Goal: Task Accomplishment & Management: Use online tool/utility

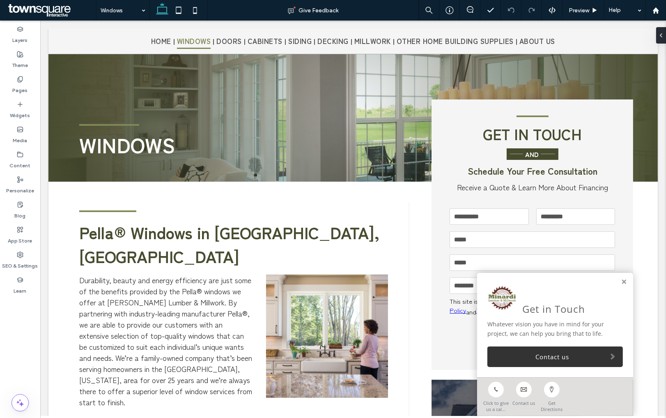
scroll to position [129, 0]
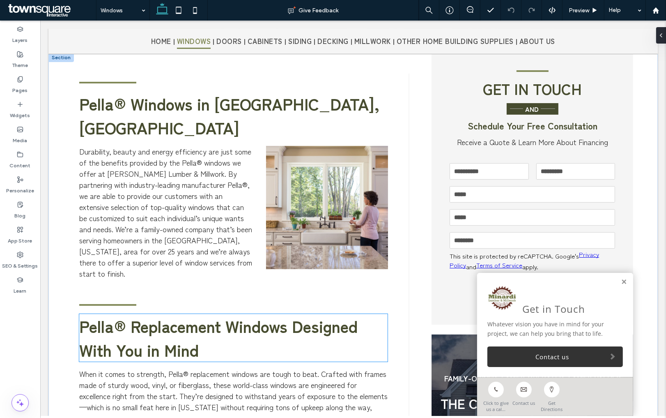
click at [178, 283] on span "Pella® Replacement Windows Designed With You in Mind" at bounding box center [218, 338] width 278 height 48
click at [177, 283] on div "Pella® Replacement Windows Designed With You in Mind" at bounding box center [233, 338] width 308 height 48
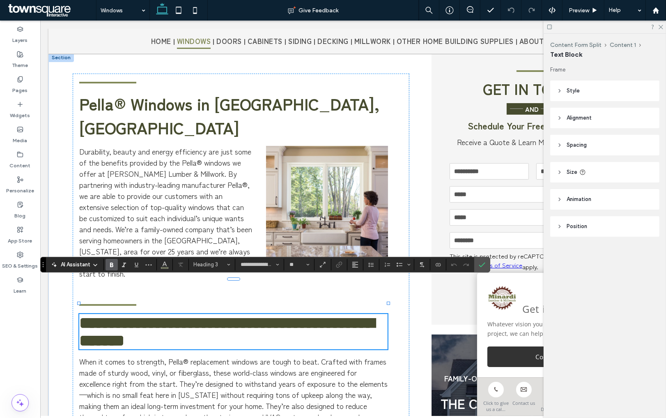
type input "**********"
type input "**"
click at [175, 283] on span "**********" at bounding box center [226, 332] width 295 height 34
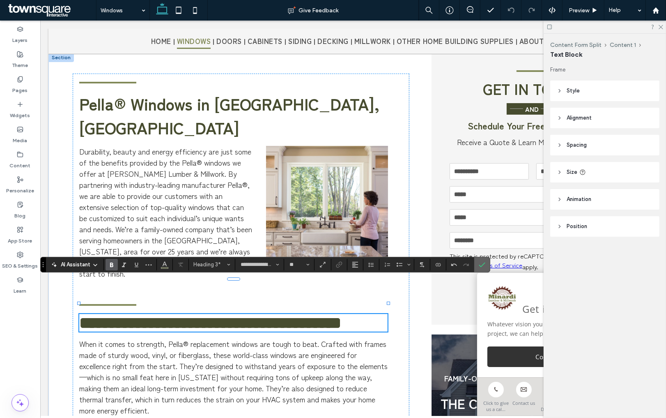
click at [483, 263] on icon "Confirm" at bounding box center [482, 264] width 7 height 7
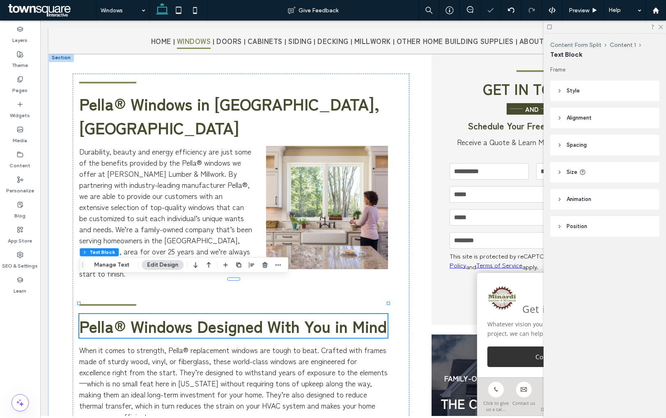
click at [137, 283] on span "Pella® Windows Designed With You in Mind" at bounding box center [233, 326] width 308 height 24
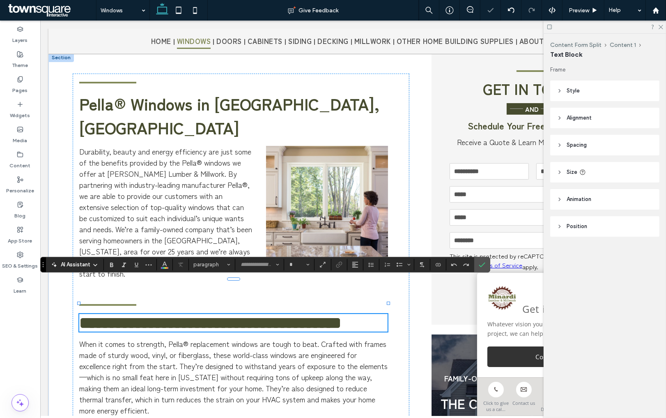
type input "**********"
type input "**"
click at [483, 261] on icon "Confirm" at bounding box center [482, 264] width 7 height 7
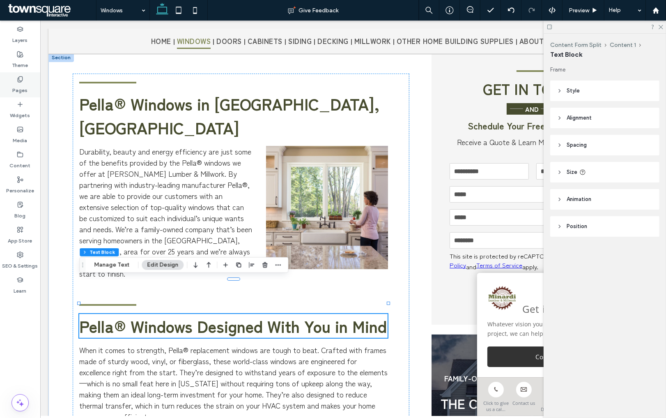
click at [18, 80] on use at bounding box center [20, 78] width 5 height 5
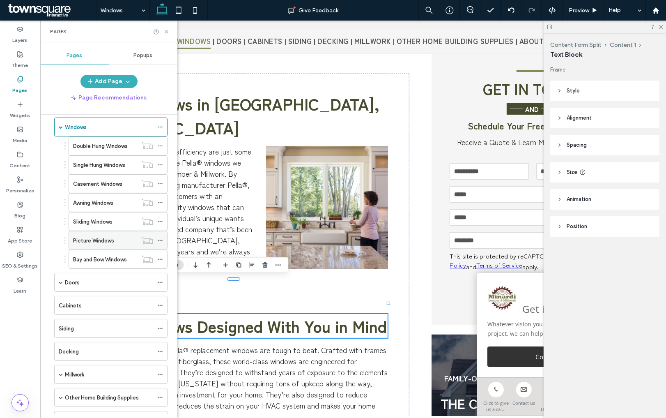
scroll to position [35, 0]
click at [78, 283] on div "Siding" at bounding box center [106, 327] width 94 height 9
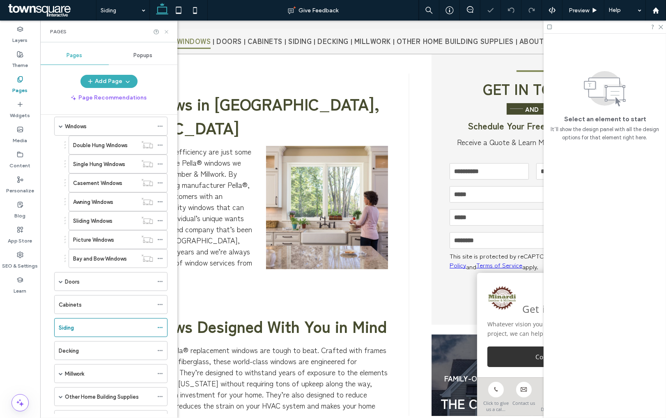
click at [166, 30] on icon at bounding box center [166, 32] width 6 height 6
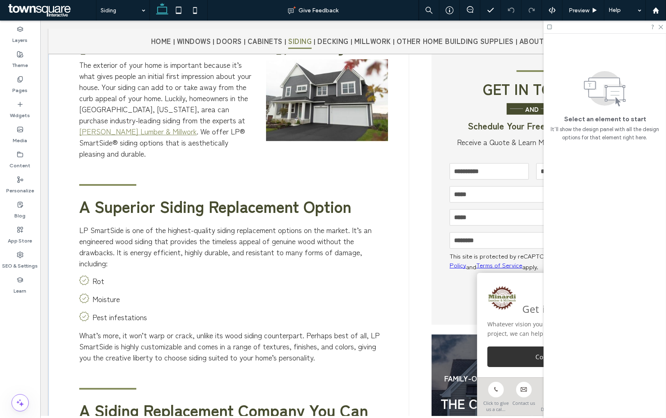
scroll to position [250, 0]
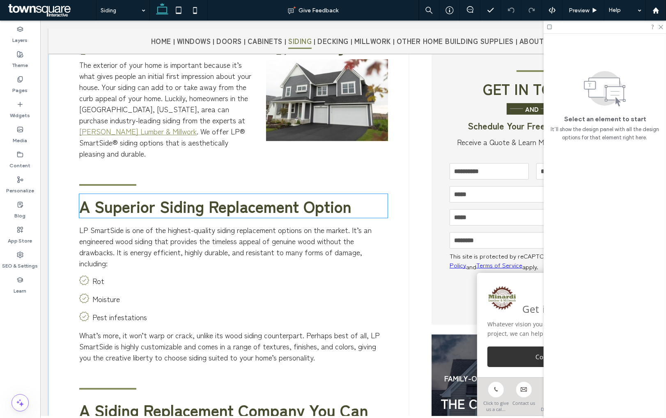
click at [96, 194] on span "A Superior Siding Replacement Option" at bounding box center [215, 206] width 272 height 24
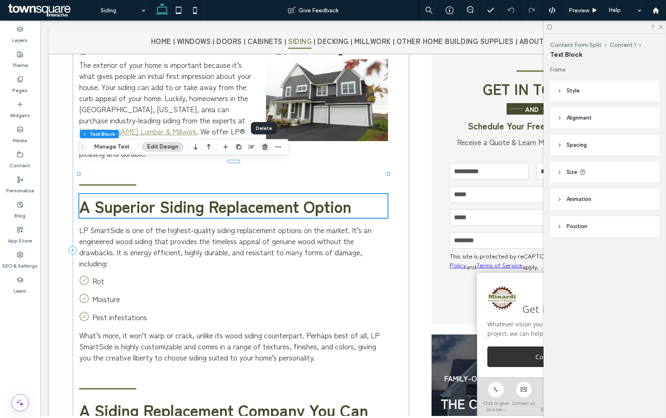
drag, startPoint x: 264, startPoint y: 148, endPoint x: 220, endPoint y: 130, distance: 47.4
click at [264, 148] on icon "button" at bounding box center [265, 146] width 7 height 7
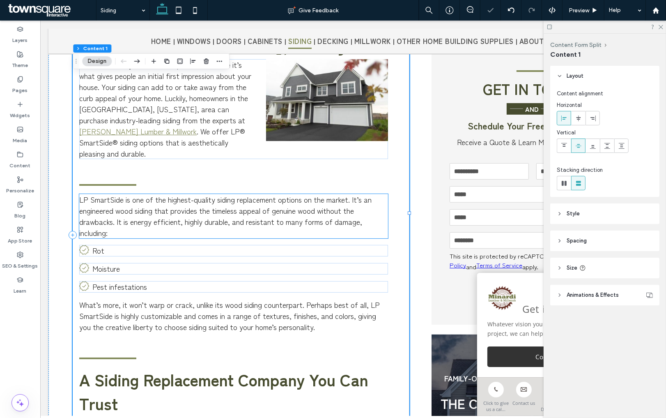
click at [198, 194] on span "LP SmartSide is one of the highest-quality siding replacement options on the ma…" at bounding box center [225, 216] width 292 height 44
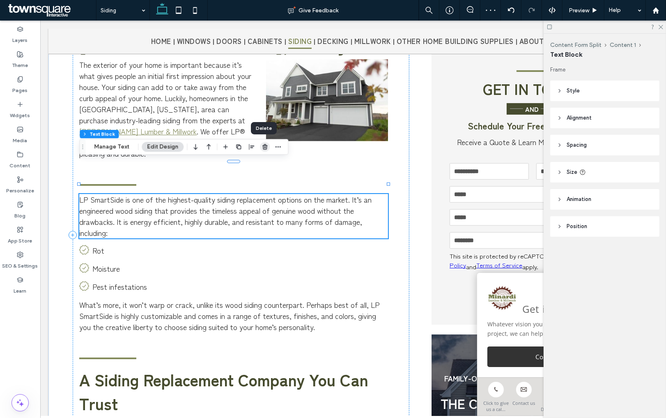
click at [260, 145] on span "button" at bounding box center [265, 147] width 10 height 10
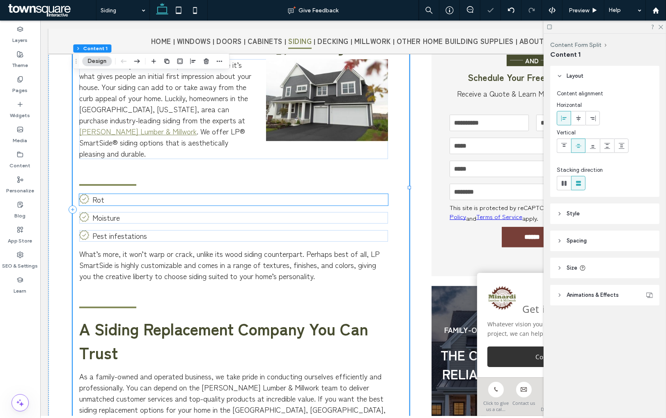
click at [221, 194] on p "Rot" at bounding box center [240, 199] width 296 height 11
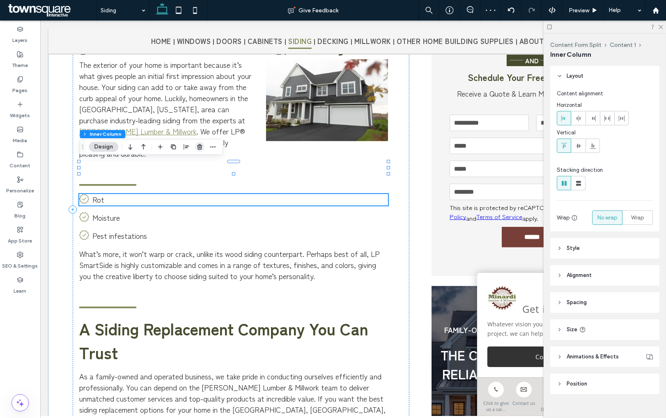
click at [202, 147] on icon "button" at bounding box center [199, 146] width 7 height 7
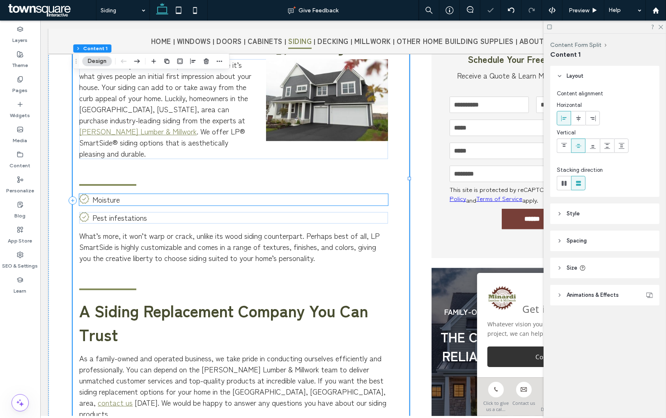
click at [199, 194] on p "Moisture" at bounding box center [240, 199] width 296 height 11
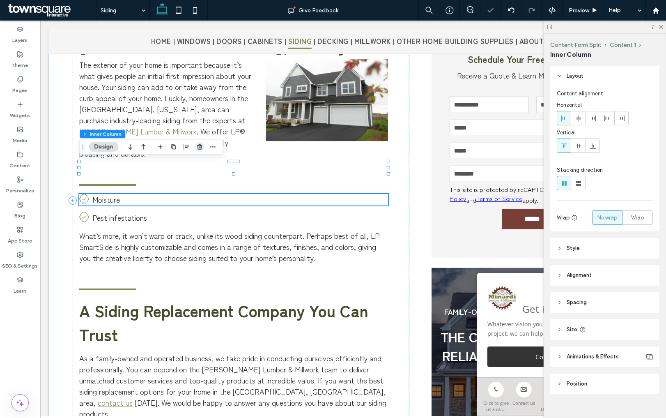
click at [200, 146] on icon "button" at bounding box center [199, 146] width 7 height 7
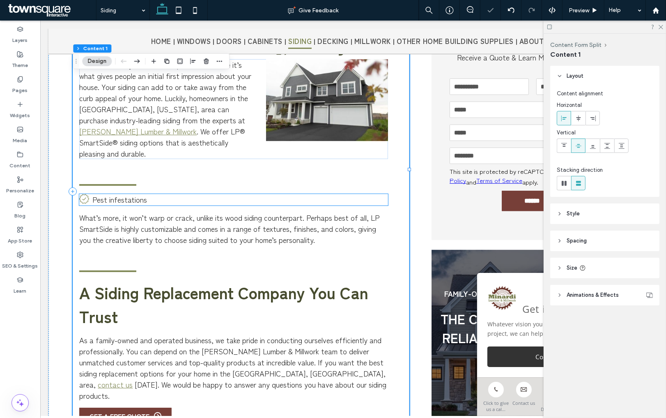
click at [188, 194] on p "Pest infestations" at bounding box center [240, 199] width 296 height 11
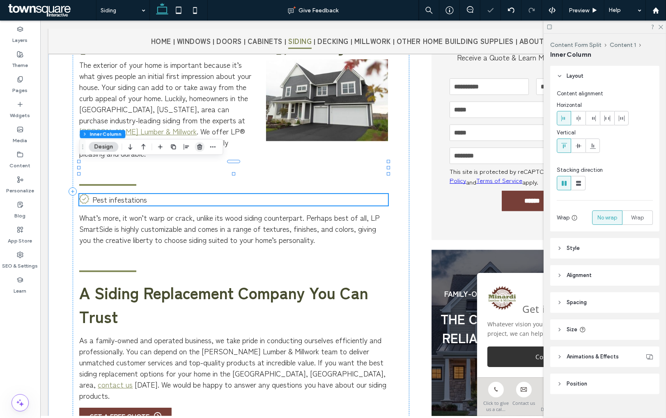
click at [201, 146] on icon "button" at bounding box center [199, 146] width 7 height 7
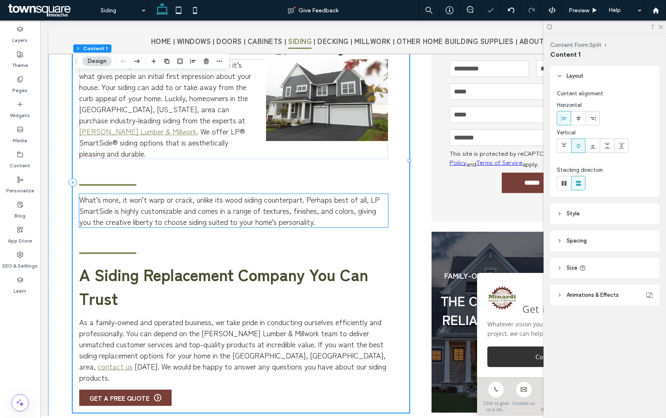
click at [189, 194] on span "What’s more, it won’t warp or crack, unlike its wood siding counterpart. Perhap…" at bounding box center [229, 210] width 301 height 33
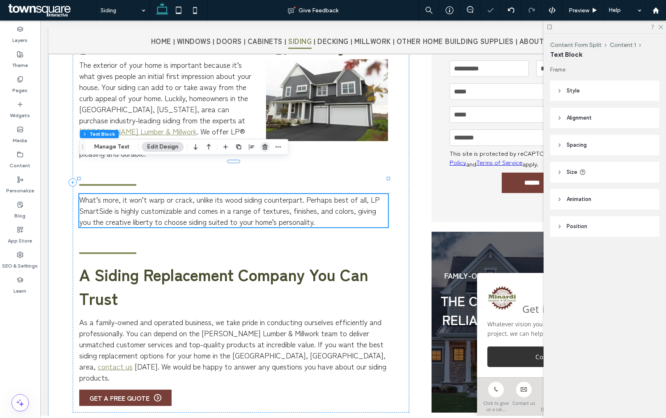
click at [262, 150] on icon "button" at bounding box center [265, 146] width 7 height 7
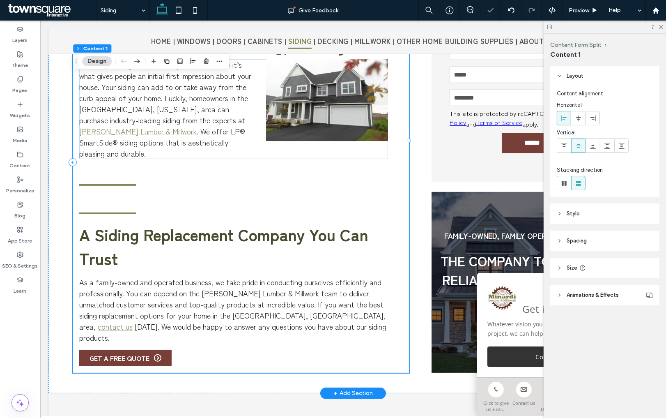
click at [138, 154] on div "Energy-Efficient Double-hung Windows for Homes in Duluth, MN, & Beyond The exte…" at bounding box center [240, 162] width 336 height 420
click at [132, 184] on hr at bounding box center [107, 185] width 57 height 2
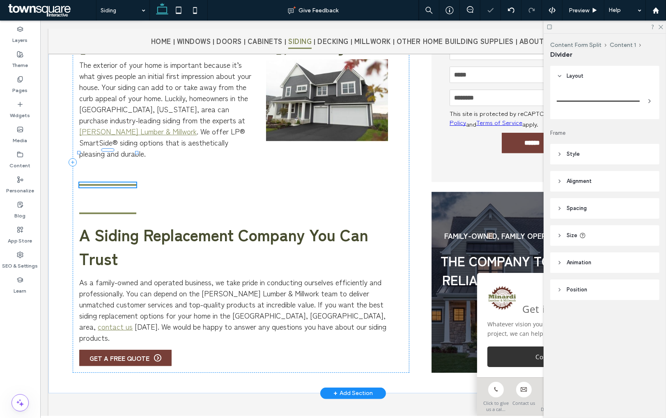
type input "*"
type input "***"
click at [201, 132] on icon "button" at bounding box center [199, 135] width 7 height 7
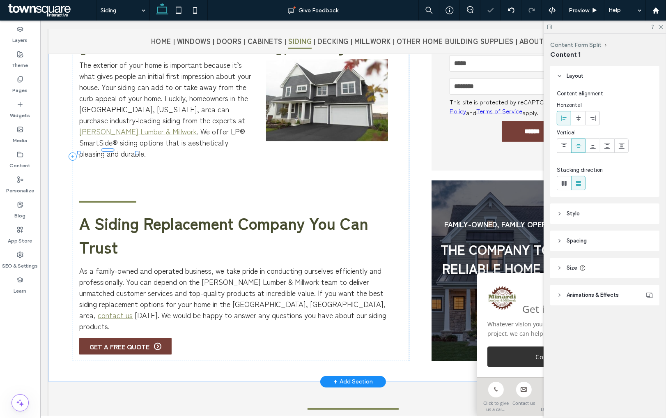
click at [198, 166] on div at bounding box center [233, 171] width 308 height 10
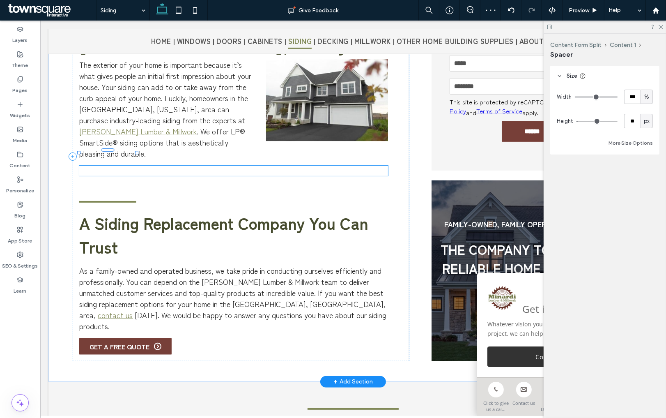
click at [101, 163] on div "Energy-Efficient Double-hung Windows for Homes in Duluth, MN, & Beyond The exte…" at bounding box center [240, 156] width 336 height 409
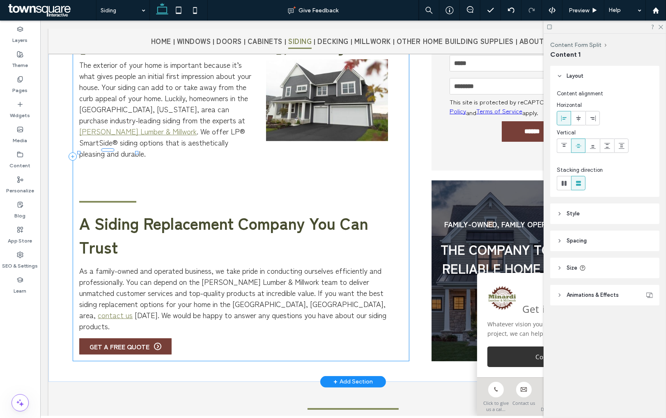
click at [134, 211] on span "A Siding Replacement Company You Can Trust" at bounding box center [223, 235] width 289 height 48
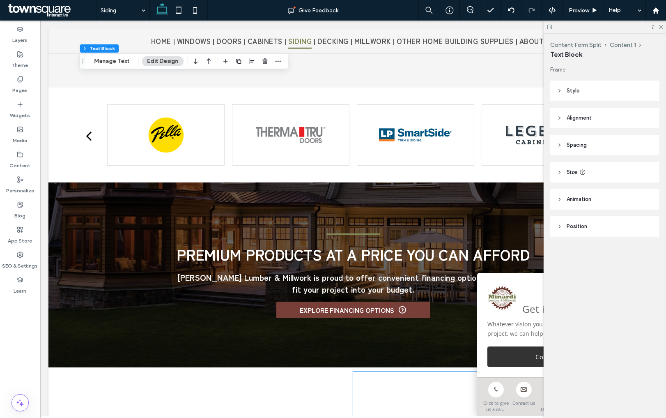
scroll to position [803, 0]
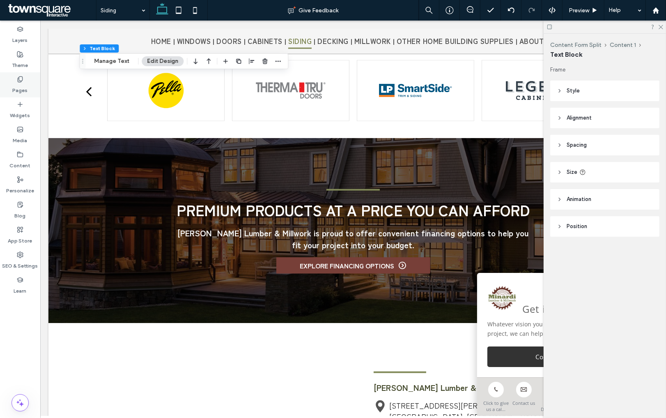
click at [18, 88] on label "Pages" at bounding box center [20, 89] width 15 height 12
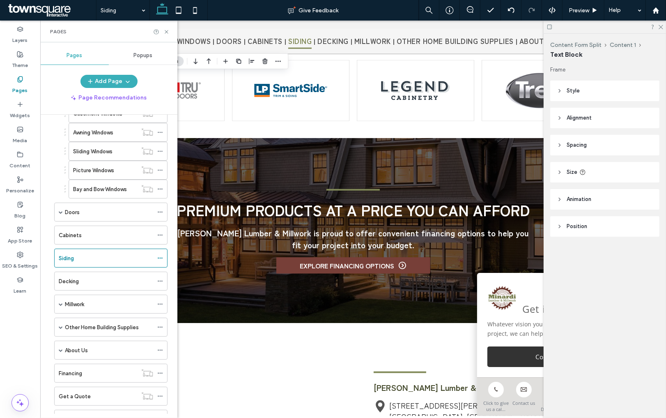
scroll to position [108, 0]
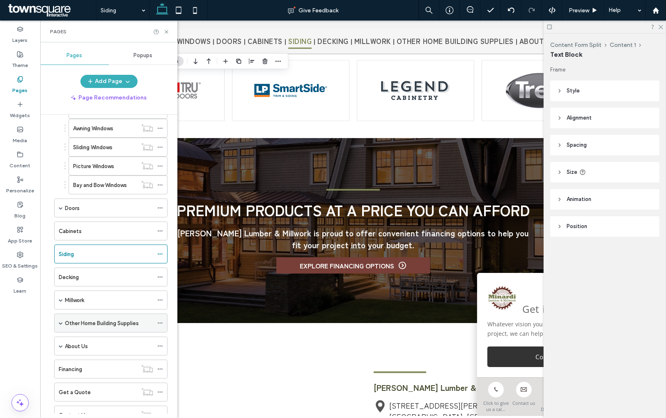
click at [106, 283] on label "Other Home Building Supplies" at bounding box center [102, 323] width 74 height 14
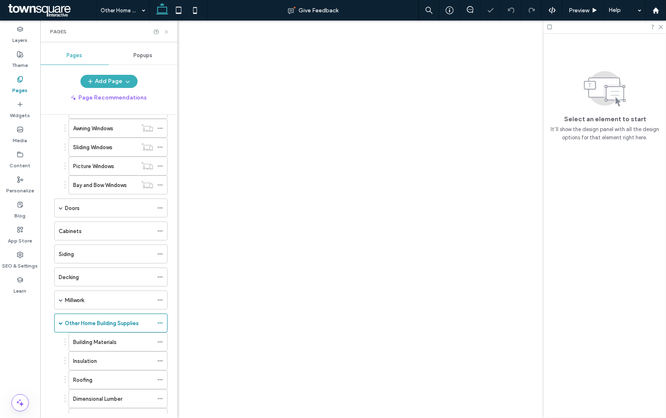
click at [167, 31] on use at bounding box center [166, 31] width 3 height 3
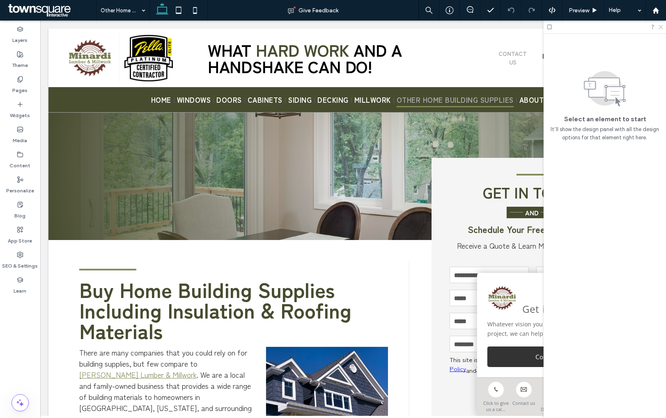
click at [579, 25] on use at bounding box center [661, 27] width 5 height 5
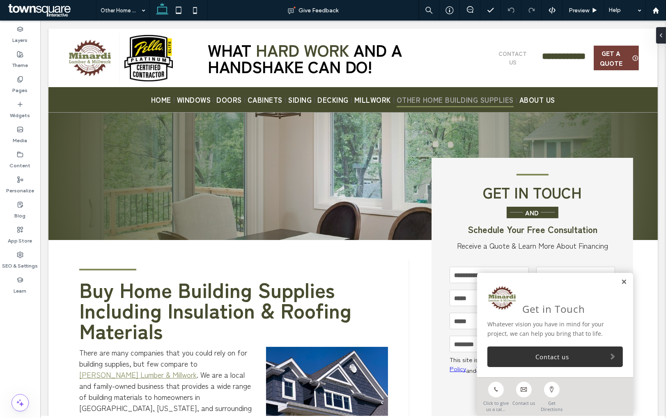
click at [579, 281] on link at bounding box center [624, 281] width 6 height 7
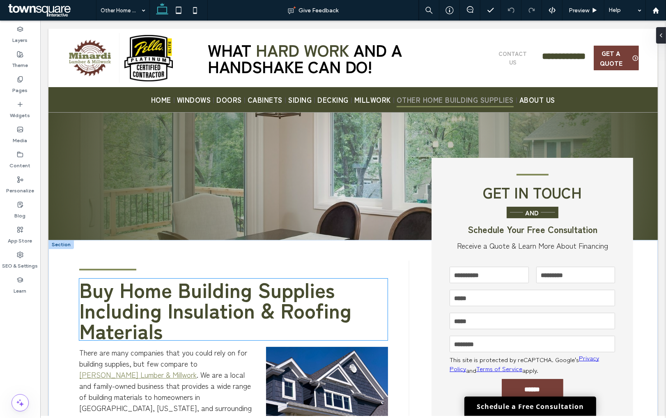
click at [99, 283] on span "Buy Home Building Supplies Including Insulation & Roofing Materials" at bounding box center [215, 309] width 272 height 71
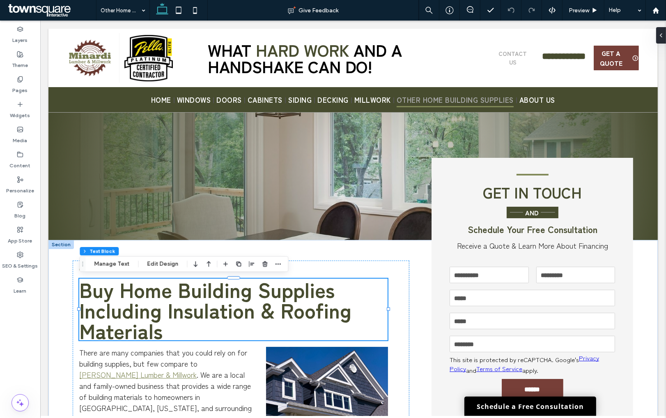
click at [99, 283] on span "Buy Home Building Supplies Including Insulation & Roofing Materials" at bounding box center [215, 309] width 272 height 71
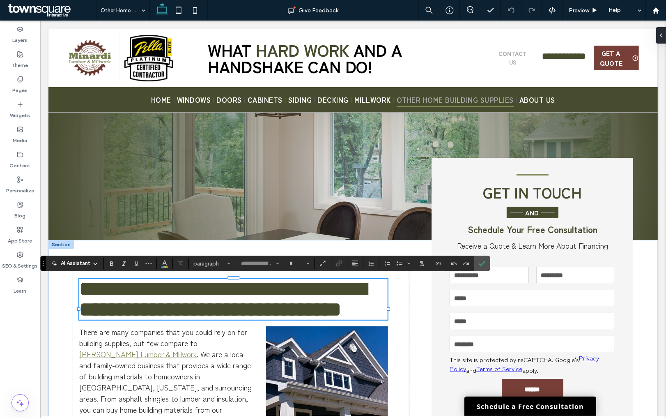
click at [99, 283] on span "**********" at bounding box center [222, 298] width 287 height 41
type input "**********"
type input "**"
click at [485, 267] on icon "Confirm" at bounding box center [482, 263] width 7 height 7
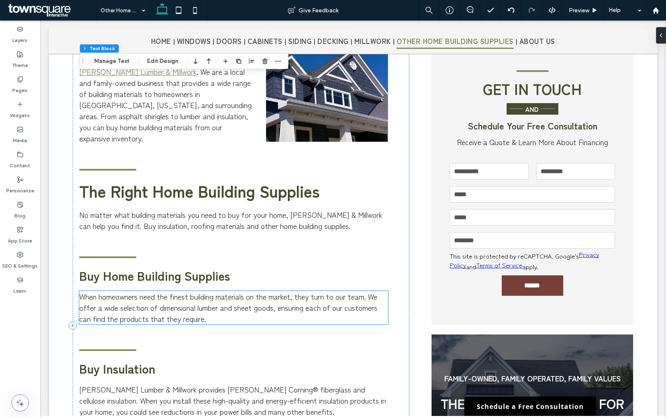
scroll to position [225, 0]
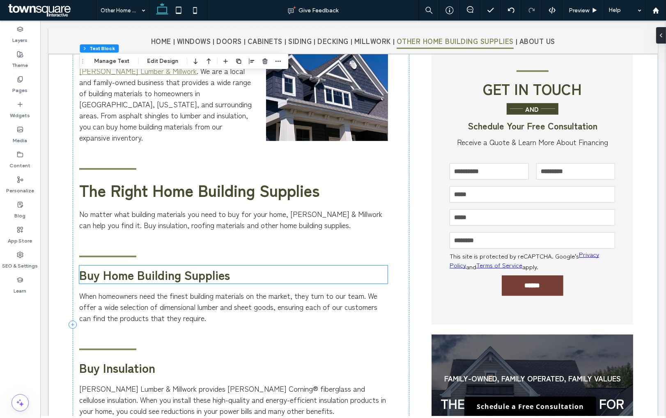
click at [91, 271] on span "Buy Home Building Supplies" at bounding box center [154, 274] width 151 height 18
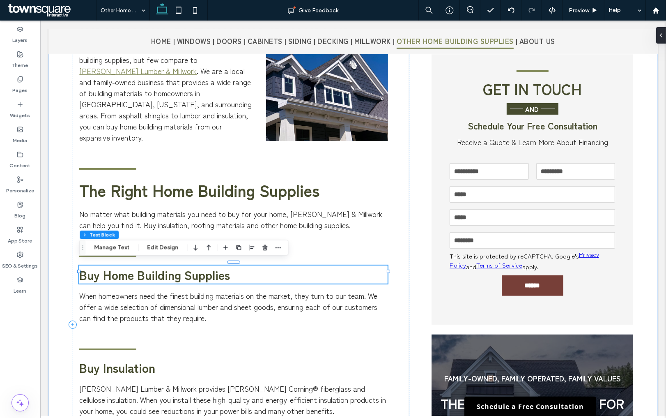
click at [92, 272] on span "Buy Home Building Supplies" at bounding box center [154, 274] width 151 height 18
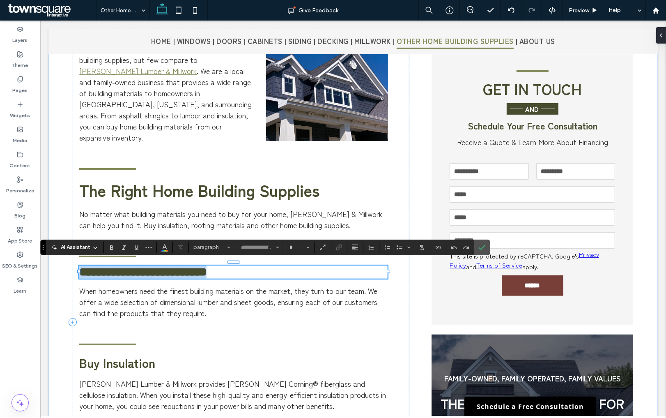
type input "**********"
type input "**"
click at [92, 272] on span "**********" at bounding box center [142, 272] width 127 height 12
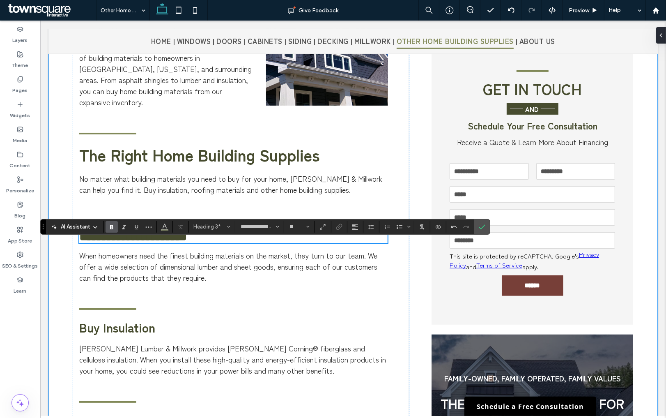
scroll to position [261, 0]
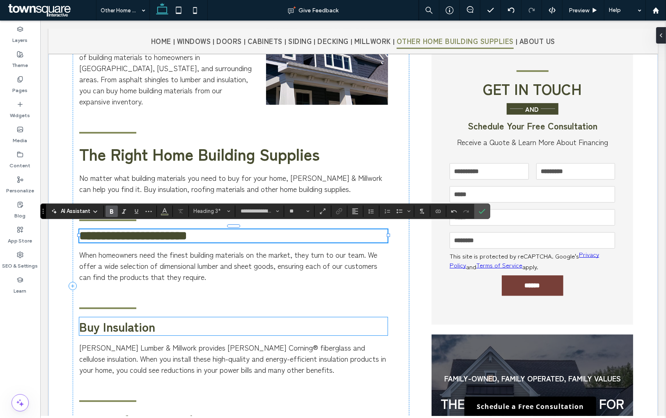
click at [92, 283] on span "Buy Insulation" at bounding box center [117, 326] width 76 height 18
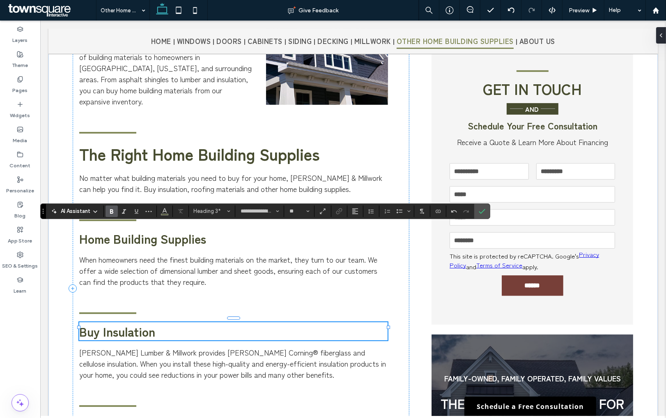
click at [92, 283] on div "Buy Insulation" at bounding box center [233, 331] width 308 height 18
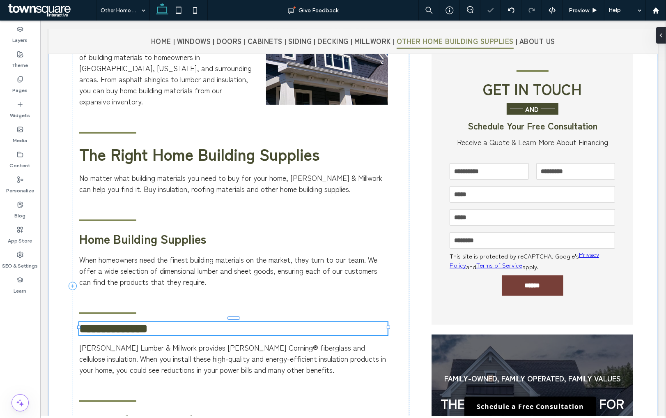
click at [92, 283] on span "**********" at bounding box center [113, 328] width 68 height 12
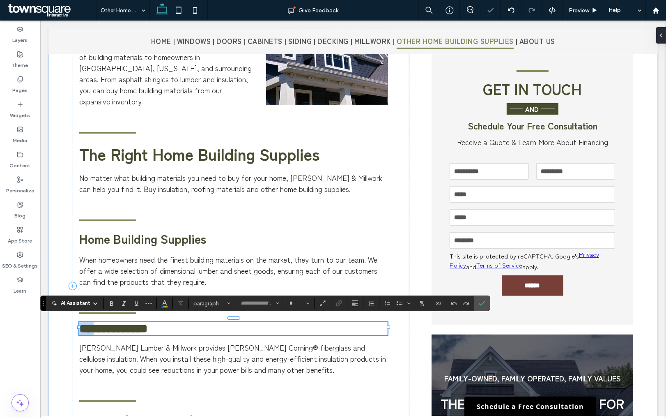
type input "**********"
type input "**"
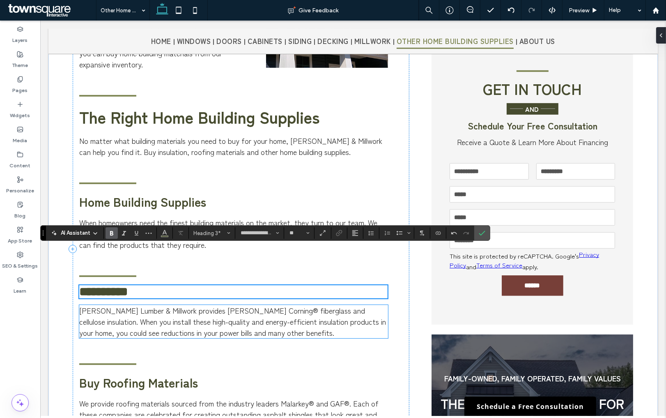
scroll to position [334, 0]
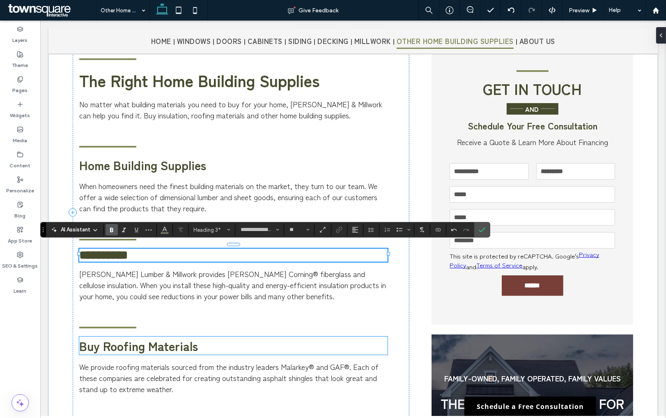
click at [93, 283] on span "Buy Roofing Materials" at bounding box center [138, 345] width 119 height 18
click at [93, 283] on div "Buy Roofing Materials" at bounding box center [233, 345] width 308 height 18
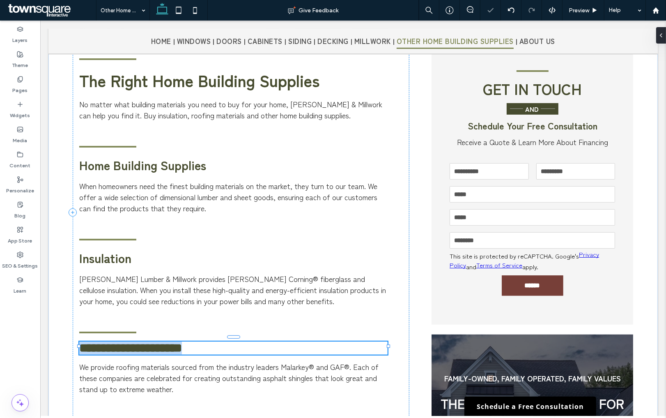
click at [92, 283] on span "**********" at bounding box center [130, 348] width 103 height 12
type input "**********"
type input "**"
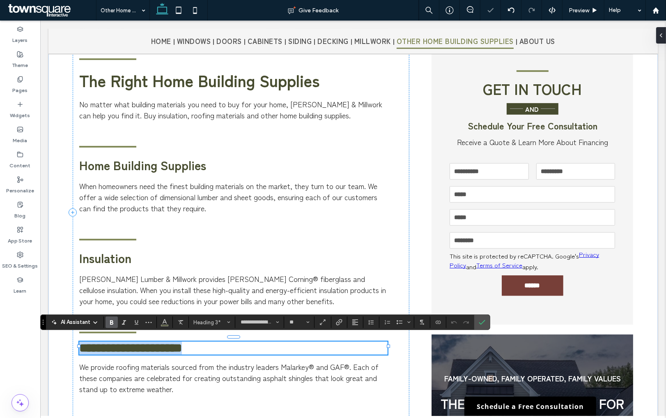
click at [92, 283] on span "**********" at bounding box center [130, 348] width 103 height 12
click at [483, 283] on span "Confirm" at bounding box center [482, 322] width 7 height 14
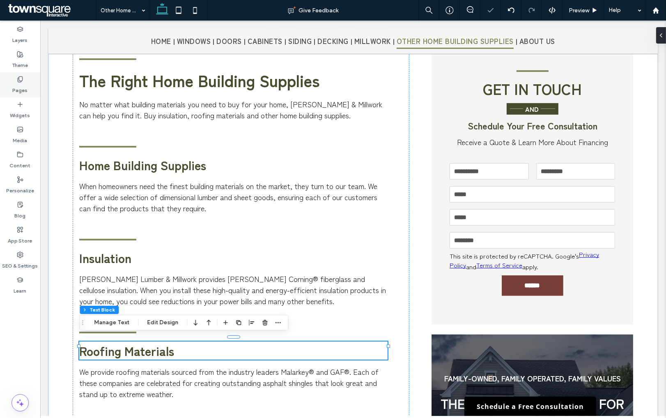
click at [16, 83] on label "Pages" at bounding box center [20, 89] width 15 height 12
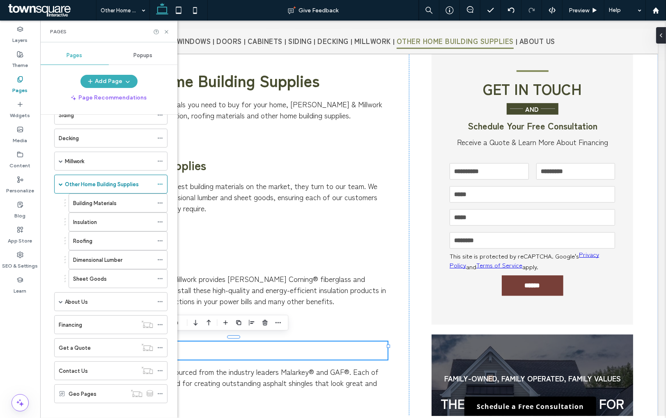
scroll to position [259, 0]
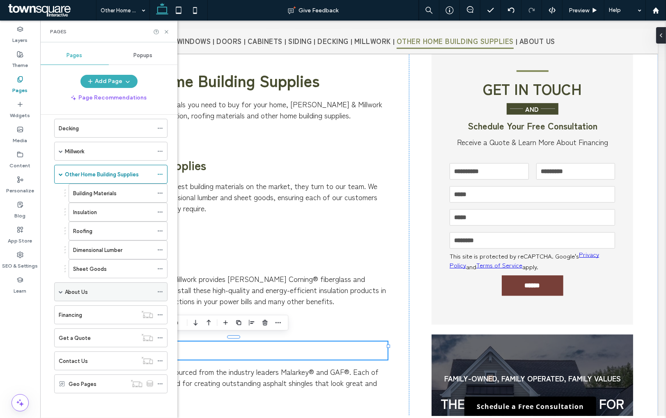
click at [82, 283] on label "About Us" at bounding box center [76, 292] width 23 height 14
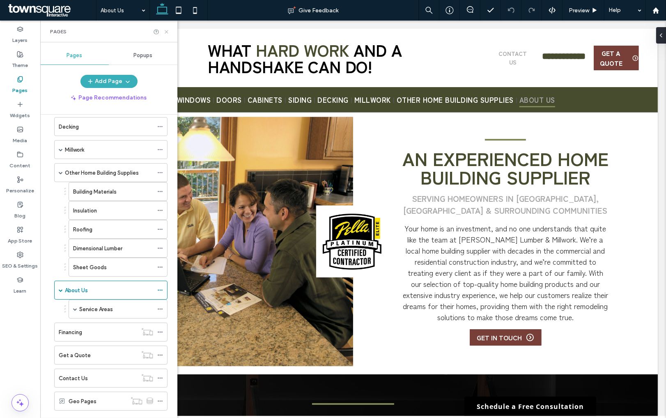
click at [168, 30] on icon at bounding box center [166, 32] width 6 height 6
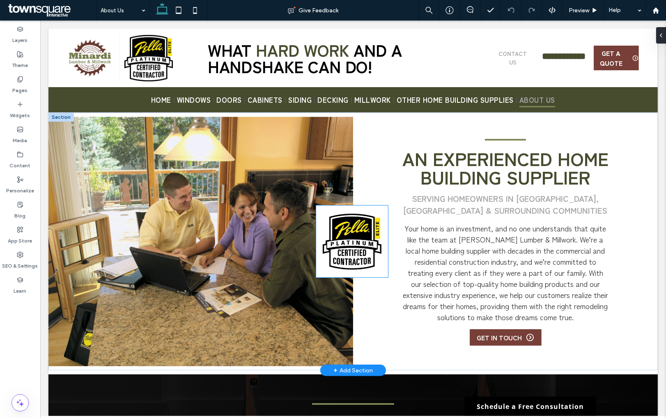
click at [336, 252] on img at bounding box center [351, 242] width 59 height 56
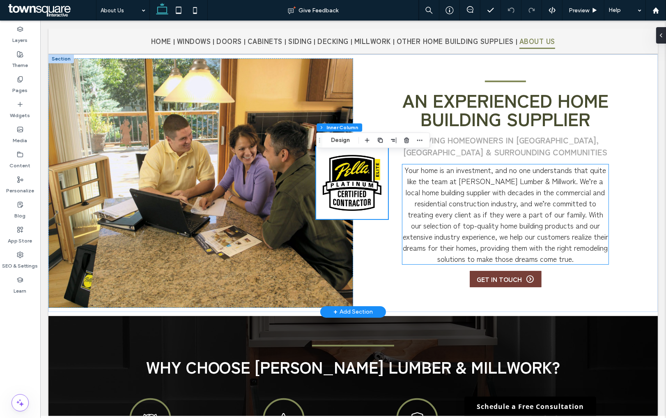
scroll to position [2, 0]
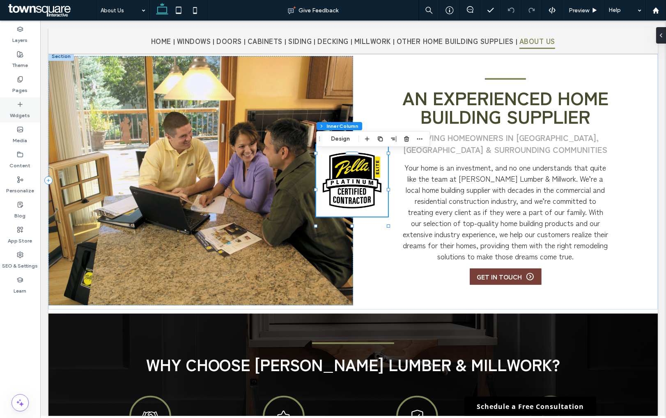
click at [17, 108] on label "Widgets" at bounding box center [20, 114] width 20 height 12
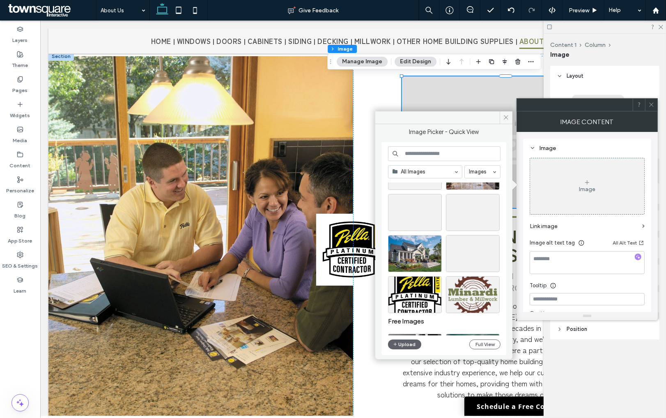
scroll to position [1233, 0]
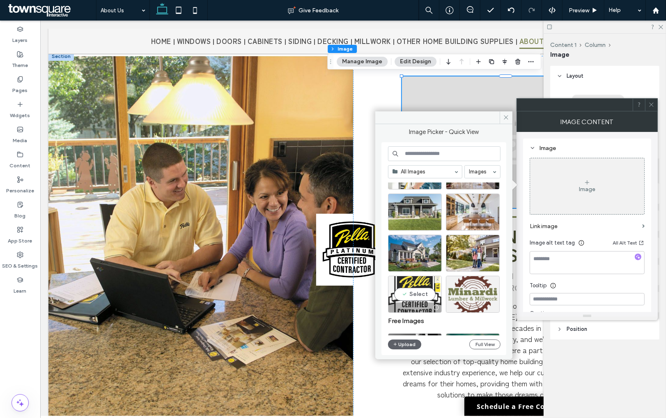
click at [417, 283] on div "Select" at bounding box center [415, 294] width 54 height 37
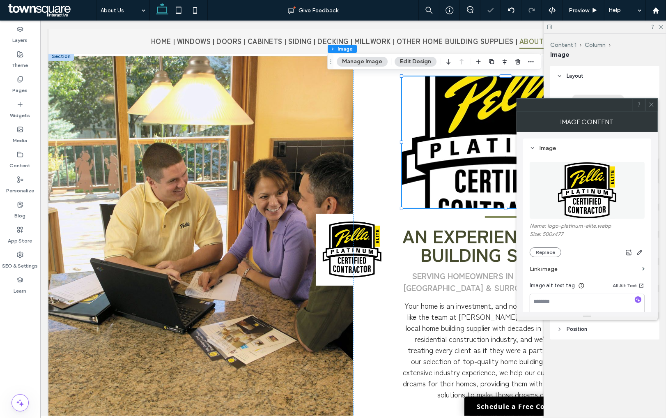
click at [579, 104] on icon at bounding box center [652, 104] width 6 height 6
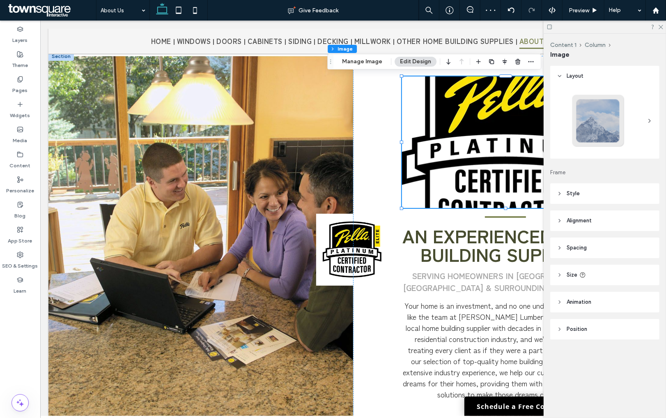
click at [573, 194] on span "Style" at bounding box center [573, 193] width 13 height 8
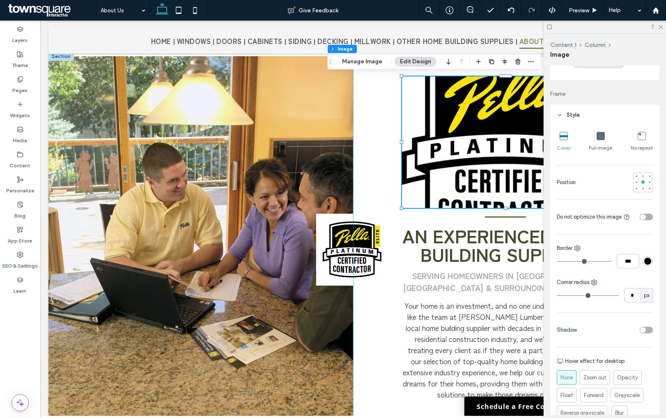
scroll to position [79, 0]
click at [579, 140] on div at bounding box center [601, 135] width 8 height 9
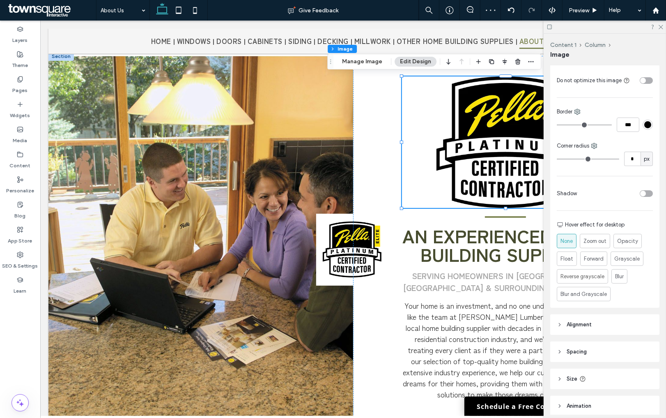
scroll to position [276, 0]
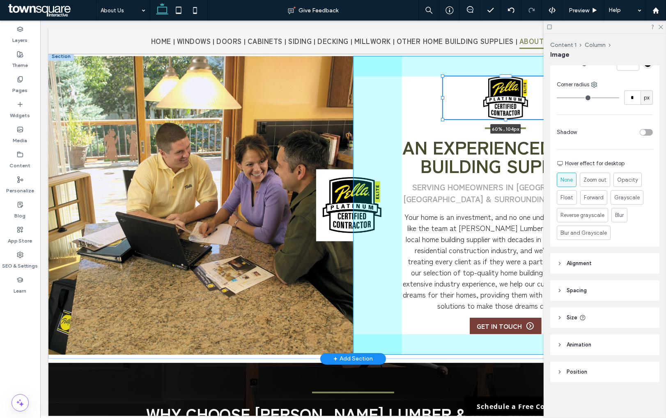
drag, startPoint x: 401, startPoint y: 207, endPoint x: 442, endPoint y: 165, distance: 59.2
click at [442, 164] on div "Your home is an investment, and no one understands that quite like the team at …" at bounding box center [353, 205] width 610 height 307
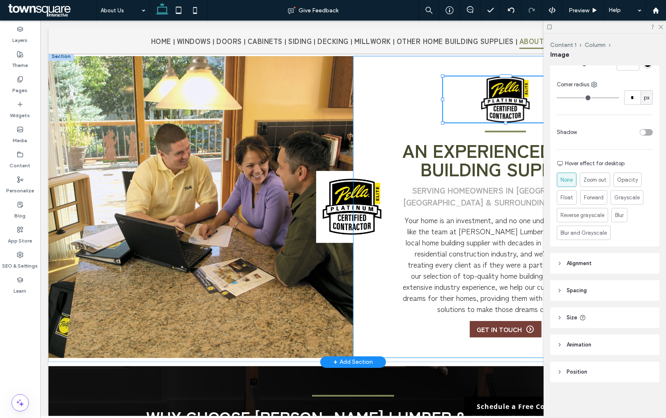
type input "**"
type input "***"
type input "****"
type input "***"
click at [342, 207] on img at bounding box center [351, 207] width 59 height 56
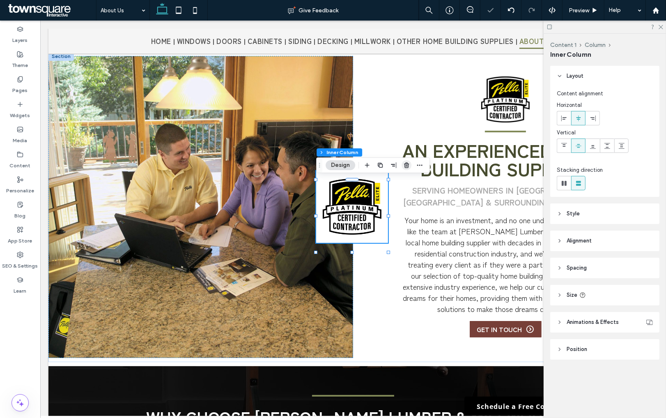
click at [408, 167] on use "button" at bounding box center [406, 164] width 5 height 5
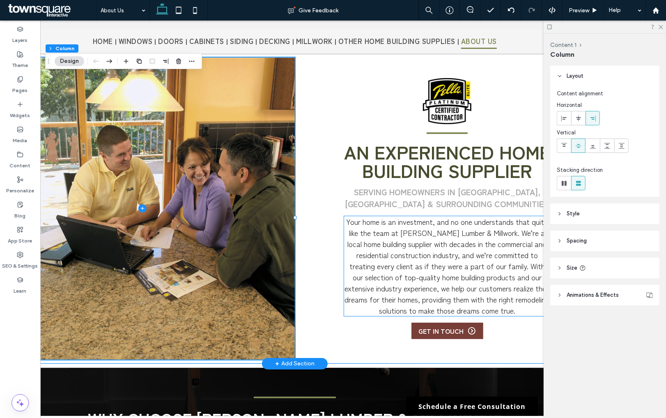
scroll to position [0, 58]
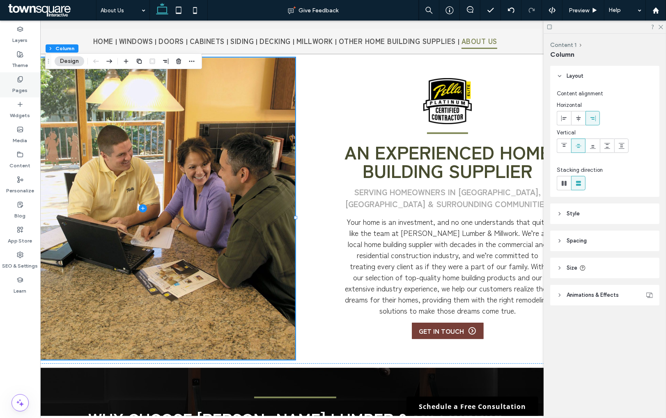
click at [17, 82] on icon at bounding box center [20, 79] width 7 height 7
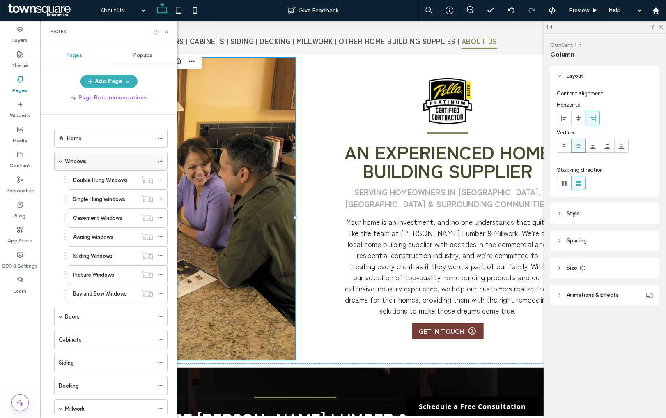
click at [161, 161] on icon at bounding box center [160, 161] width 6 height 6
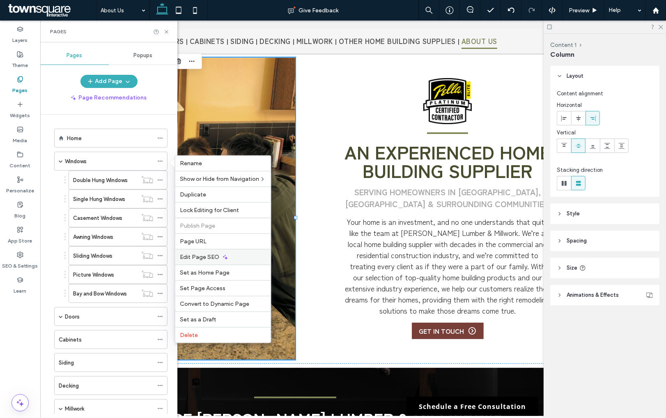
click at [206, 255] on span "Edit Page SEO" at bounding box center [199, 256] width 39 height 7
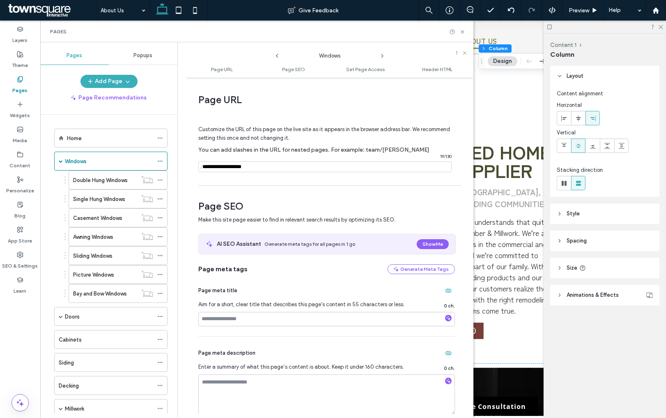
drag, startPoint x: 237, startPoint y: 168, endPoint x: 197, endPoint y: 163, distance: 40.1
click at [197, 163] on div "Page URL Customize the URL of this page on the live site as it appears in the b…" at bounding box center [330, 248] width 288 height 332
type input "*******"
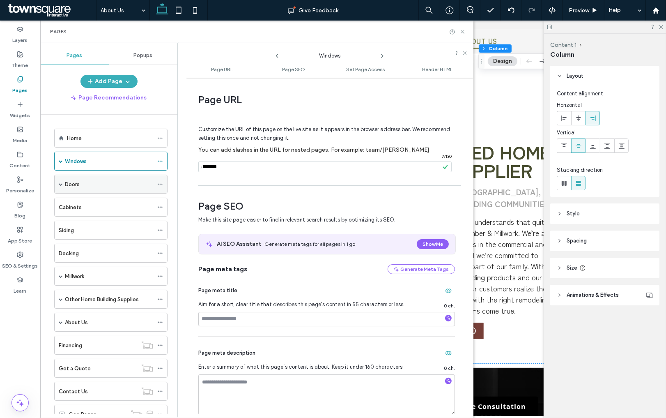
click at [160, 183] on icon at bounding box center [160, 184] width 6 height 6
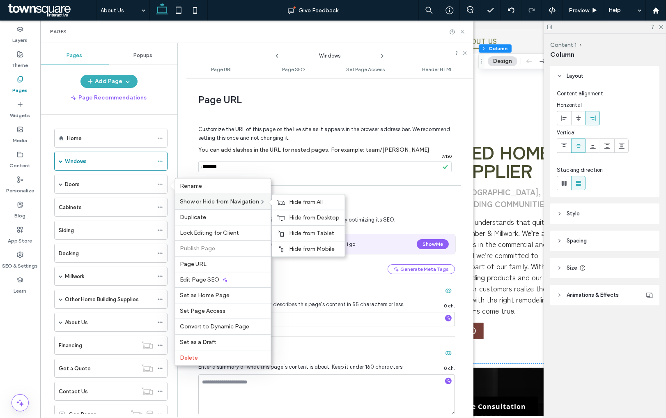
click at [198, 201] on span "Show or Hide from Navigation" at bounding box center [219, 201] width 79 height 7
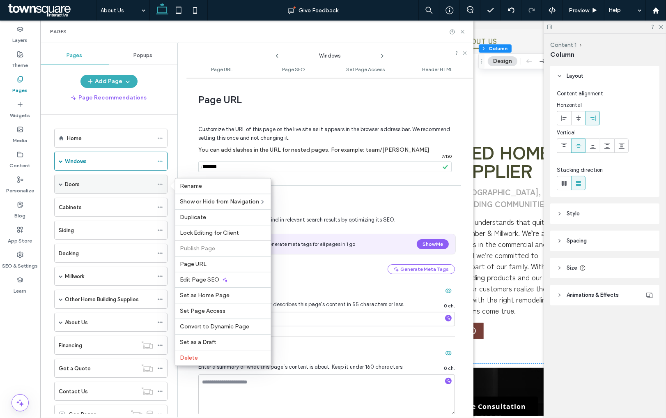
click at [144, 183] on div "Doors" at bounding box center [109, 184] width 88 height 9
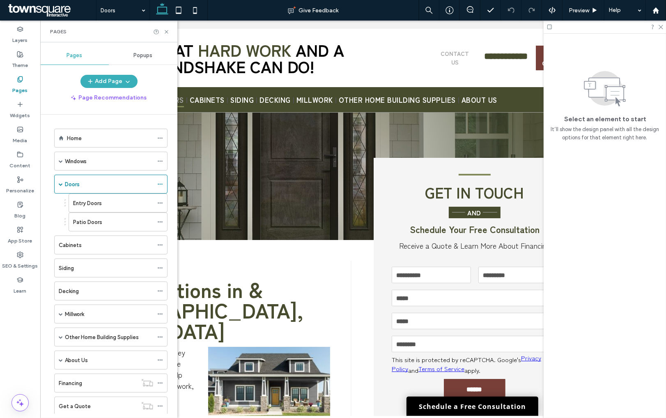
click at [162, 184] on icon at bounding box center [160, 184] width 6 height 6
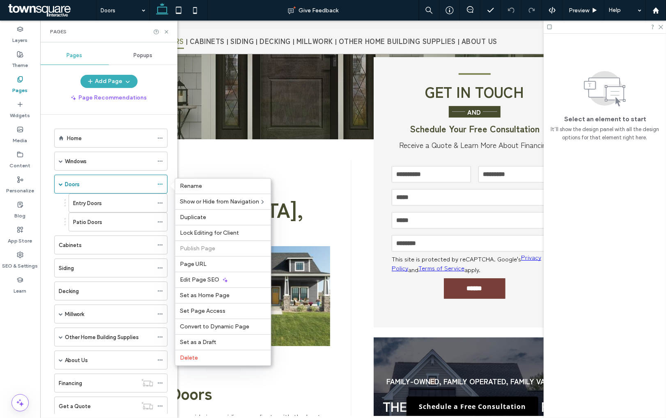
scroll to position [67, 0]
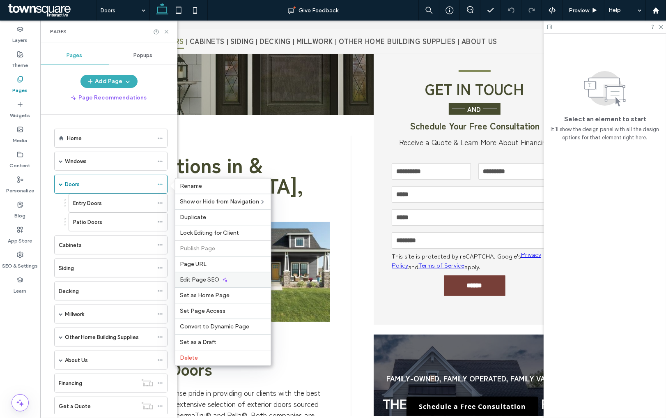
click at [200, 281] on span "Edit Page SEO" at bounding box center [199, 279] width 39 height 7
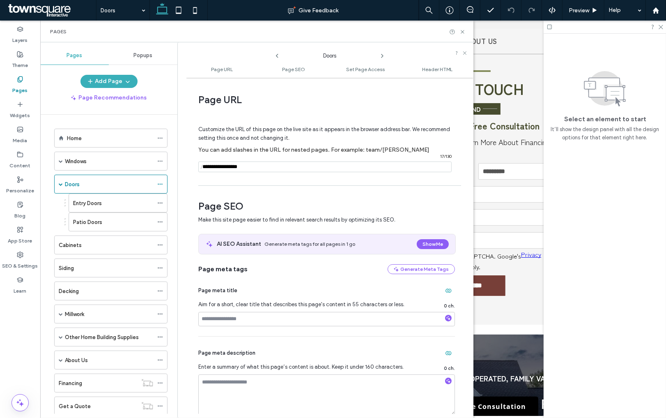
drag, startPoint x: 255, startPoint y: 169, endPoint x: 235, endPoint y: 168, distance: 19.8
click at [235, 168] on input "notEmpty" at bounding box center [324, 166] width 253 height 11
drag, startPoint x: 235, startPoint y: 168, endPoint x: 185, endPoint y: 162, distance: 50.0
click at [185, 162] on div "Doors Page URL Page SEO Set Page Access Header HTML Page URL Customize the URL …" at bounding box center [325, 229] width 296 height 375
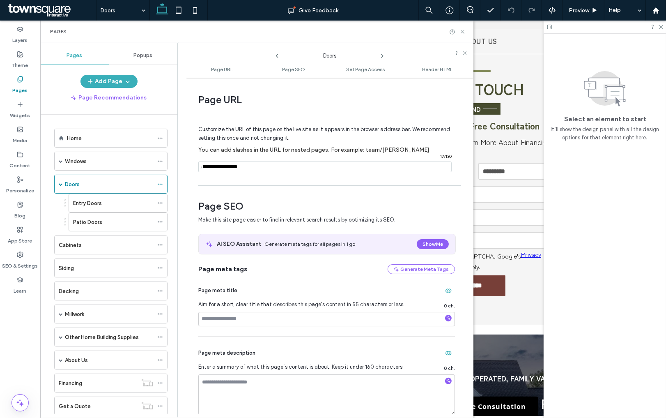
click at [237, 167] on input "notEmpty" at bounding box center [324, 166] width 253 height 11
drag, startPoint x: 237, startPoint y: 167, endPoint x: 209, endPoint y: 166, distance: 27.9
click at [209, 166] on input "notEmpty" at bounding box center [324, 166] width 253 height 11
drag, startPoint x: 203, startPoint y: 167, endPoint x: 212, endPoint y: 169, distance: 9.4
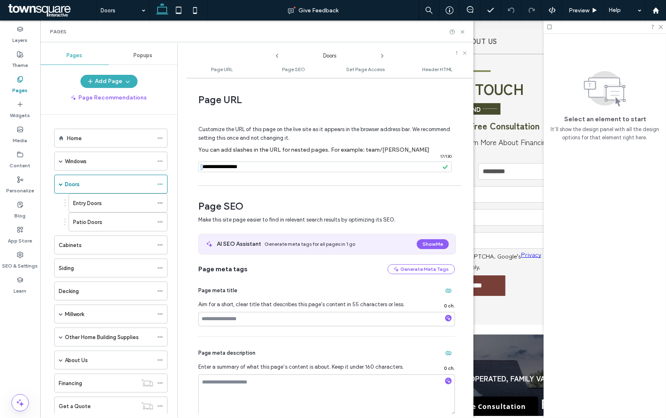
click at [212, 169] on div "/ 17 / 130" at bounding box center [324, 166] width 253 height 11
drag, startPoint x: 234, startPoint y: 169, endPoint x: 203, endPoint y: 164, distance: 31.1
click at [203, 164] on div "/ 17 / 130" at bounding box center [324, 166] width 253 height 11
type input "*****"
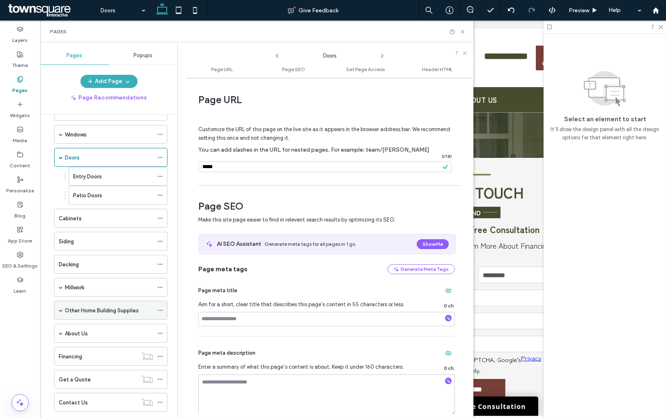
scroll to position [28, 0]
click at [82, 131] on label "Windows" at bounding box center [76, 134] width 22 height 14
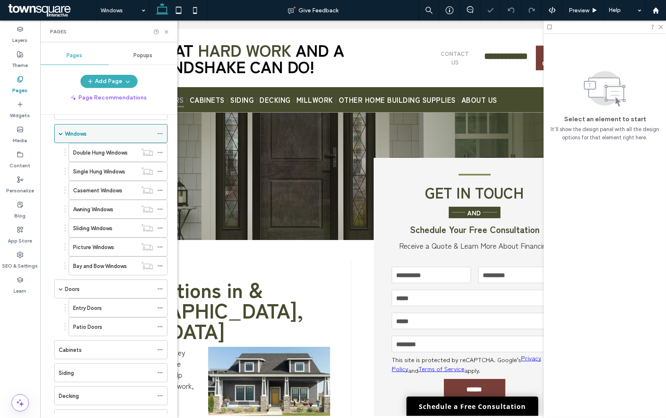
click at [160, 131] on icon at bounding box center [160, 134] width 6 height 6
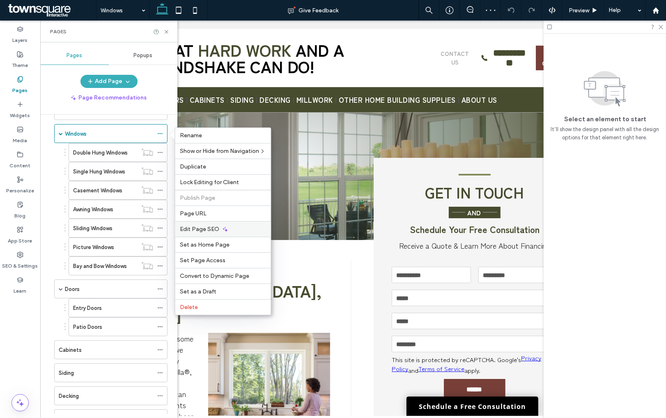
click at [208, 230] on span "Edit Page SEO" at bounding box center [199, 228] width 39 height 7
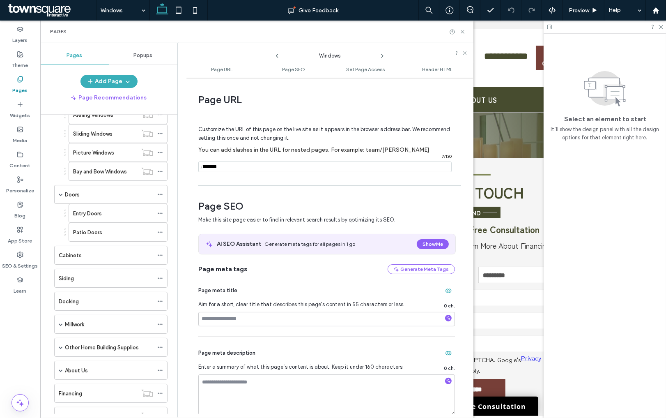
scroll to position [126, 0]
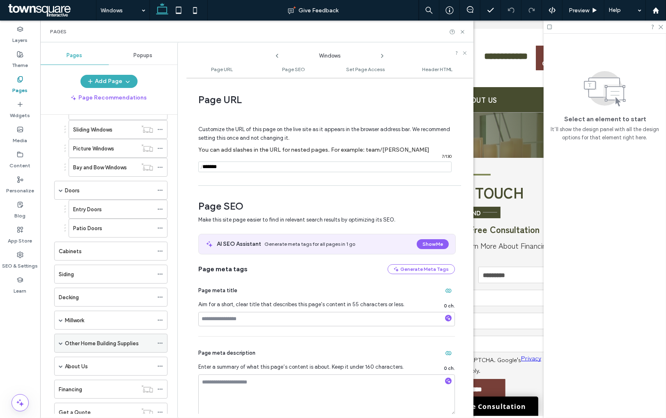
click at [89, 283] on label "Other Home Building Supplies" at bounding box center [102, 343] width 74 height 14
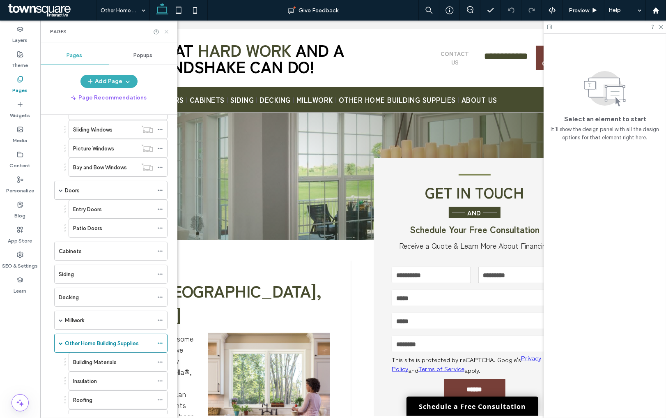
click at [166, 32] on use at bounding box center [166, 31] width 3 height 3
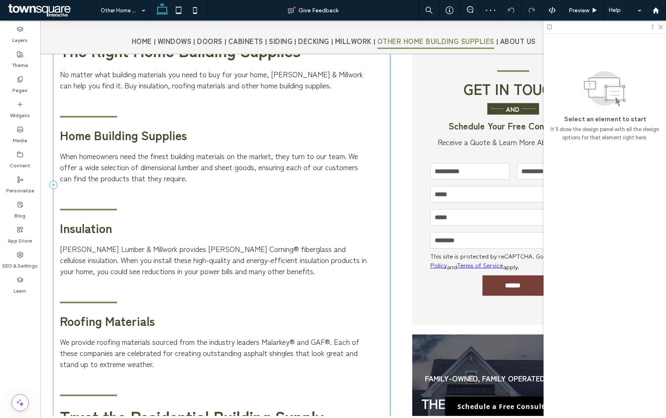
scroll to position [364, 0]
click at [16, 85] on label "Pages" at bounding box center [20, 89] width 15 height 12
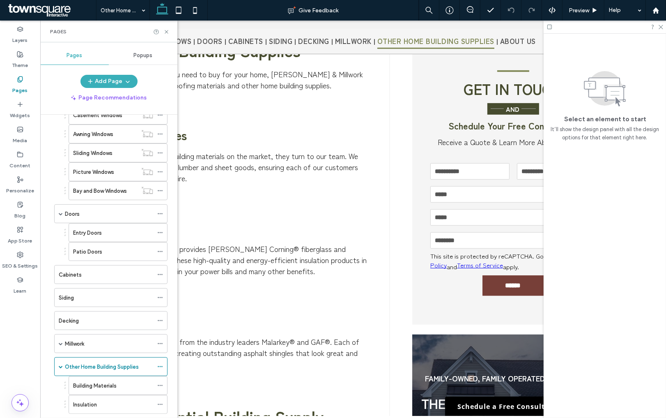
scroll to position [297, 0]
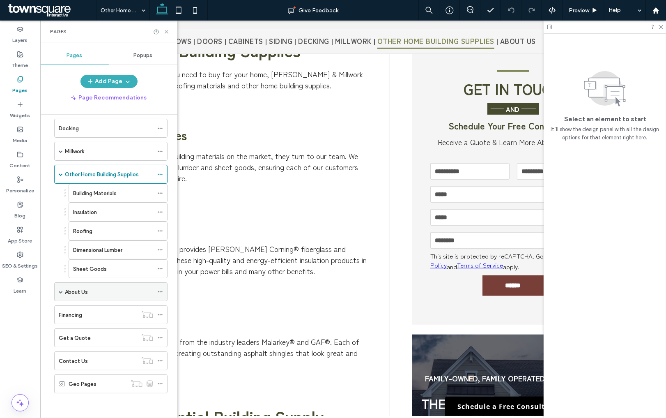
click at [87, 283] on div "About Us" at bounding box center [109, 292] width 88 height 18
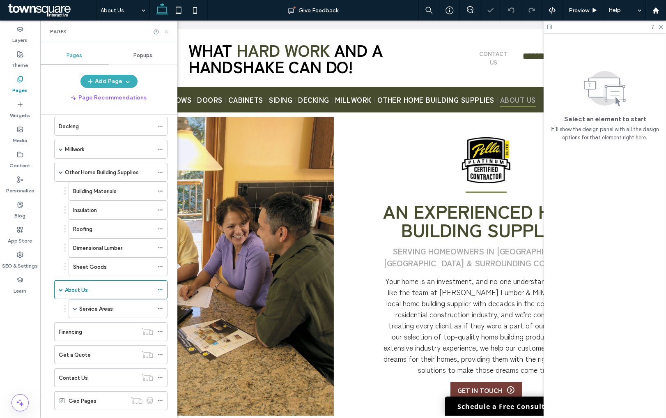
click at [165, 32] on use at bounding box center [166, 31] width 3 height 3
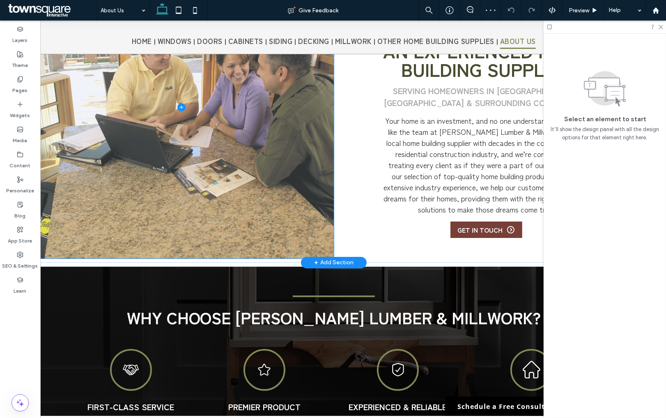
scroll to position [85, 0]
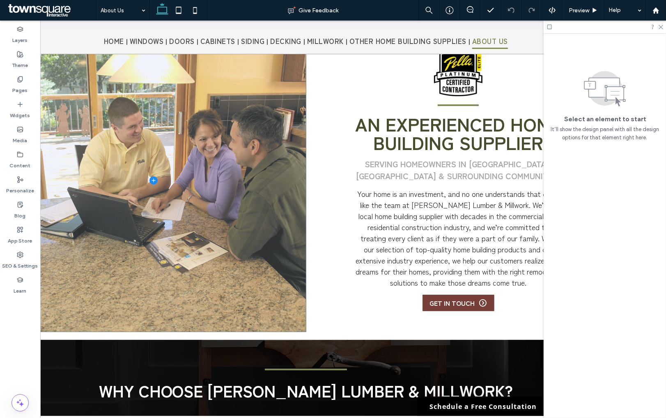
scroll to position [0, 47]
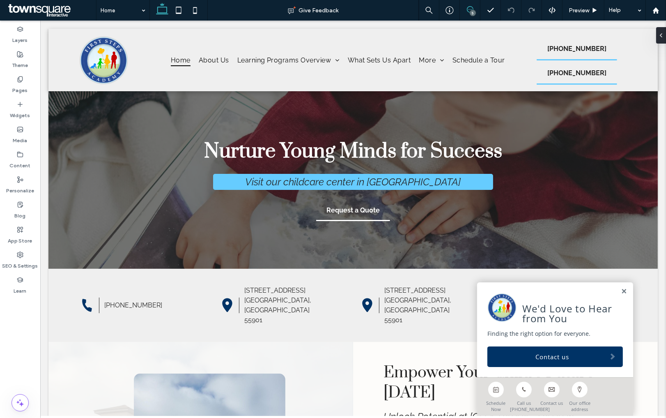
click at [467, 8] on use at bounding box center [470, 9] width 7 height 7
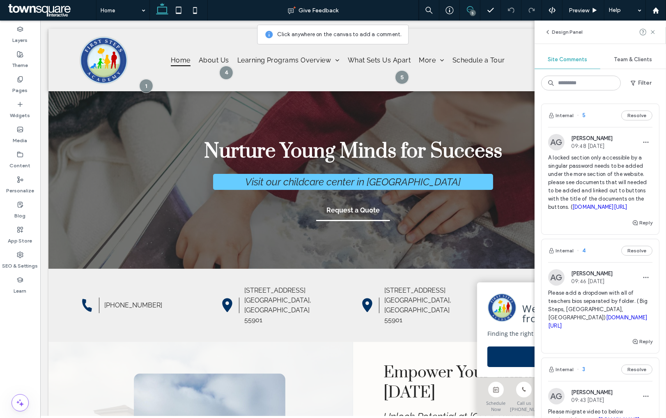
scroll to position [405, 0]
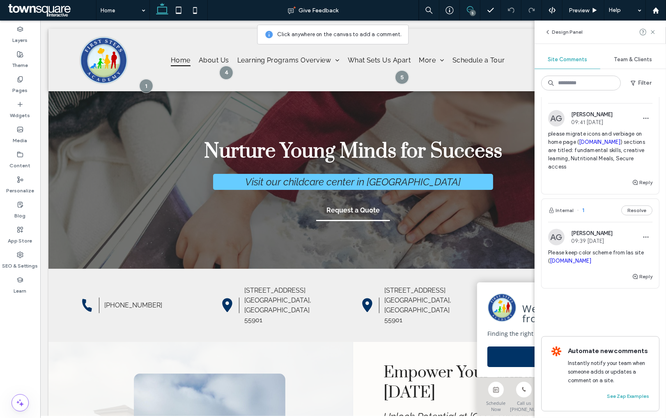
click at [554, 152] on span "please migrate icons and verbiage on home page ( firststepsmn.com ) sections ar…" at bounding box center [600, 150] width 104 height 41
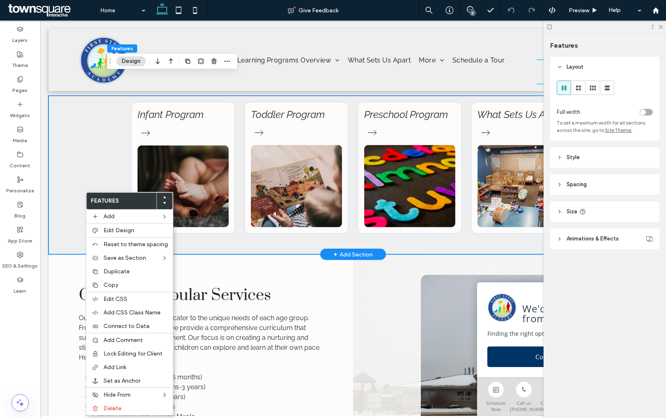
scroll to position [0, 0]
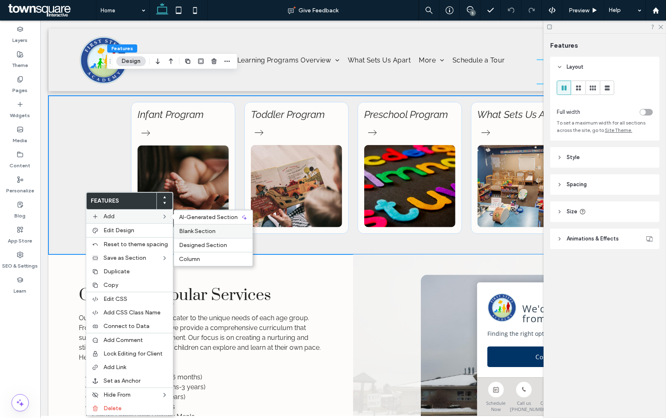
click at [208, 229] on span "Blank Section" at bounding box center [197, 231] width 37 height 7
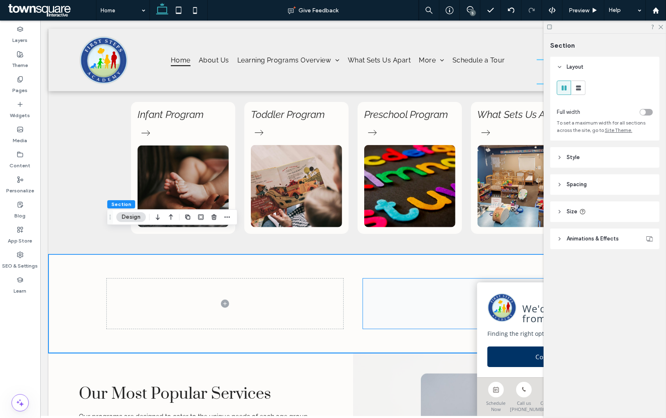
click at [418, 278] on span at bounding box center [481, 303] width 237 height 50
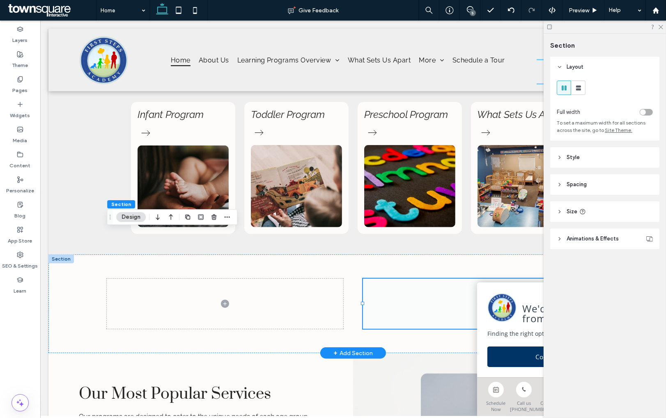
click at [418, 278] on span at bounding box center [481, 303] width 237 height 50
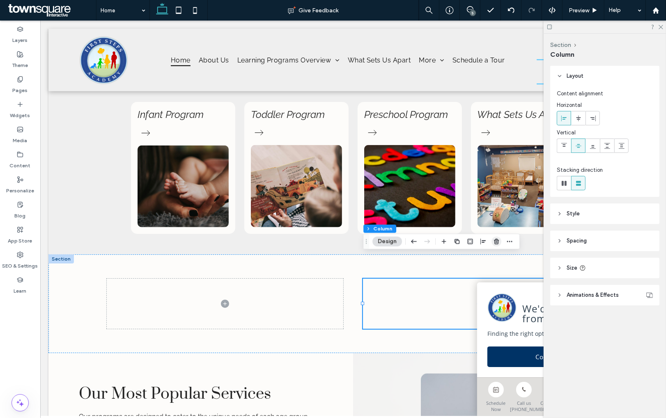
click at [500, 242] on span "button" at bounding box center [497, 242] width 10 height 10
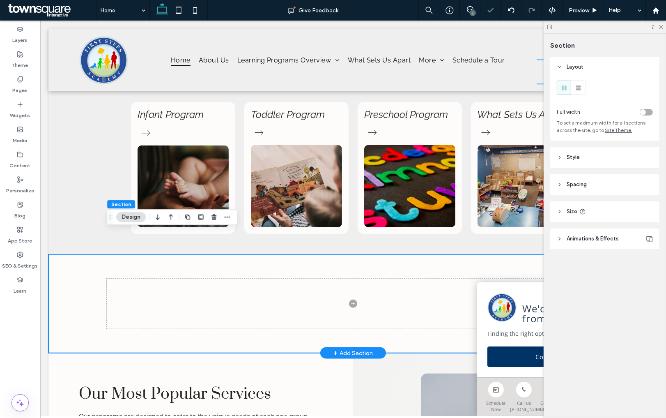
click at [82, 260] on div at bounding box center [353, 303] width 610 height 99
click at [579, 189] on span "Spacing" at bounding box center [577, 184] width 20 height 8
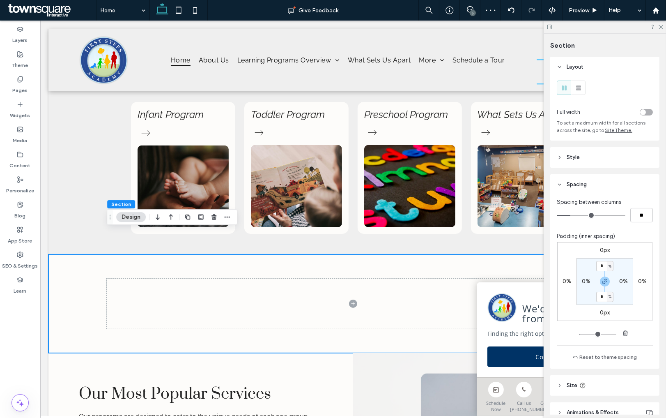
click at [584, 279] on label "0%" at bounding box center [586, 281] width 9 height 7
type input "*"
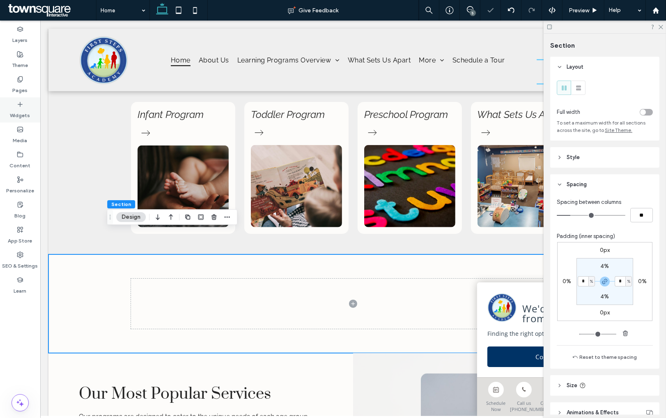
click at [21, 106] on icon at bounding box center [20, 104] width 7 height 7
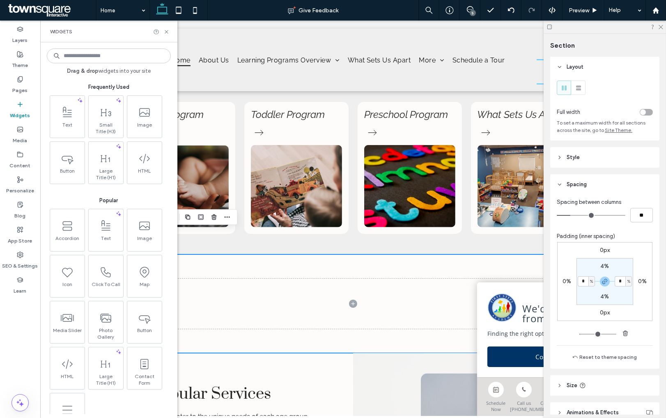
click at [472, 10] on div "5" at bounding box center [473, 13] width 6 height 6
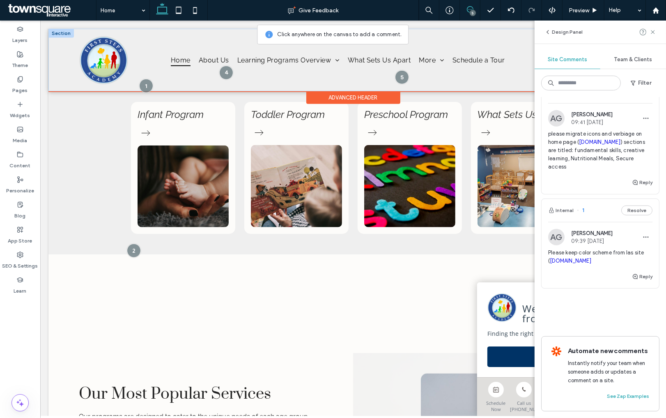
scroll to position [405, 0]
click at [24, 112] on label "Widgets" at bounding box center [20, 114] width 20 height 12
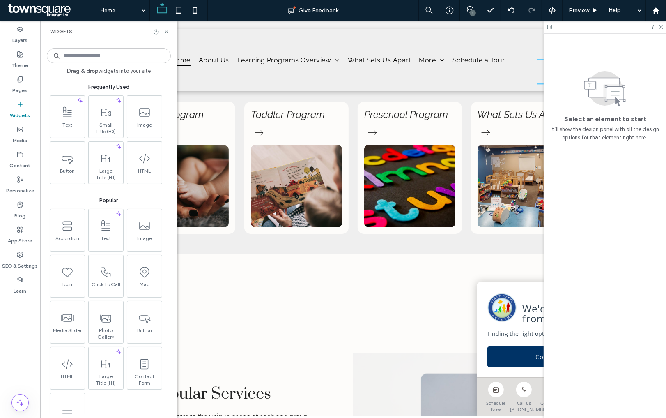
scroll to position [0, 0]
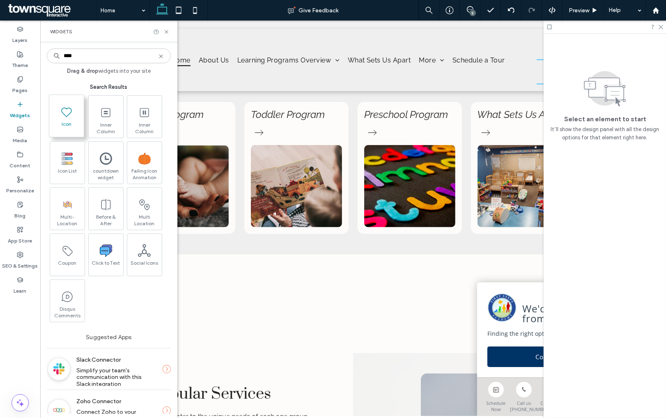
type input "****"
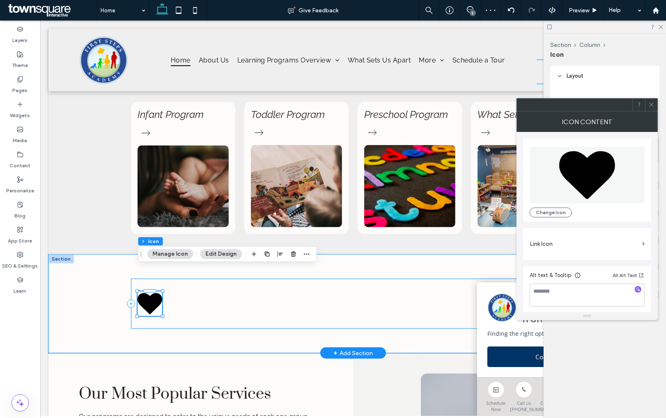
click at [134, 278] on div at bounding box center [353, 303] width 444 height 50
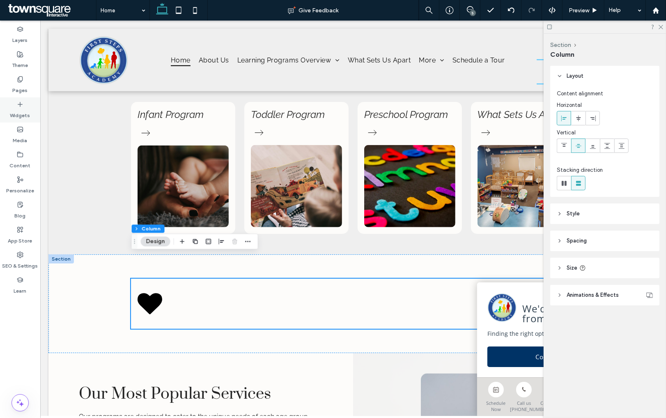
click at [22, 111] on label "Widgets" at bounding box center [20, 114] width 20 height 12
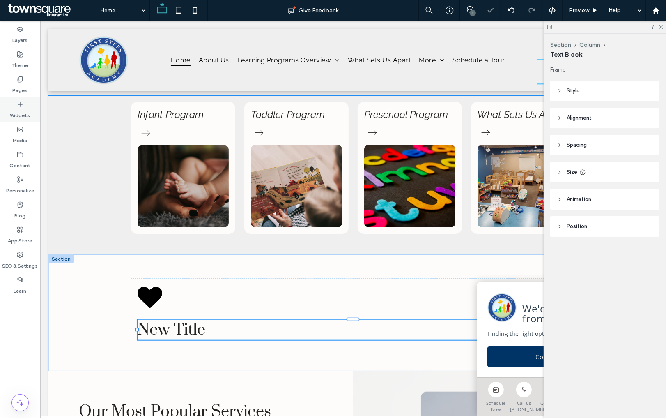
click at [22, 110] on label "Widgets" at bounding box center [20, 114] width 20 height 12
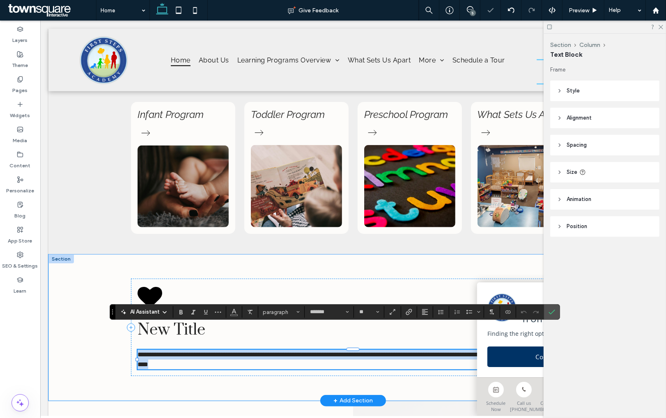
type input "*******"
type input "**"
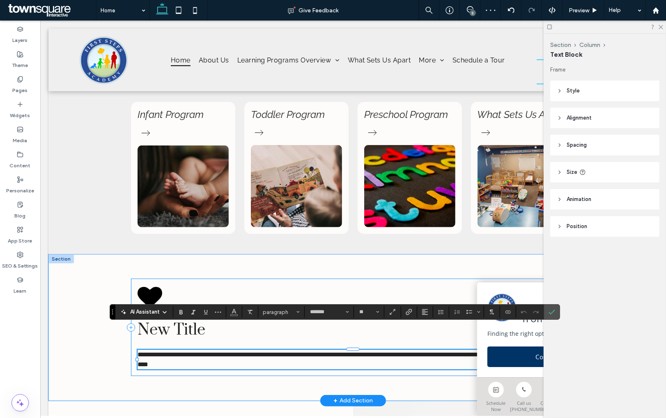
click at [152, 278] on div "**********" at bounding box center [353, 326] width 444 height 97
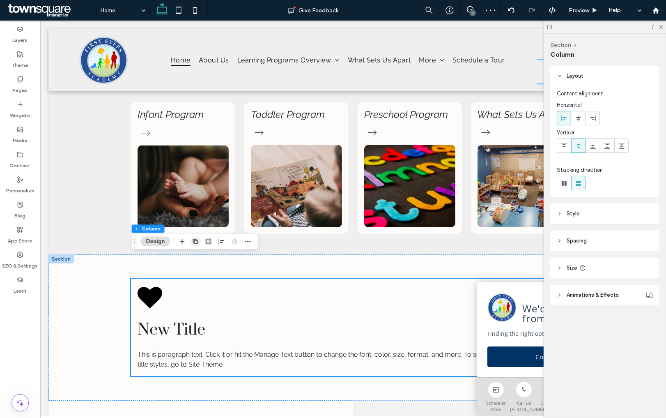
click at [200, 239] on span "button" at bounding box center [196, 242] width 10 height 10
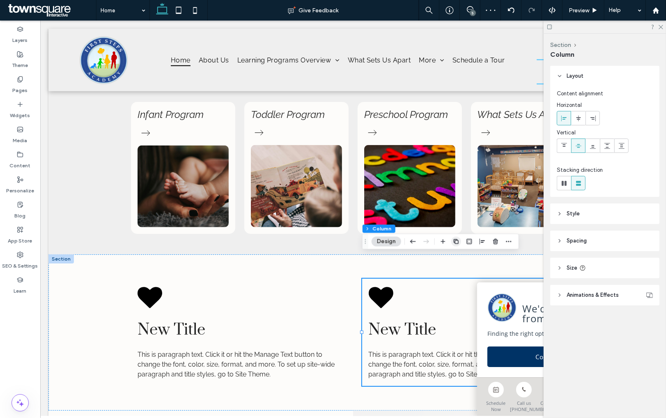
click at [455, 240] on icon "button" at bounding box center [456, 241] width 7 height 7
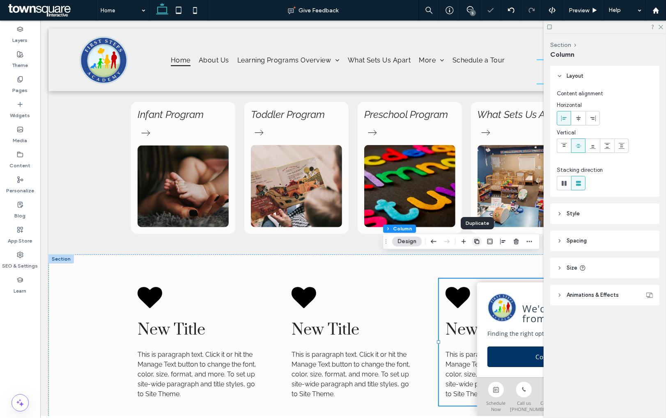
click at [476, 239] on use "button" at bounding box center [476, 241] width 5 height 5
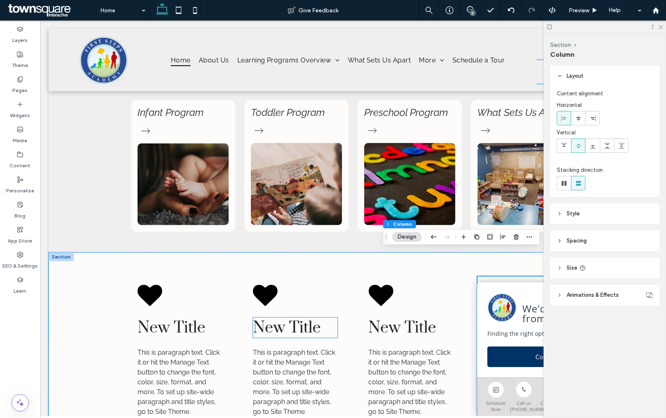
scroll to position [621, 0]
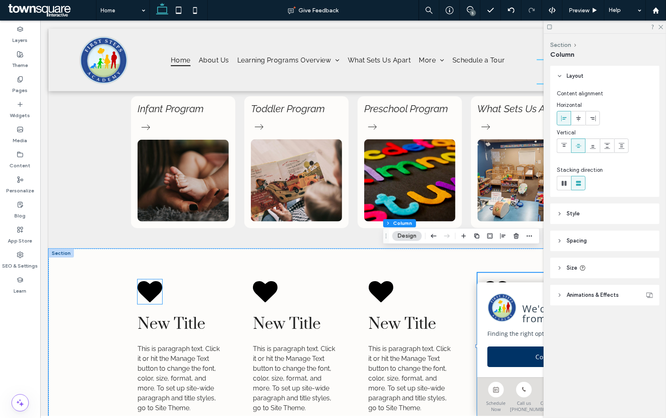
click at [157, 281] on icon at bounding box center [149, 291] width 25 height 21
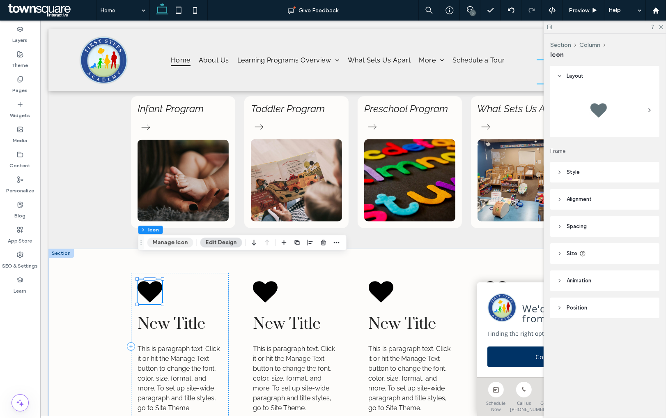
click at [164, 242] on button "Manage Icon" at bounding box center [170, 242] width 46 height 10
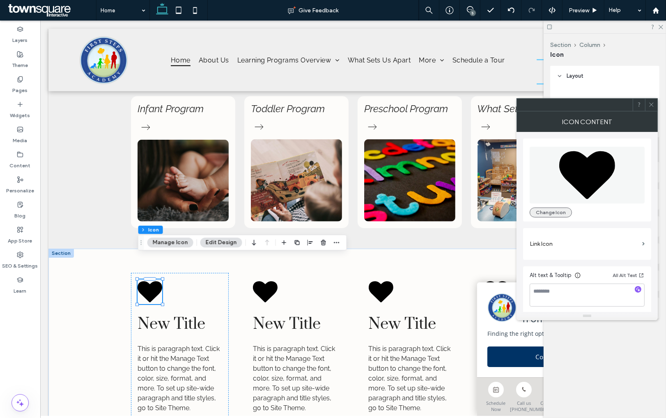
click at [551, 212] on button "Change Icon" at bounding box center [551, 212] width 42 height 10
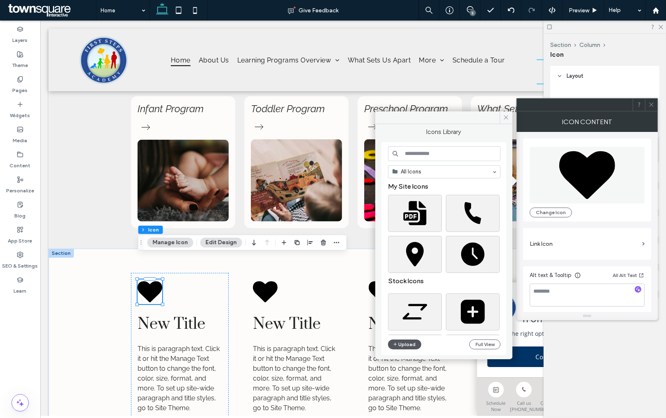
click at [409, 345] on button "Upload" at bounding box center [405, 344] width 34 height 10
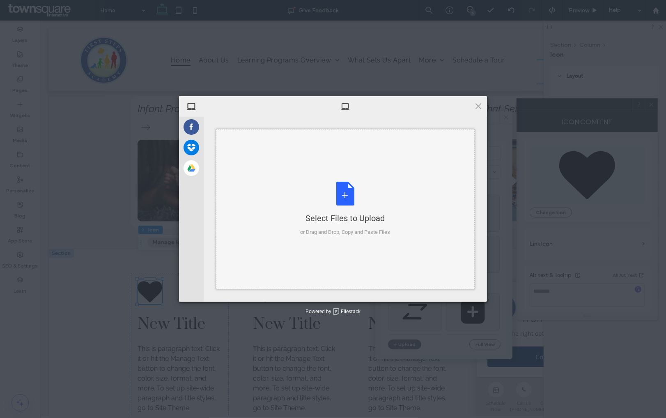
click at [303, 170] on div "Select Files to Upload or Drag and Drop, Copy and Paste Files" at bounding box center [345, 209] width 259 height 160
click at [478, 104] on span at bounding box center [478, 105] width 9 height 9
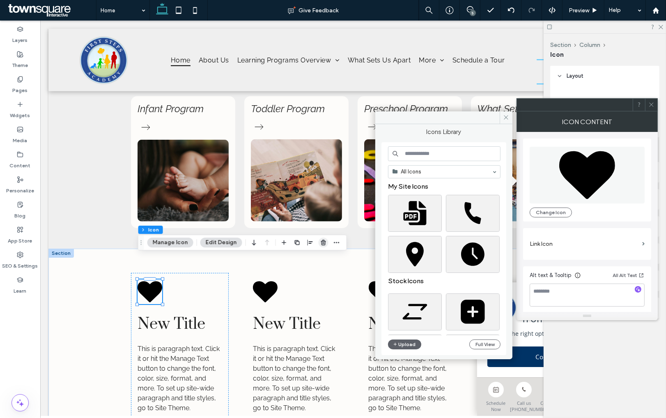
click at [321, 244] on use "button" at bounding box center [323, 241] width 5 height 5
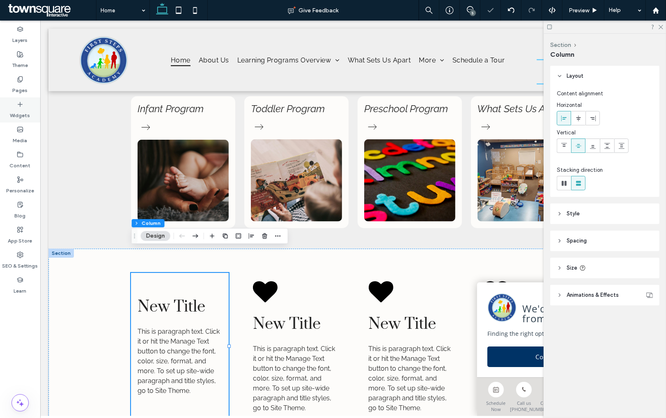
click at [16, 110] on label "Widgets" at bounding box center [20, 114] width 20 height 12
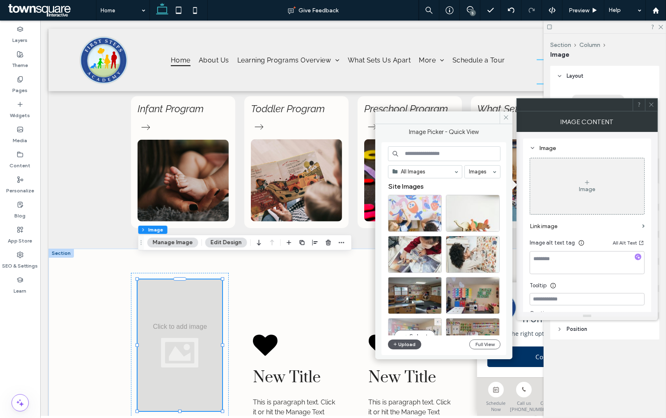
click at [404, 343] on button "Upload" at bounding box center [405, 344] width 34 height 10
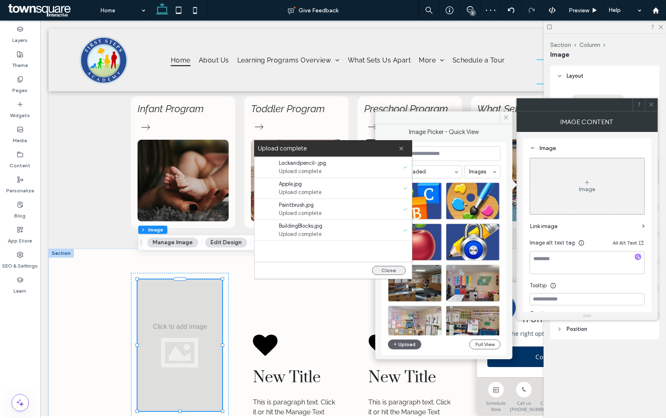
click at [385, 272] on button "Close" at bounding box center [389, 270] width 34 height 9
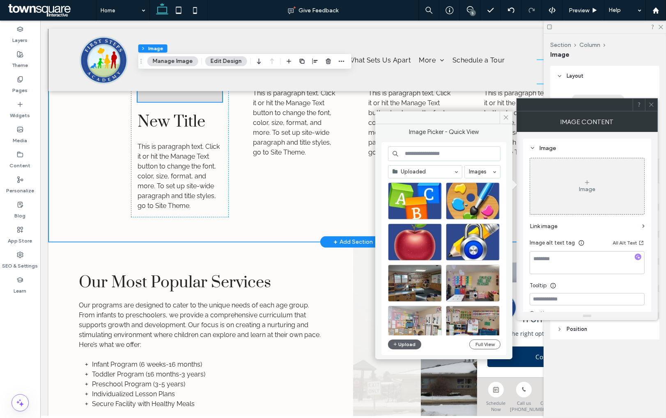
scroll to position [847, 0]
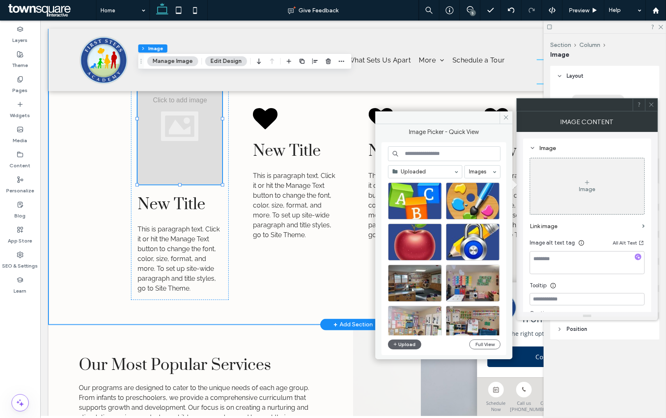
click at [91, 227] on div "New Title This is paragraph text. Click it or hit the Manage Text button to cha…" at bounding box center [353, 173] width 610 height 302
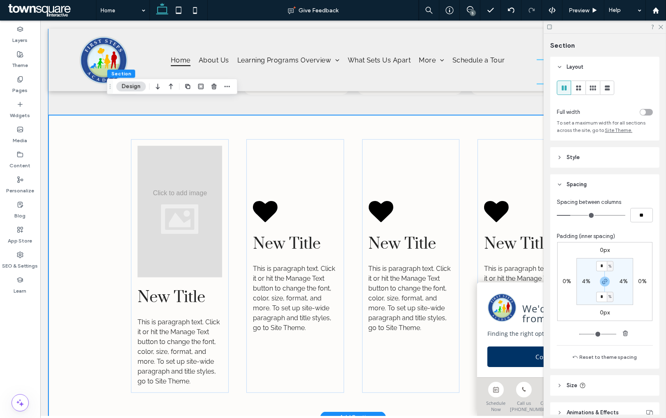
scroll to position [715, 0]
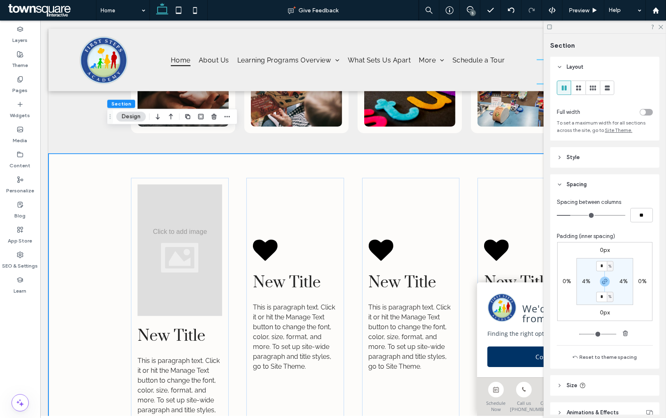
click at [101, 154] on div "New Title This is paragraph text. Click it or hit the Manage Text button to cha…" at bounding box center [353, 305] width 610 height 302
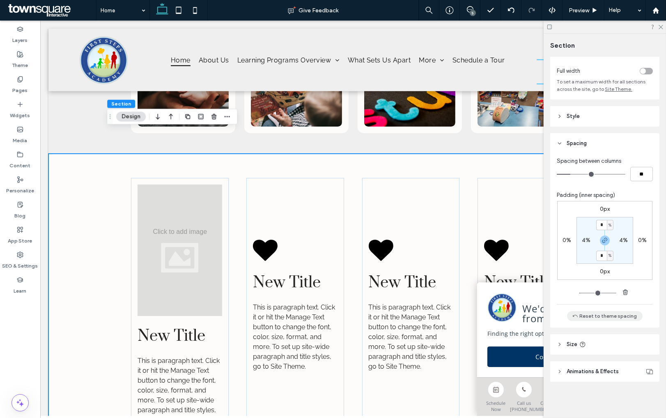
scroll to position [0, 0]
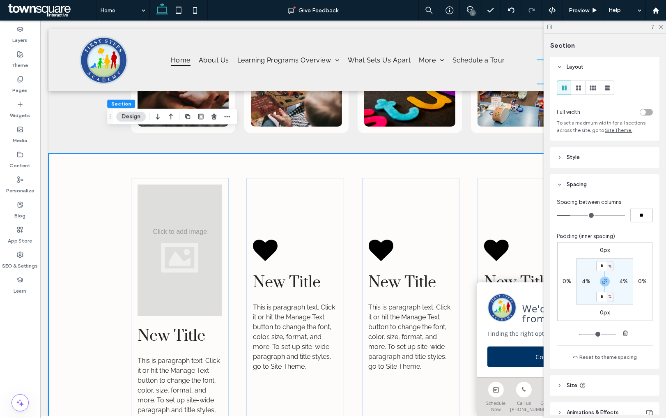
click at [569, 156] on span "Style" at bounding box center [573, 157] width 13 height 8
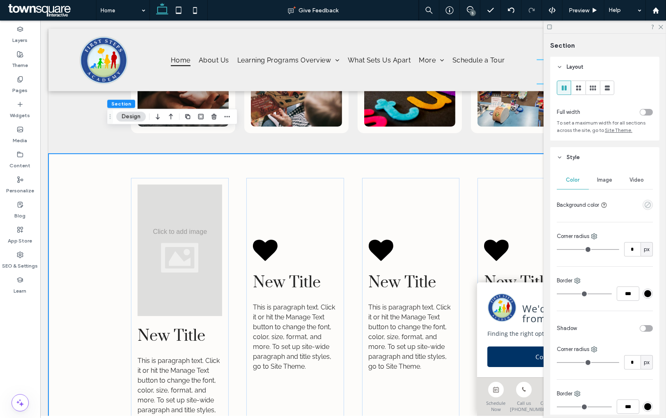
click at [646, 208] on use "empty color" at bounding box center [648, 205] width 6 height 6
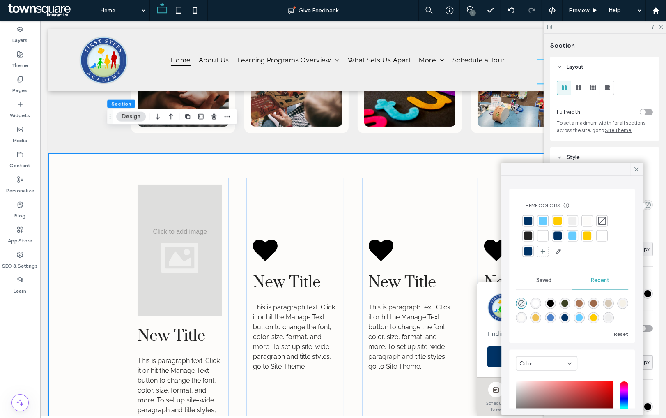
click at [530, 221] on div at bounding box center [528, 221] width 8 height 8
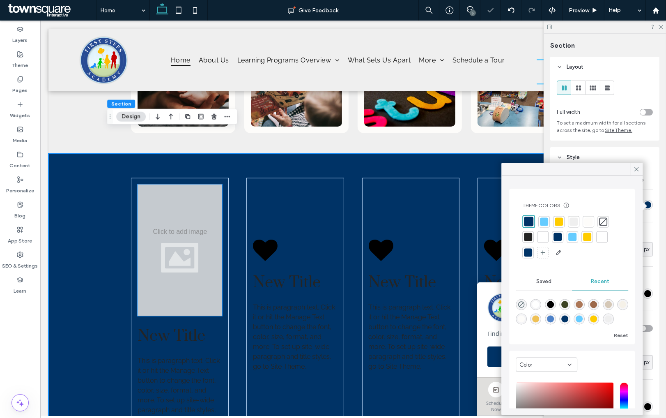
click at [178, 262] on div at bounding box center [179, 249] width 85 height 131
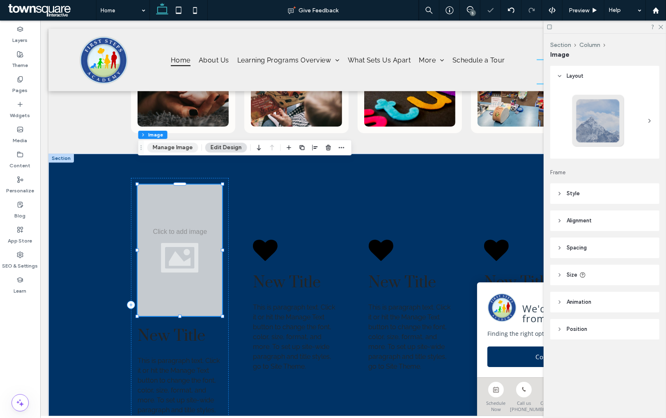
click at [184, 146] on button "Manage Image" at bounding box center [172, 148] width 51 height 10
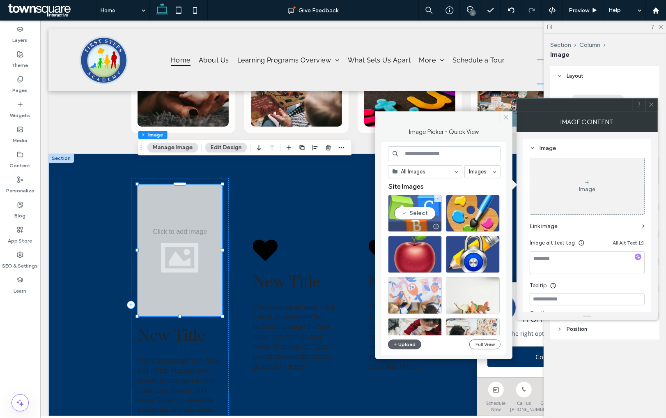
click at [416, 212] on div "Select" at bounding box center [415, 213] width 54 height 37
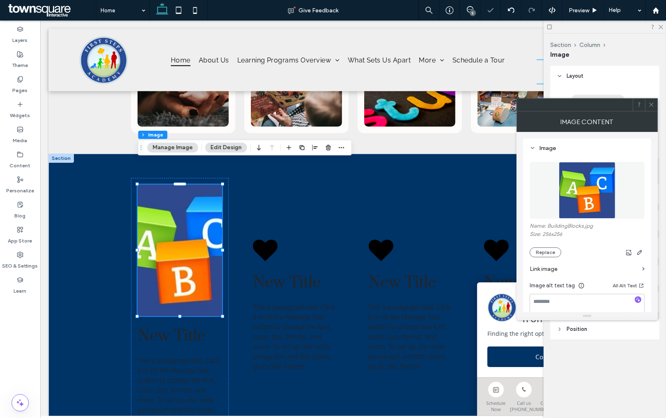
click at [648, 101] on div at bounding box center [651, 105] width 12 height 12
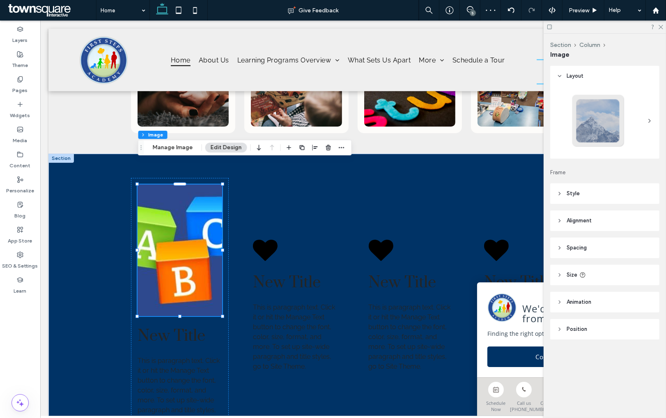
click at [587, 247] on span "Spacing" at bounding box center [577, 248] width 20 height 8
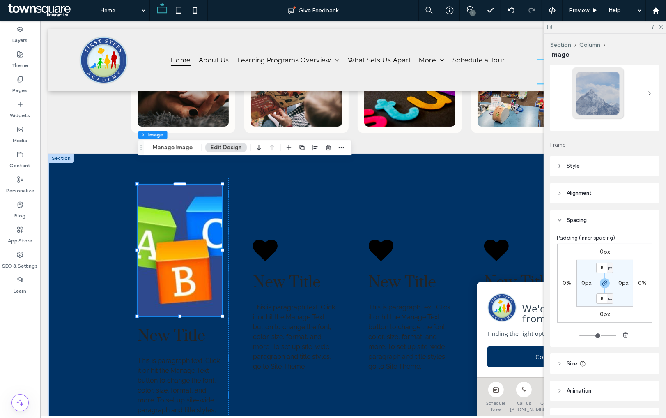
scroll to position [30, 0]
click at [578, 159] on span "Style" at bounding box center [573, 163] width 13 height 8
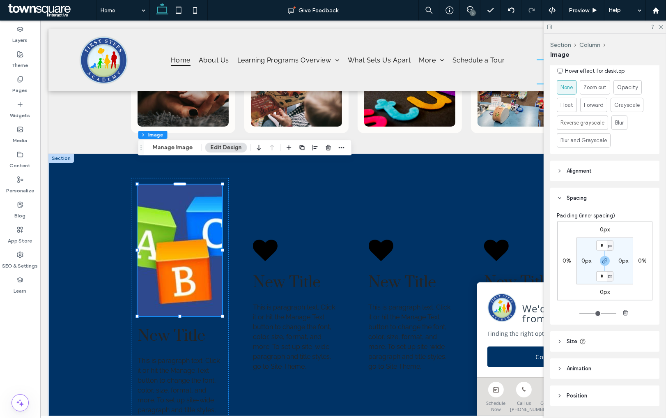
scroll to position [392, 0]
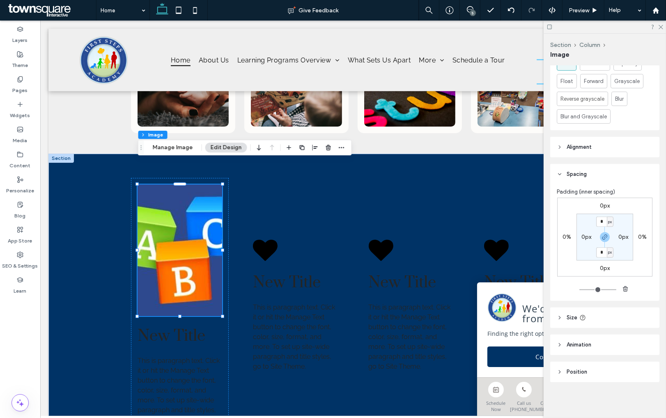
click at [593, 320] on header "Size" at bounding box center [604, 317] width 109 height 21
click at [647, 336] on div "toggle" at bounding box center [646, 338] width 13 height 7
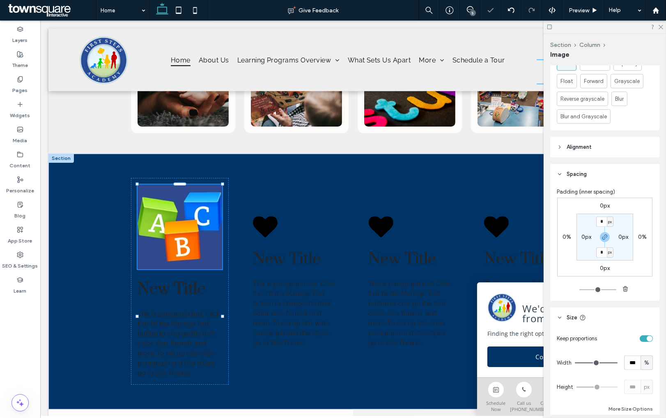
type input "*"
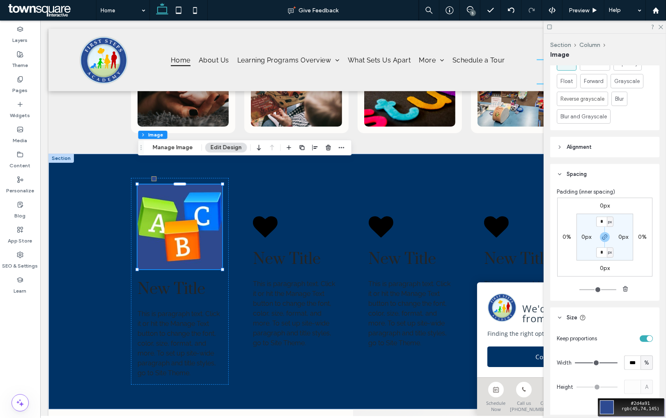
click at [145, 168] on div "Move your 🖱️ to pick a color #2d4a91 rgb(45,74,145)" at bounding box center [333, 209] width 666 height 418
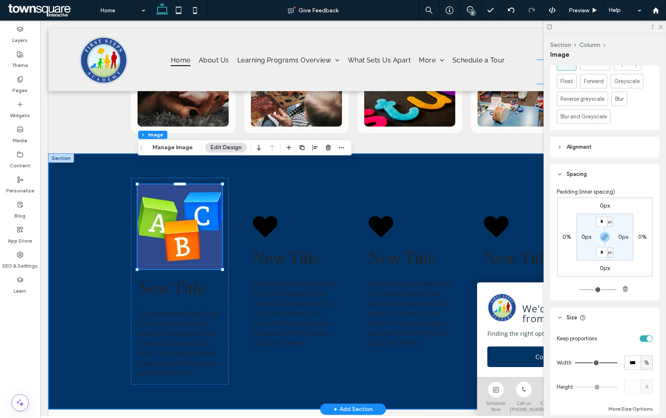
click at [103, 278] on div "New Title This is paragraph text. Click it or hit the Manage Text button to cha…" at bounding box center [353, 281] width 610 height 255
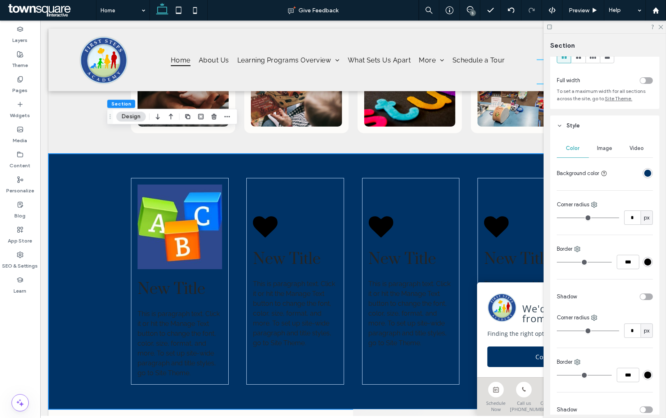
scroll to position [0, 0]
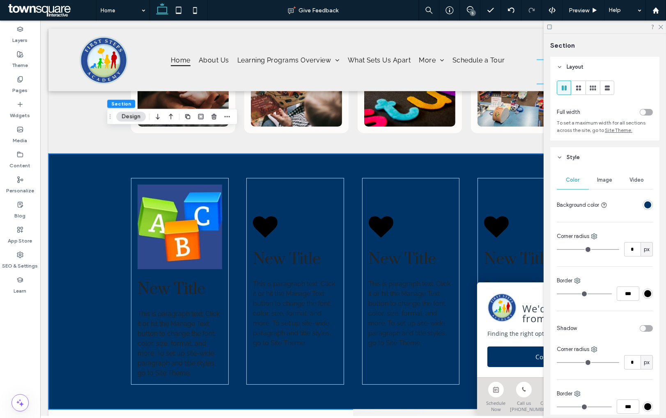
click at [649, 206] on div "rgba(0, 51, 102, 1)" at bounding box center [647, 204] width 7 height 7
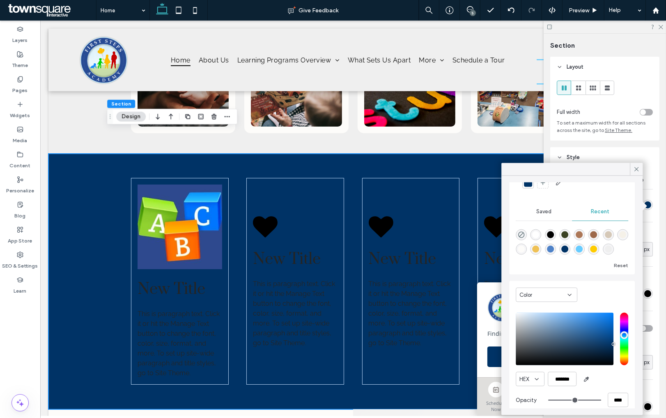
scroll to position [79, 0]
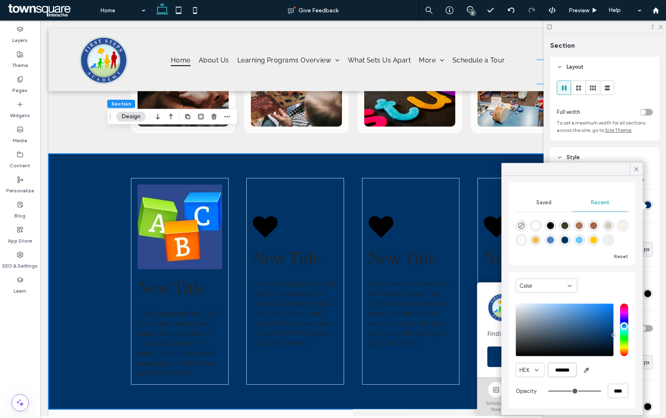
click at [560, 368] on input "*******" at bounding box center [562, 370] width 29 height 14
paste input "color picker textbox"
type input "*******"
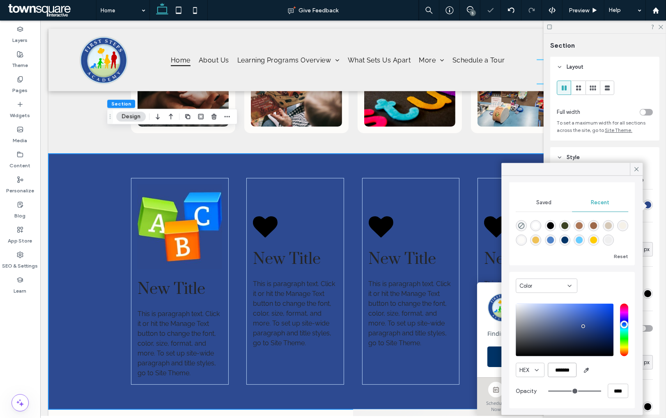
scroll to position [78, 0]
click at [171, 279] on span "New Title" at bounding box center [171, 289] width 68 height 20
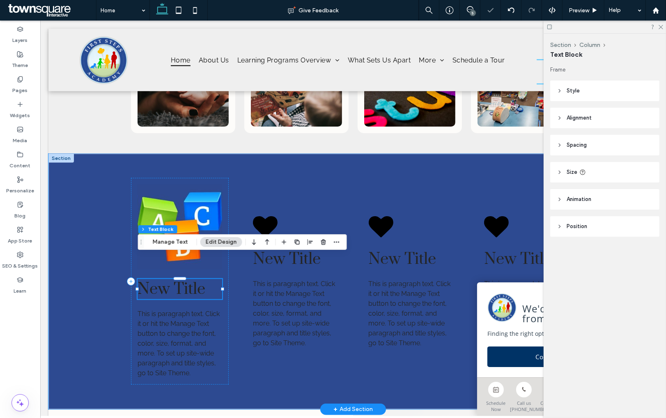
click at [171, 279] on div "New Title" at bounding box center [179, 289] width 85 height 20
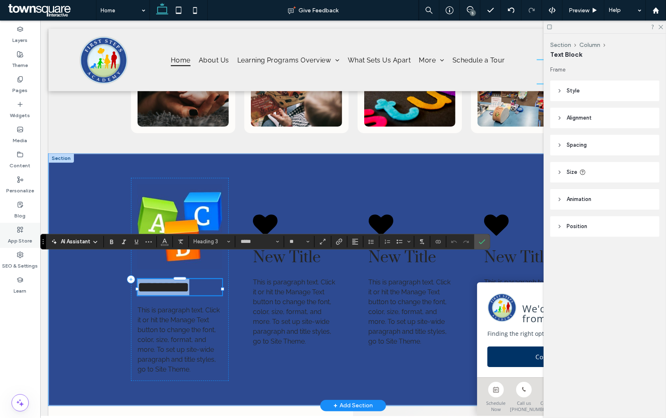
paste div
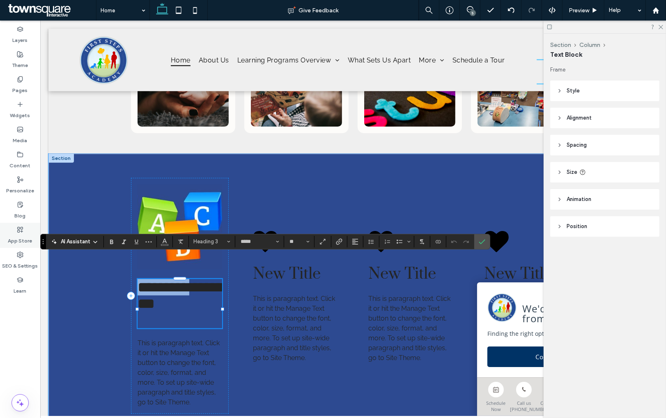
type input "*"
click at [188, 280] on span "**********" at bounding box center [180, 295] width 86 height 31
type input "*****"
type input "**"
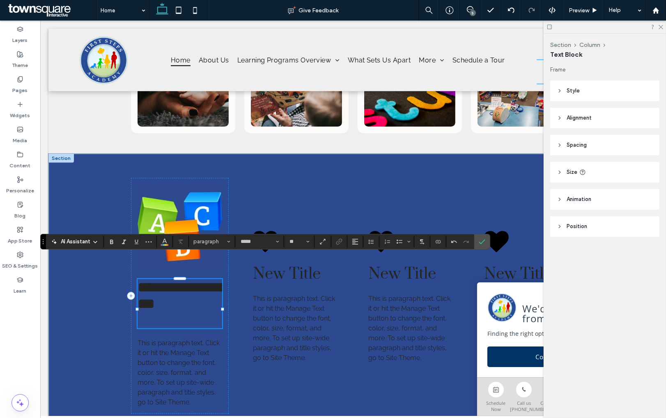
click at [188, 280] on span "**********" at bounding box center [180, 295] width 86 height 31
click at [160, 236] on button "Color" at bounding box center [165, 242] width 12 height 12
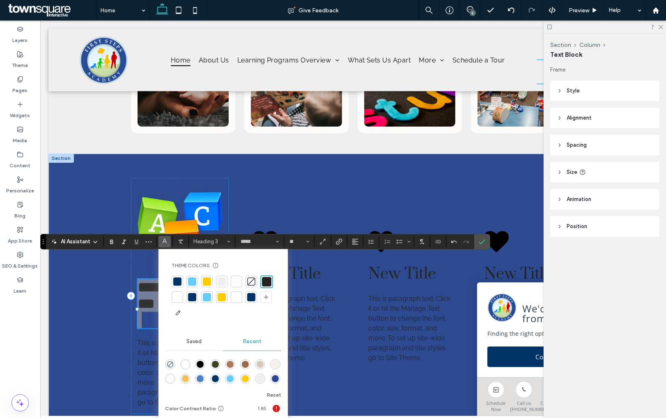
click at [180, 298] on div at bounding box center [177, 297] width 8 height 8
click at [299, 244] on input "**" at bounding box center [297, 241] width 16 height 7
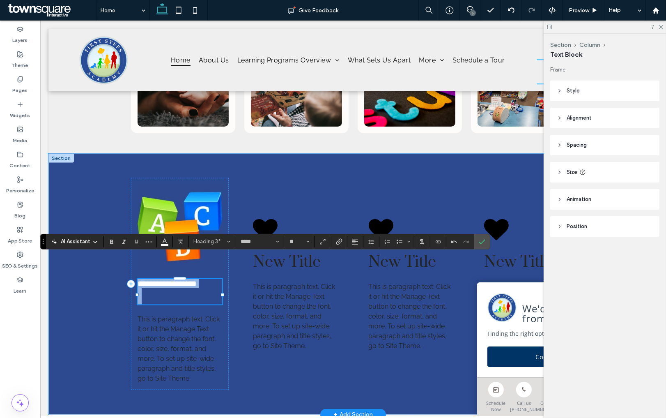
click at [182, 288] on h3 at bounding box center [179, 296] width 85 height 16
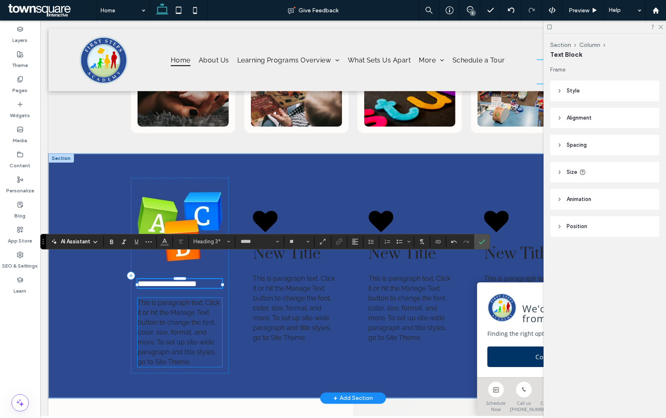
type input "**"
click at [200, 324] on span "This is paragraph text. Click it or hit the Manage Text button to change the fo…" at bounding box center [178, 332] width 82 height 67
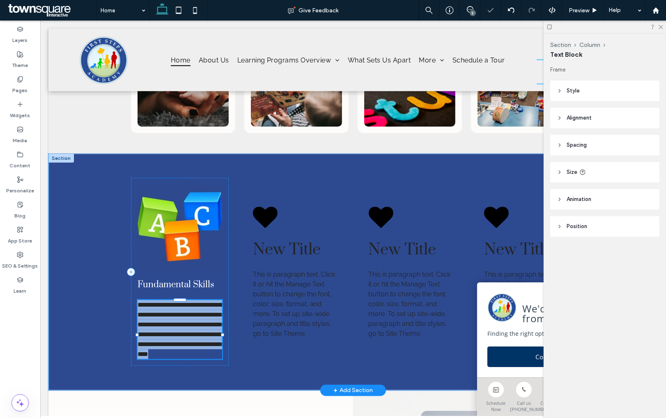
type input "*******"
type input "**"
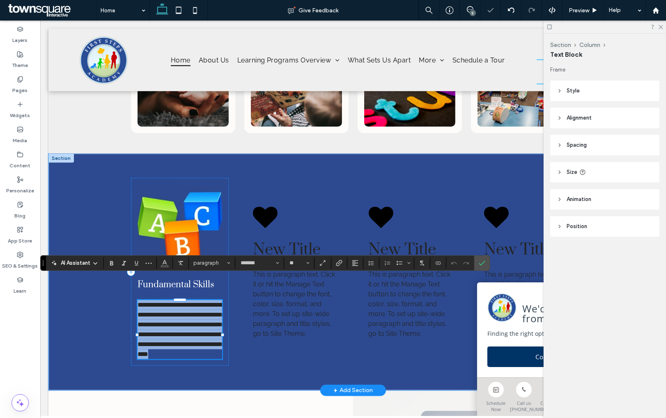
paste div
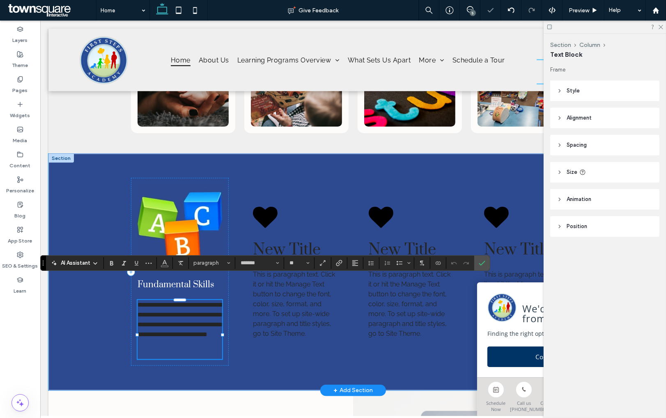
type input "*"
type input "*******"
type input "**"
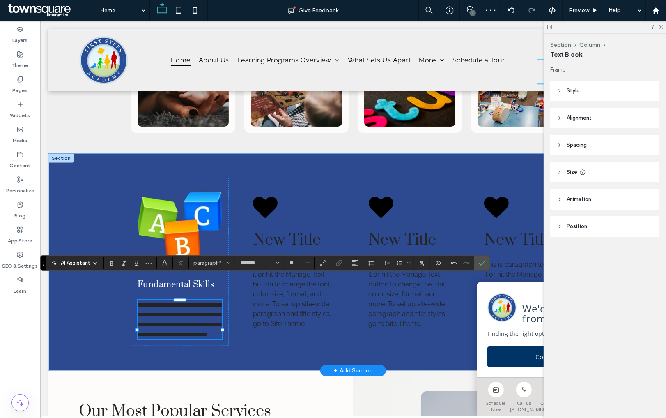
click at [191, 314] on span "**********" at bounding box center [180, 319] width 87 height 36
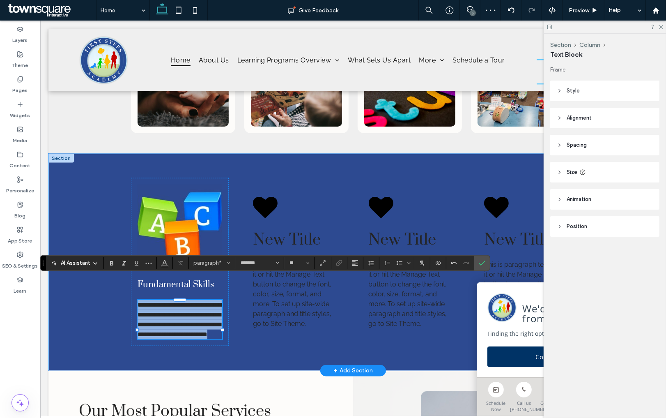
click at [191, 314] on span "**********" at bounding box center [180, 319] width 87 height 36
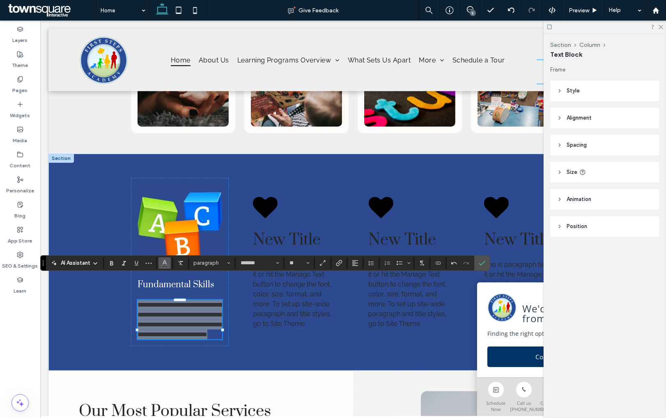
click at [166, 265] on icon "Color" at bounding box center [164, 262] width 7 height 7
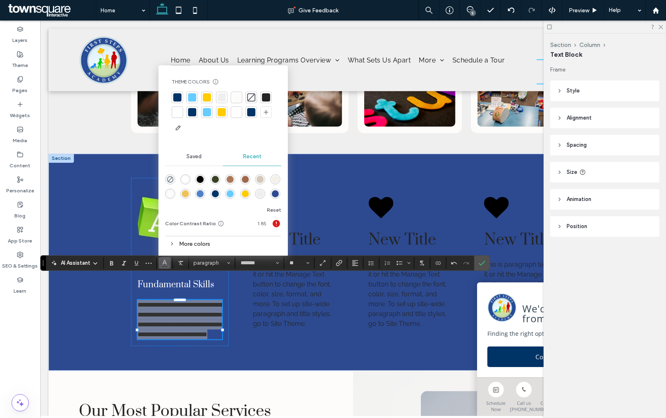
click at [177, 110] on div at bounding box center [177, 112] width 8 height 8
click at [484, 264] on icon "Confirm" at bounding box center [482, 263] width 7 height 7
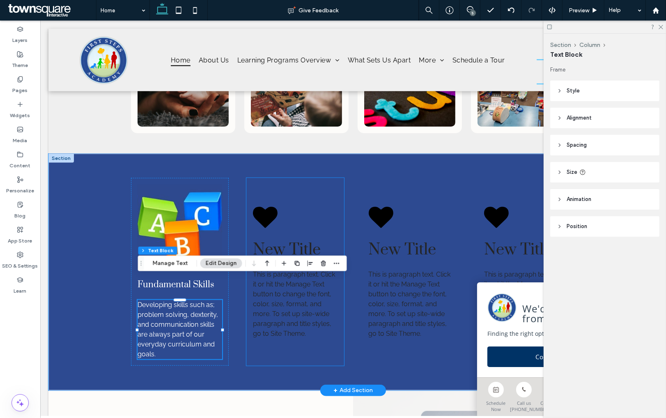
click at [262, 178] on div "New Title This is paragraph text. Click it or hit the Manage Text button to cha…" at bounding box center [295, 272] width 98 height 188
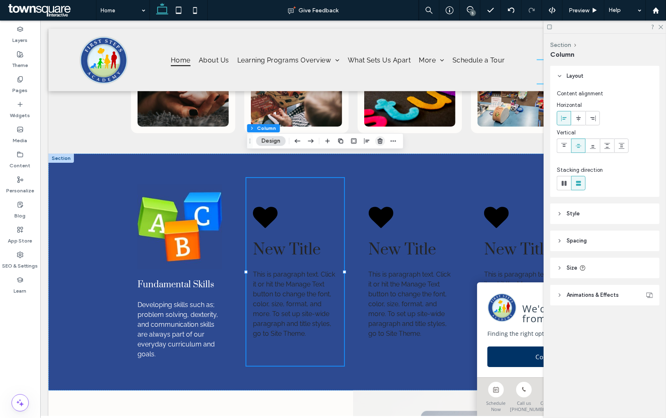
click at [382, 139] on use "button" at bounding box center [380, 140] width 5 height 5
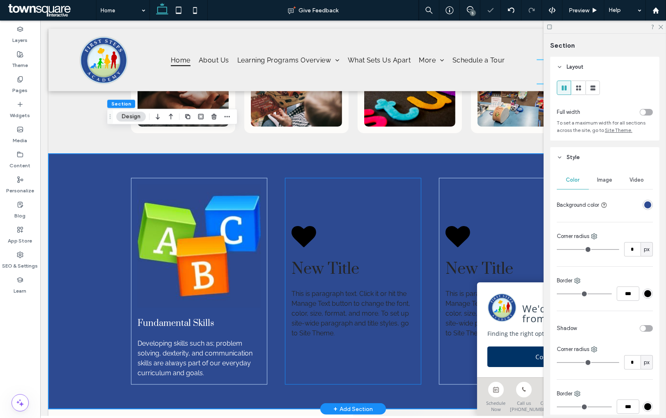
click at [412, 178] on div "New Title This is paragraph text. Click it or hit the Manage Text button to cha…" at bounding box center [353, 281] width 136 height 207
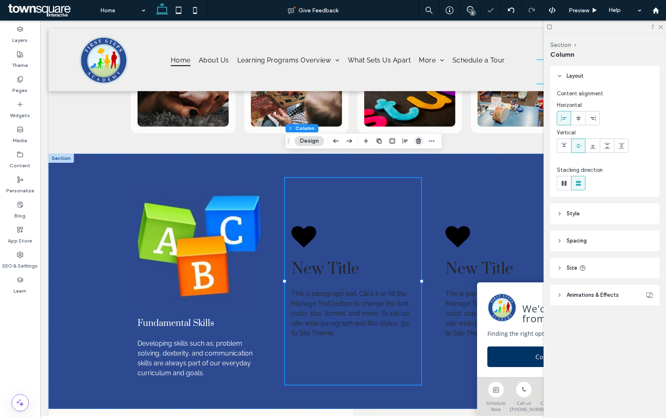
click at [419, 138] on use "button" at bounding box center [418, 140] width 5 height 5
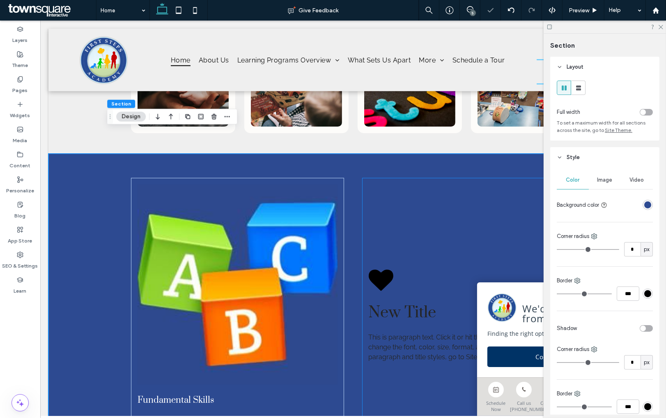
click at [390, 178] on div "New Title This is paragraph text. Click it or hit the Manage Text button to cha…" at bounding box center [468, 315] width 213 height 274
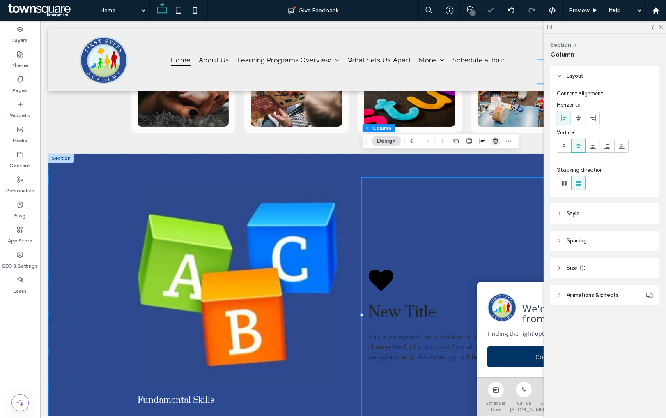
drag, startPoint x: 494, startPoint y: 139, endPoint x: 384, endPoint y: 114, distance: 113.0
click at [494, 139] on use "button" at bounding box center [495, 140] width 5 height 5
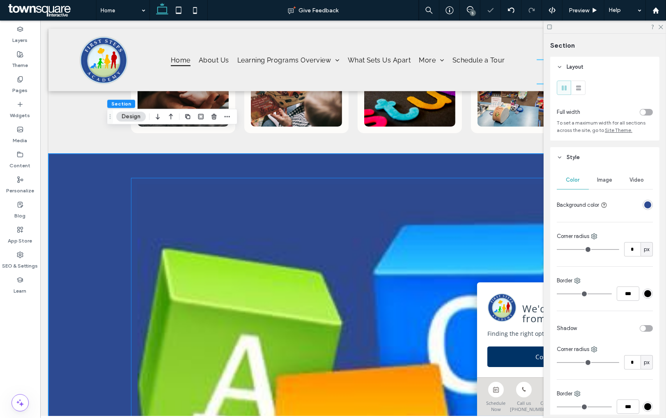
click at [142, 178] on div "Fundamental Skills ﻿ Developing skills such as; problem solving, dexterity, and…" at bounding box center [353, 420] width 444 height 485
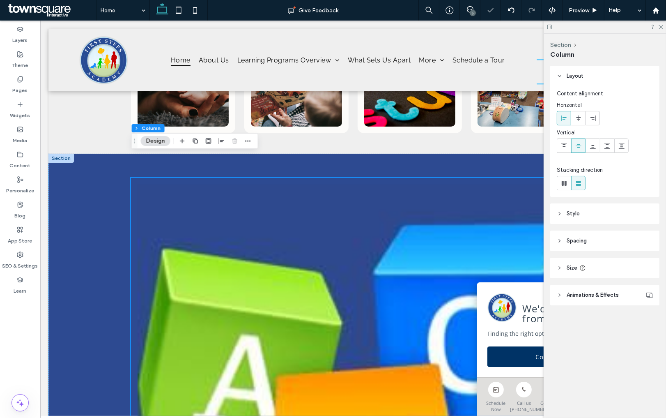
click at [201, 140] on div at bounding box center [215, 140] width 76 height 15
click at [198, 140] on icon "button" at bounding box center [195, 141] width 7 height 7
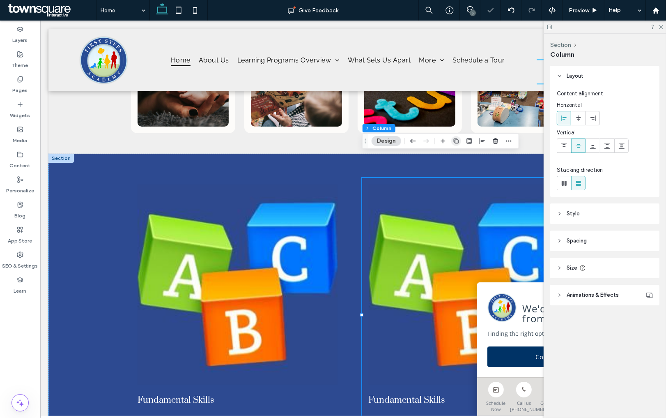
click at [458, 142] on icon "button" at bounding box center [456, 141] width 7 height 7
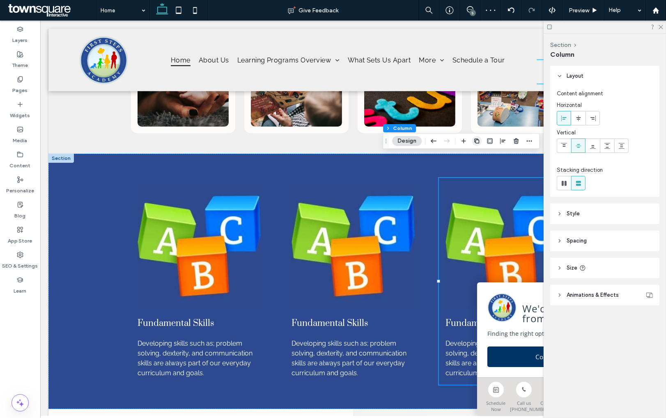
click at [479, 141] on use "button" at bounding box center [476, 140] width 5 height 5
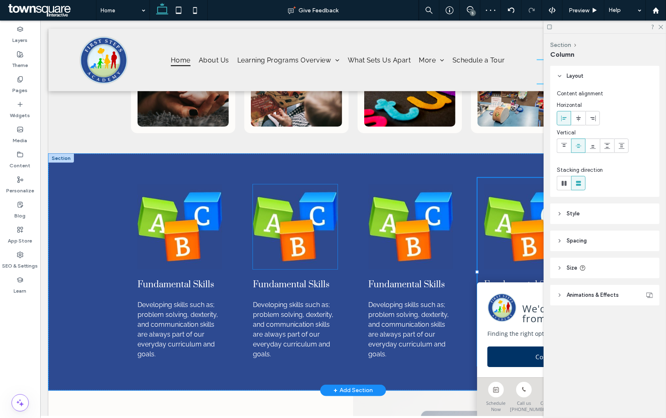
click at [288, 205] on img at bounding box center [295, 226] width 85 height 85
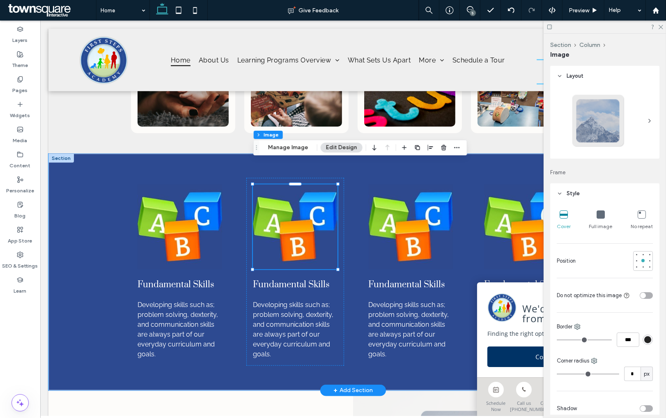
click at [289, 184] on img at bounding box center [295, 226] width 85 height 85
click at [290, 150] on button "Manage Image" at bounding box center [288, 148] width 51 height 10
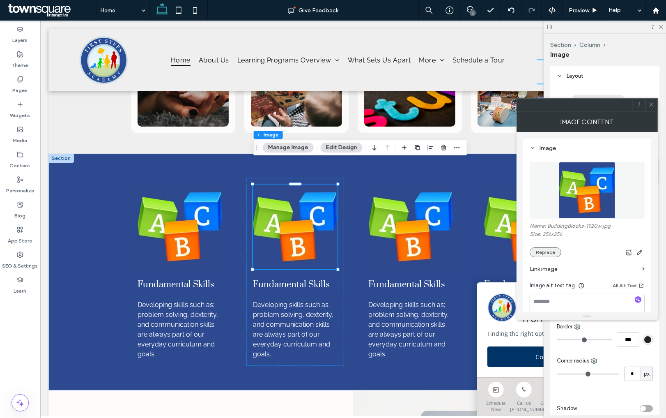
click at [548, 251] on button "Replace" at bounding box center [546, 252] width 32 height 10
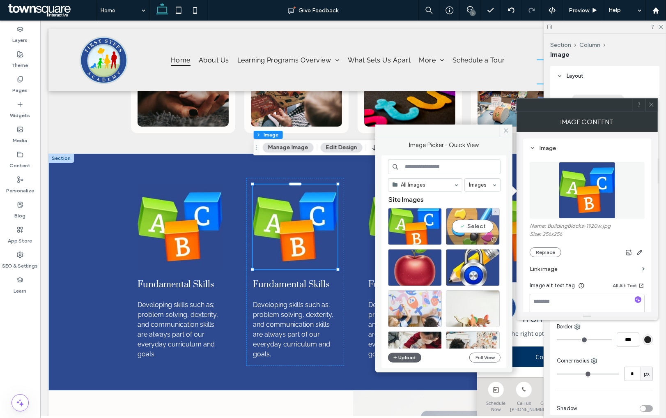
click at [462, 226] on div "Select" at bounding box center [473, 226] width 54 height 37
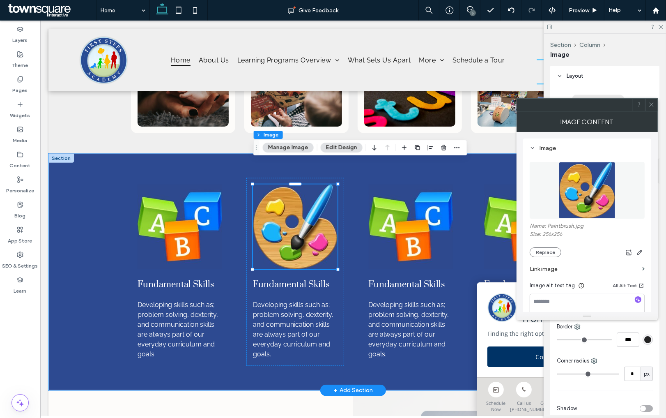
click at [291, 279] on span "Fundamental Skills" at bounding box center [291, 284] width 77 height 11
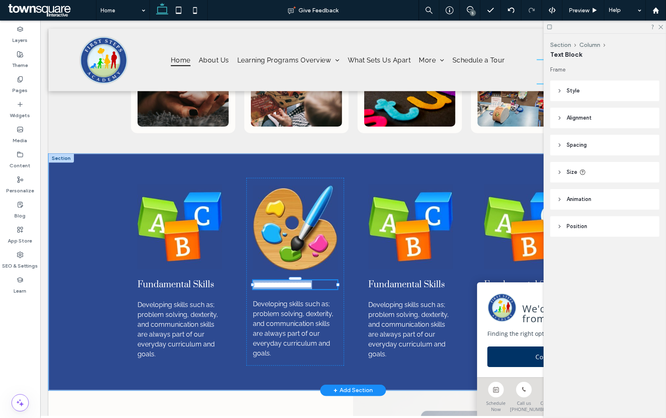
type input "*****"
type input "**"
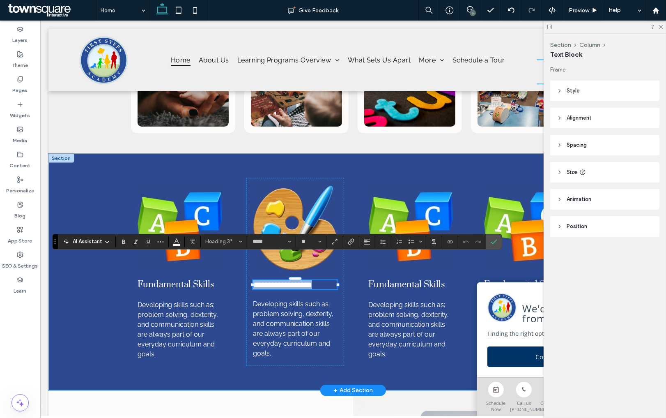
paste div
type input "**"
click at [298, 303] on span "Developing skills such as; problem solving, dexterity, and communication skills…" at bounding box center [293, 328] width 81 height 57
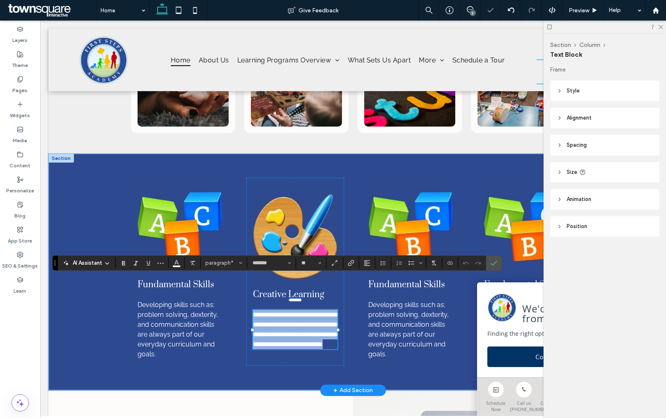
paste div
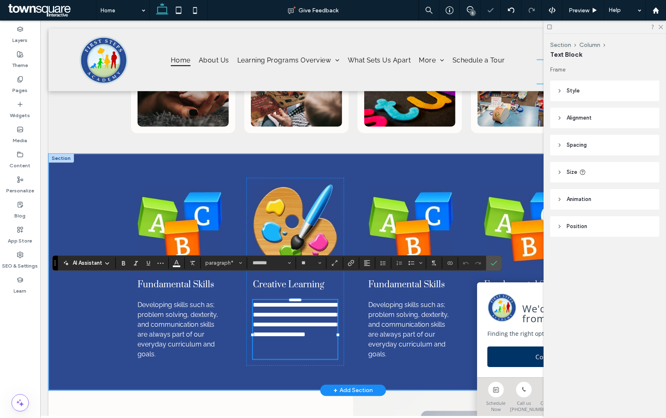
type input "*"
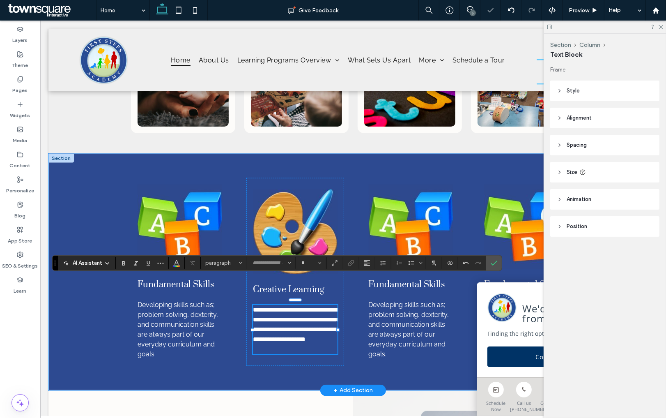
type input "*******"
type input "**"
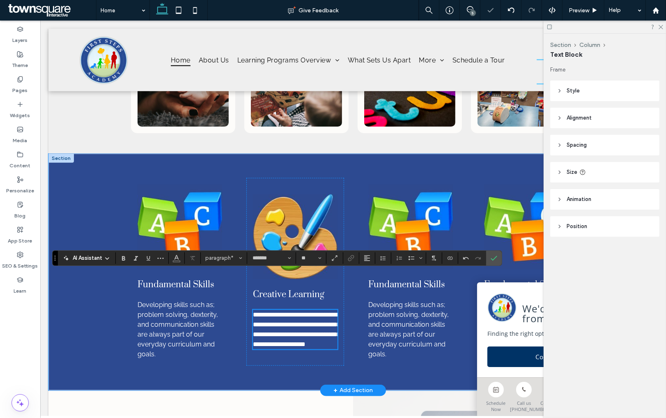
scroll to position [720, 0]
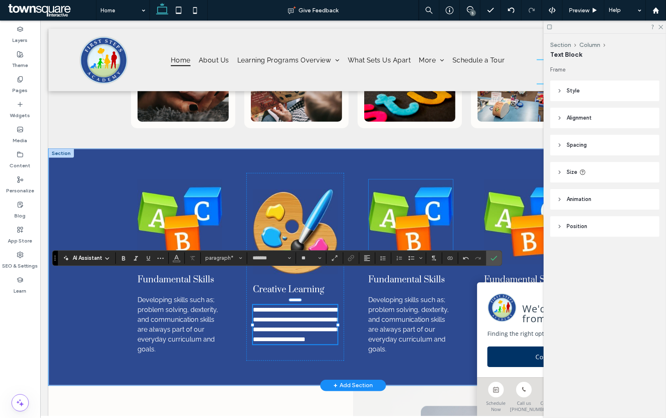
click at [422, 186] on img at bounding box center [410, 221] width 85 height 85
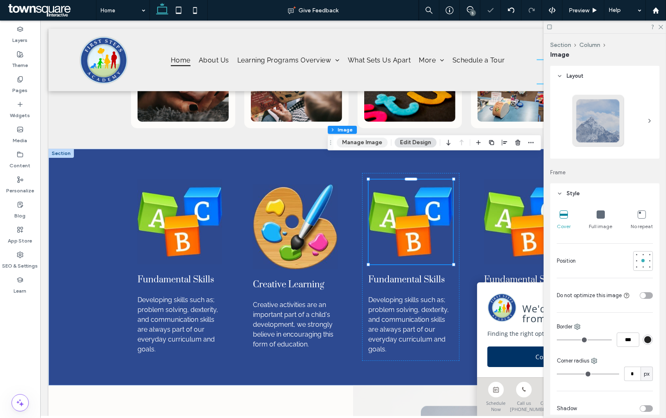
click at [371, 141] on button "Manage Image" at bounding box center [362, 143] width 51 height 10
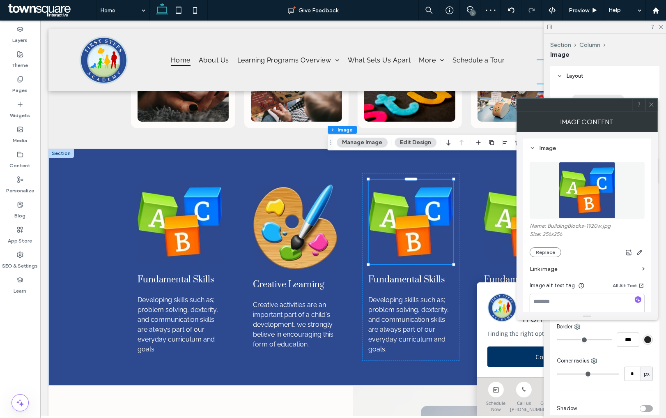
click at [539, 247] on div "Name: BuildingBlocks-1920w.jpg Size: 256x256 Replace" at bounding box center [587, 240] width 115 height 35
click at [539, 253] on button "Replace" at bounding box center [546, 252] width 32 height 10
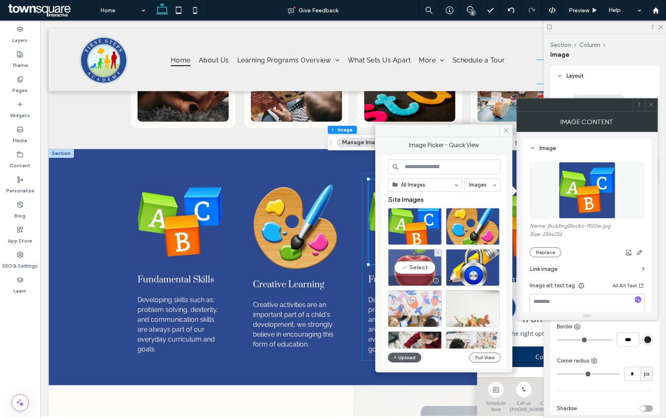
click at [416, 274] on div "Select" at bounding box center [415, 267] width 54 height 37
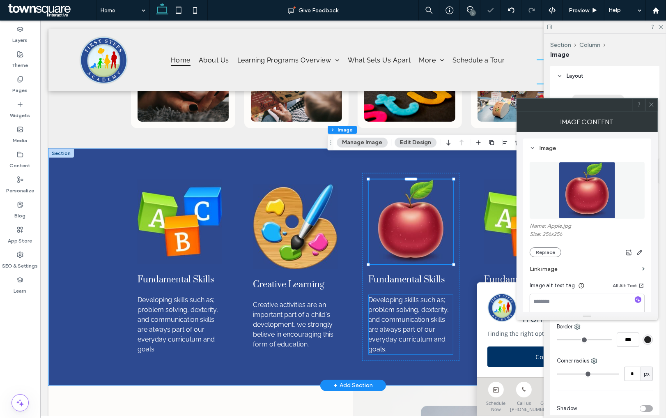
click at [404, 296] on span "Developing skills such as; problem solving, dexterity, and communication skills…" at bounding box center [408, 324] width 81 height 57
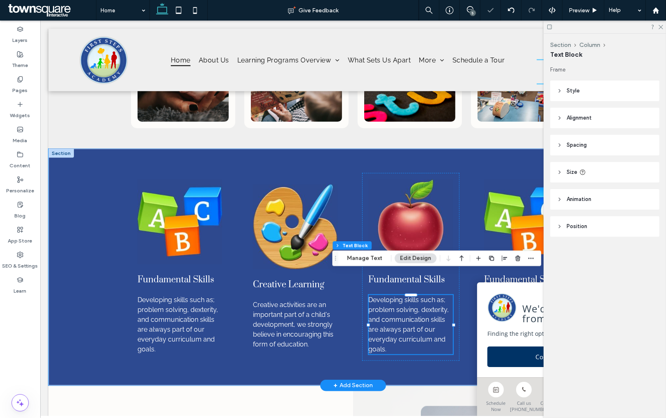
click at [404, 296] on span "Developing skills such as; problem solving, dexterity, and communication skills…" at bounding box center [408, 324] width 81 height 57
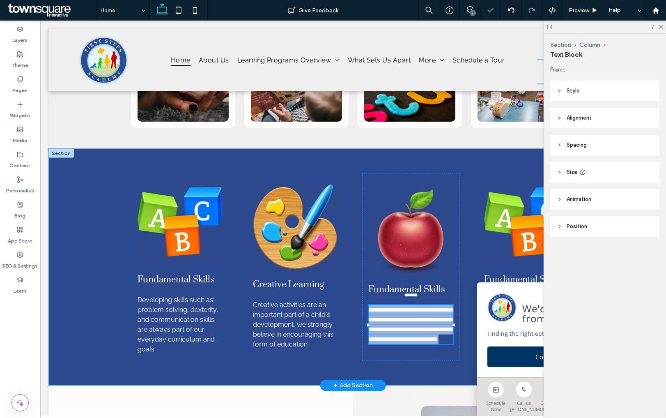
type input "*******"
type input "**"
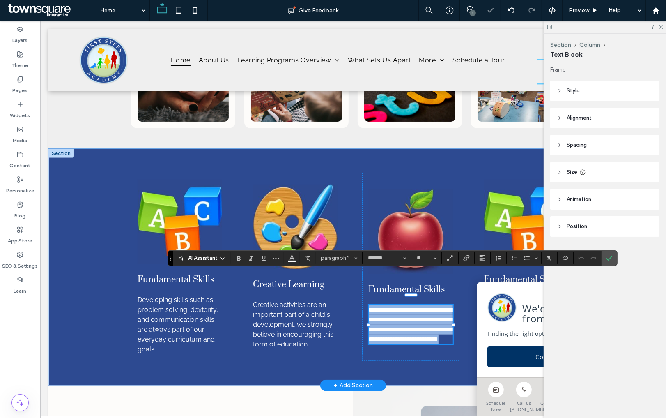
paste div
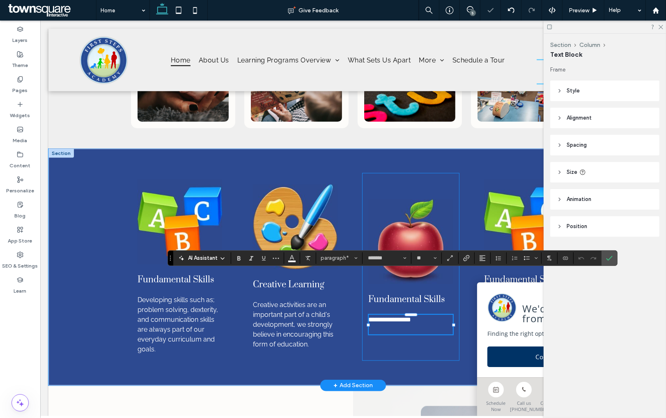
type input "*"
click at [403, 294] on span "Fundamental Skills" at bounding box center [406, 299] width 77 height 11
click at [403, 294] on div "Fundamental Skills ﻿" at bounding box center [410, 299] width 85 height 11
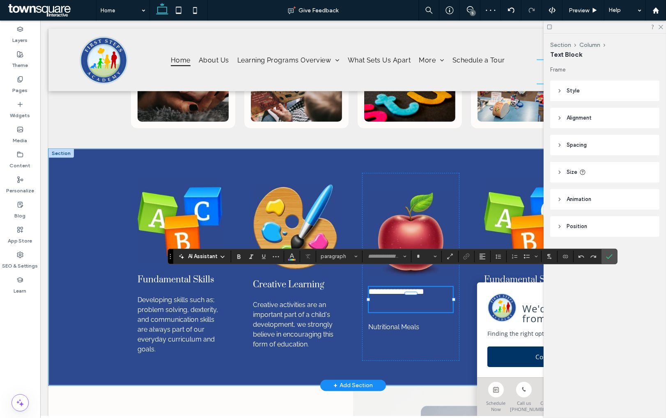
type input "*****"
type input "**"
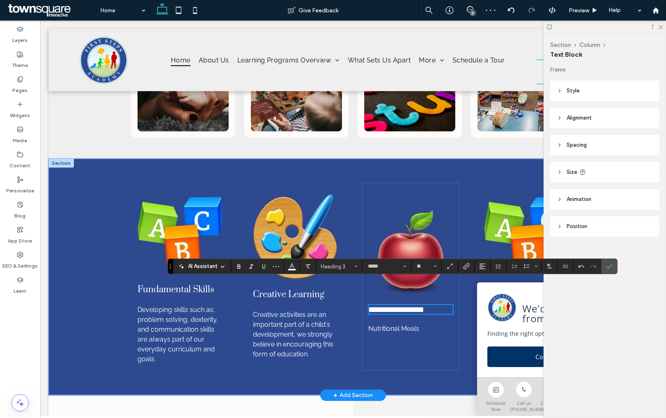
scroll to position [720, 0]
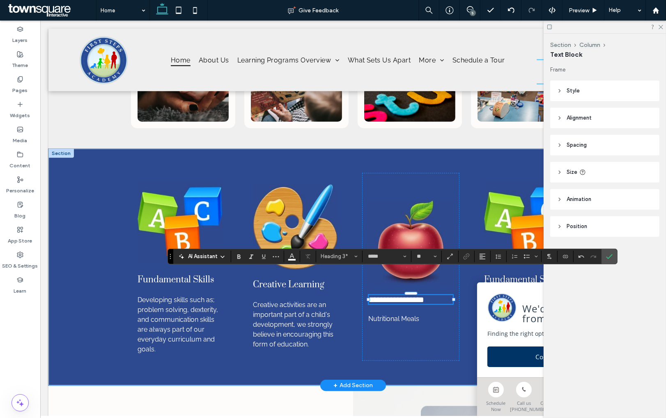
click at [397, 315] on span "Nutritional Meals" at bounding box center [393, 319] width 51 height 8
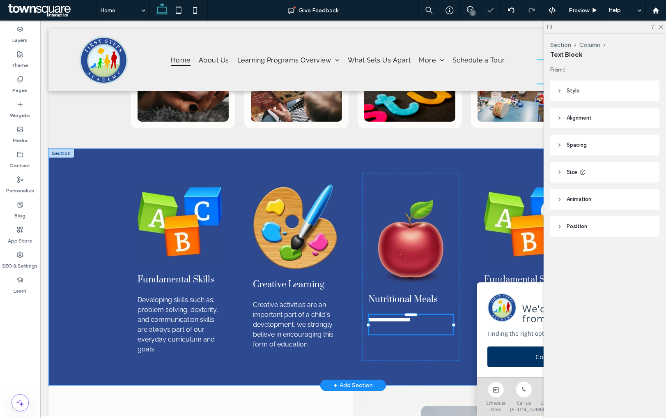
type input "*******"
type input "**"
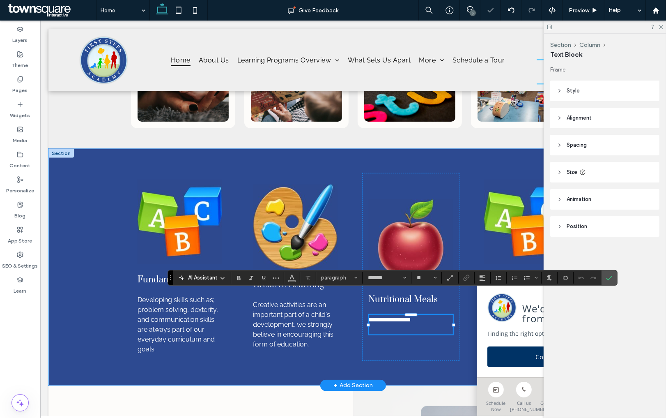
click at [397, 316] on span "**********" at bounding box center [389, 319] width 43 height 6
paste div
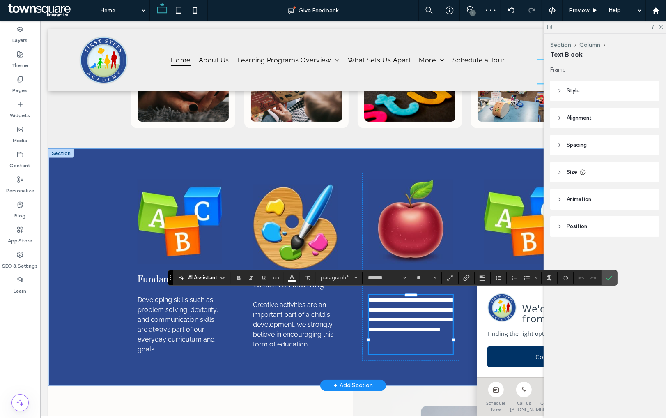
type input "*"
type input "*******"
type input "**"
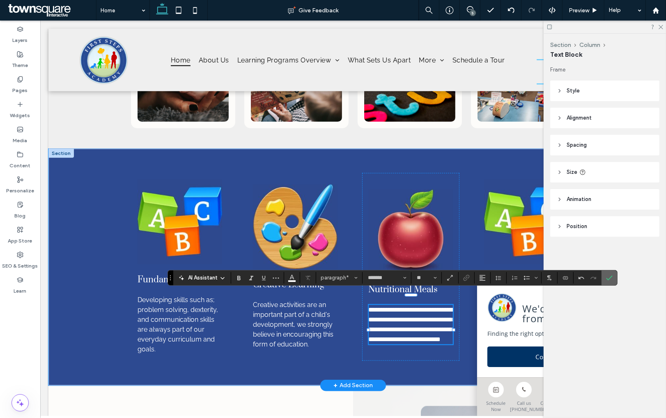
click at [612, 276] on use "Confirm" at bounding box center [609, 277] width 7 height 5
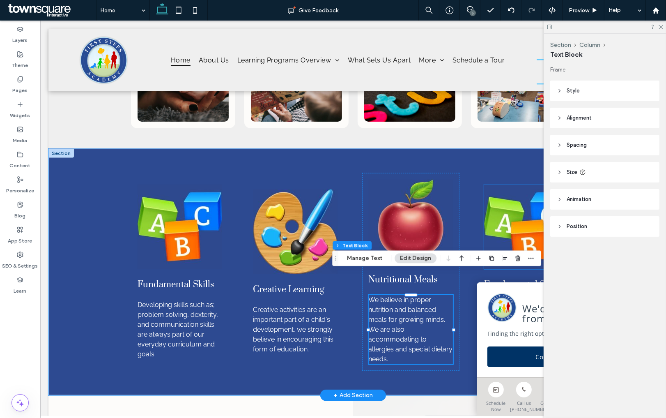
click at [513, 208] on img at bounding box center [526, 226] width 85 height 85
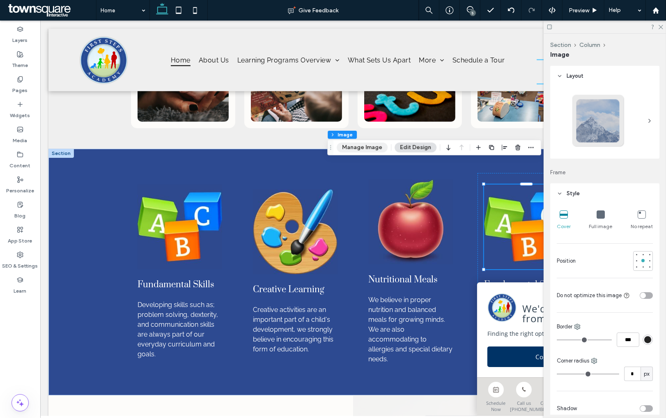
click at [375, 148] on button "Manage Image" at bounding box center [362, 148] width 51 height 10
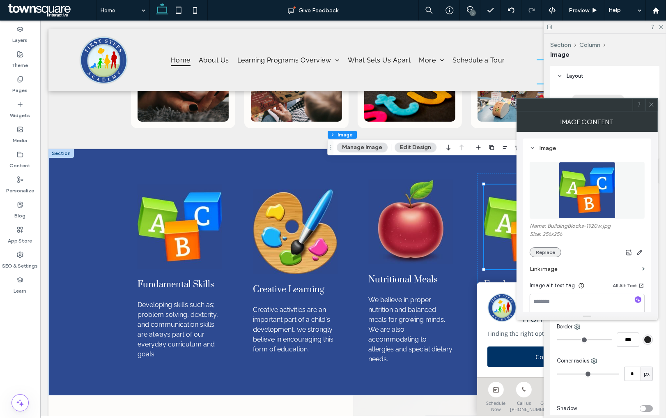
click at [546, 253] on button "Replace" at bounding box center [546, 252] width 32 height 10
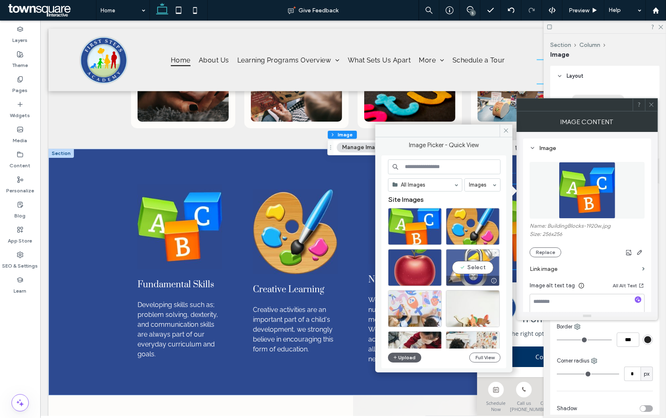
click at [469, 270] on div "Select" at bounding box center [473, 267] width 54 height 37
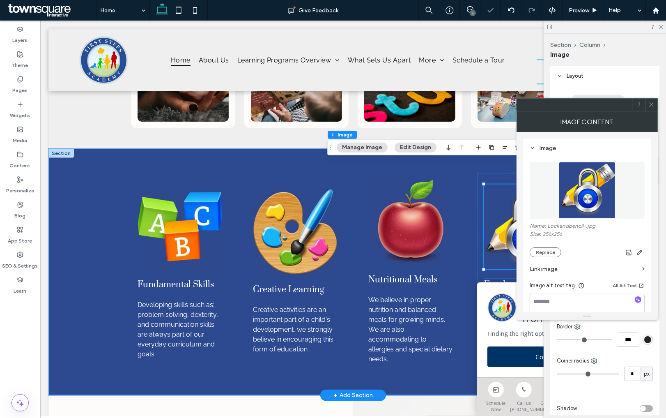
click at [504, 279] on span "Fundamental Skills" at bounding box center [522, 284] width 77 height 11
click at [504, 279] on div "Fundamental Skills ﻿" at bounding box center [526, 284] width 85 height 11
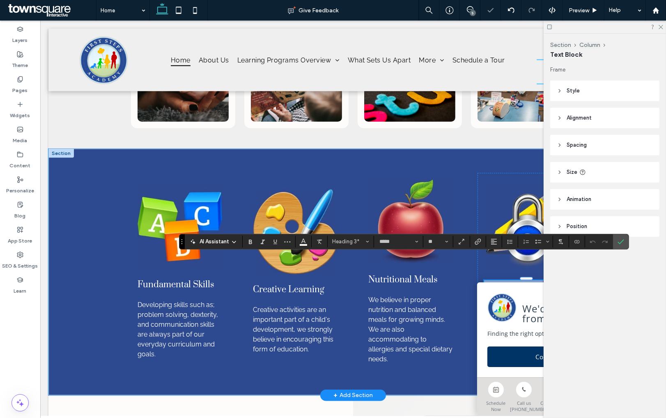
paste div
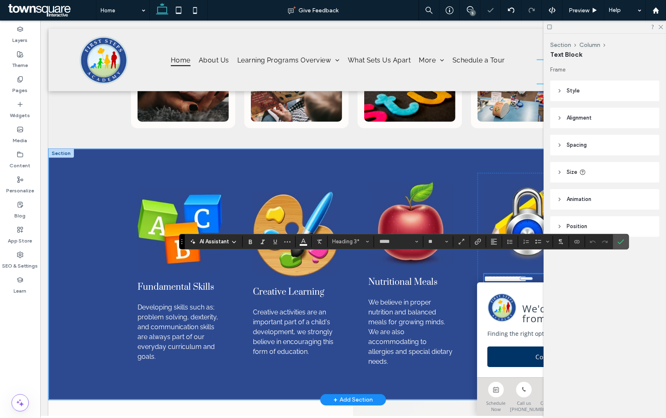
type input "*"
type input "*****"
type input "**"
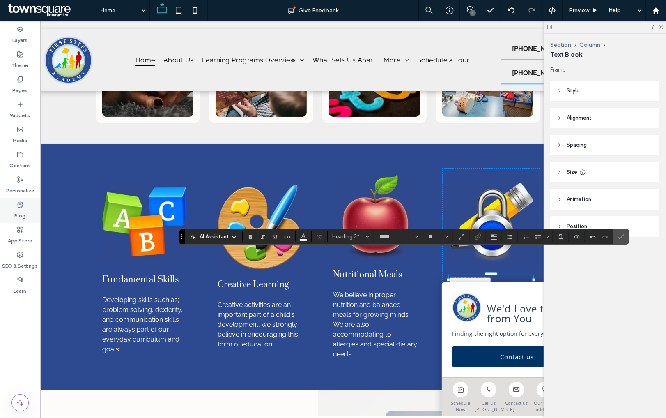
scroll to position [0, 56]
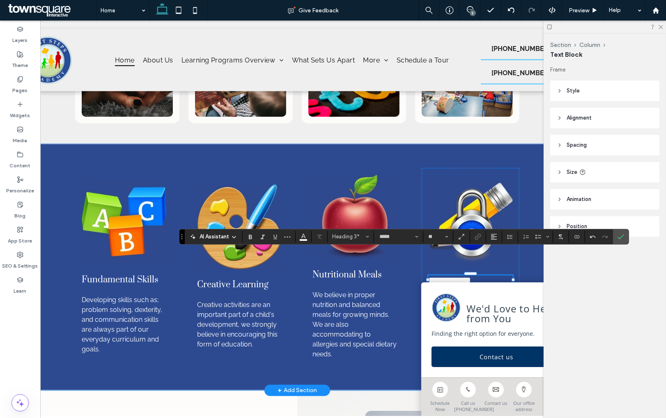
click at [466, 295] on span "Developing skills such as; problem solving, dexterity, and communication skills…" at bounding box center [468, 323] width 81 height 57
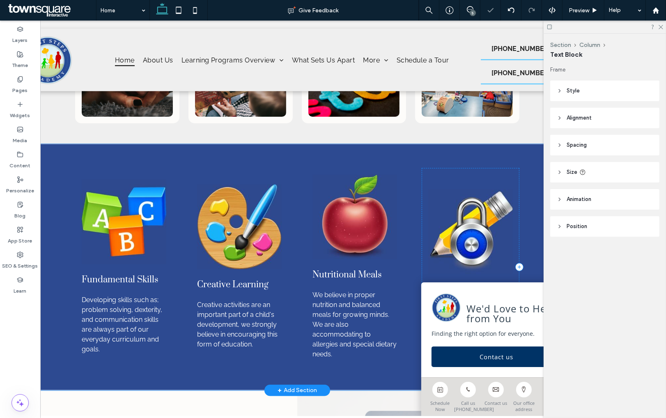
type input "*******"
type input "**"
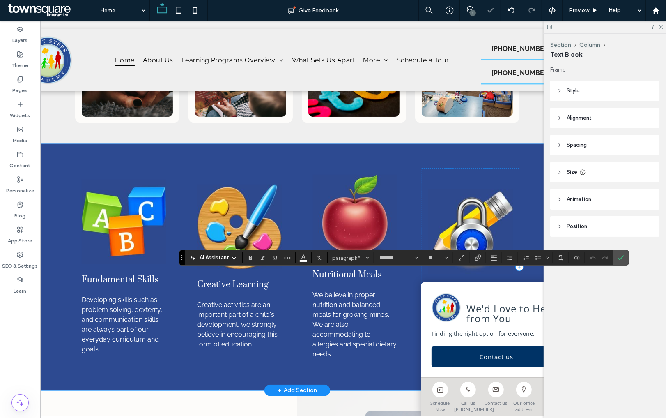
paste div
type input "**"
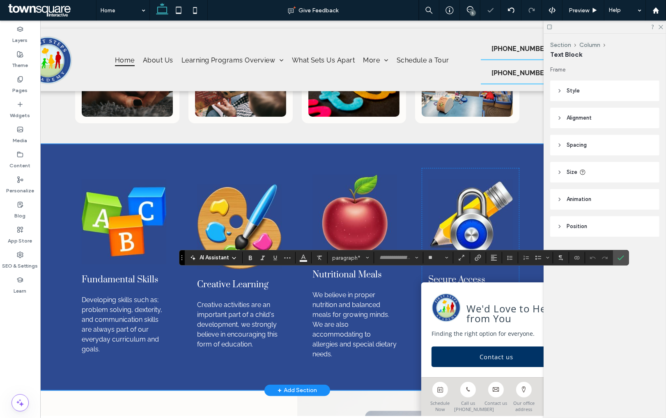
scroll to position [0, 0]
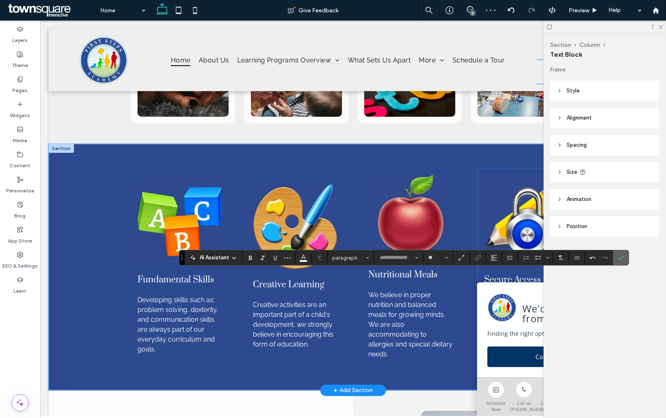
click at [621, 258] on use "Confirm" at bounding box center [621, 257] width 7 height 5
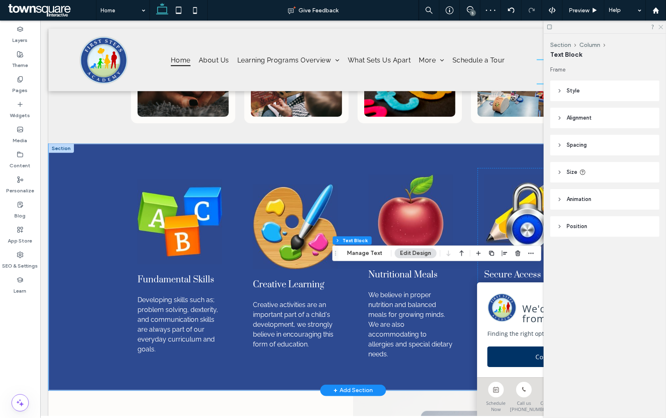
click at [660, 26] on icon at bounding box center [660, 26] width 5 height 5
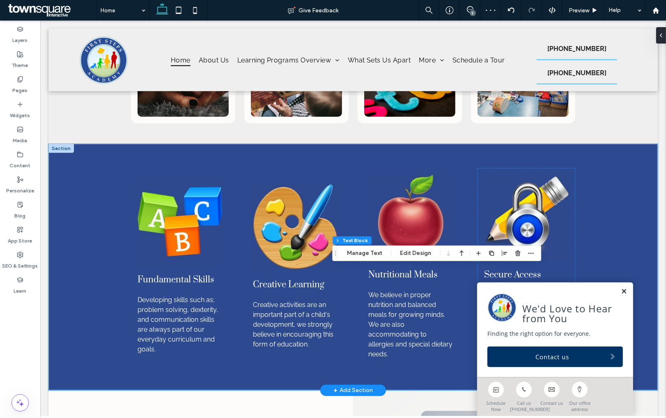
click at [623, 290] on link at bounding box center [624, 291] width 6 height 7
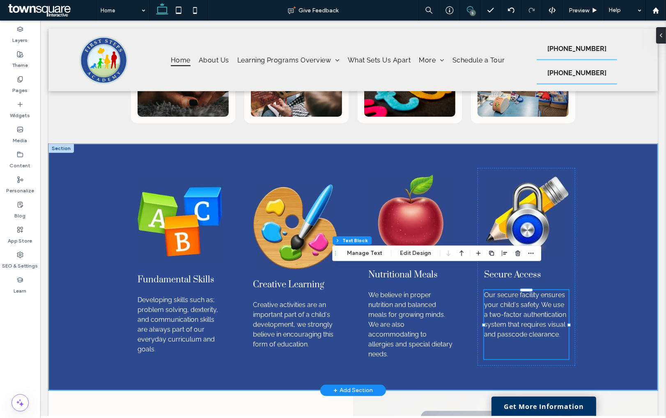
click at [469, 8] on icon at bounding box center [470, 9] width 7 height 7
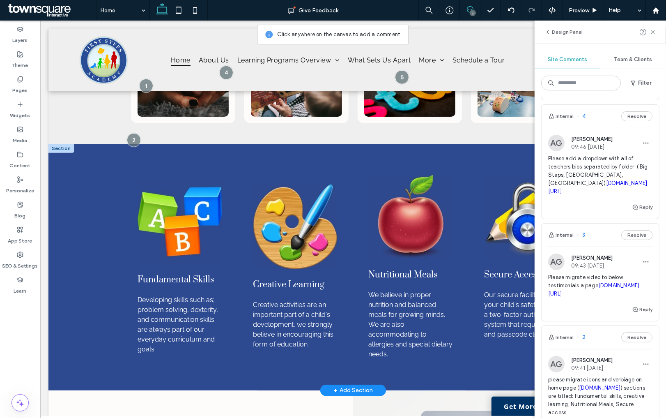
scroll to position [405, 0]
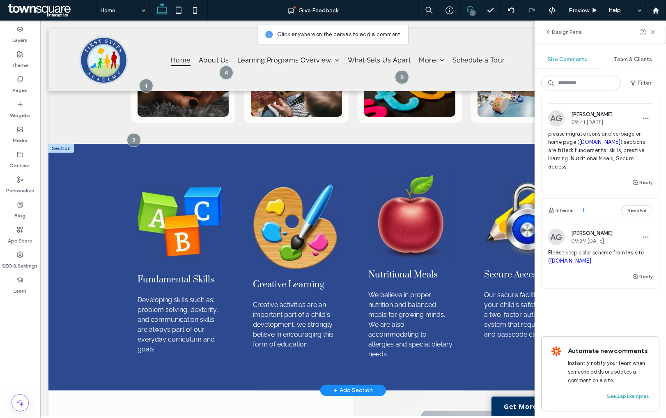
click at [645, 97] on button "Resolve" at bounding box center [636, 92] width 31 height 10
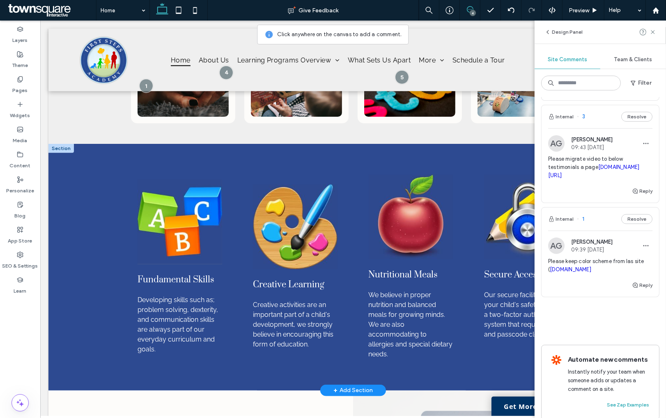
click at [206, 179] on img at bounding box center [179, 221] width 85 height 85
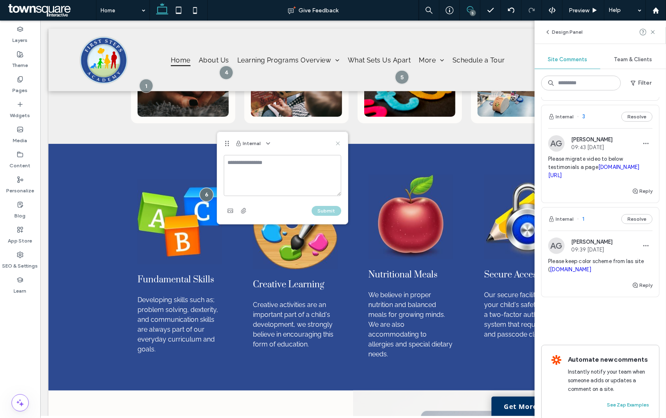
click at [338, 144] on use at bounding box center [338, 144] width 4 height 4
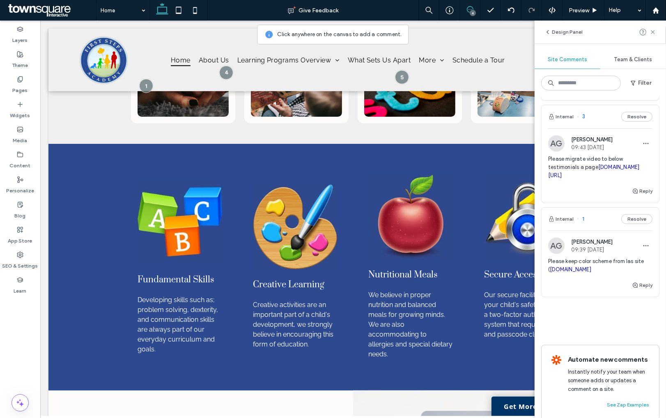
click at [562, 179] on span "Please migrate video to below testimonials a page youtu.be/Bp_Mm6kwGCE" at bounding box center [600, 167] width 104 height 25
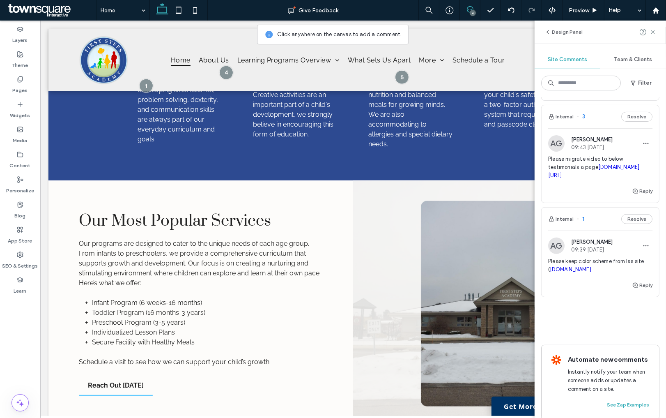
scroll to position [1451, 0]
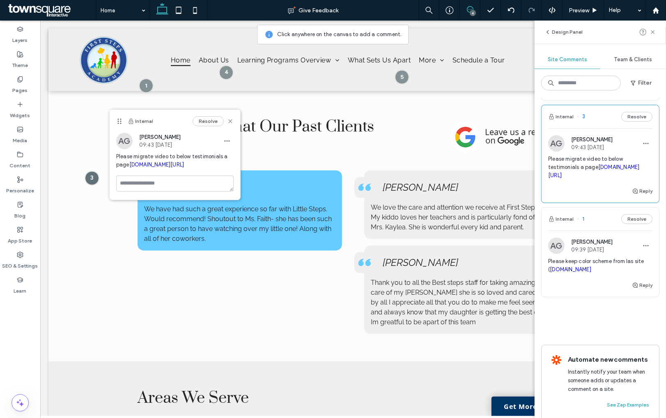
copy link "youtu.be/Bp_Mm6kwGCE"
click at [16, 108] on label "Widgets" at bounding box center [20, 114] width 20 height 12
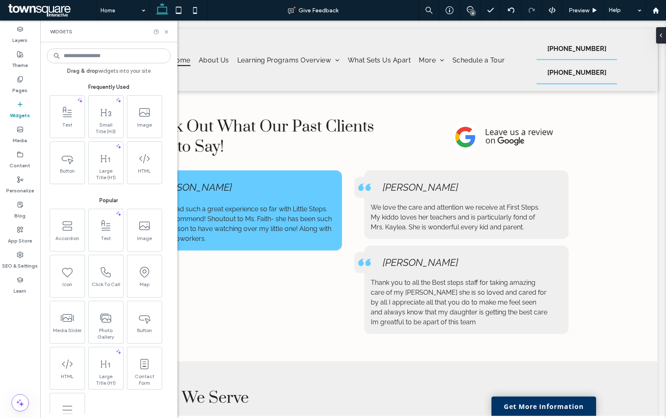
scroll to position [0, 0]
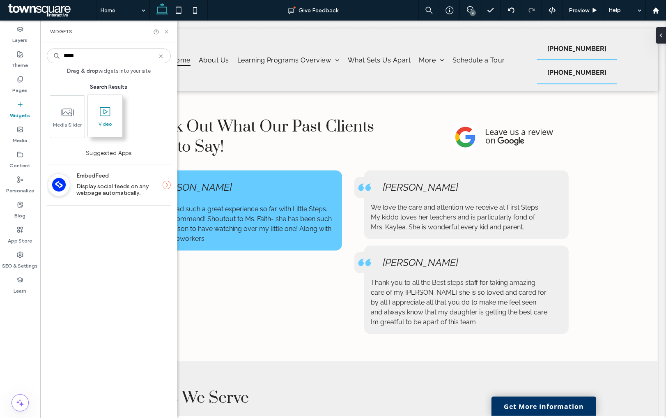
type input "*****"
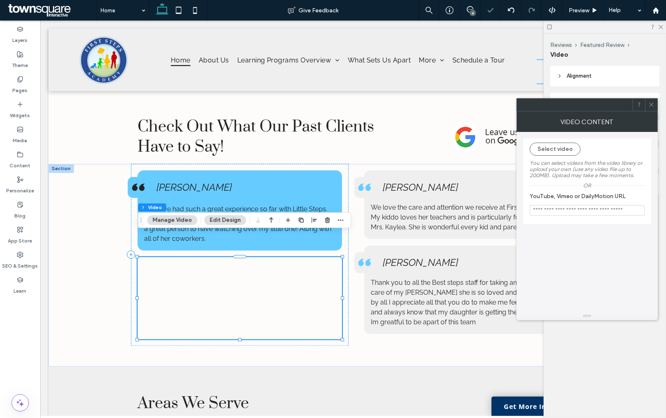
drag, startPoint x: 544, startPoint y: 209, endPoint x: 196, endPoint y: 239, distance: 348.8
click at [544, 209] on input "YouTube, Vimeo or DailyMotion URL" at bounding box center [587, 210] width 115 height 11
paste input "**********"
type input "**********"
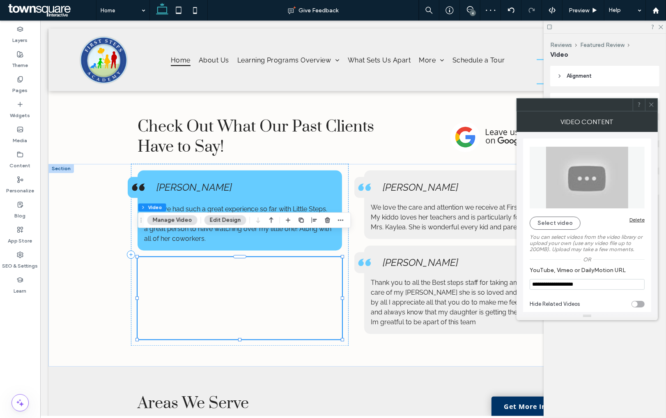
scroll to position [8, 0]
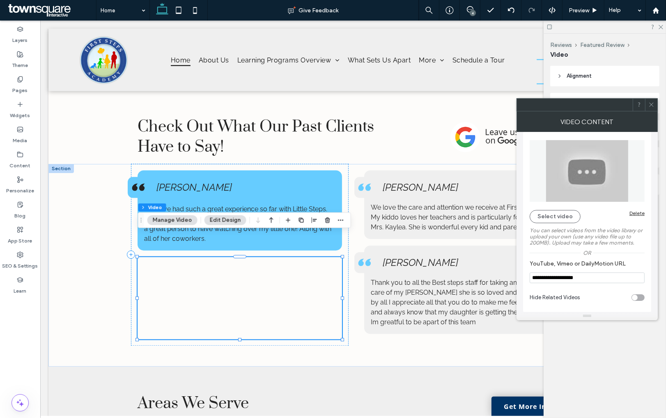
click at [651, 108] on span at bounding box center [652, 105] width 6 height 12
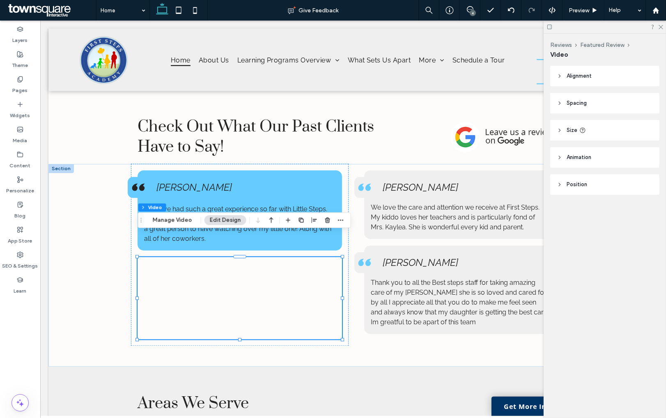
click at [472, 12] on div "4" at bounding box center [473, 13] width 6 height 6
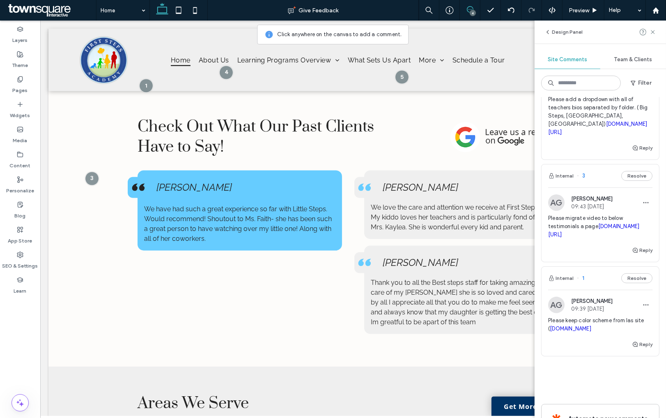
scroll to position [294, 0]
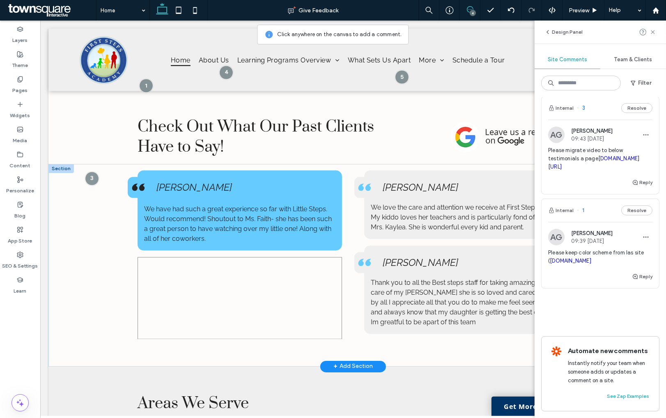
click at [237, 257] on div at bounding box center [239, 298] width 205 height 82
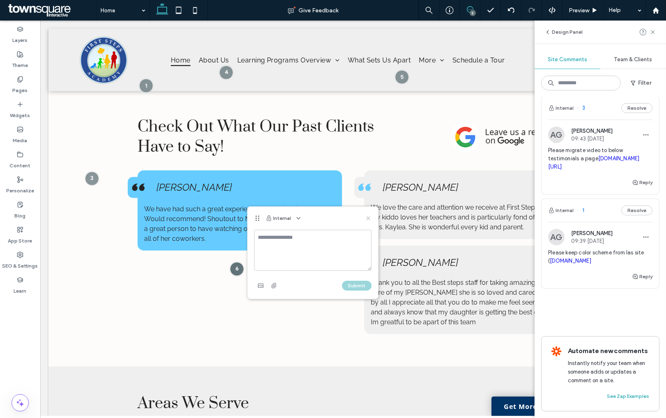
click at [366, 218] on icon at bounding box center [368, 218] width 7 height 7
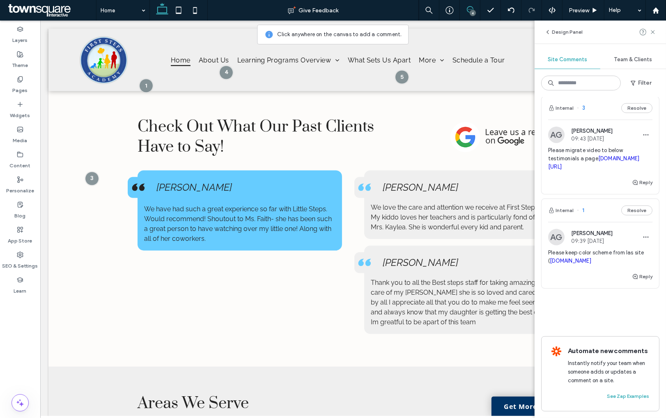
click at [474, 12] on div "4" at bounding box center [473, 13] width 6 height 6
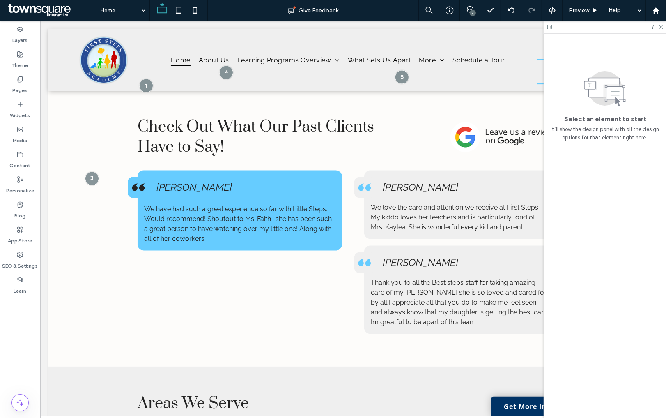
scroll to position [0, 0]
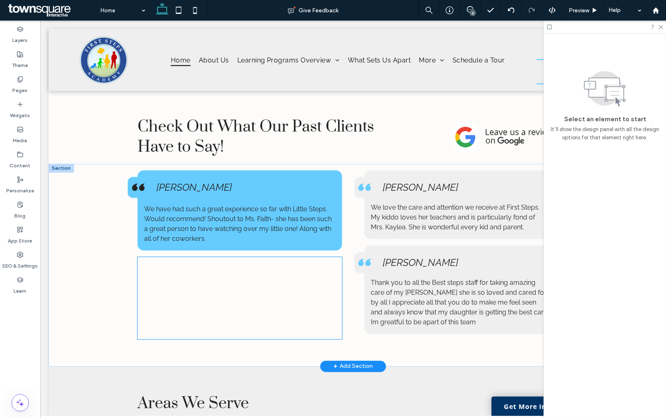
click at [189, 260] on div at bounding box center [239, 298] width 205 height 82
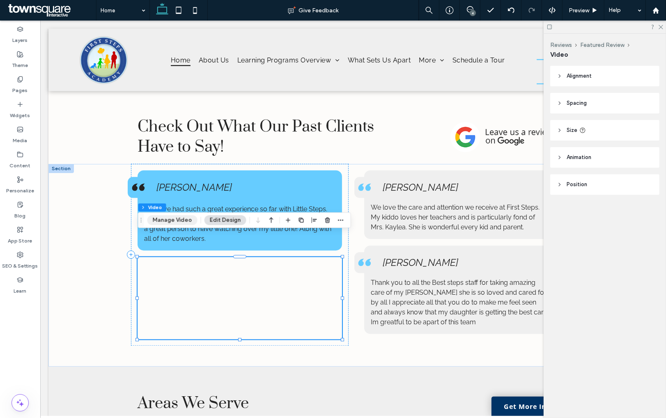
click at [181, 222] on button "Manage Video" at bounding box center [172, 220] width 50 height 10
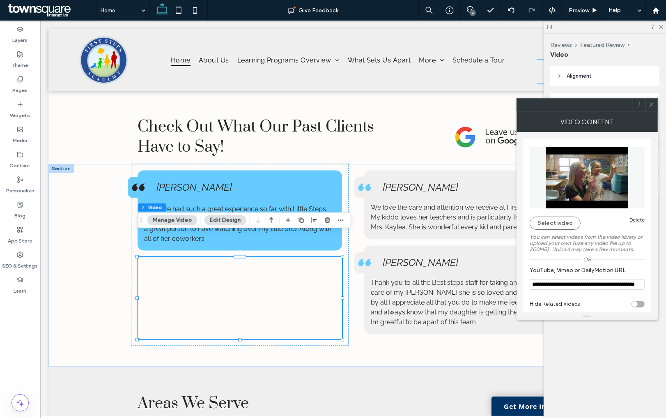
click at [584, 282] on input "**********" at bounding box center [587, 284] width 115 height 11
paste input "**********"
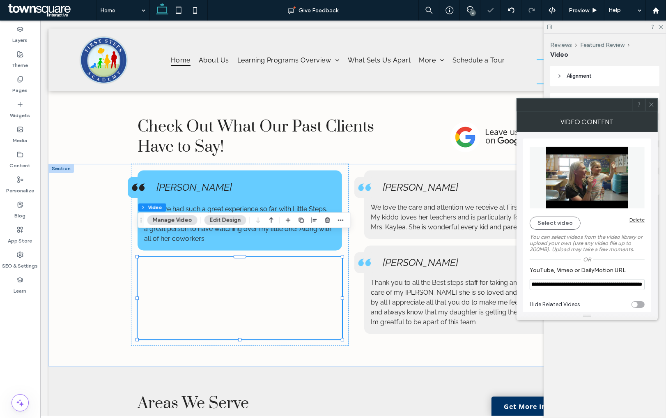
type input "**********"
click at [649, 102] on icon at bounding box center [652, 104] width 6 height 6
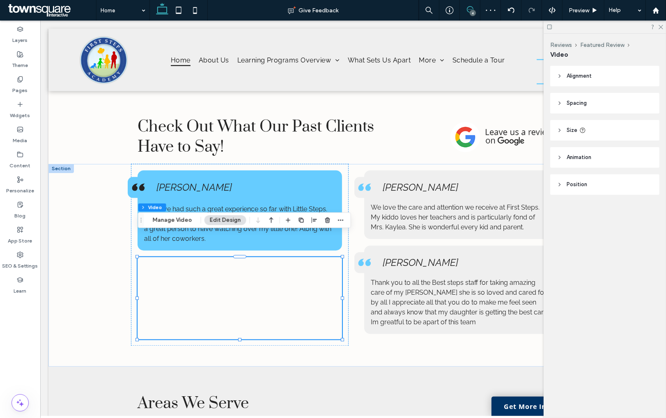
click at [473, 8] on icon at bounding box center [470, 9] width 7 height 7
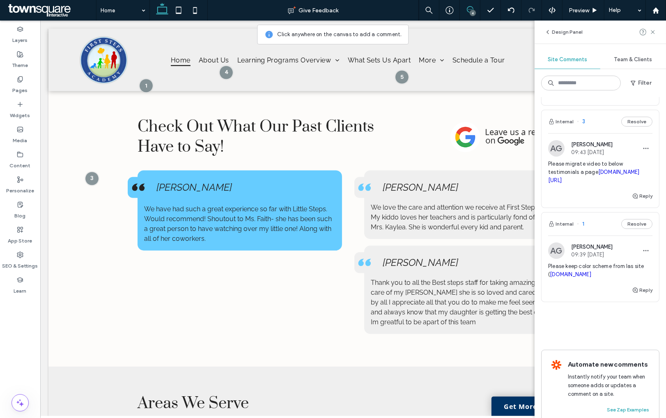
scroll to position [247, 0]
click at [645, 127] on button "Resolve" at bounding box center [636, 122] width 31 height 10
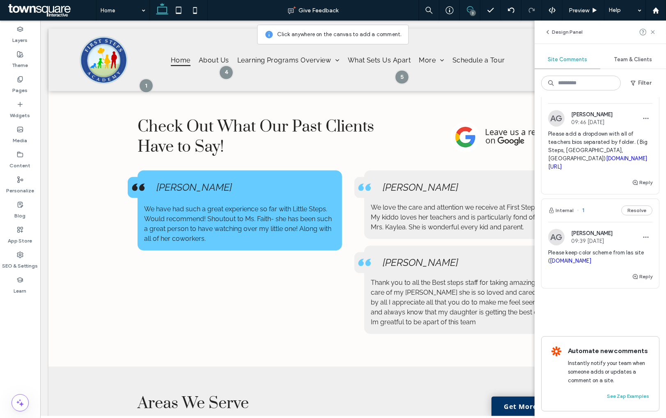
scroll to position [182, 0]
click at [585, 144] on span "Please add a dropdown with all of teachers bios separated by folder. ( Big Step…" at bounding box center [600, 150] width 104 height 41
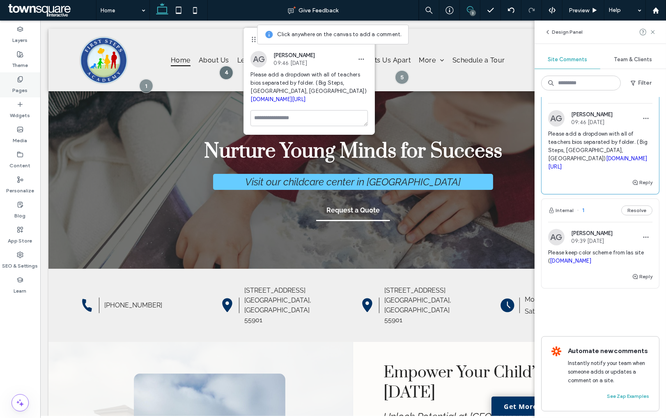
click at [18, 82] on use at bounding box center [20, 78] width 5 height 5
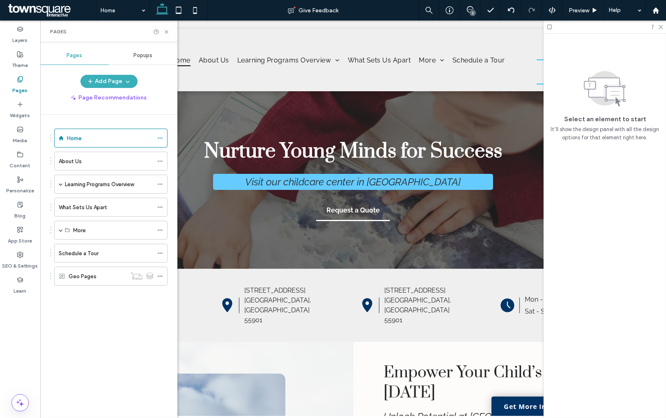
scroll to position [0, 0]
click at [471, 8] on icon at bounding box center [470, 9] width 7 height 7
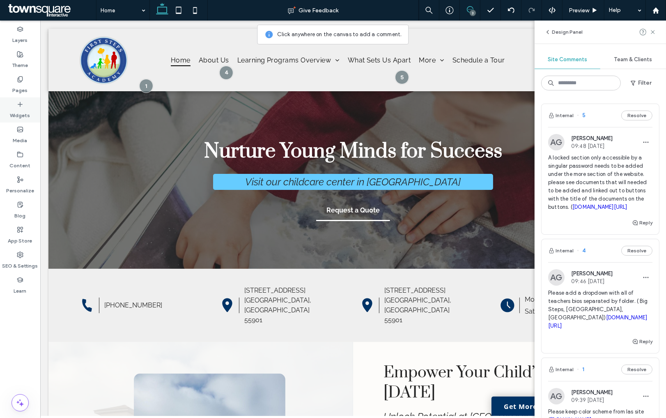
click at [18, 104] on use at bounding box center [20, 104] width 4 height 4
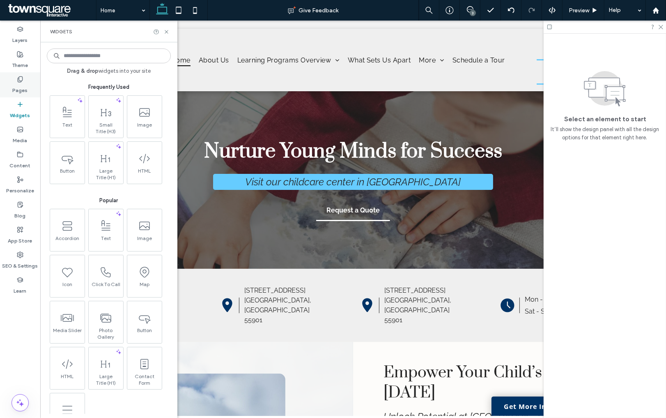
click at [27, 76] on div "Pages" at bounding box center [20, 84] width 40 height 25
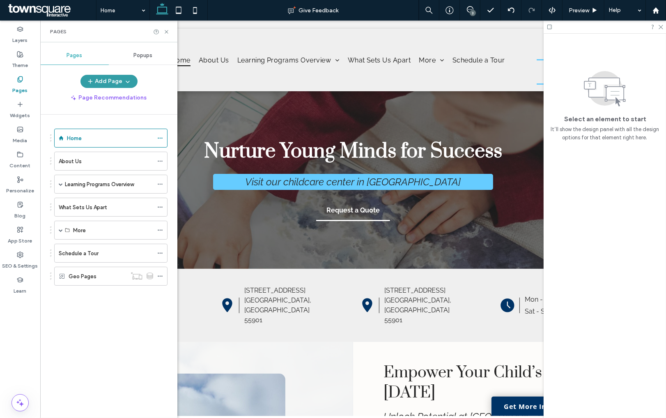
click at [123, 82] on span "button" at bounding box center [127, 81] width 8 height 12
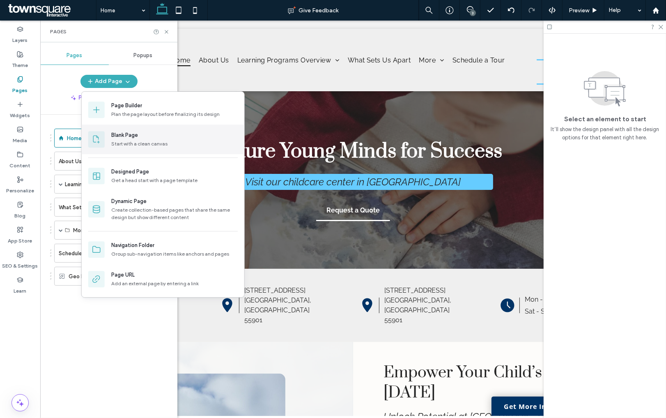
click at [127, 136] on div "Blank Page" at bounding box center [124, 135] width 27 height 8
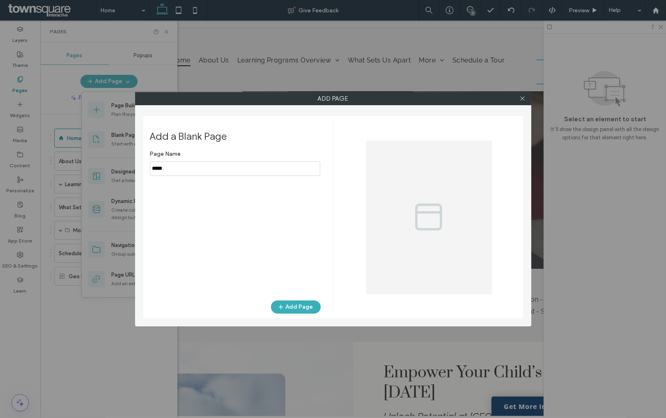
click at [168, 166] on input "notEmpty" at bounding box center [235, 168] width 170 height 14
type input "**********"
click at [283, 306] on use "button" at bounding box center [280, 306] width 5 height 5
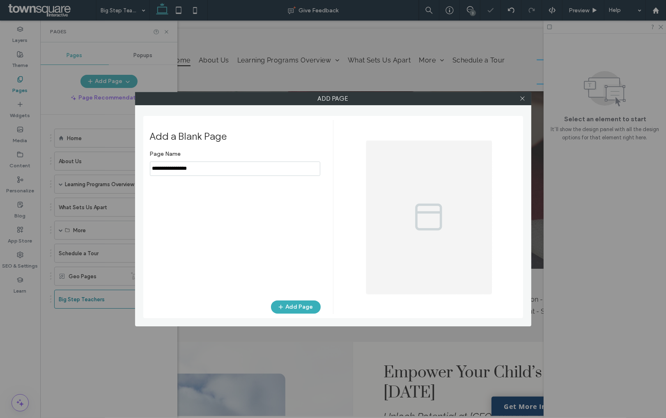
click at [523, 99] on div at bounding box center [333, 209] width 666 height 418
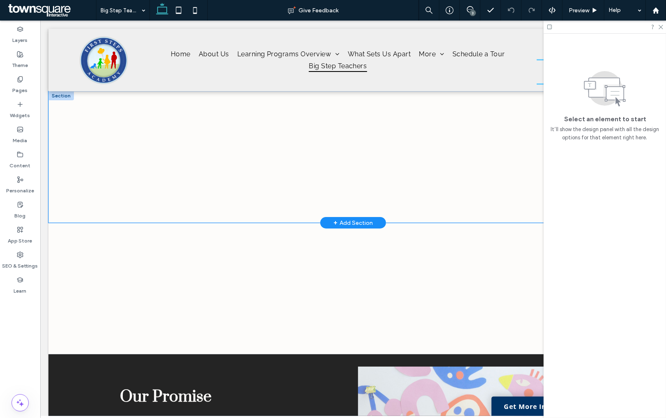
click at [76, 127] on div at bounding box center [353, 156] width 610 height 131
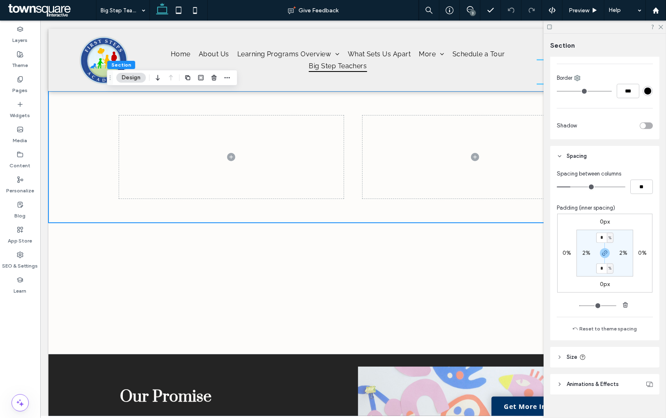
scroll to position [329, 0]
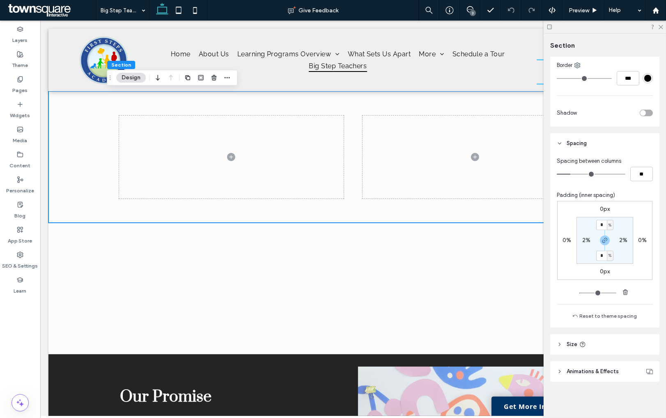
click at [587, 240] on label "2%" at bounding box center [586, 240] width 8 height 7
type input "*"
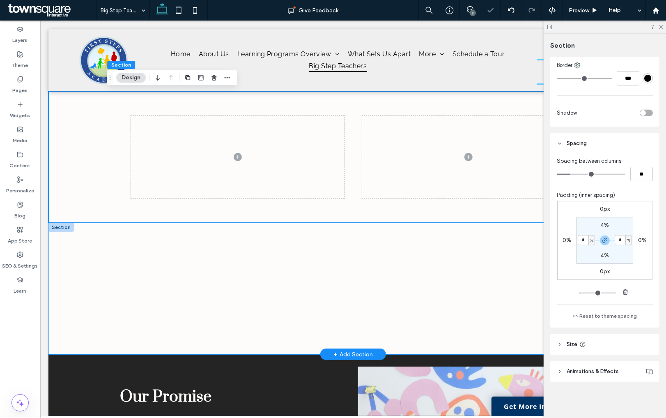
click at [159, 232] on div at bounding box center [352, 288] width 493 height 131
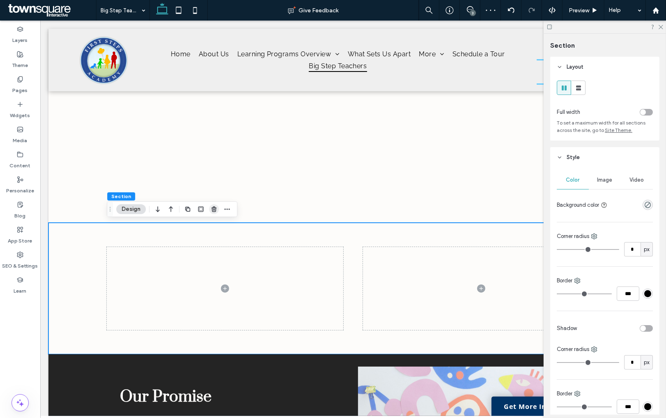
click at [215, 211] on icon "button" at bounding box center [214, 209] width 7 height 7
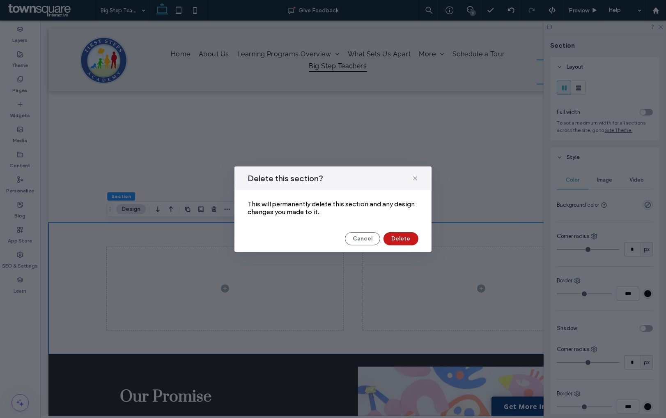
click at [409, 240] on button "Delete" at bounding box center [401, 238] width 35 height 13
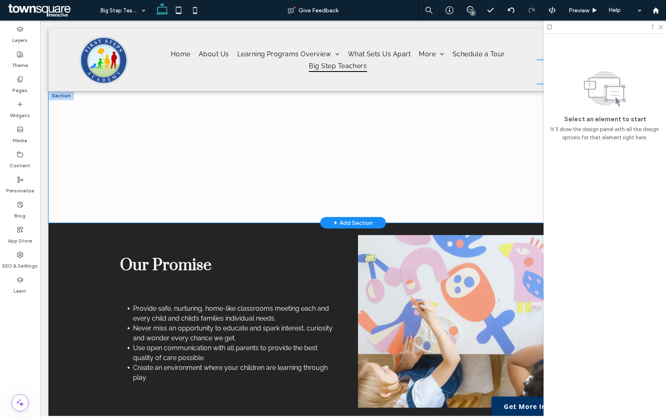
click at [109, 129] on div at bounding box center [352, 156] width 493 height 131
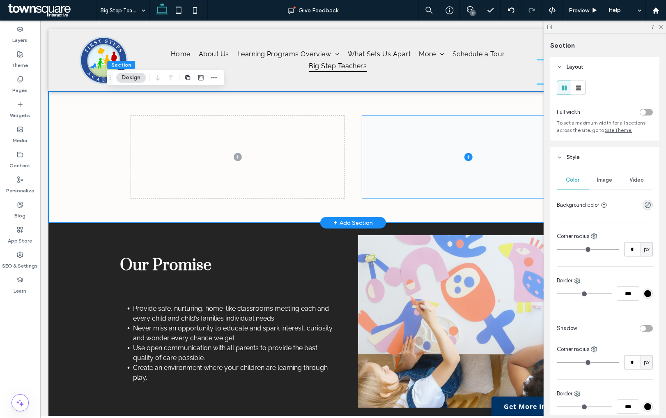
click at [398, 158] on span at bounding box center [468, 156] width 213 height 83
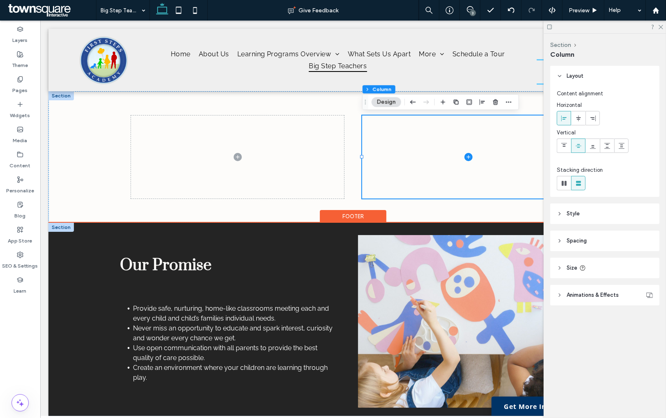
click at [58, 230] on div at bounding box center [60, 227] width 25 height 9
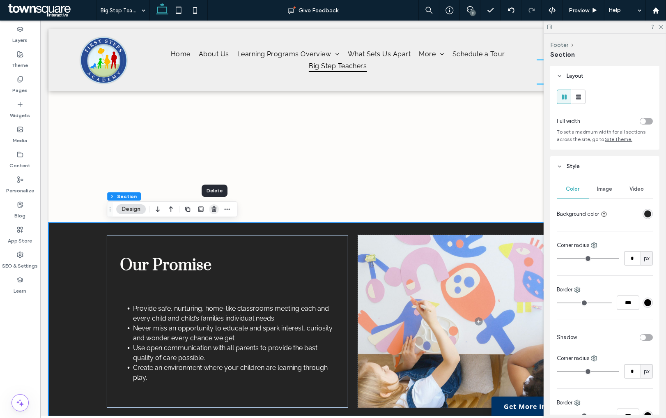
click at [210, 211] on span "button" at bounding box center [214, 209] width 10 height 10
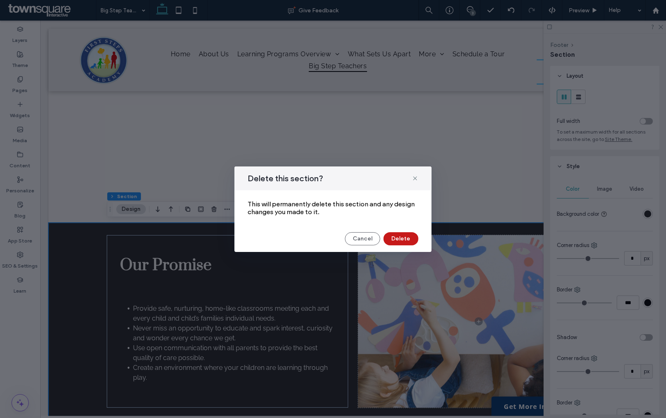
click at [400, 239] on button "Delete" at bounding box center [401, 238] width 35 height 13
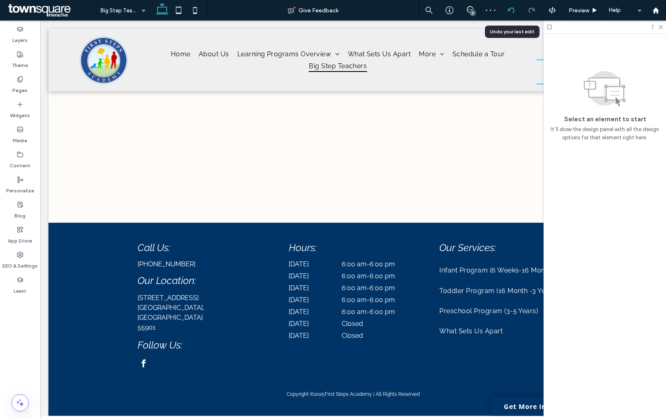
click at [520, 14] on div at bounding box center [511, 10] width 21 height 21
click at [514, 12] on icon at bounding box center [511, 10] width 7 height 7
click at [20, 109] on label "Widgets" at bounding box center [20, 114] width 20 height 12
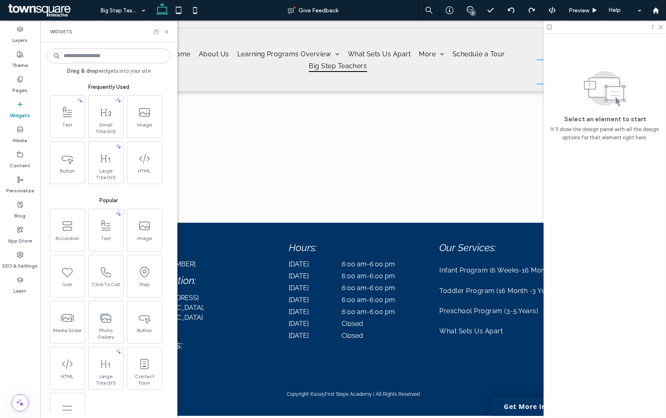
click at [168, 27] on div "Widgets" at bounding box center [108, 32] width 137 height 22
click at [167, 33] on icon at bounding box center [166, 32] width 6 height 6
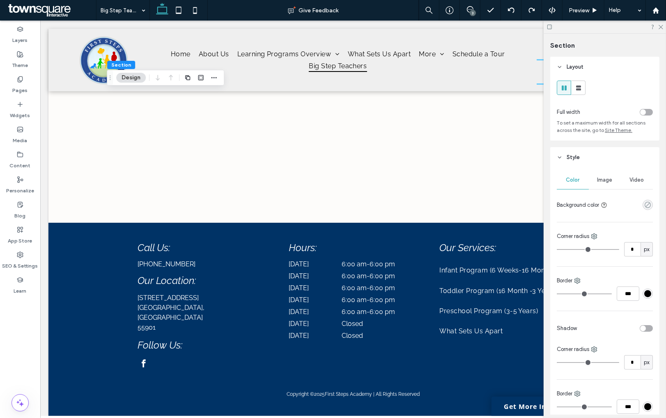
click at [646, 207] on icon "rgba(0, 0, 0, 0)" at bounding box center [647, 204] width 7 height 7
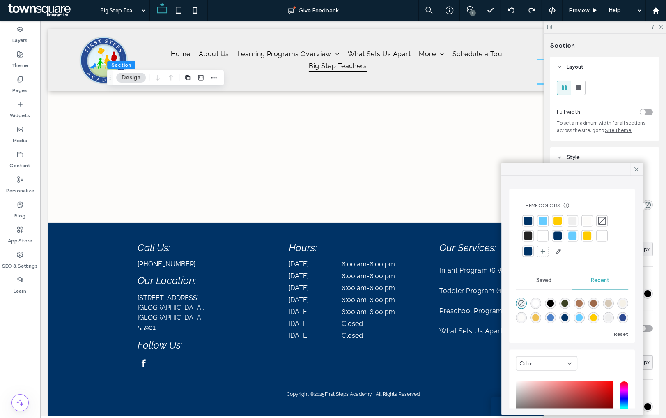
click at [531, 221] on div at bounding box center [528, 221] width 8 height 8
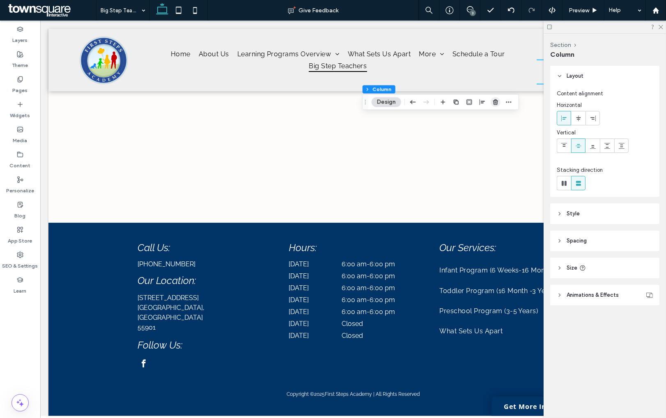
click at [497, 101] on use "button" at bounding box center [495, 101] width 5 height 5
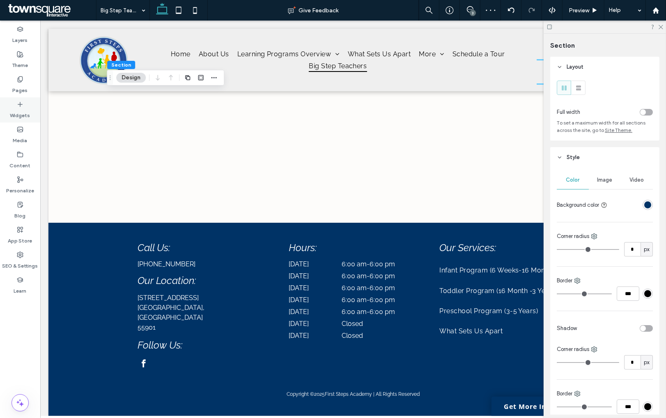
click at [20, 108] on label "Widgets" at bounding box center [20, 114] width 20 height 12
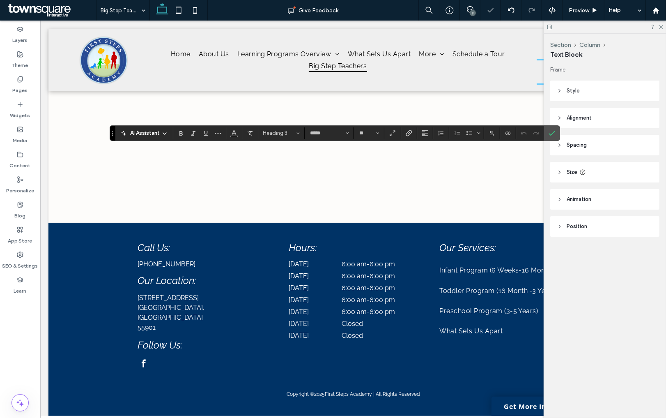
type input "*****"
type input "**"
click at [234, 132] on icon "Color" at bounding box center [234, 132] width 7 height 7
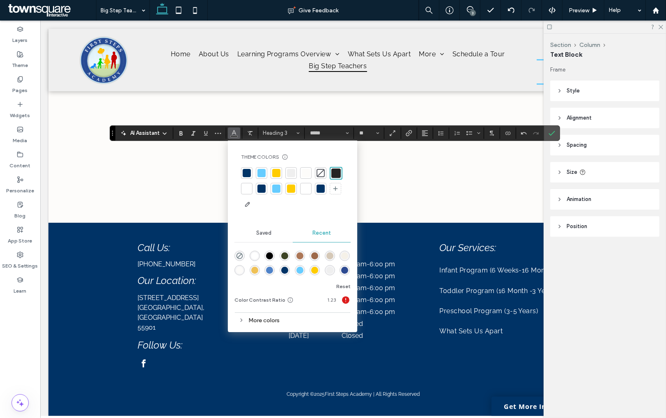
click at [244, 188] on div at bounding box center [247, 188] width 8 height 8
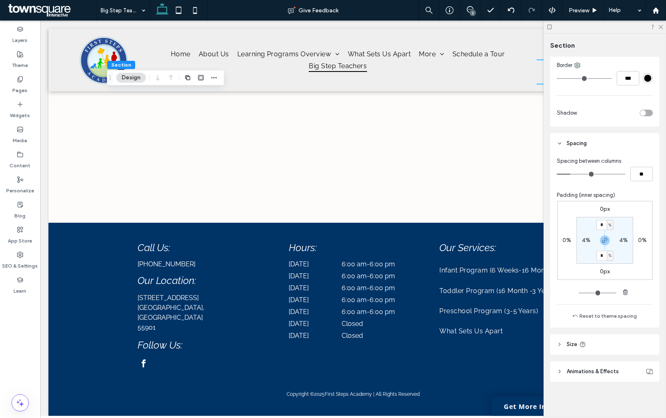
click at [578, 347] on header "Size" at bounding box center [604, 344] width 109 height 21
click at [651, 363] on div "px" at bounding box center [647, 364] width 12 height 14
click at [646, 352] on span "A" at bounding box center [646, 351] width 3 height 8
type input "*"
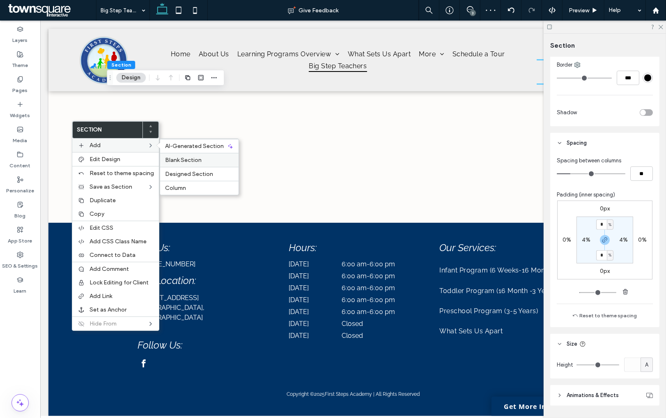
click at [181, 161] on span "Blank Section" at bounding box center [183, 159] width 37 height 7
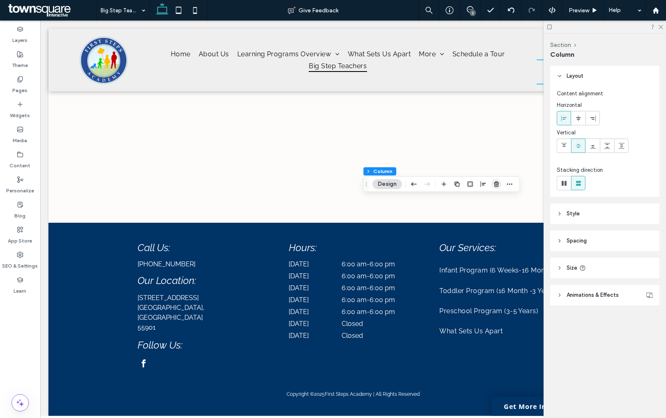
click at [496, 184] on use "button" at bounding box center [496, 183] width 5 height 5
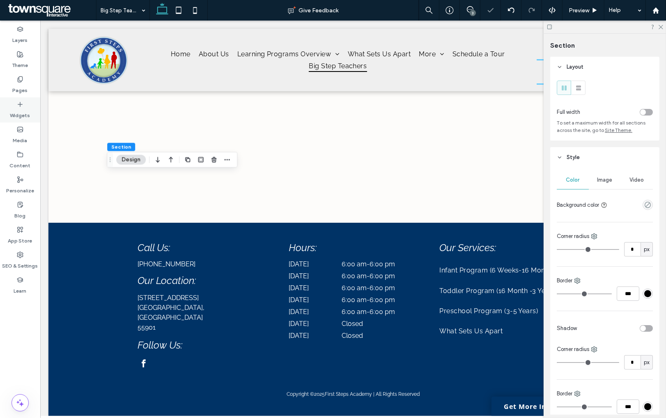
click at [20, 108] on label "Widgets" at bounding box center [20, 114] width 20 height 12
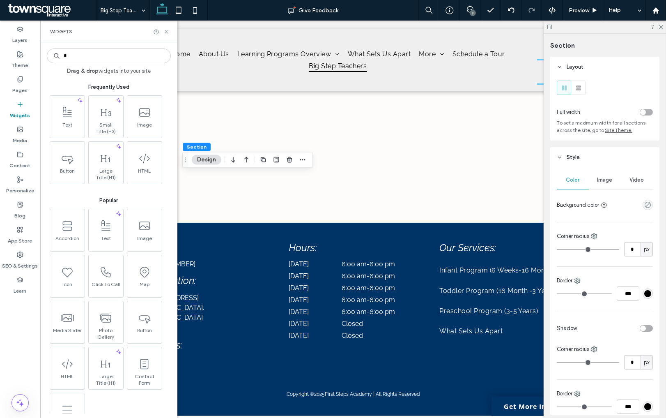
type input "*"
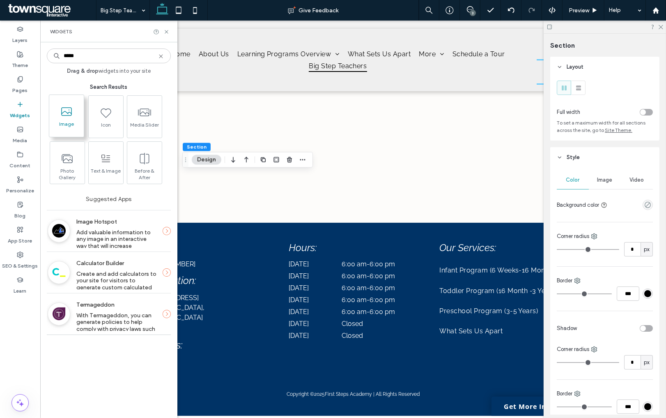
type input "*****"
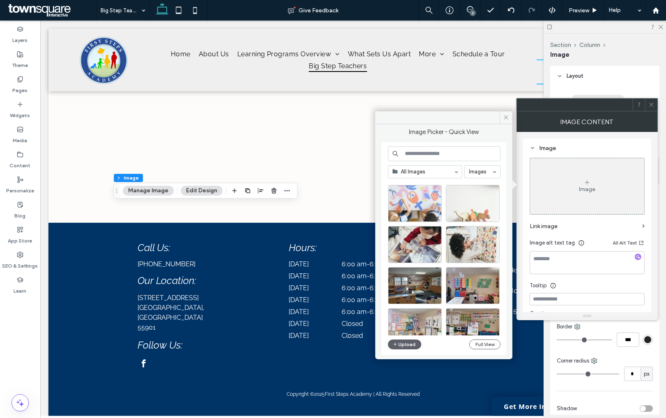
scroll to position [0, 0]
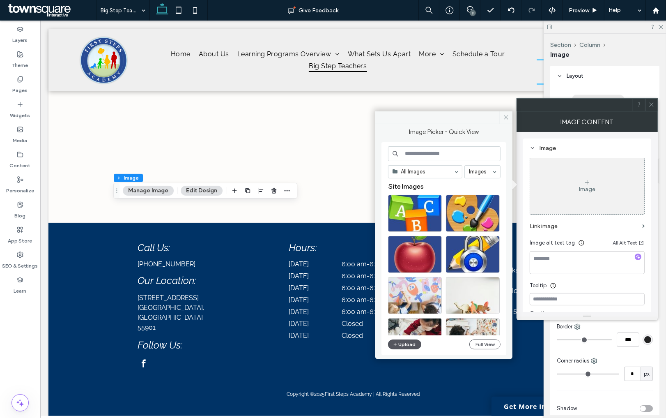
click at [412, 347] on button "Upload" at bounding box center [405, 344] width 34 height 10
click at [409, 347] on button "Upload" at bounding box center [405, 344] width 34 height 10
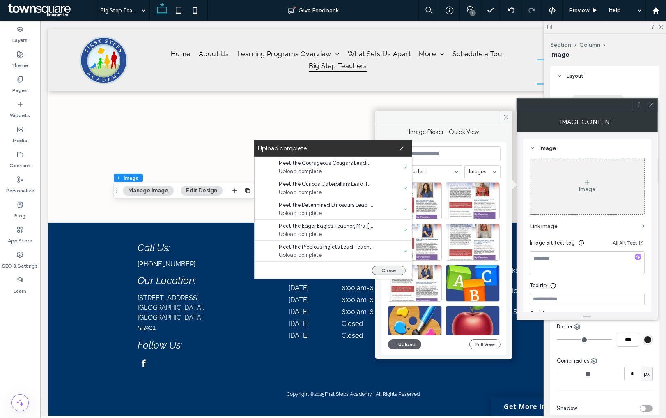
click at [384, 268] on button "Close" at bounding box center [389, 270] width 34 height 9
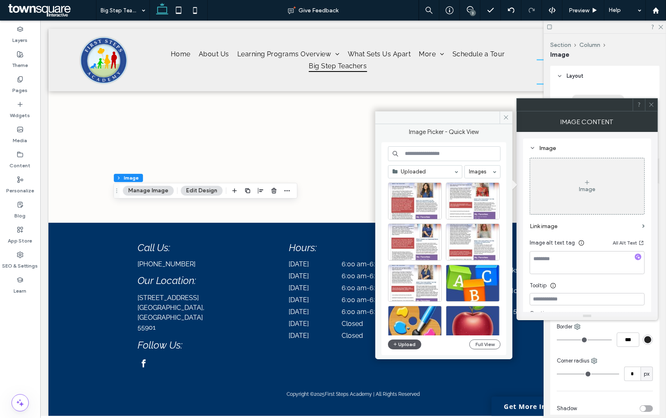
click at [414, 345] on button "Upload" at bounding box center [405, 344] width 34 height 10
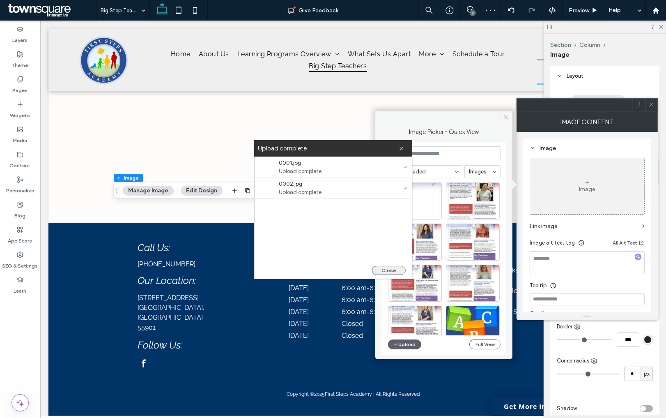
click at [391, 269] on button "Close" at bounding box center [389, 270] width 34 height 9
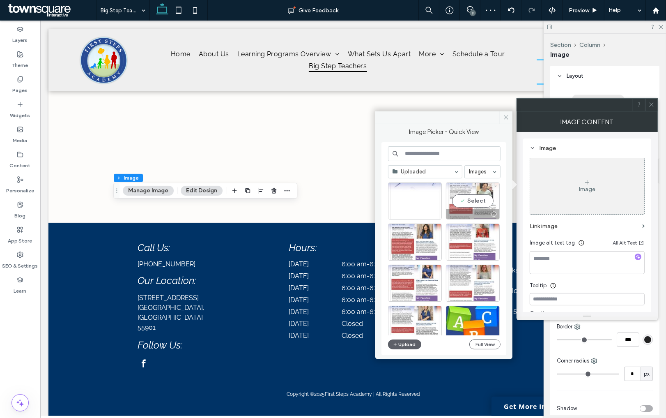
click at [465, 204] on div "Select" at bounding box center [473, 200] width 54 height 37
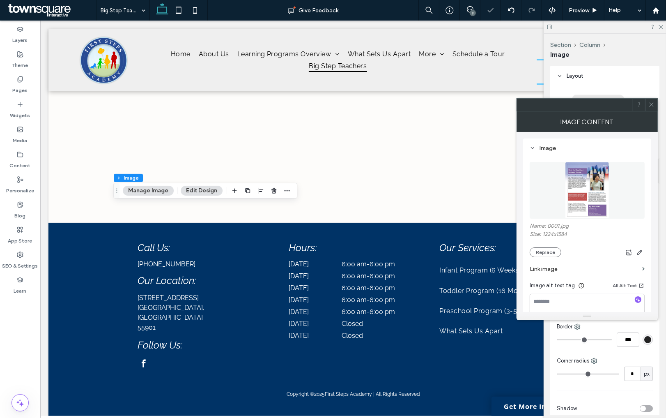
click at [652, 103] on icon at bounding box center [652, 104] width 6 height 6
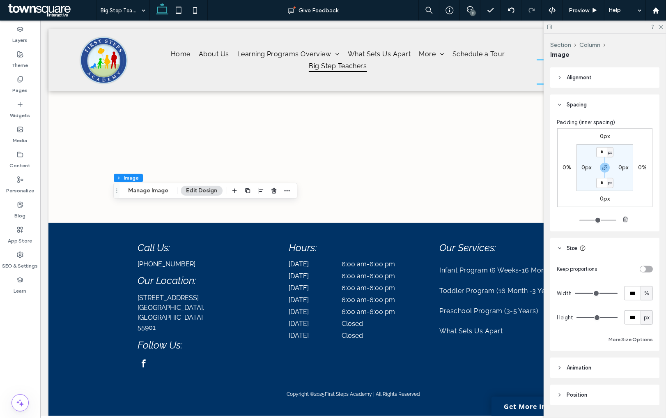
scroll to position [485, 0]
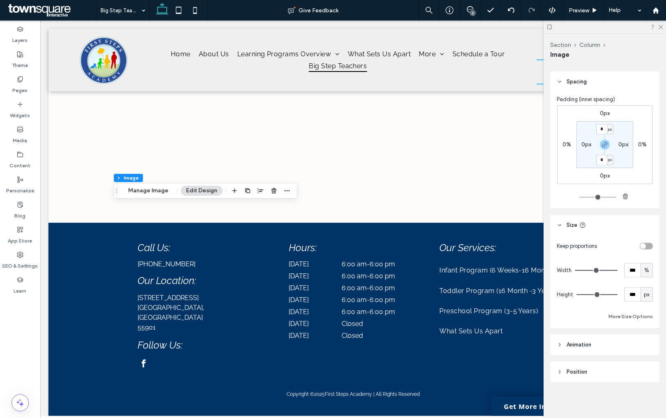
click at [644, 246] on div "toggle" at bounding box center [643, 246] width 6 height 6
type input "*"
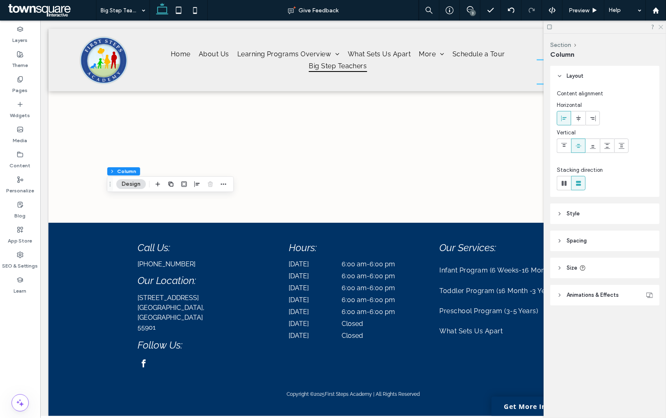
click at [660, 27] on icon at bounding box center [660, 26] width 5 height 5
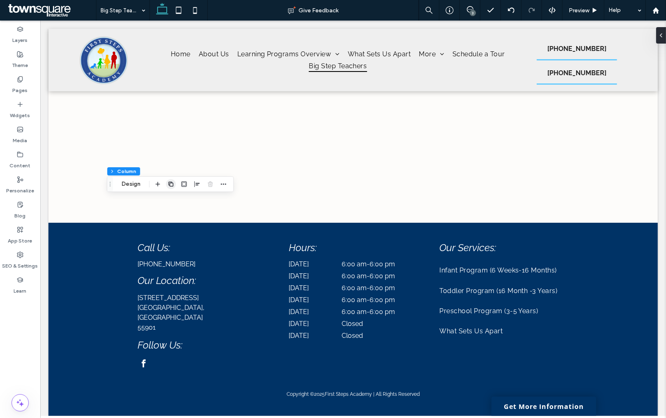
click at [170, 184] on use "button" at bounding box center [170, 184] width 5 height 5
click at [414, 96] on button "Manage Image" at bounding box center [404, 97] width 51 height 10
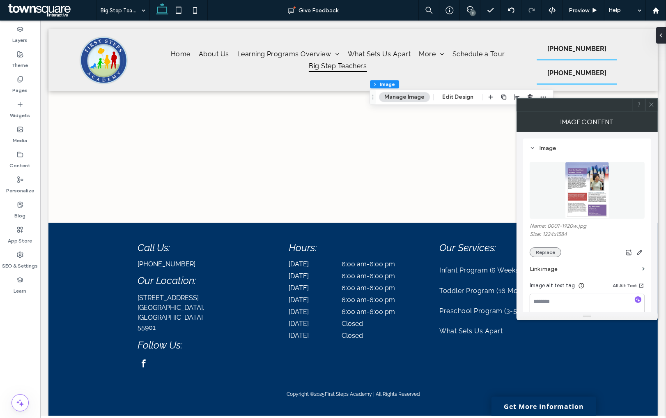
click at [551, 248] on button "Replace" at bounding box center [546, 252] width 32 height 10
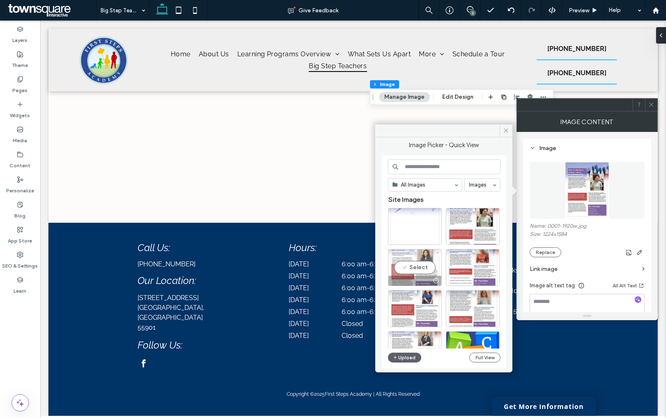
click at [425, 266] on div "Select" at bounding box center [415, 267] width 54 height 37
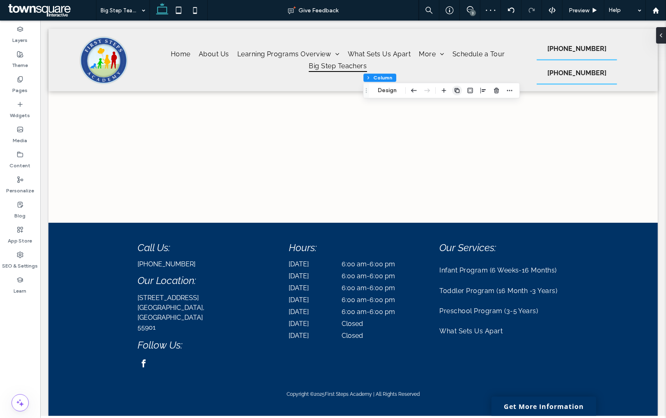
click at [455, 90] on icon "button" at bounding box center [457, 90] width 7 height 7
click at [542, 92] on icon "button" at bounding box center [542, 90] width 7 height 7
click at [403, 98] on button "Manage Image" at bounding box center [404, 97] width 51 height 10
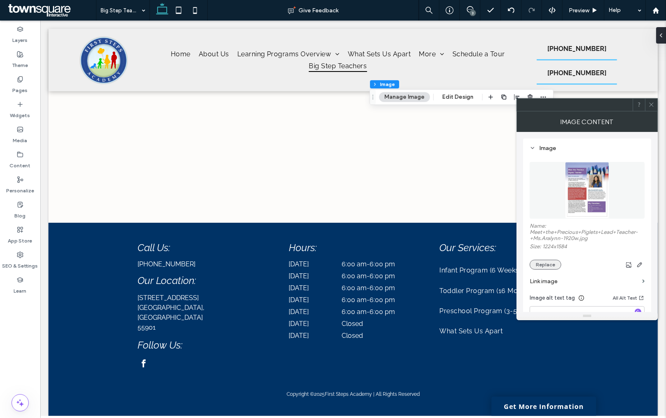
click at [551, 268] on button "Replace" at bounding box center [546, 265] width 32 height 10
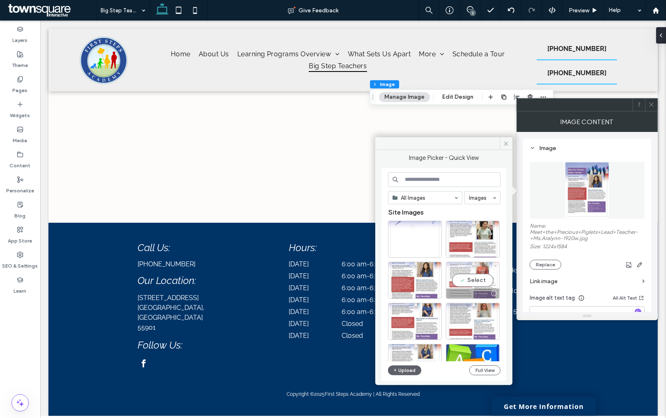
click at [471, 281] on div "Select" at bounding box center [473, 280] width 54 height 37
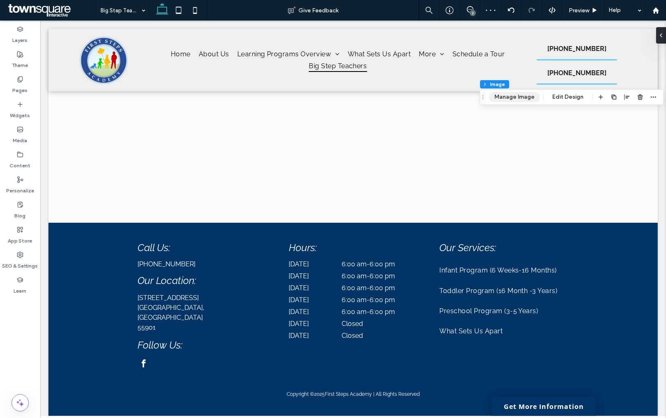
click at [511, 96] on button "Manage Image" at bounding box center [514, 97] width 51 height 10
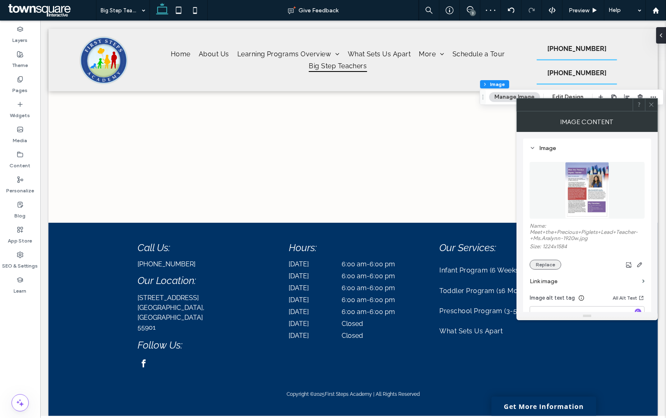
click at [542, 265] on button "Replace" at bounding box center [546, 265] width 32 height 10
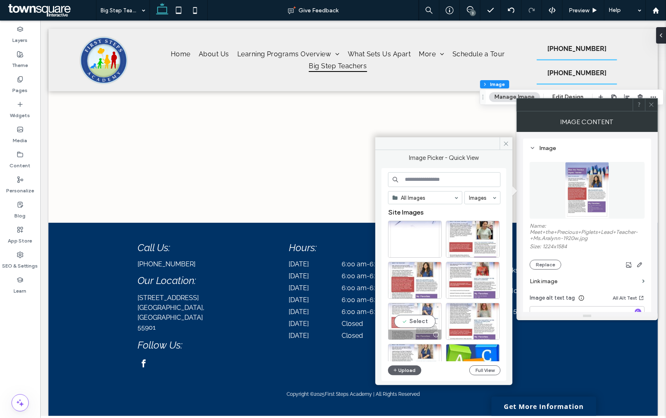
click at [423, 320] on div "Select" at bounding box center [415, 321] width 54 height 37
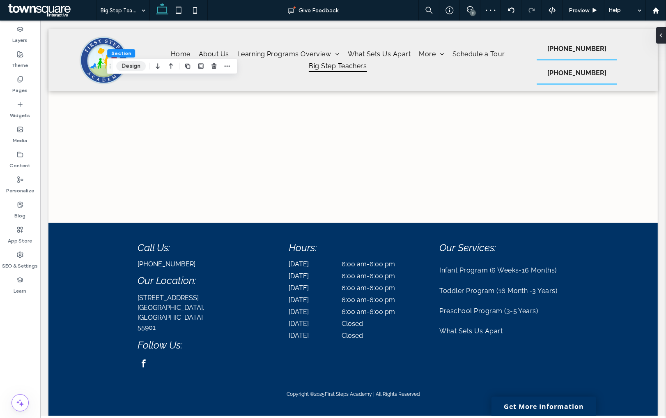
click at [137, 67] on button "Design" at bounding box center [131, 66] width 30 height 10
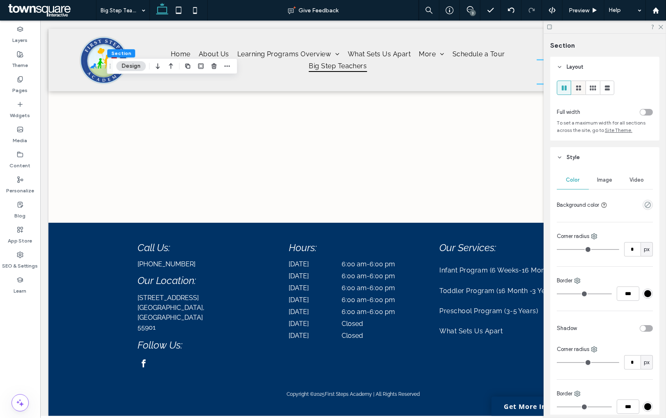
click at [580, 88] on use at bounding box center [578, 87] width 5 height 5
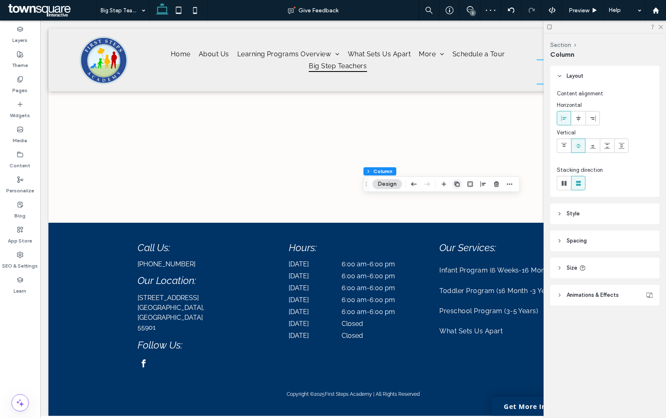
click at [459, 183] on icon "button" at bounding box center [457, 184] width 7 height 7
click at [201, 197] on icon "button" at bounding box center [201, 197] width 7 height 7
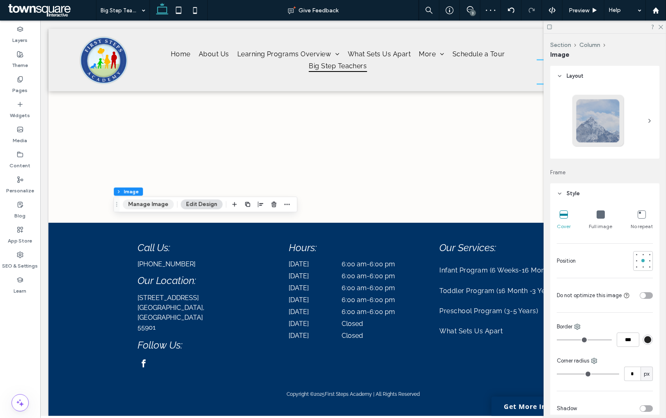
click at [159, 202] on button "Manage Image" at bounding box center [148, 204] width 51 height 10
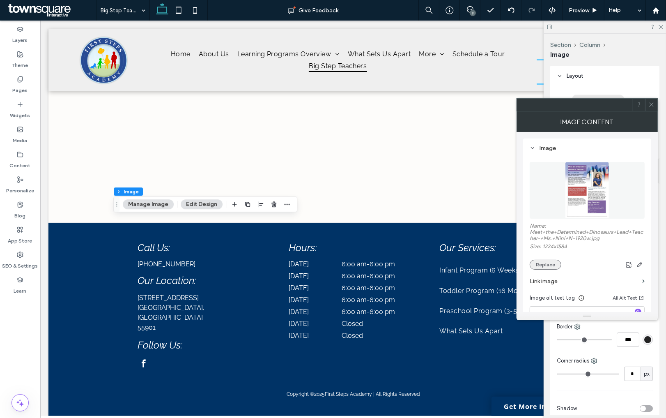
click at [558, 262] on button "Replace" at bounding box center [546, 265] width 32 height 10
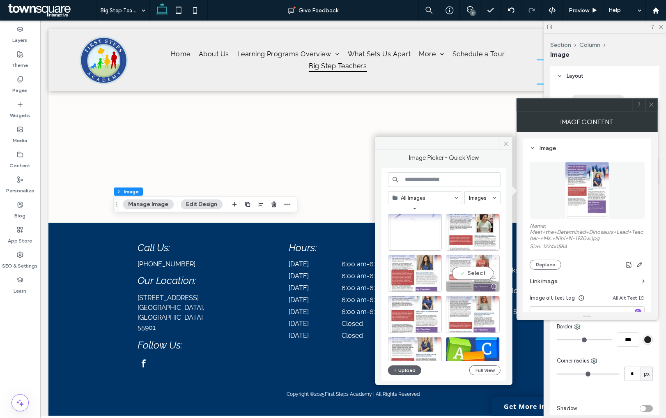
scroll to position [12, 0]
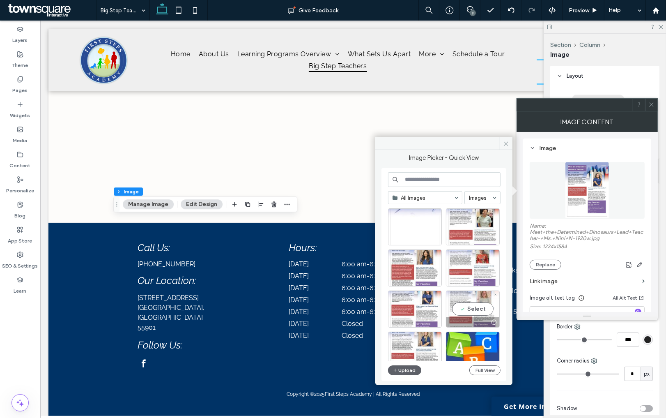
click at [467, 307] on div "Select" at bounding box center [473, 308] width 54 height 37
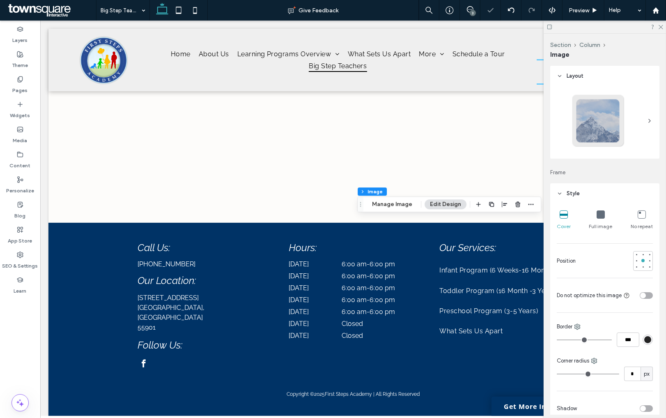
click at [391, 198] on div "Section Column Image Manage Image Edit Design" at bounding box center [449, 204] width 184 height 16
click at [391, 203] on button "Manage Image" at bounding box center [392, 204] width 51 height 10
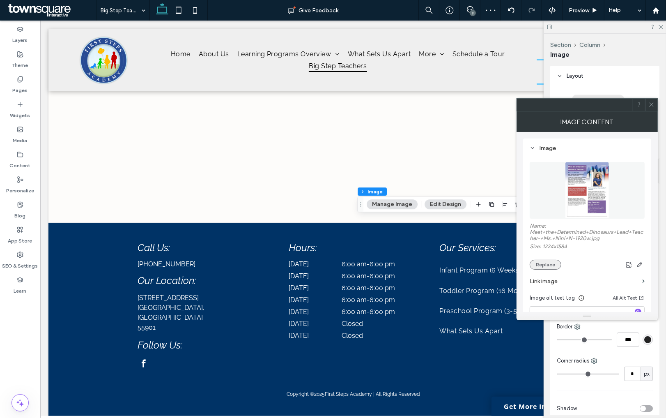
click at [550, 265] on button "Replace" at bounding box center [546, 265] width 32 height 10
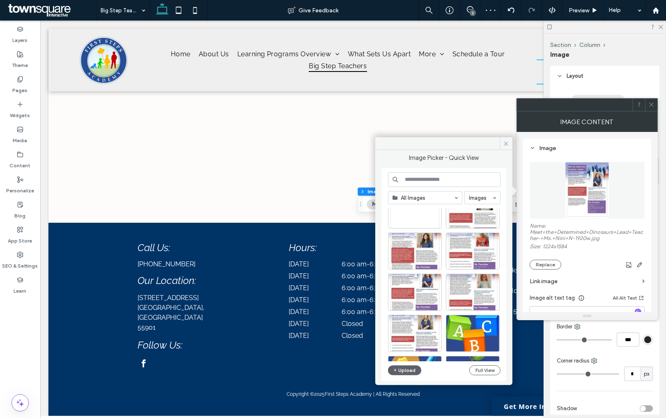
scroll to position [40, 0]
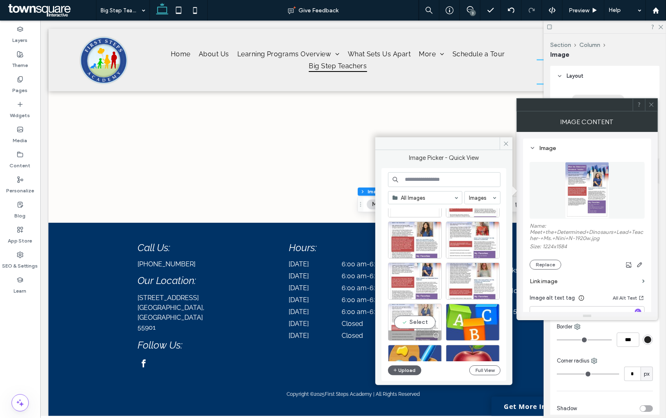
click at [416, 318] on div "Select" at bounding box center [415, 322] width 54 height 37
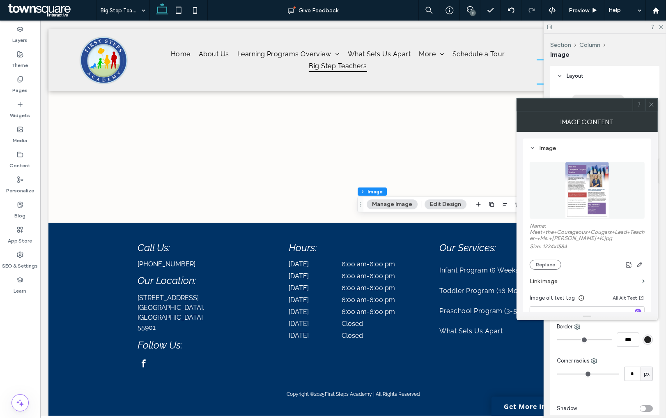
click at [653, 106] on icon at bounding box center [652, 104] width 6 height 6
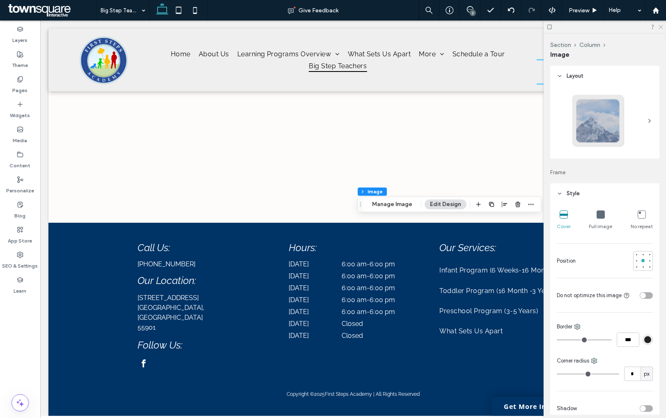
click at [660, 28] on icon at bounding box center [660, 26] width 5 height 5
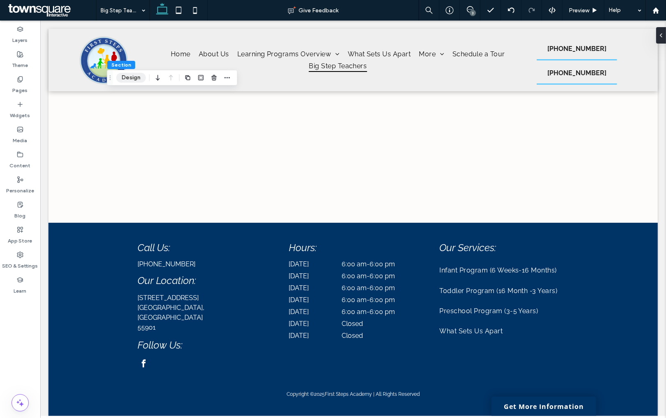
click at [132, 79] on button "Design" at bounding box center [131, 78] width 30 height 10
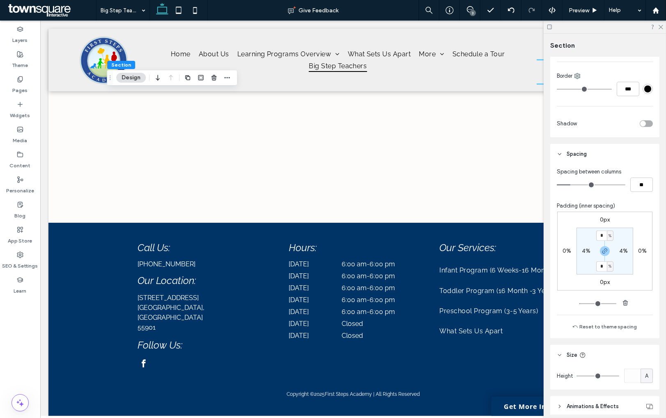
scroll to position [353, 0]
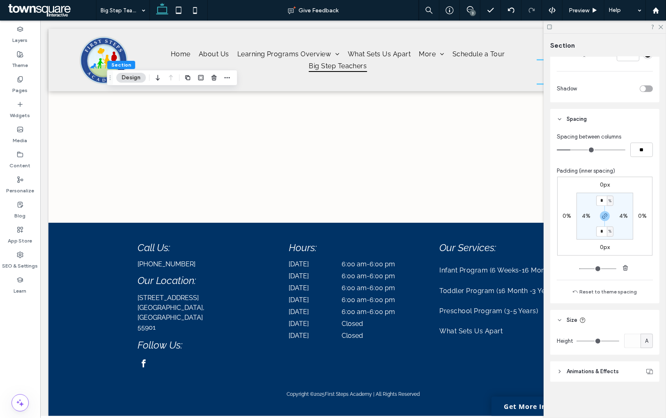
click at [647, 344] on span "A" at bounding box center [646, 341] width 3 height 8
click at [646, 271] on span "px" at bounding box center [647, 269] width 6 height 8
type input "*"
click at [644, 340] on span "px" at bounding box center [647, 341] width 6 height 8
click at [647, 327] on span "A" at bounding box center [646, 326] width 3 height 8
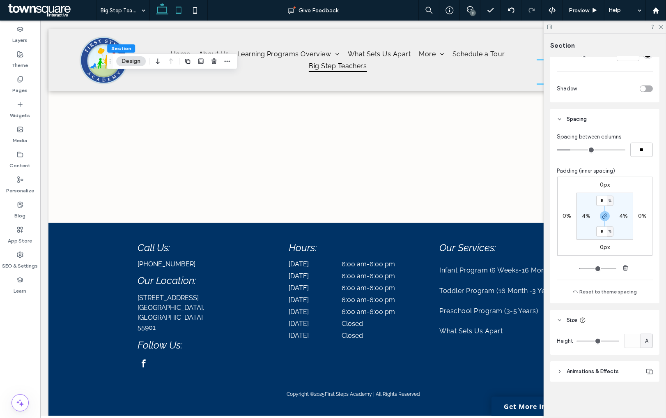
click at [177, 13] on use at bounding box center [178, 10] width 5 height 7
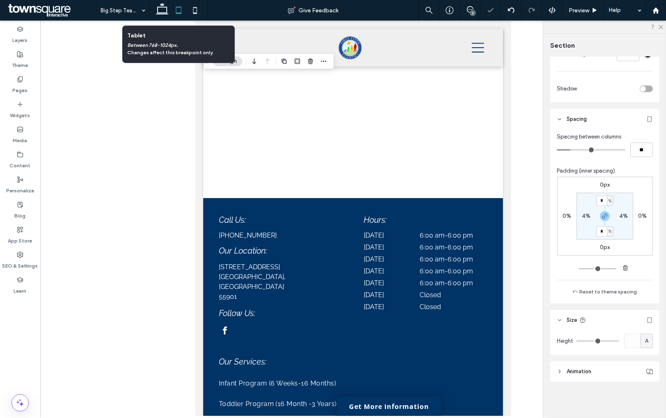
scroll to position [313, 0]
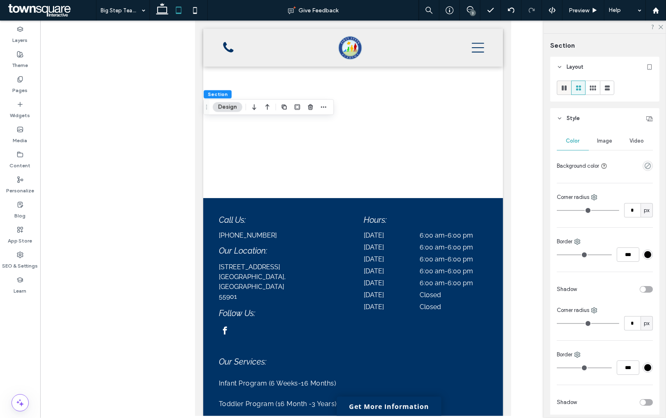
click at [565, 89] on use at bounding box center [564, 87] width 5 height 5
click at [582, 89] on icon at bounding box center [579, 88] width 8 height 8
click at [608, 89] on use at bounding box center [607, 87] width 5 height 5
click at [196, 12] on icon at bounding box center [195, 10] width 16 height 16
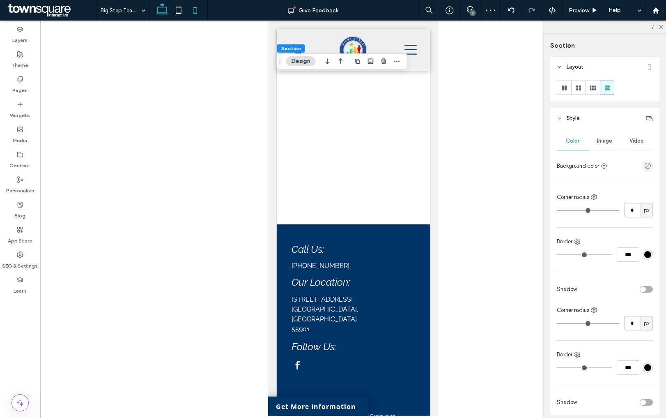
click at [164, 12] on icon at bounding box center [162, 10] width 16 height 16
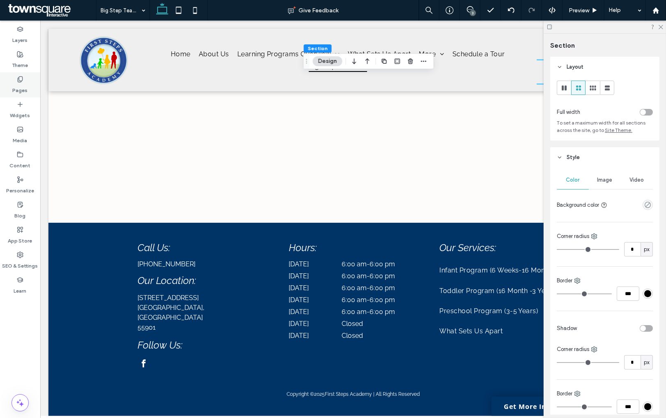
click at [25, 88] on label "Pages" at bounding box center [20, 89] width 15 height 12
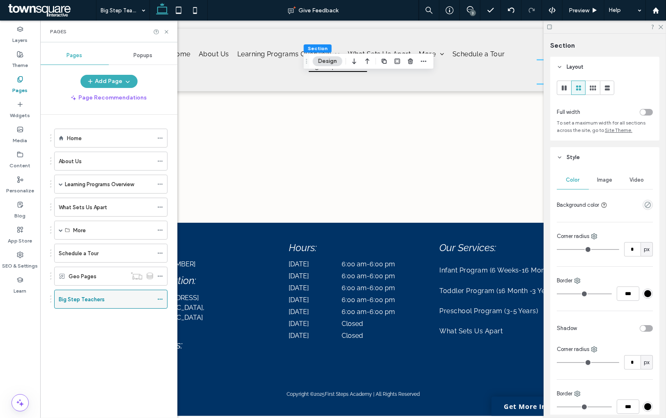
click at [160, 300] on icon at bounding box center [160, 299] width 6 height 6
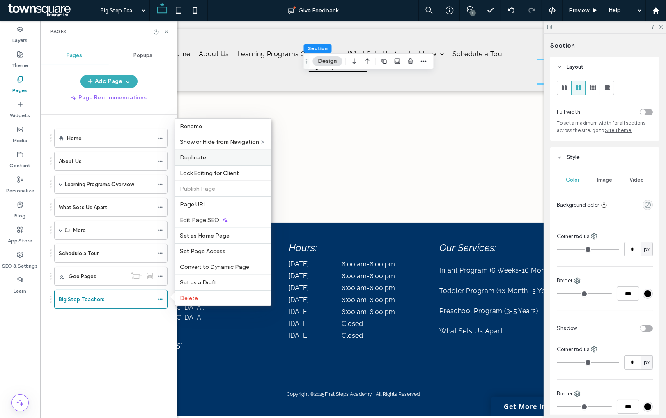
click at [226, 161] on label "Duplicate" at bounding box center [223, 157] width 86 height 7
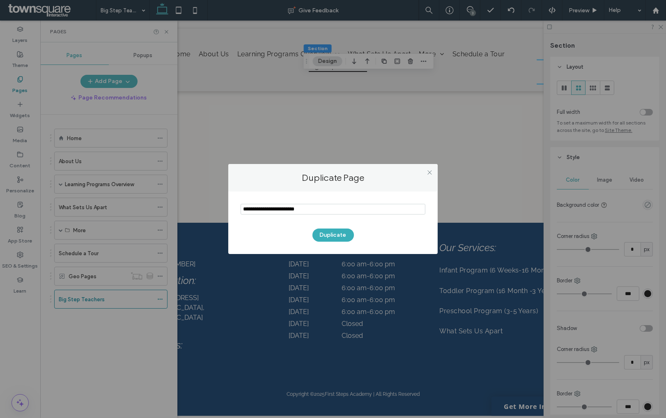
click at [292, 212] on input "notEmpty" at bounding box center [333, 209] width 185 height 11
type input "**********"
click at [318, 239] on button "Duplicate" at bounding box center [333, 234] width 41 height 13
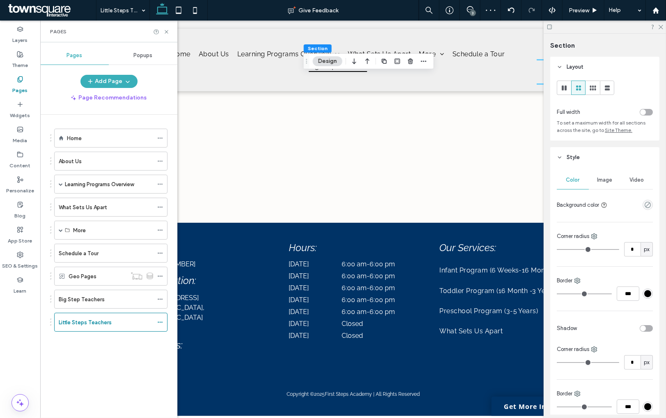
click at [167, 31] on div at bounding box center [333, 209] width 666 height 418
click at [168, 31] on icon at bounding box center [166, 32] width 6 height 6
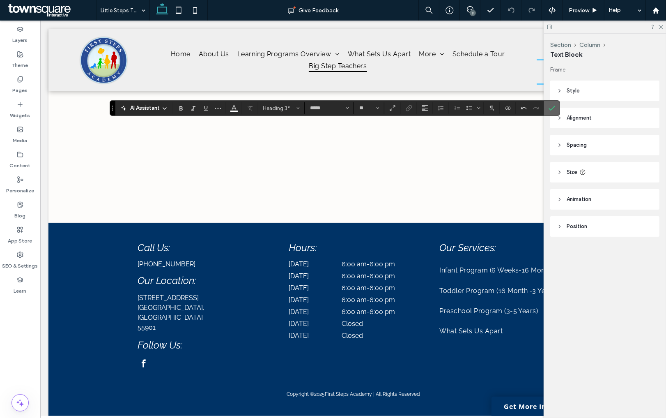
click at [555, 107] on icon "Confirm" at bounding box center [552, 108] width 7 height 7
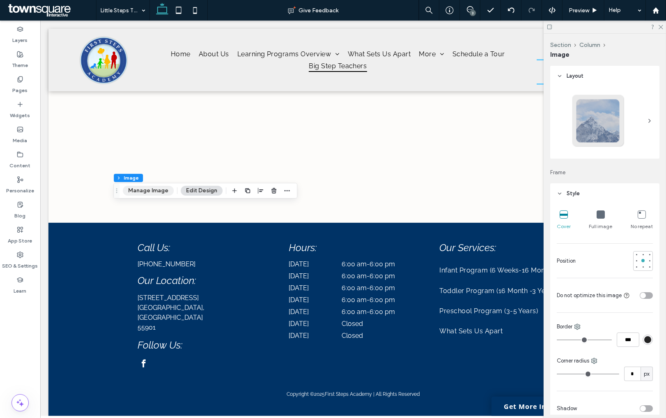
click at [142, 189] on button "Manage Image" at bounding box center [148, 191] width 51 height 10
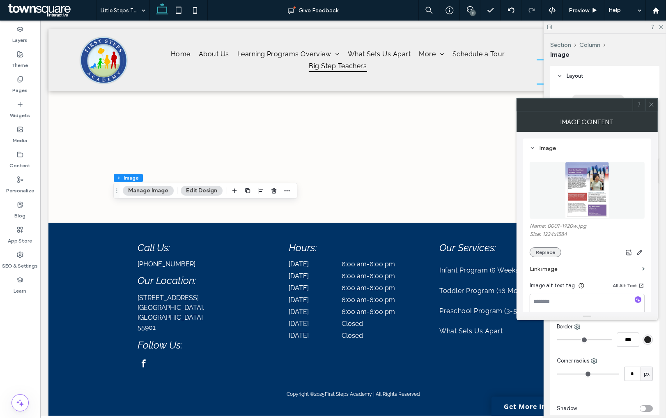
click at [547, 249] on button "Replace" at bounding box center [546, 252] width 32 height 10
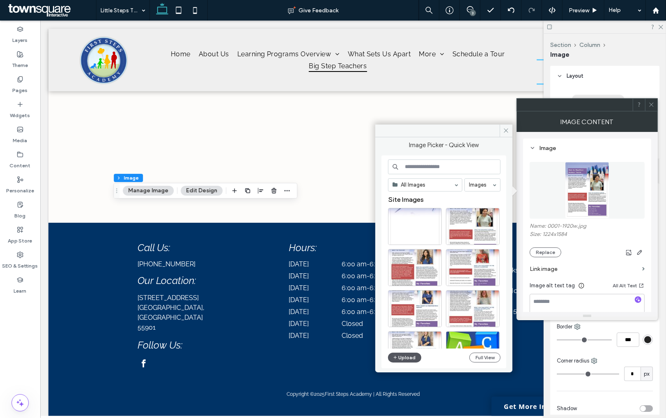
click at [398, 355] on button "Upload" at bounding box center [405, 357] width 34 height 10
click at [402, 356] on button "Upload" at bounding box center [405, 357] width 34 height 10
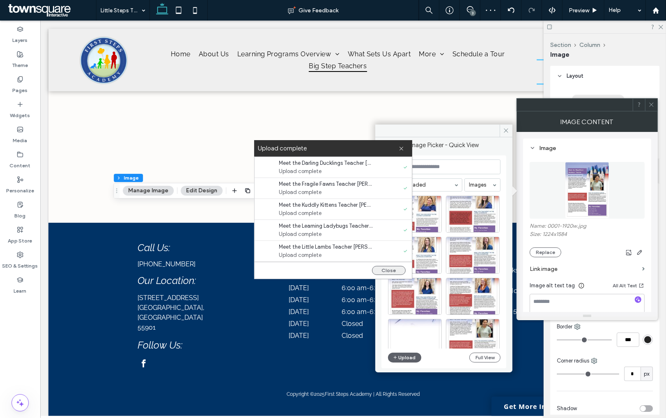
click at [391, 273] on button "Close" at bounding box center [389, 270] width 34 height 9
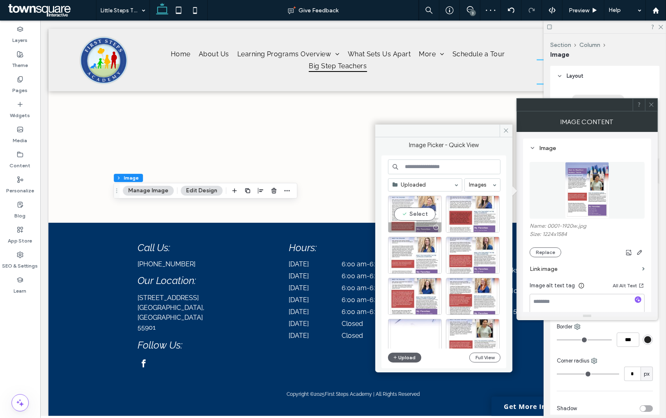
click at [417, 212] on div "Select" at bounding box center [415, 214] width 54 height 37
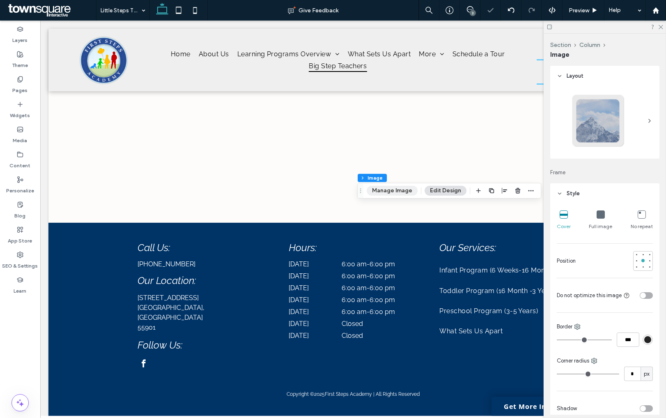
click at [404, 188] on button "Manage Image" at bounding box center [392, 191] width 51 height 10
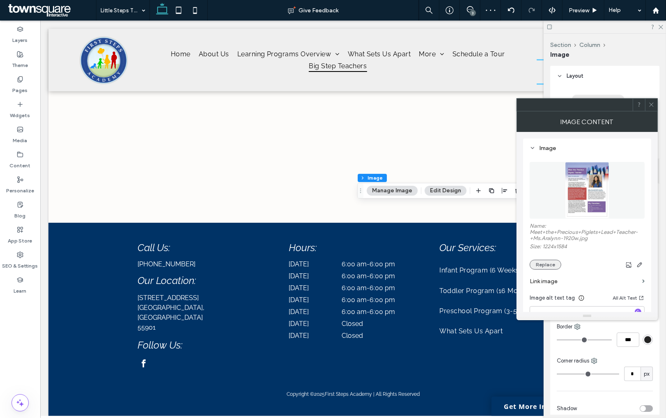
click at [545, 265] on button "Replace" at bounding box center [546, 265] width 32 height 10
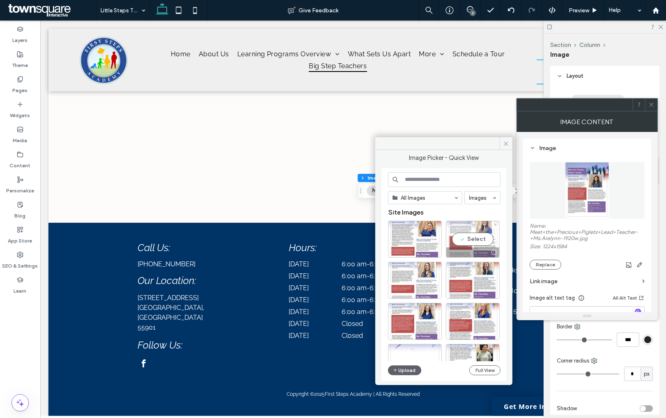
click at [477, 237] on div "Select" at bounding box center [473, 239] width 54 height 37
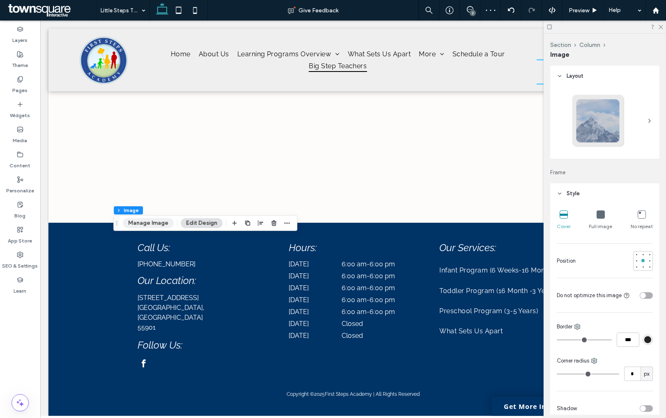
click at [162, 223] on button "Manage Image" at bounding box center [148, 223] width 51 height 10
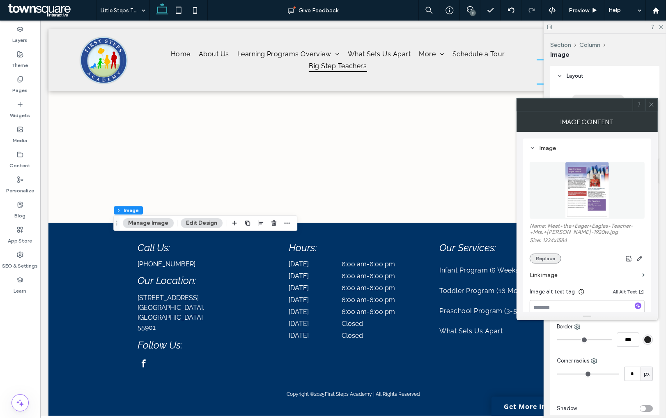
click at [554, 261] on button "Replace" at bounding box center [546, 258] width 32 height 10
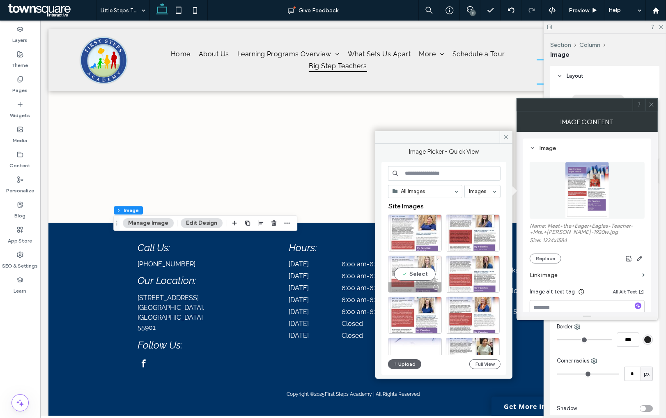
click at [422, 272] on div "Select" at bounding box center [415, 273] width 54 height 37
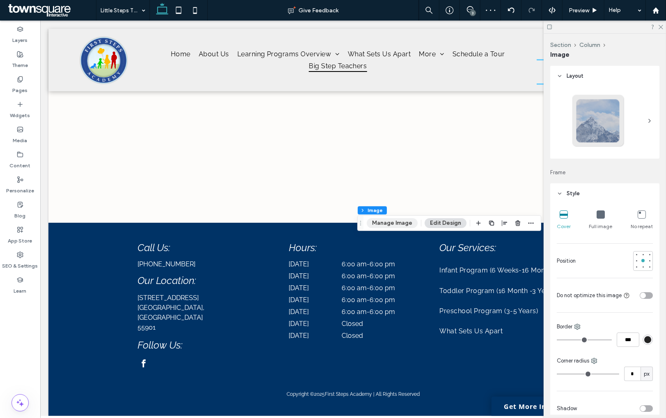
click at [402, 221] on button "Manage Image" at bounding box center [392, 223] width 51 height 10
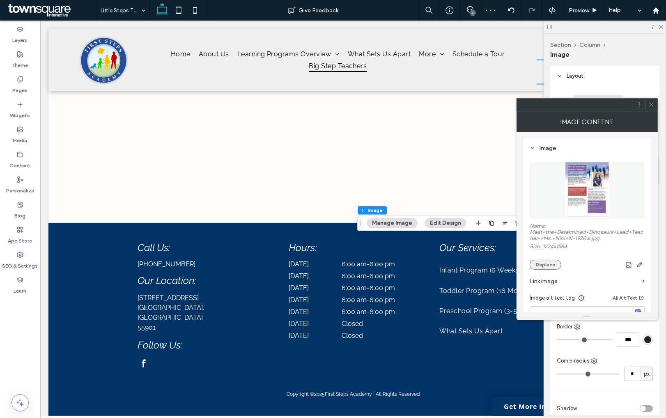
click at [551, 268] on button "Replace" at bounding box center [546, 265] width 32 height 10
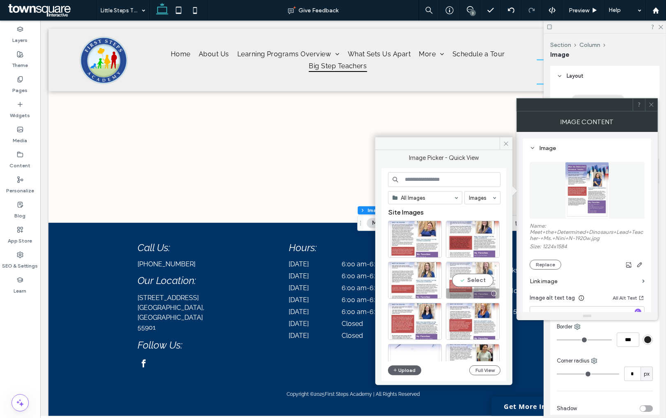
click at [486, 278] on div "Select" at bounding box center [473, 280] width 54 height 37
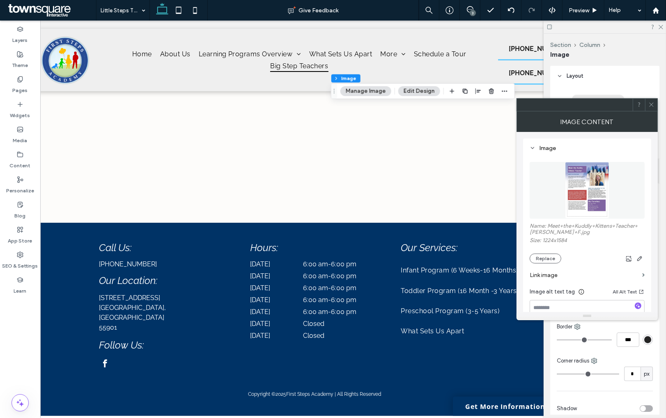
scroll to position [0, 39]
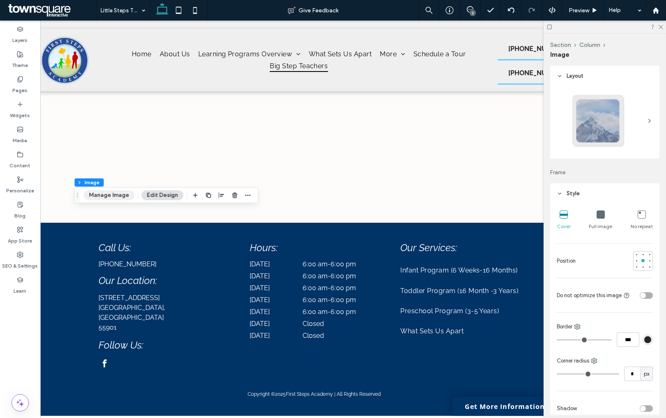
click at [125, 195] on button "Manage Image" at bounding box center [109, 195] width 51 height 10
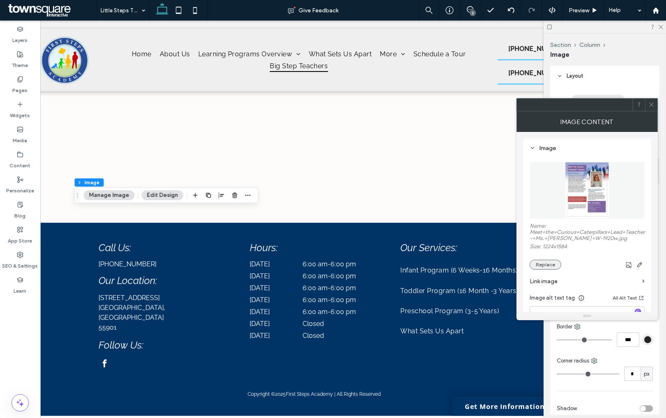
click at [555, 261] on button "Replace" at bounding box center [546, 265] width 32 height 10
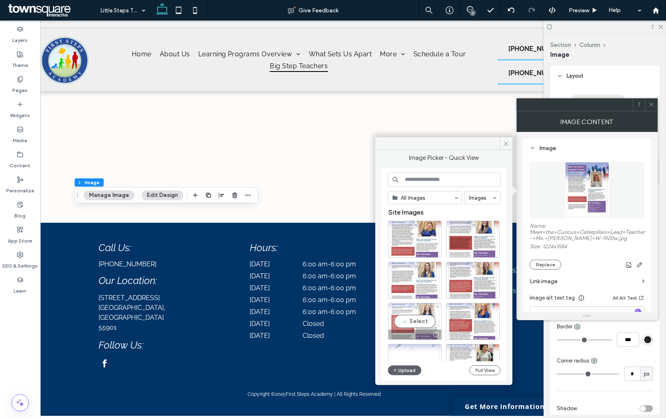
click at [416, 324] on div "Select" at bounding box center [415, 321] width 54 height 37
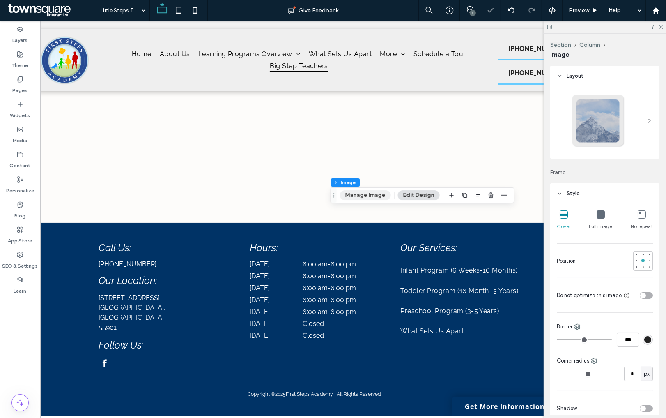
click at [379, 192] on button "Manage Image" at bounding box center [365, 195] width 51 height 10
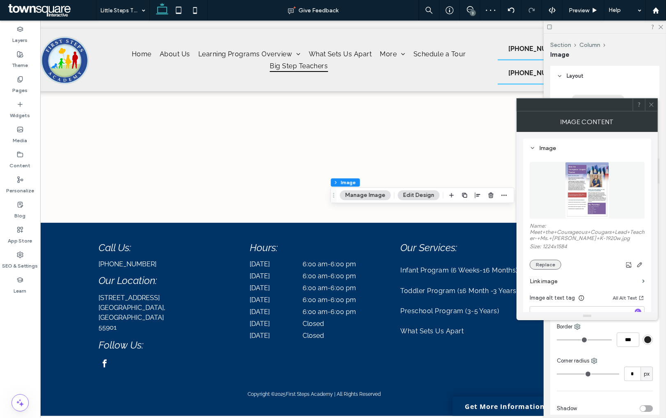
click at [559, 265] on button "Replace" at bounding box center [546, 265] width 32 height 10
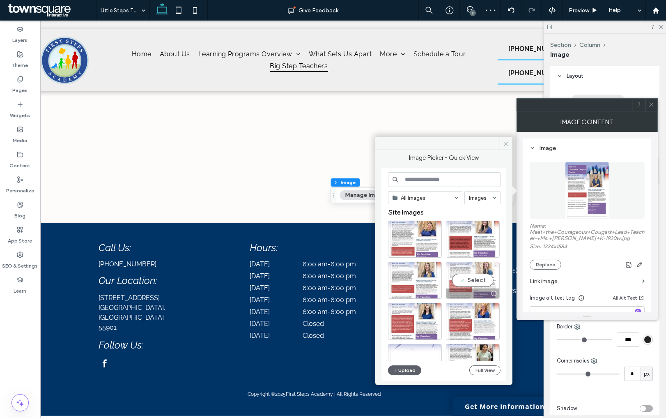
scroll to position [23, 0]
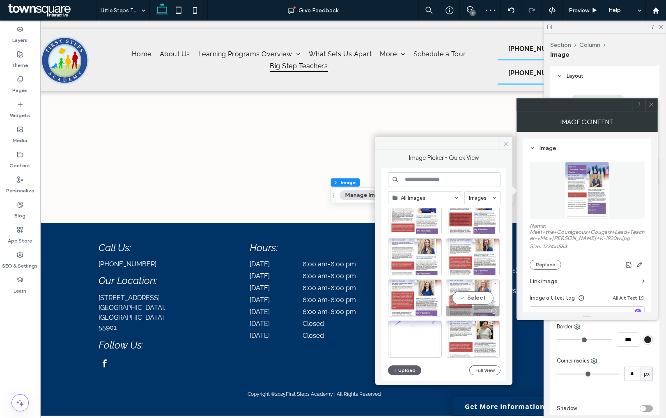
click at [482, 292] on div "Select" at bounding box center [473, 297] width 54 height 37
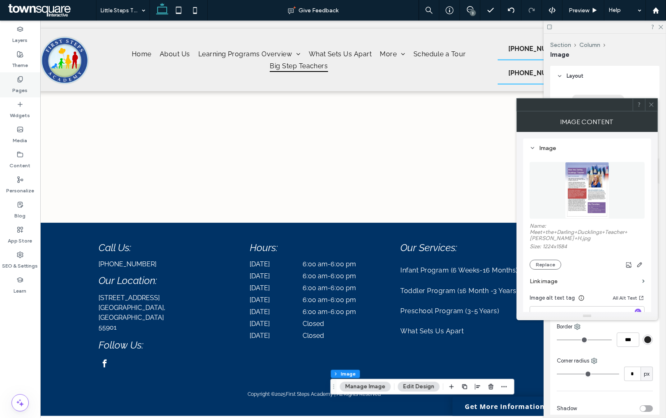
click at [16, 86] on label "Pages" at bounding box center [20, 89] width 15 height 12
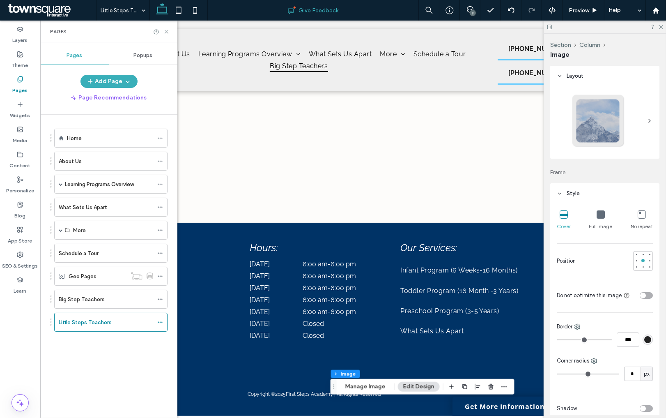
scroll to position [0, 39]
click at [160, 324] on icon at bounding box center [160, 322] width 6 height 6
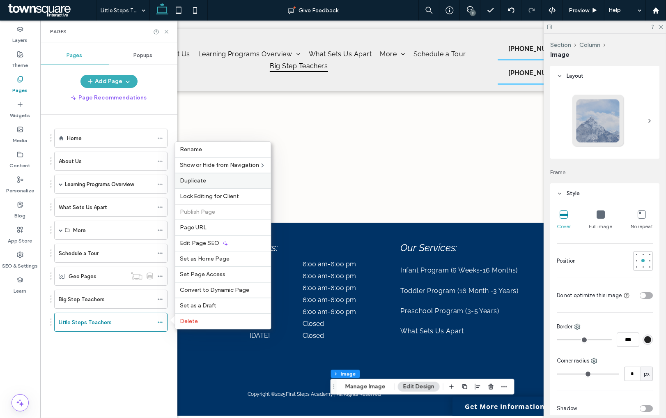
click at [232, 184] on label "Duplicate" at bounding box center [223, 180] width 86 height 7
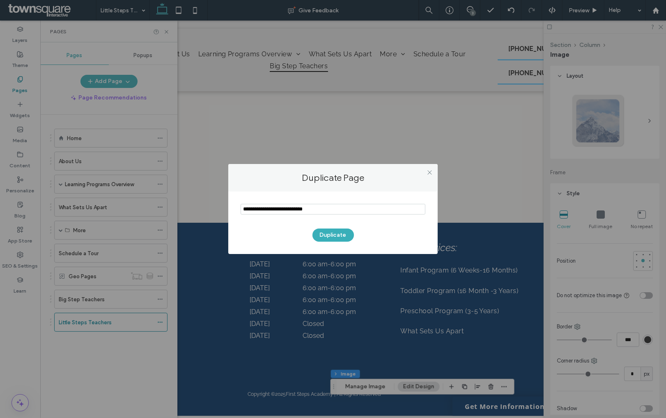
click at [285, 213] on input "notEmpty" at bounding box center [333, 209] width 185 height 11
type input "**********"
click at [329, 237] on button "Duplicate" at bounding box center [333, 234] width 41 height 13
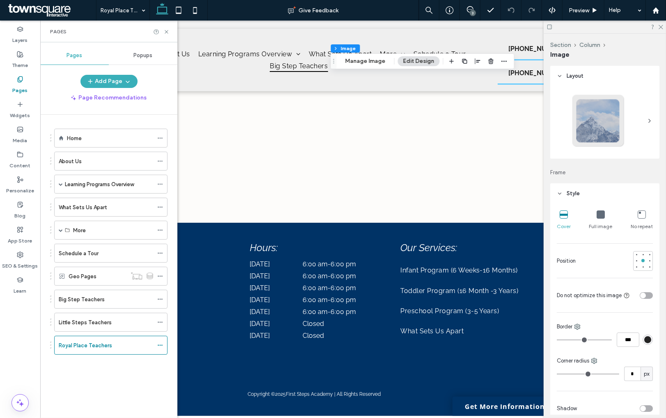
scroll to position [0, 39]
click at [167, 32] on icon at bounding box center [166, 32] width 6 height 6
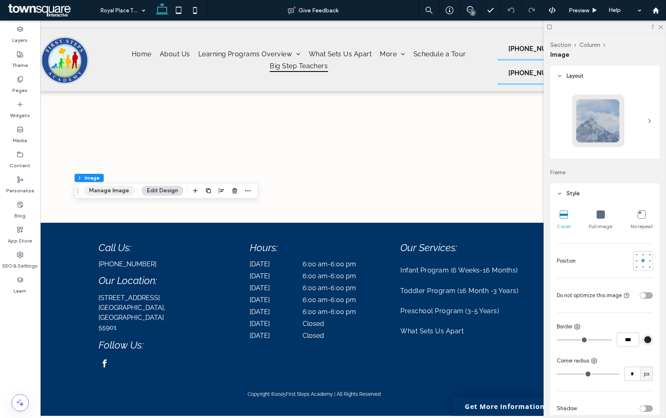
click at [104, 191] on button "Manage Image" at bounding box center [109, 191] width 51 height 10
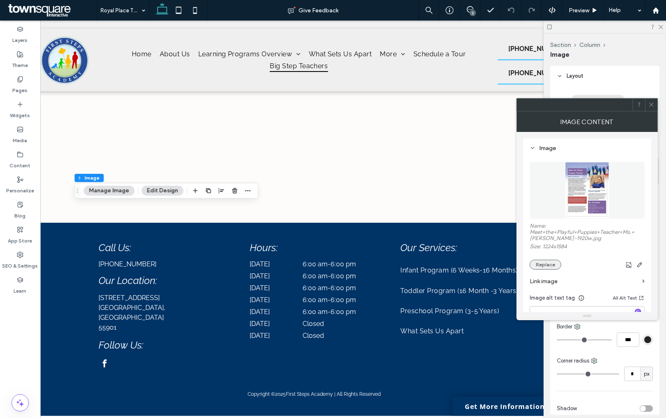
click at [554, 264] on button "Replace" at bounding box center [546, 265] width 32 height 10
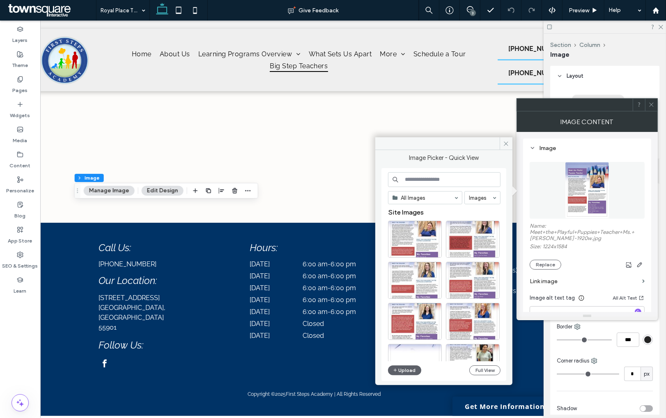
click at [408, 363] on div "All Images Images Site Images Upload Full View" at bounding box center [444, 274] width 113 height 205
click at [408, 368] on button "Upload" at bounding box center [405, 370] width 34 height 10
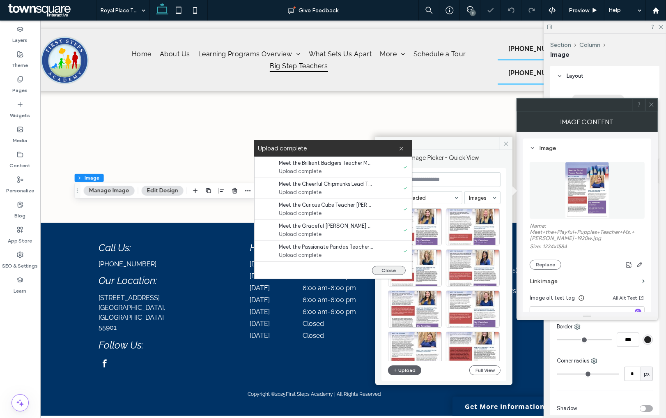
click at [392, 271] on button "Close" at bounding box center [389, 270] width 34 height 9
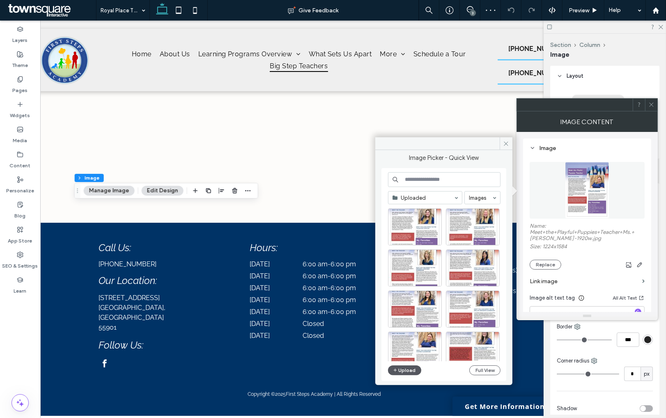
click at [399, 370] on button "Upload" at bounding box center [405, 370] width 34 height 10
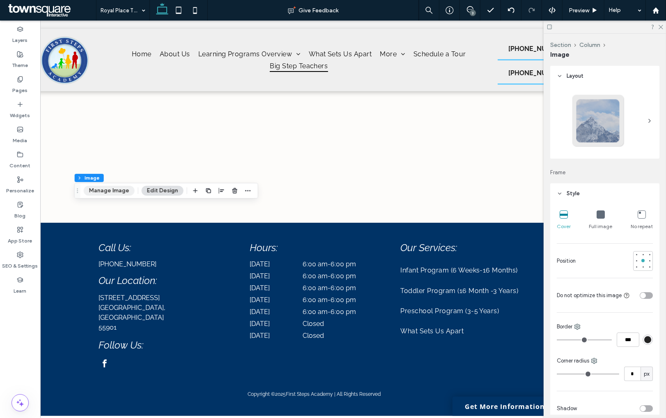
click at [101, 193] on button "Manage Image" at bounding box center [109, 191] width 51 height 10
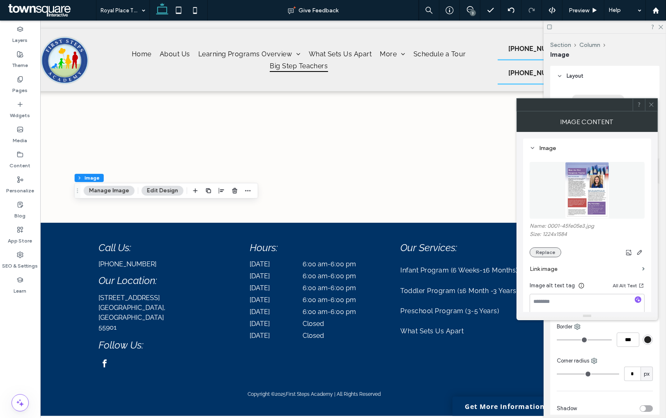
click at [539, 255] on button "Replace" at bounding box center [546, 252] width 32 height 10
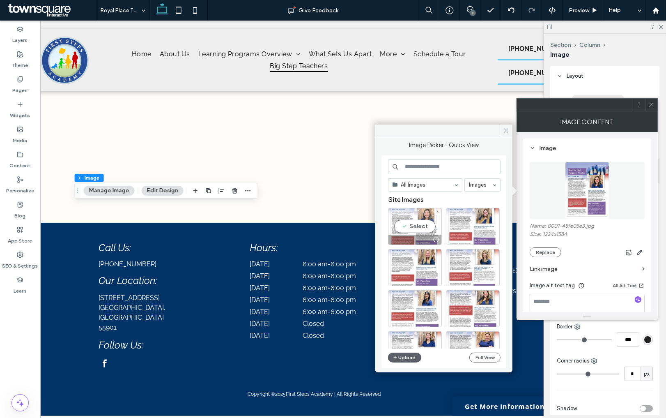
click at [422, 221] on div "Select" at bounding box center [415, 226] width 54 height 37
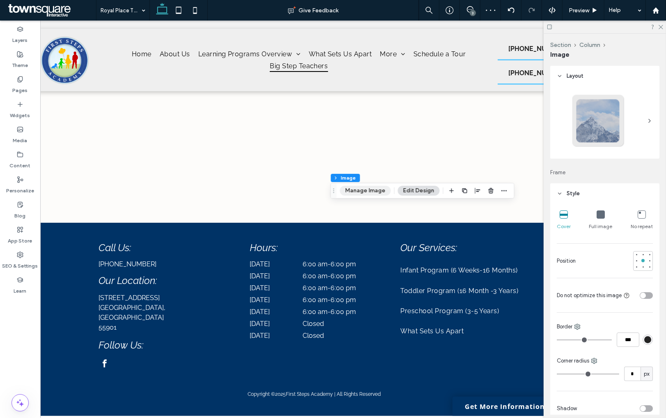
click at [370, 193] on button "Manage Image" at bounding box center [365, 191] width 51 height 10
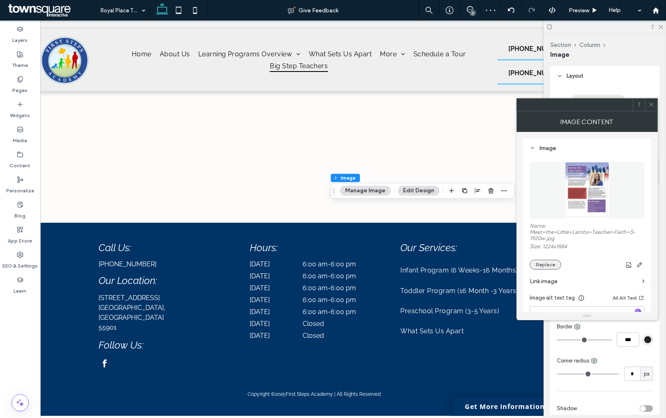
click at [538, 267] on button "Replace" at bounding box center [546, 265] width 32 height 10
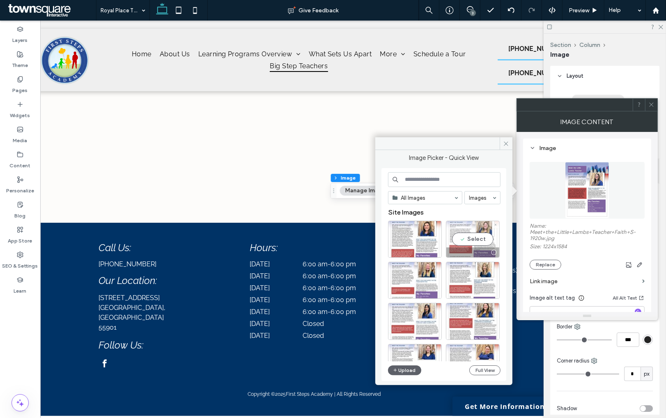
click at [474, 239] on div "Select" at bounding box center [473, 239] width 54 height 37
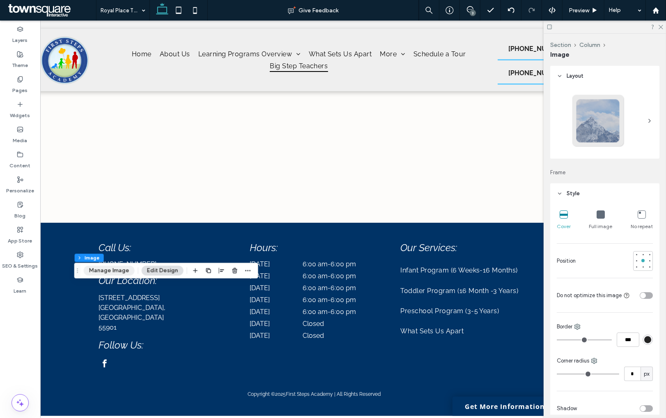
click at [121, 267] on button "Manage Image" at bounding box center [109, 270] width 51 height 10
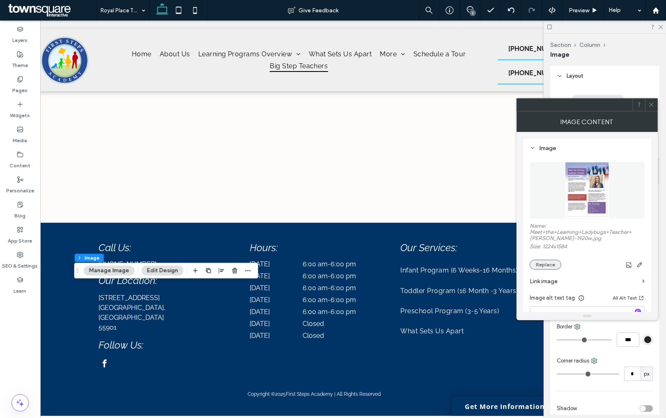
click at [535, 268] on button "Replace" at bounding box center [546, 265] width 32 height 10
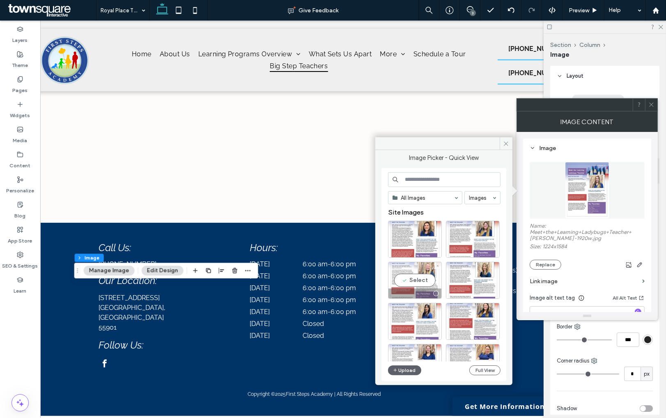
click at [417, 281] on div "Select" at bounding box center [415, 280] width 54 height 37
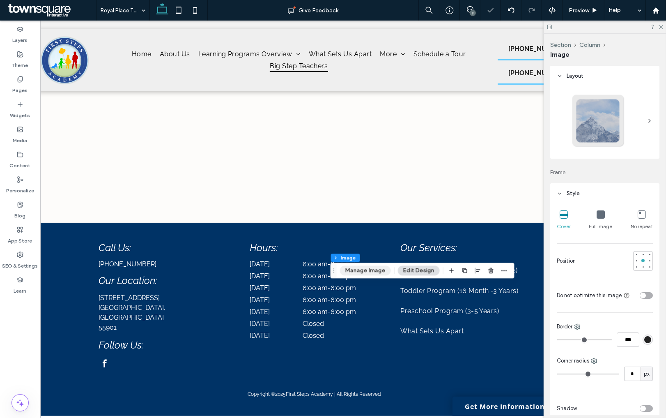
click at [371, 269] on button "Manage Image" at bounding box center [365, 270] width 51 height 10
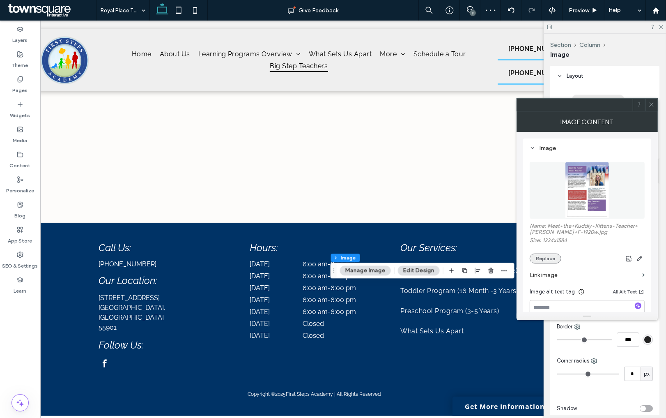
click at [537, 263] on button "Replace" at bounding box center [546, 258] width 32 height 10
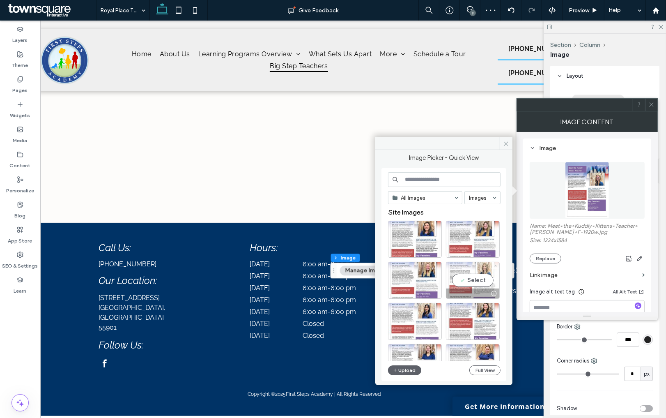
click at [469, 278] on div "Select" at bounding box center [473, 280] width 54 height 37
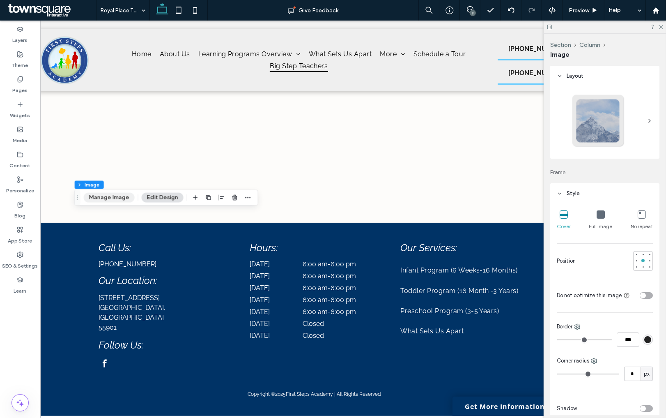
click at [127, 195] on button "Manage Image" at bounding box center [109, 198] width 51 height 10
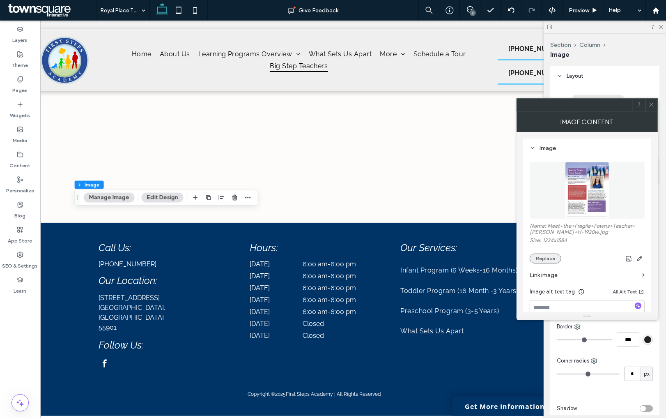
click at [540, 263] on button "Replace" at bounding box center [546, 258] width 32 height 10
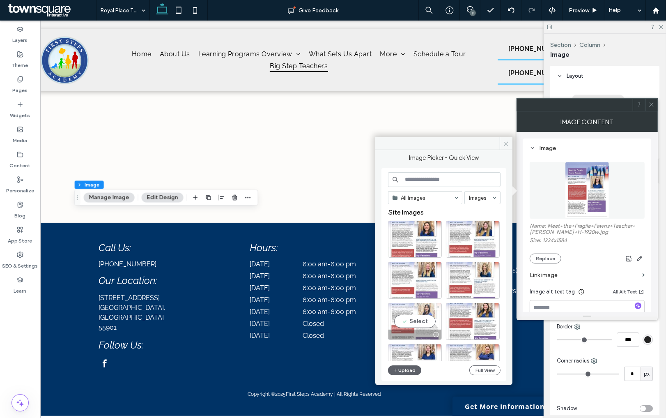
click at [429, 315] on div "Select" at bounding box center [415, 321] width 54 height 37
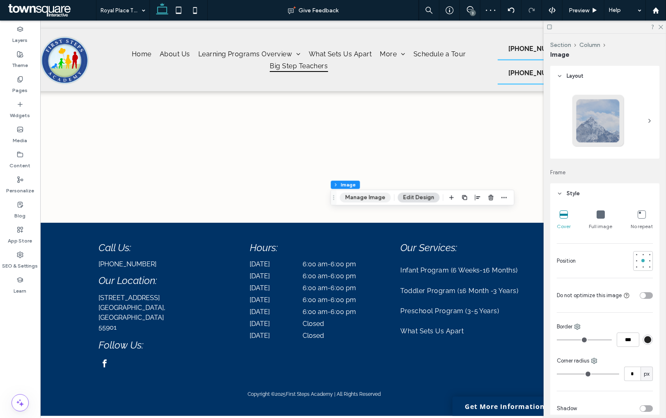
click at [359, 198] on button "Manage Image" at bounding box center [365, 198] width 51 height 10
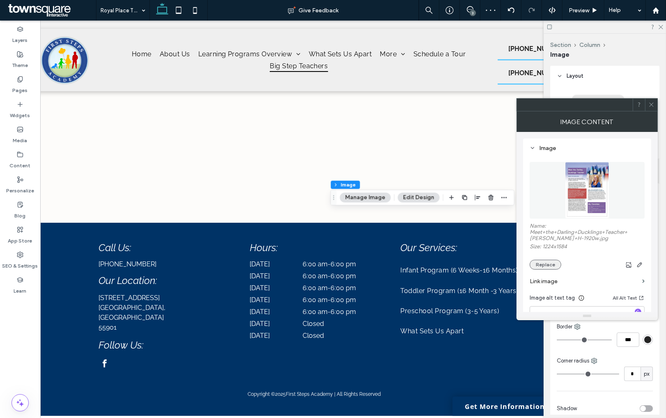
click at [539, 265] on button "Replace" at bounding box center [546, 265] width 32 height 10
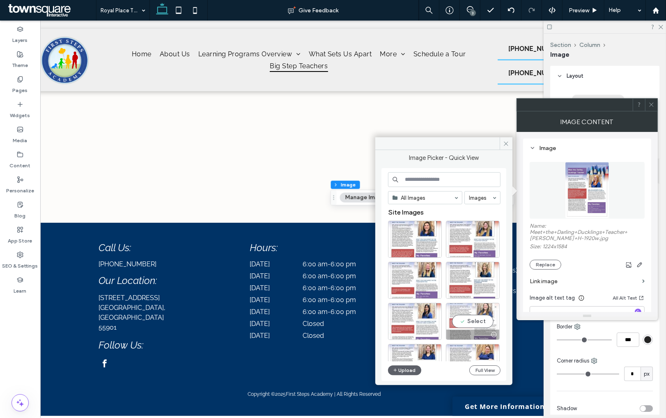
click at [482, 320] on div "Select" at bounding box center [473, 321] width 54 height 37
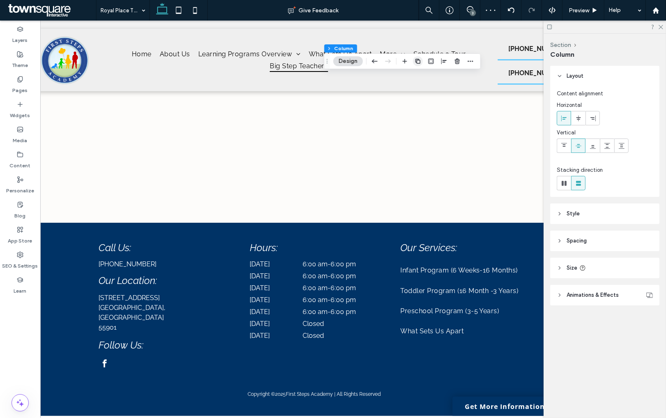
click at [417, 58] on icon "button" at bounding box center [418, 61] width 7 height 7
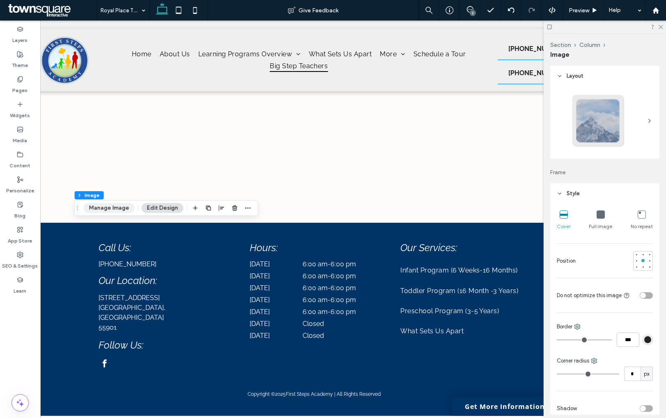
click at [129, 205] on button "Manage Image" at bounding box center [109, 208] width 51 height 10
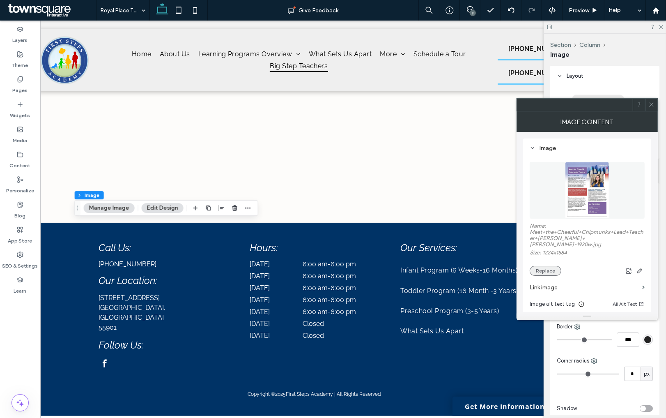
click at [554, 266] on button "Replace" at bounding box center [546, 271] width 32 height 10
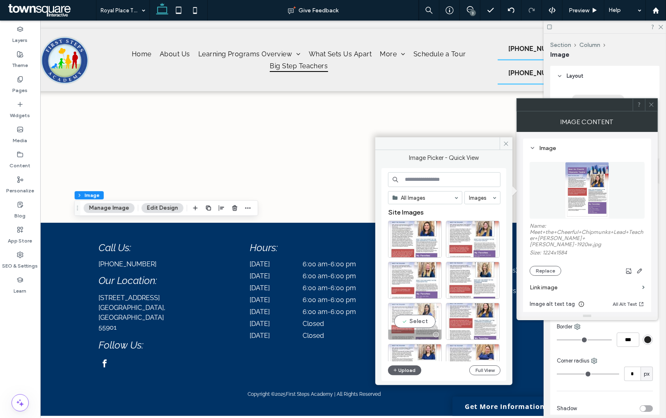
scroll to position [22, 0]
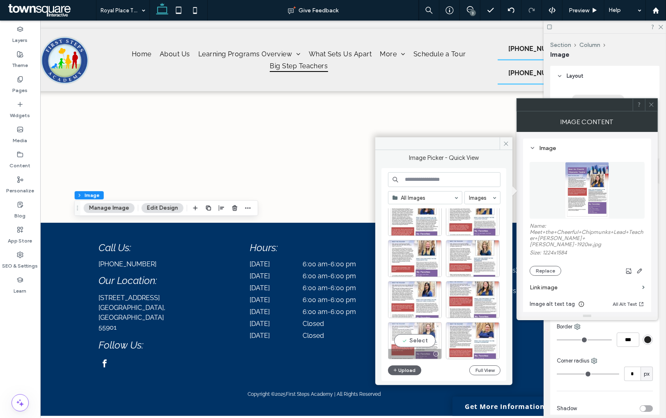
click at [415, 340] on div "Select" at bounding box center [415, 340] width 54 height 37
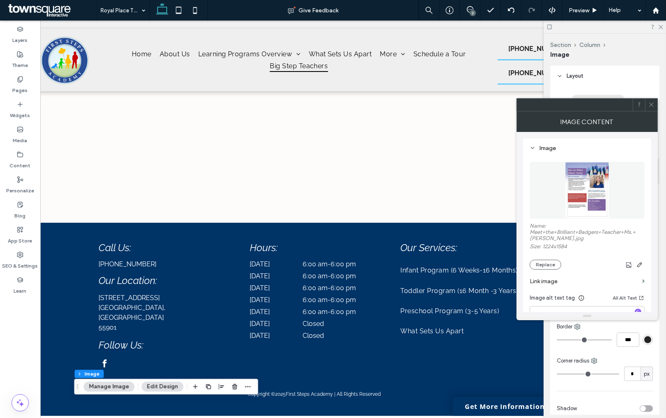
click at [473, 14] on div "3" at bounding box center [473, 13] width 6 height 6
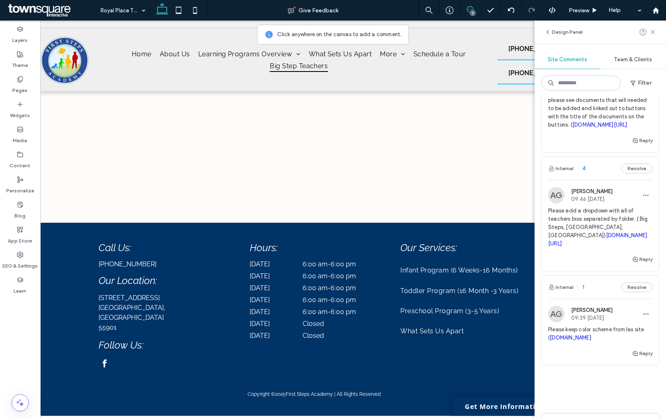
scroll to position [83, 0]
click at [18, 77] on icon at bounding box center [20, 79] width 7 height 7
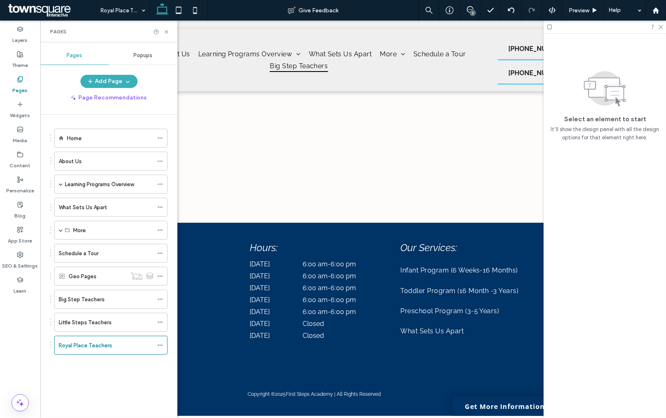
scroll to position [0, 0]
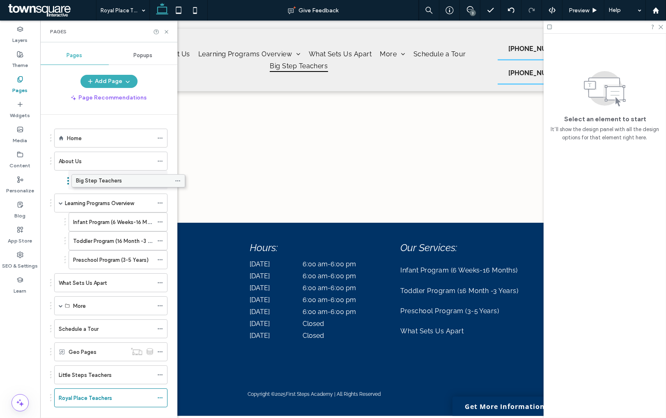
drag, startPoint x: 77, startPoint y: 303, endPoint x: 94, endPoint y: 186, distance: 117.5
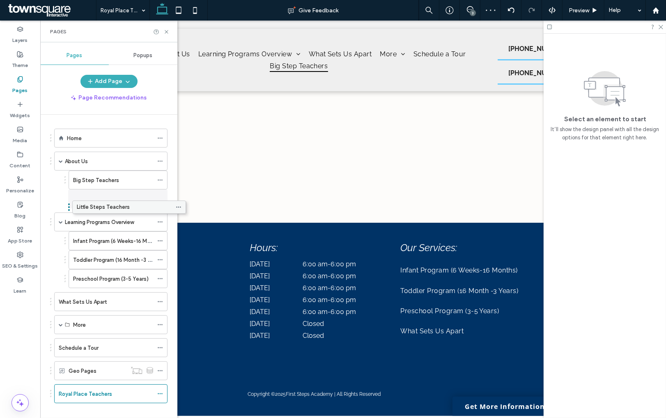
drag, startPoint x: 90, startPoint y: 374, endPoint x: 108, endPoint y: 208, distance: 166.9
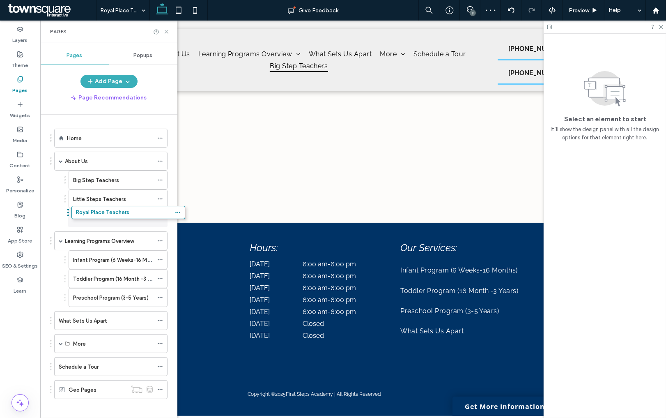
drag, startPoint x: 79, startPoint y: 401, endPoint x: 97, endPoint y: 222, distance: 179.9
click at [168, 31] on icon at bounding box center [166, 32] width 6 height 6
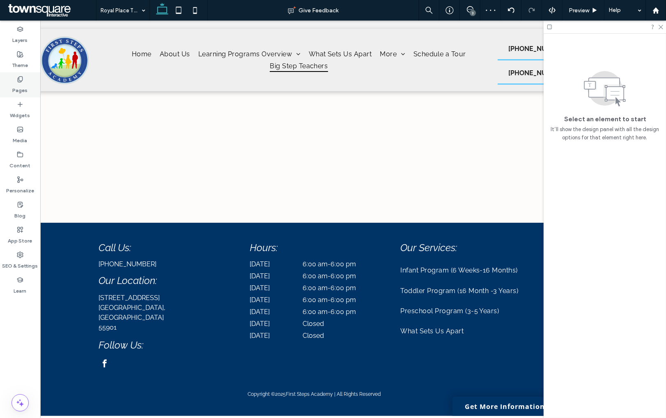
click at [18, 84] on label "Pages" at bounding box center [20, 89] width 15 height 12
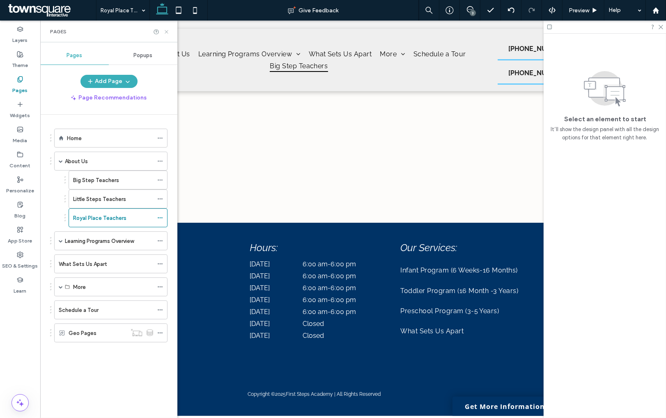
click at [165, 33] on use at bounding box center [166, 31] width 3 height 3
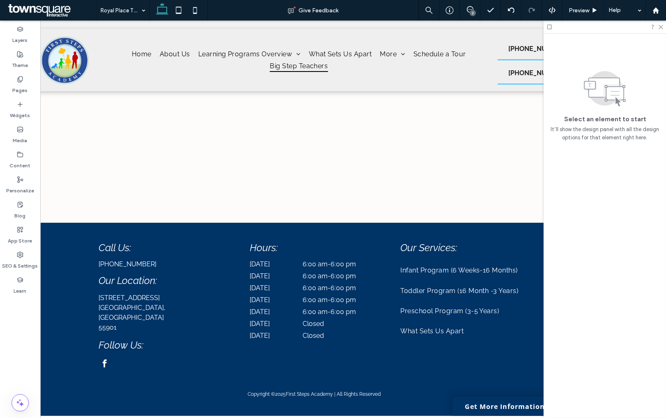
click at [470, 10] on div "3" at bounding box center [473, 13] width 6 height 6
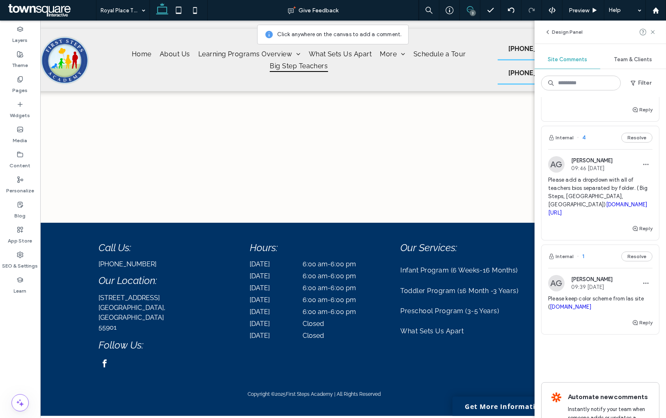
scroll to position [110, 0]
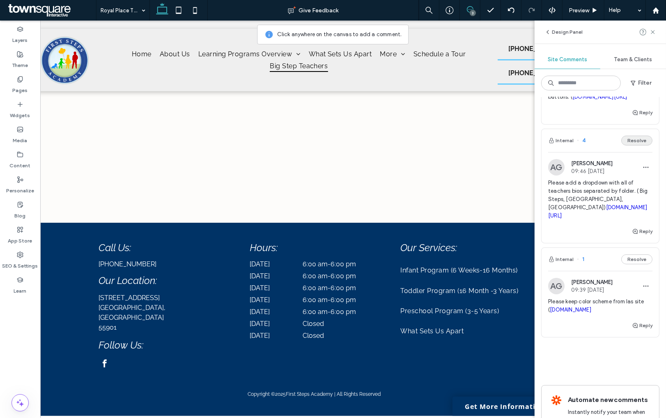
click at [639, 145] on button "Resolve" at bounding box center [636, 141] width 31 height 10
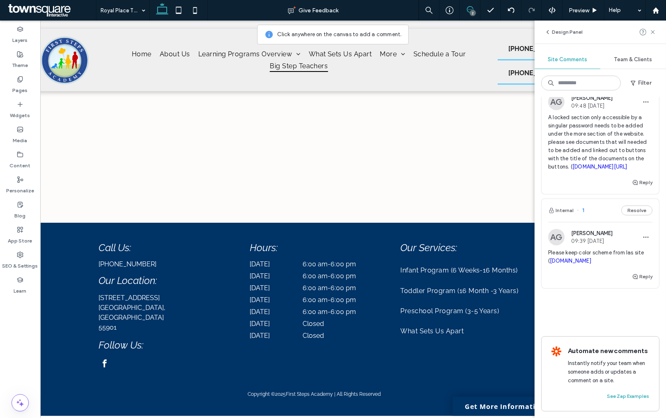
scroll to position [0, 0]
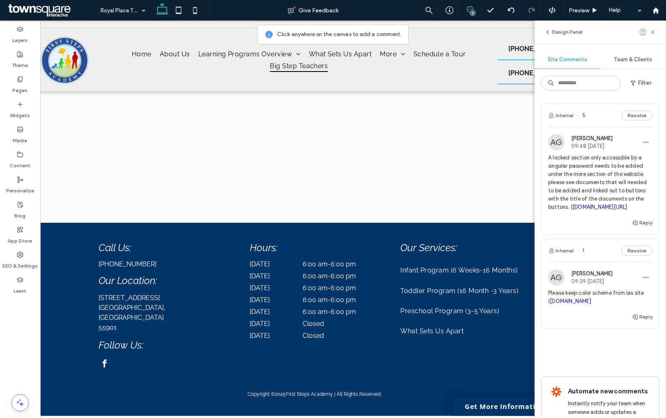
click at [603, 159] on span "A locked section only accessible by a singular password needs to be added under…" at bounding box center [600, 183] width 104 height 58
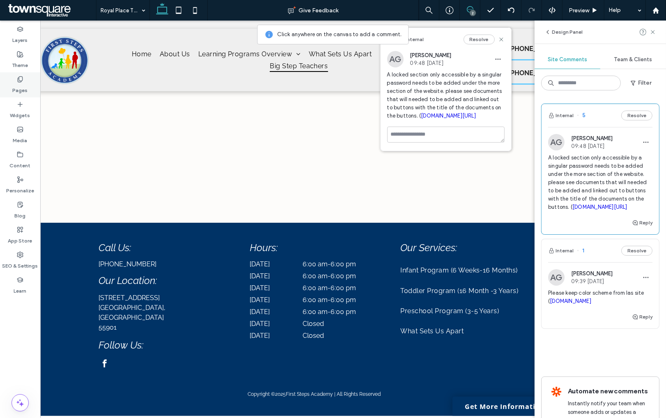
click at [22, 86] on label "Pages" at bounding box center [20, 89] width 15 height 12
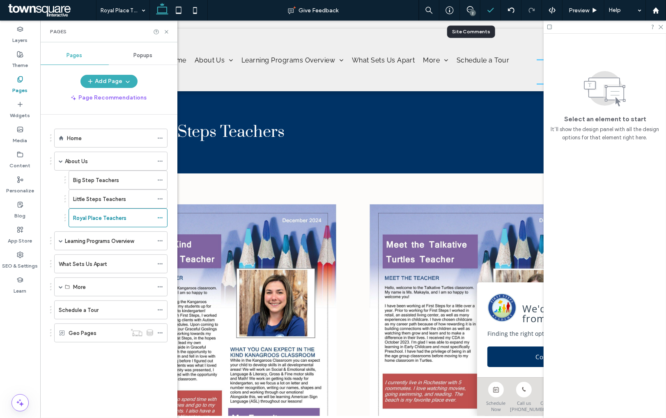
scroll to position [0, 39]
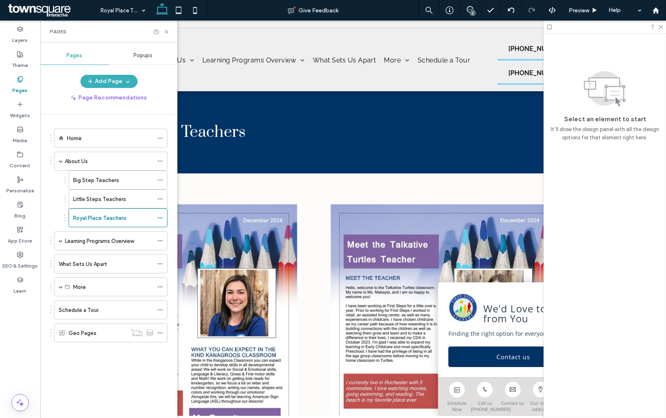
click at [473, 10] on div "2" at bounding box center [473, 13] width 6 height 6
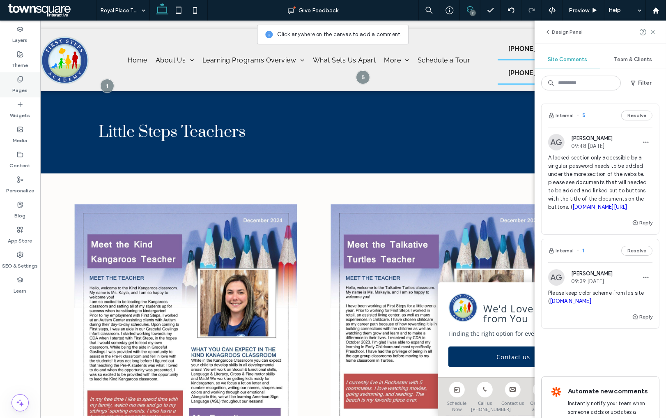
click at [21, 85] on label "Pages" at bounding box center [20, 89] width 15 height 12
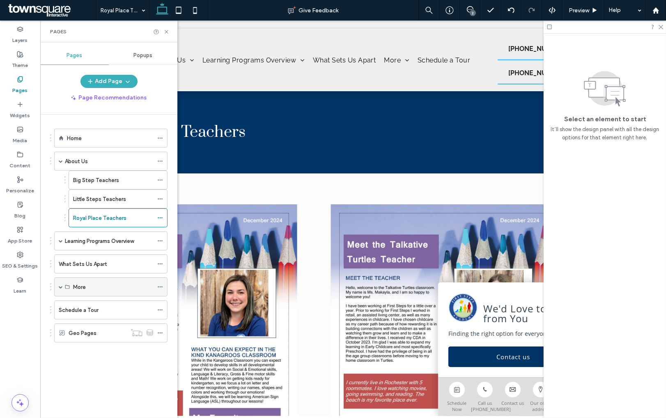
click at [60, 288] on span at bounding box center [61, 287] width 4 height 4
click at [136, 311] on div "Locations" at bounding box center [113, 306] width 80 height 18
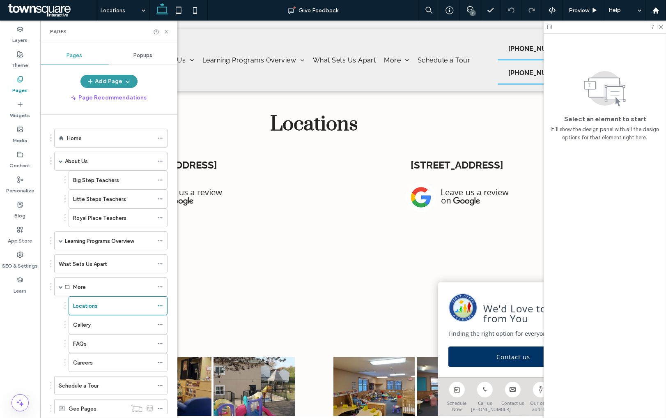
click at [124, 82] on icon "button" at bounding box center [127, 81] width 7 height 7
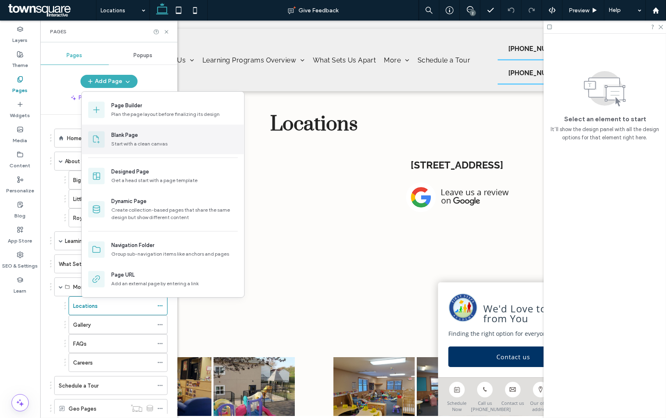
click at [128, 134] on div "Blank Page" at bounding box center [124, 135] width 27 height 8
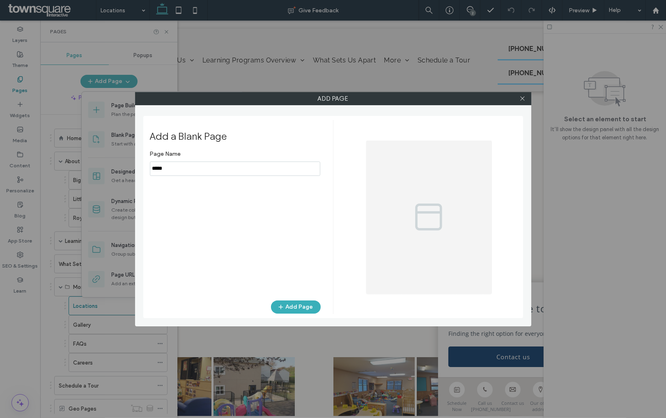
click at [197, 165] on input "notEmpty" at bounding box center [235, 168] width 170 height 14
click at [197, 169] on input "notEmpty" at bounding box center [235, 168] width 170 height 14
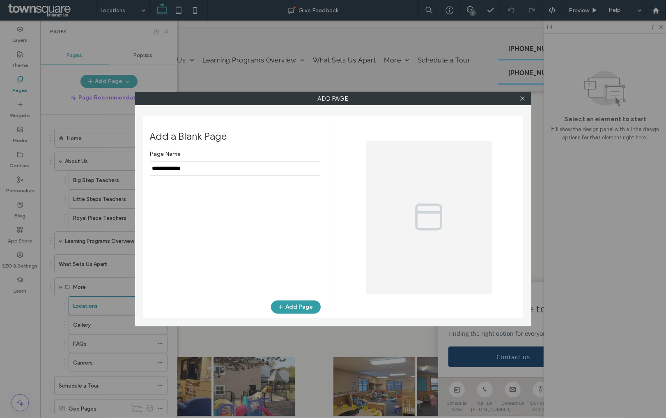
type input "**********"
click at [296, 308] on button "Add Page" at bounding box center [296, 306] width 50 height 13
click at [526, 99] on div at bounding box center [523, 98] width 12 height 12
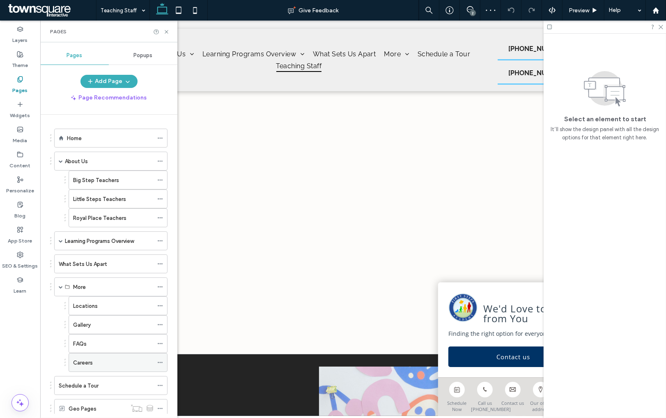
scroll to position [48, 0]
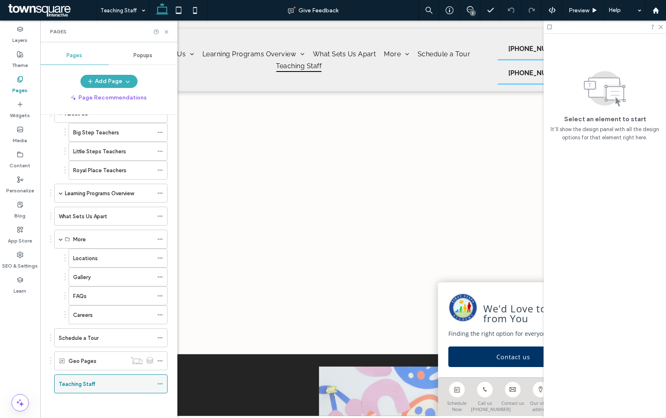
click at [159, 384] on use at bounding box center [160, 383] width 5 height 1
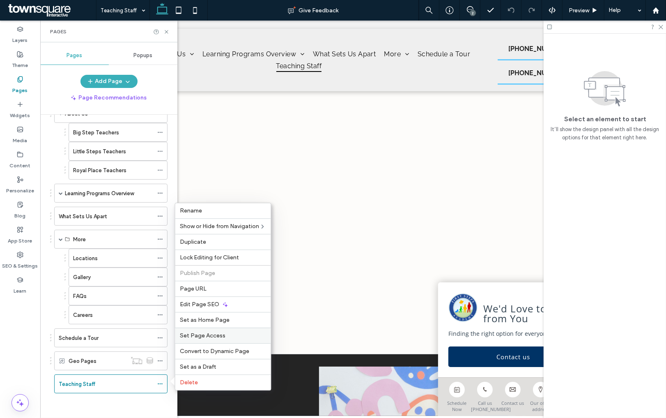
click at [207, 334] on span "Set Page Access" at bounding box center [203, 335] width 46 height 7
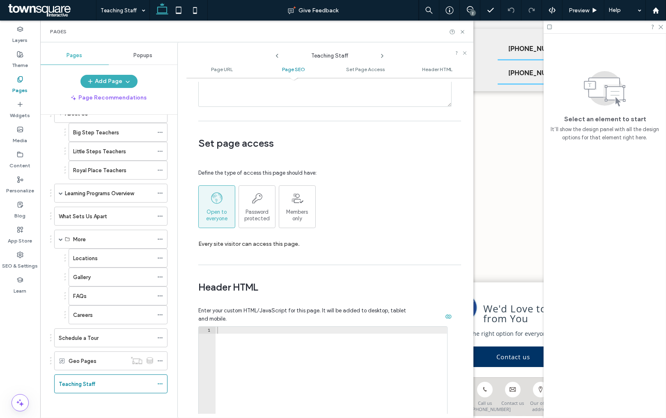
scroll to position [566, 0]
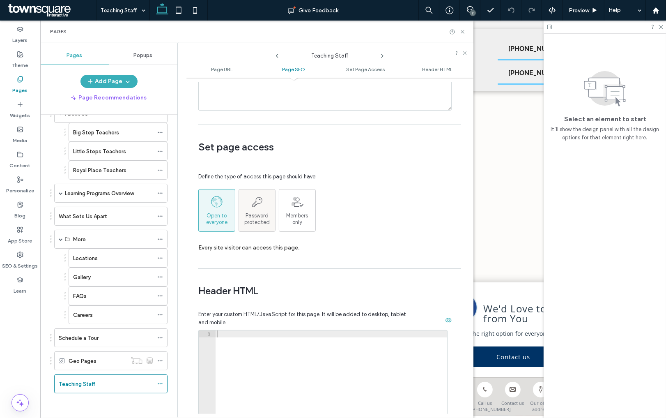
click at [255, 209] on div "Password protected" at bounding box center [257, 210] width 36 height 30
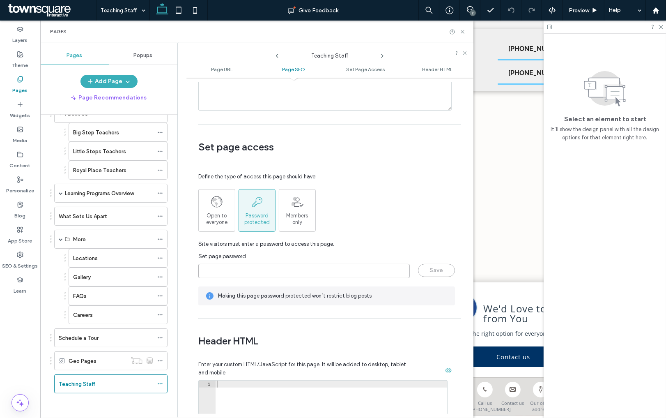
click at [234, 270] on input "page-password" at bounding box center [304, 271] width 212 height 14
type input "**********"
click at [426, 273] on button "Save" at bounding box center [436, 270] width 37 height 13
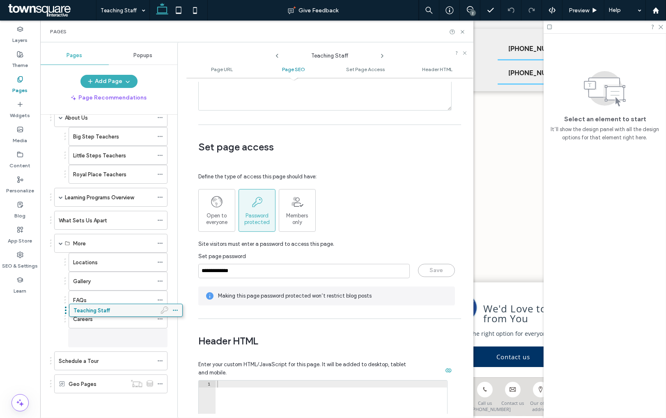
scroll to position [44, 0]
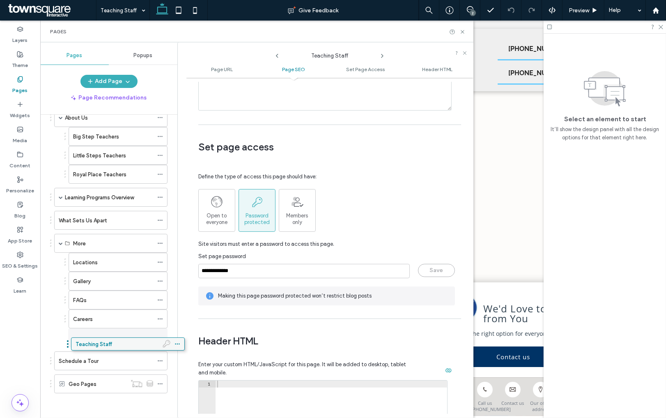
drag, startPoint x: 99, startPoint y: 387, endPoint x: 115, endPoint y: 350, distance: 41.0
click at [462, 30] on icon at bounding box center [463, 32] width 6 height 6
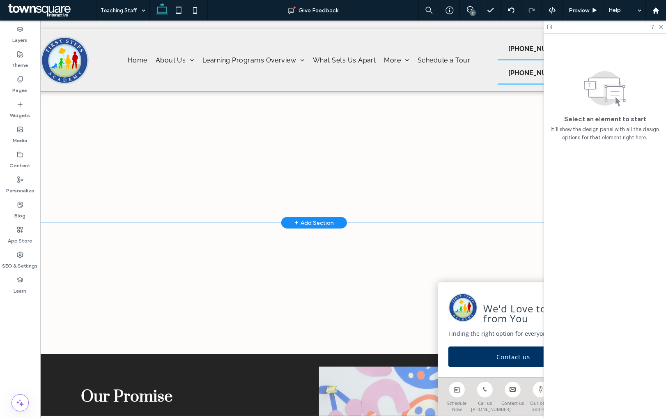
click at [54, 126] on div at bounding box center [314, 156] width 610 height 131
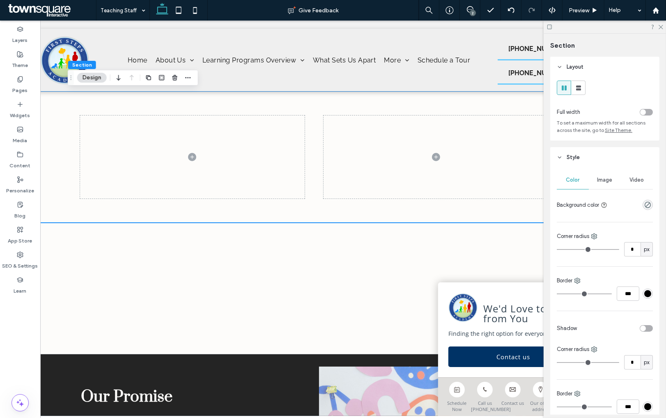
click at [647, 201] on div "rgba(0, 0, 0, 0)" at bounding box center [648, 205] width 10 height 10
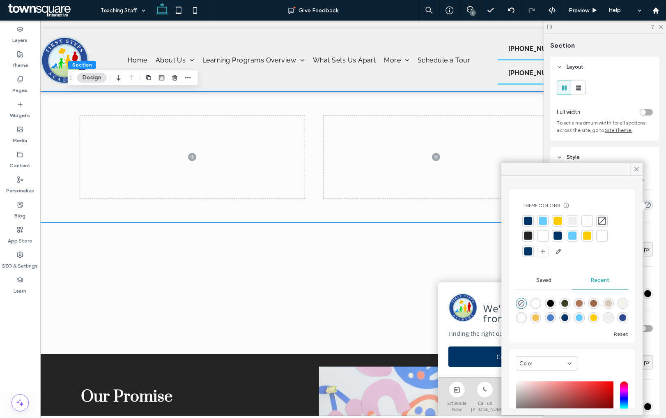
click at [525, 221] on div at bounding box center [528, 221] width 8 height 8
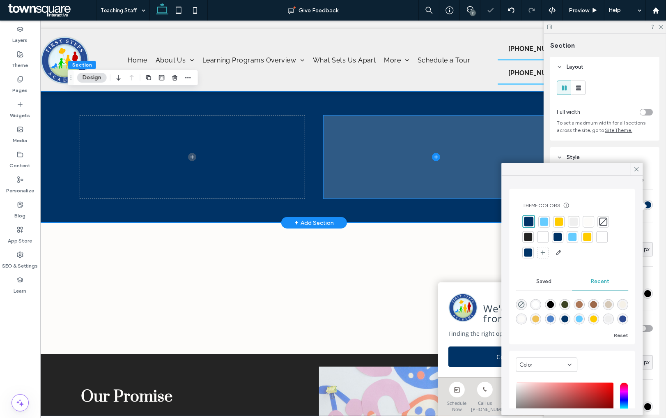
click at [392, 159] on span at bounding box center [436, 156] width 225 height 83
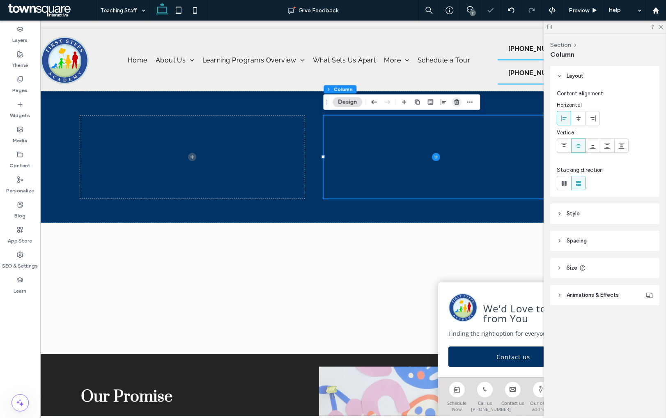
click at [456, 102] on icon "button" at bounding box center [456, 102] width 7 height 7
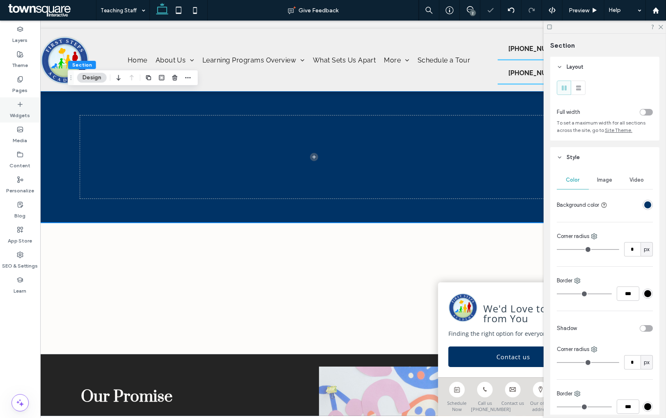
click at [18, 109] on label "Widgets" at bounding box center [20, 114] width 20 height 12
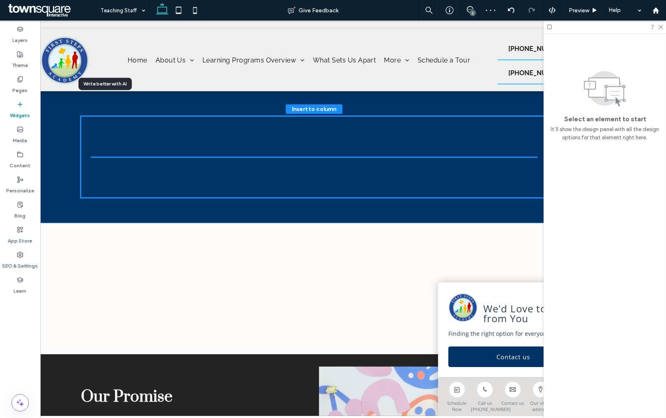
drag, startPoint x: 108, startPoint y: 138, endPoint x: 113, endPoint y: 143, distance: 6.7
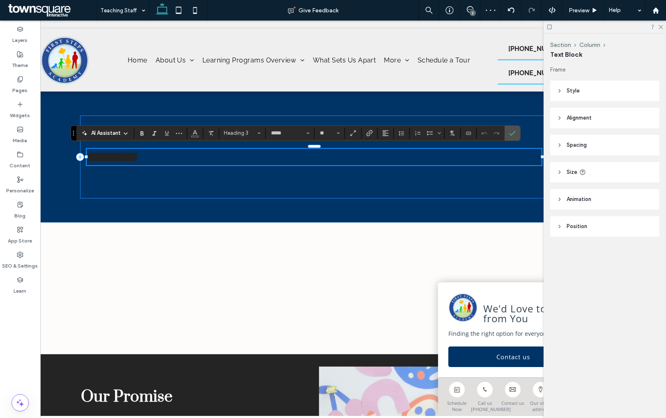
type input "*****"
type input "**"
click at [184, 163] on span "**********" at bounding box center [136, 157] width 98 height 15
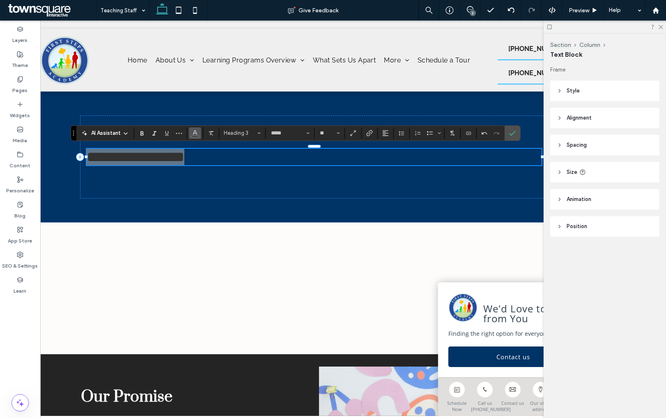
click at [196, 134] on icon "Color" at bounding box center [195, 132] width 7 height 7
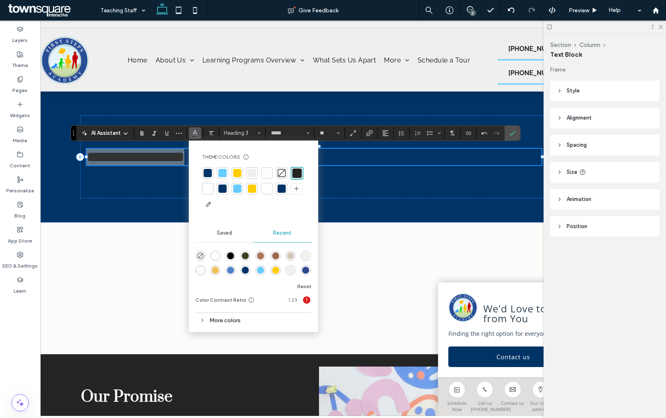
click at [209, 190] on div at bounding box center [208, 188] width 8 height 8
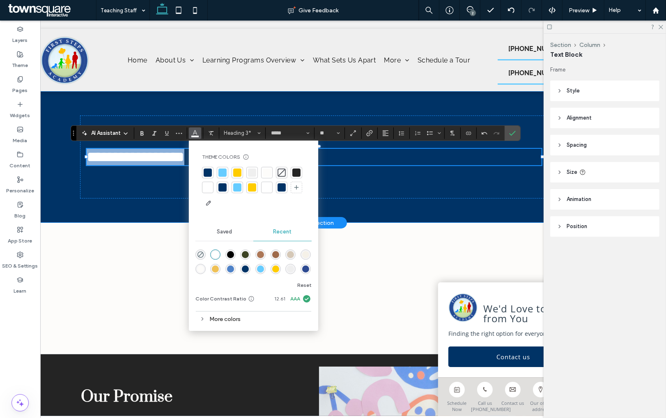
click at [64, 199] on div "**********" at bounding box center [314, 156] width 610 height 131
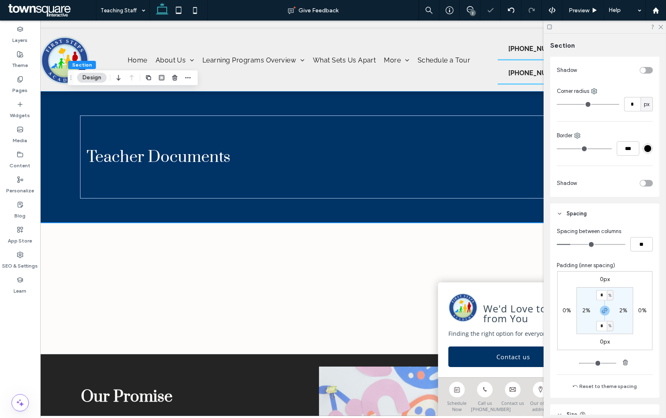
scroll to position [263, 0]
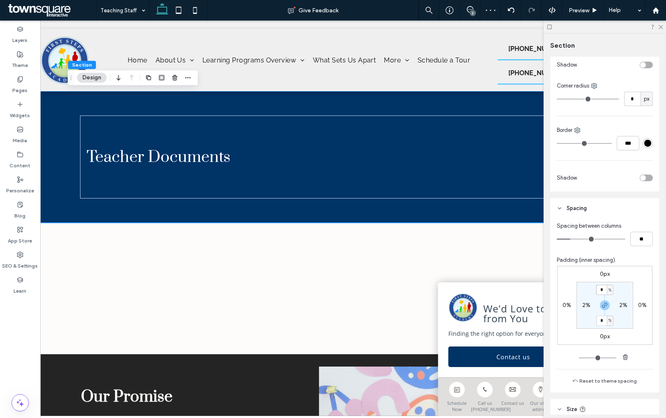
click at [604, 292] on input "*" at bounding box center [601, 290] width 11 height 10
type input "*"
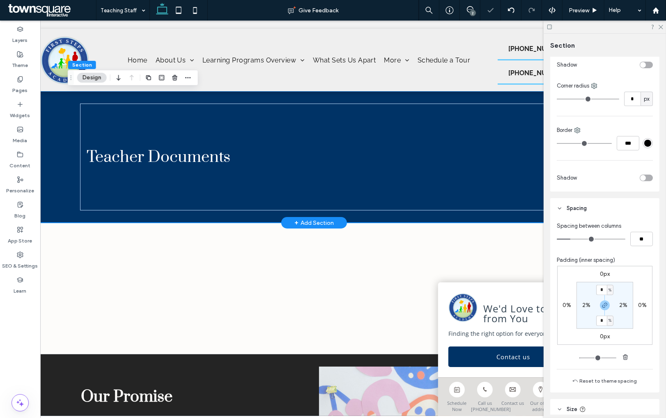
click at [60, 127] on div "Teacher Documents" at bounding box center [314, 156] width 610 height 131
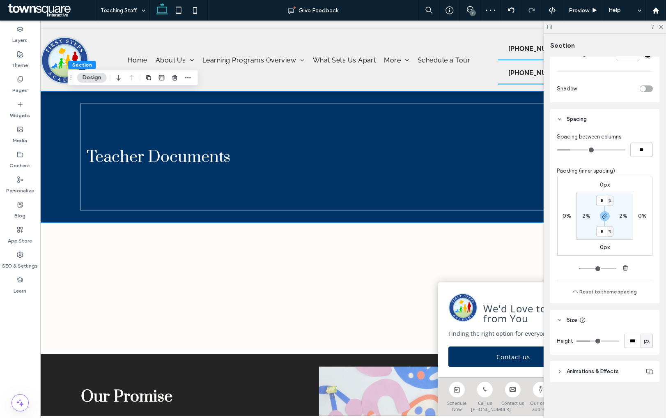
click at [648, 341] on span "px" at bounding box center [647, 341] width 6 height 8
click at [648, 329] on span "A" at bounding box center [646, 326] width 3 height 8
type input "*"
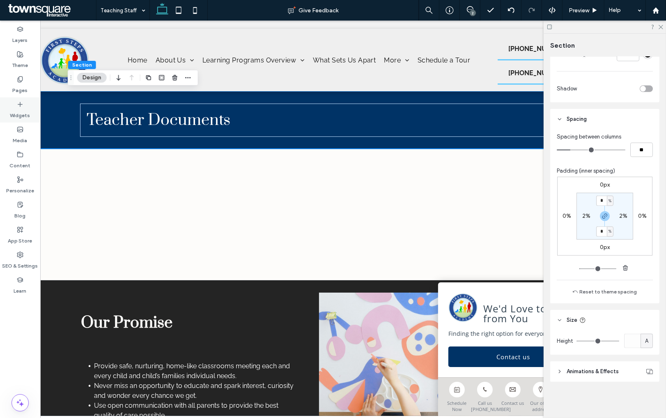
click at [21, 109] on label "Widgets" at bounding box center [20, 114] width 20 height 12
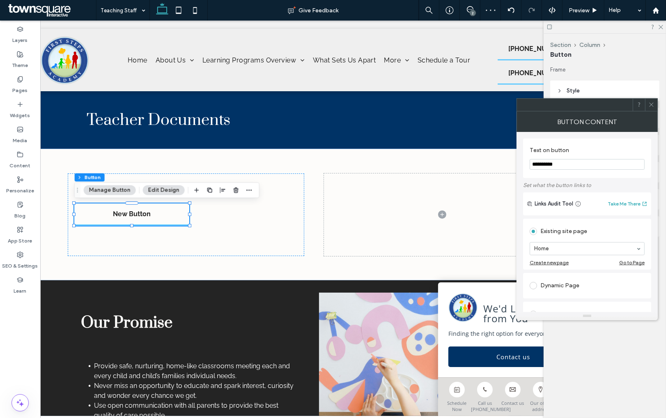
click at [658, 102] on div "Frame Style Primary Secondary Select Layout Button style Button text Background…" at bounding box center [607, 168] width 115 height 204
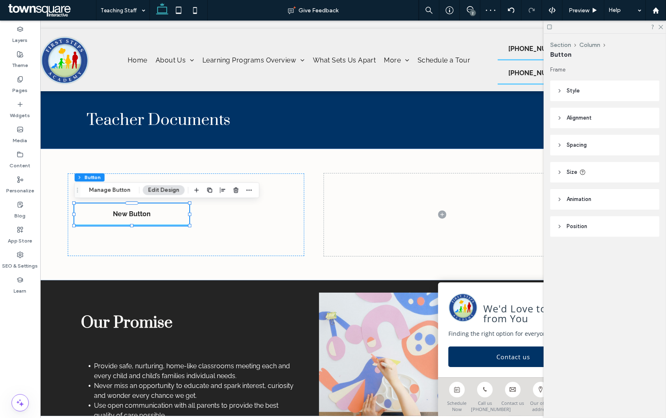
click at [593, 115] on header "Alignment" at bounding box center [604, 118] width 109 height 21
click at [580, 137] on use at bounding box center [578, 139] width 5 height 6
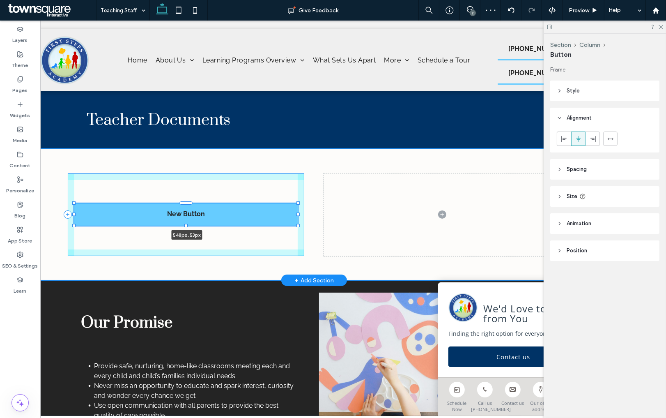
drag, startPoint x: 242, startPoint y: 213, endPoint x: 297, endPoint y: 216, distance: 55.2
click at [297, 216] on div "New Button 548px , 53px" at bounding box center [314, 214] width 493 height 131
type input "***"
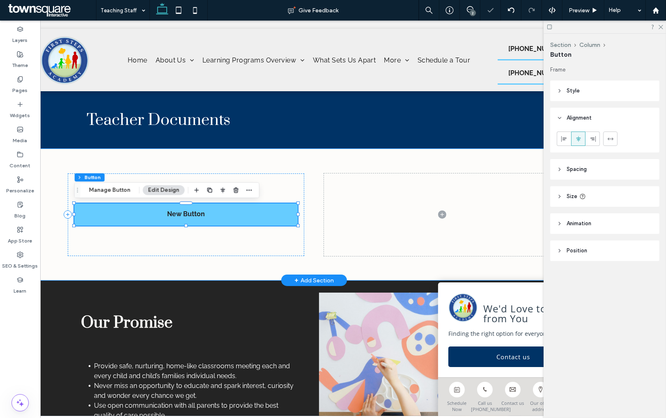
click at [227, 220] on link "New Button" at bounding box center [185, 214] width 223 height 22
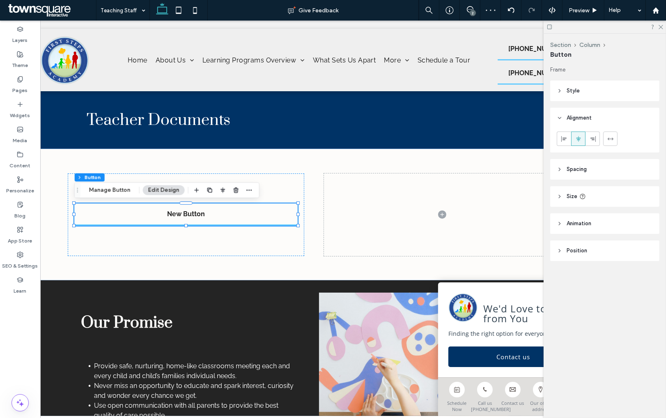
click at [570, 98] on header "Style" at bounding box center [604, 91] width 109 height 21
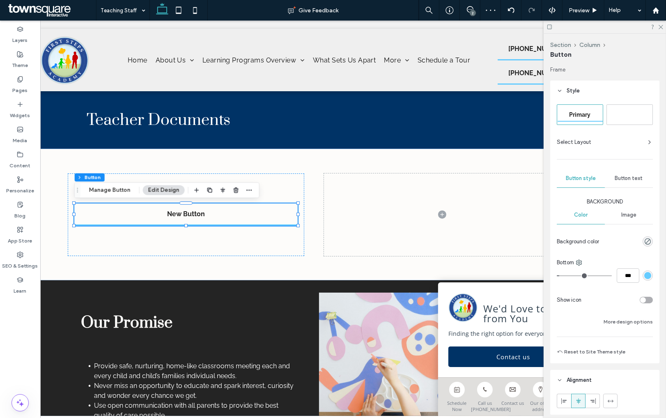
click at [586, 116] on span "Primary" at bounding box center [580, 114] width 21 height 7
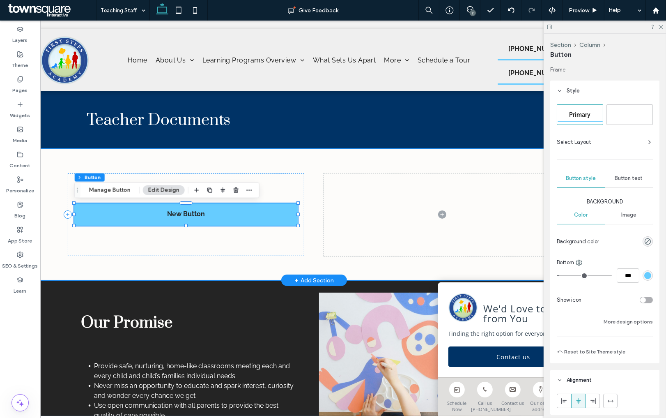
click at [130, 219] on link "New Button" at bounding box center [185, 214] width 223 height 22
type input "*"
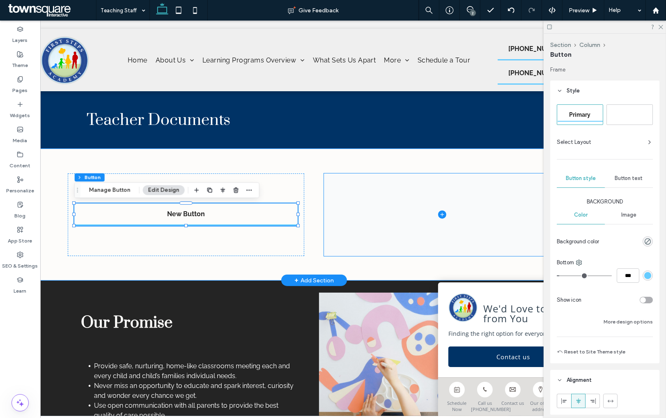
click at [343, 188] on span at bounding box center [442, 214] width 237 height 83
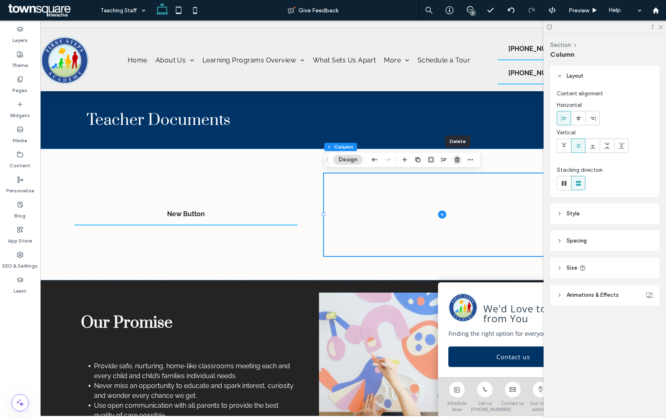
click at [460, 156] on icon "button" at bounding box center [457, 159] width 7 height 7
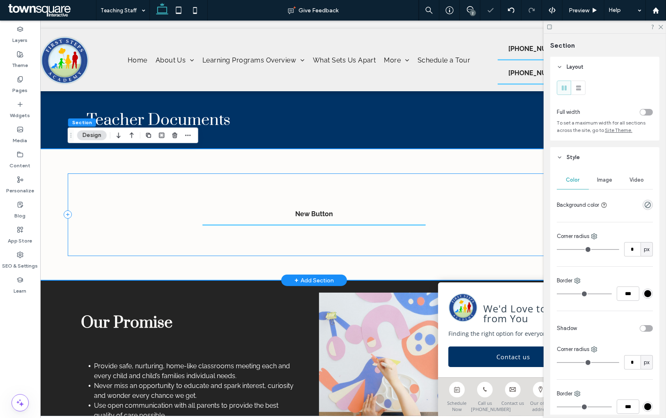
click at [124, 178] on div "New Button" at bounding box center [314, 214] width 493 height 83
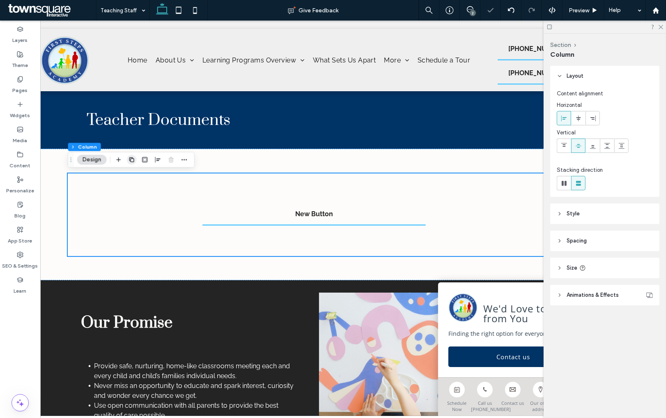
click at [132, 159] on icon "button" at bounding box center [132, 159] width 7 height 7
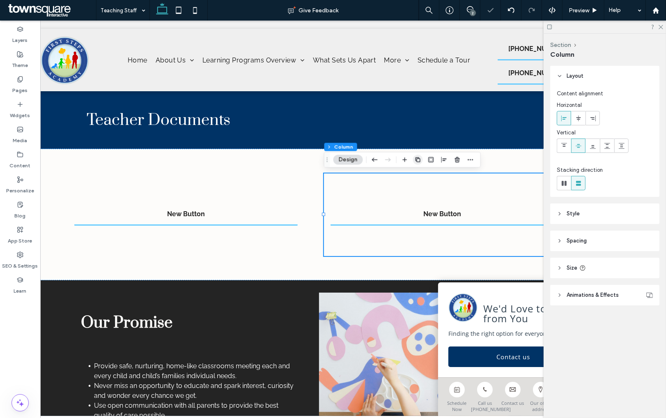
click at [417, 160] on use "button" at bounding box center [418, 159] width 5 height 5
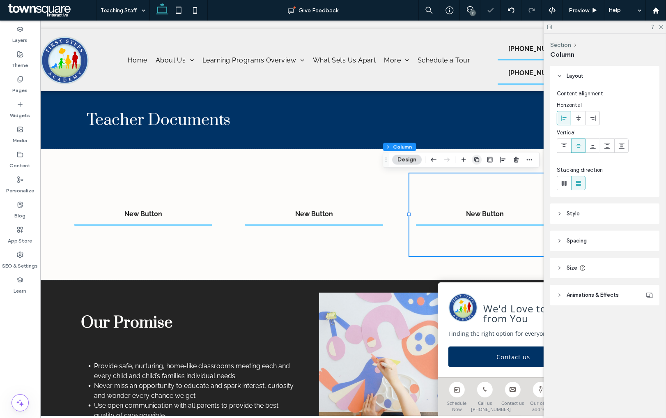
drag, startPoint x: 478, startPoint y: 161, endPoint x: 120, endPoint y: 186, distance: 359.0
click at [478, 161] on icon "button" at bounding box center [477, 159] width 7 height 7
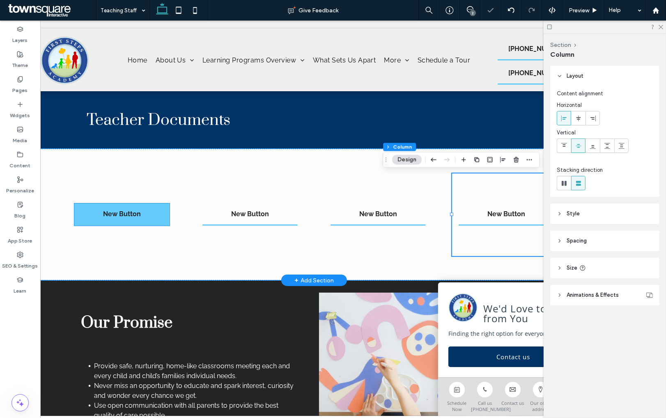
click at [115, 223] on link "New Button" at bounding box center [121, 214] width 95 height 22
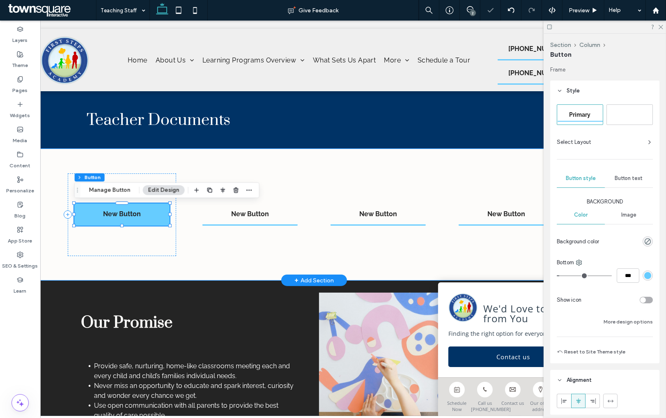
type input "**"
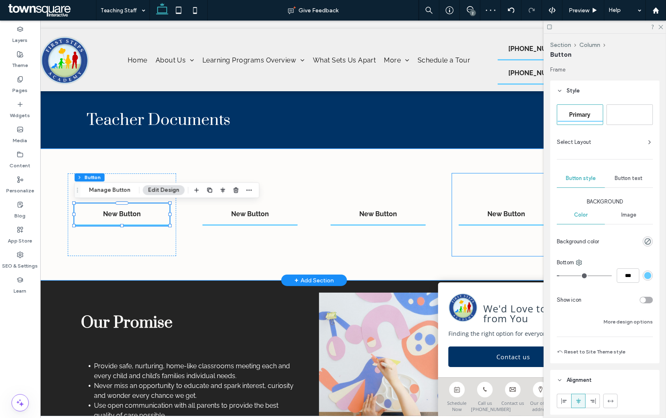
click at [454, 219] on div "New Button" at bounding box center [506, 214] width 108 height 83
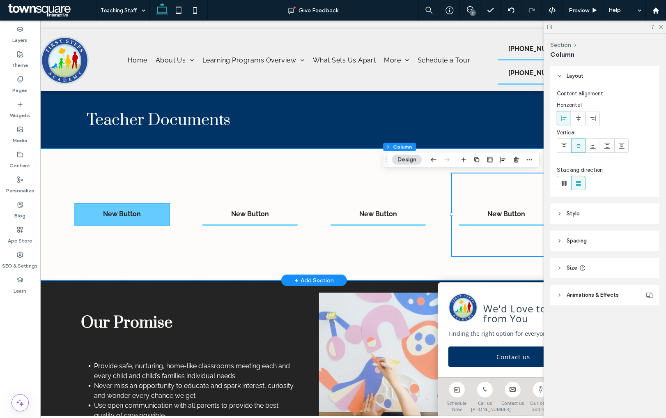
click at [98, 208] on link "New Button" at bounding box center [121, 214] width 95 height 22
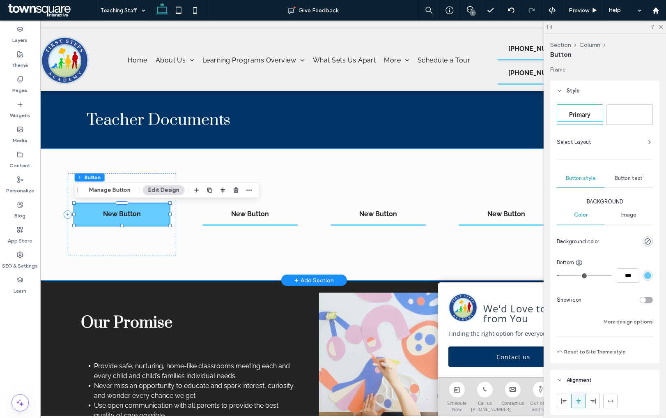
type input "**"
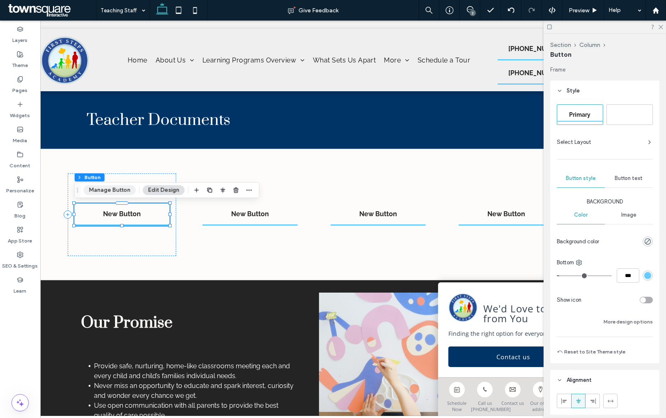
click at [104, 190] on button "Manage Button" at bounding box center [110, 190] width 52 height 10
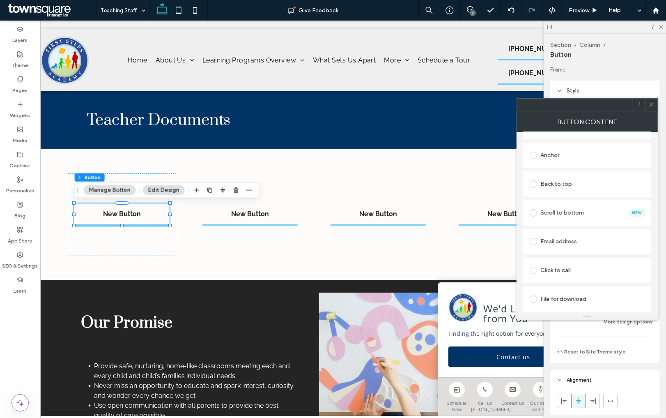
click at [557, 300] on div "File for download" at bounding box center [587, 298] width 115 height 13
click at [554, 298] on div "File" at bounding box center [587, 298] width 114 height 7
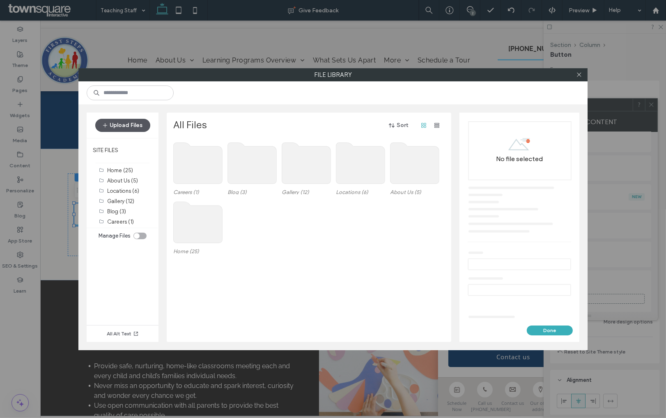
click at [133, 123] on button "Upload Files" at bounding box center [122, 125] width 55 height 13
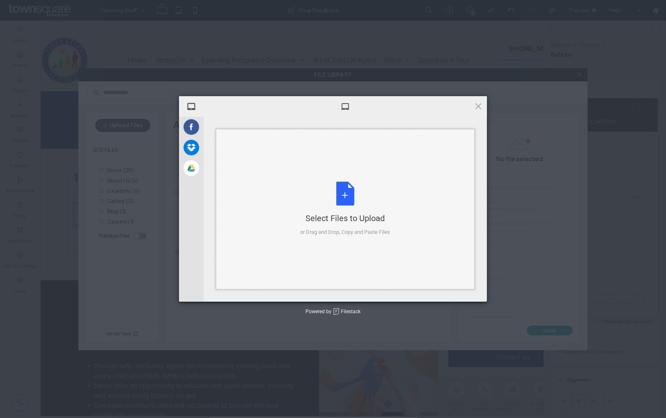
click at [249, 175] on div "Select Files to Upload or Drag and Drop, Copy and Paste Files" at bounding box center [345, 209] width 259 height 160
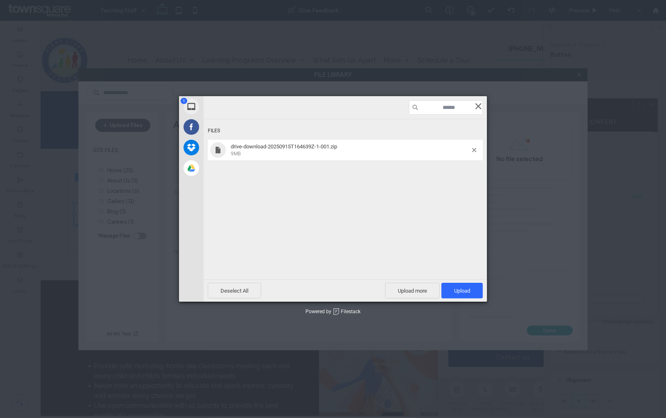
click at [478, 105] on span at bounding box center [478, 105] width 9 height 9
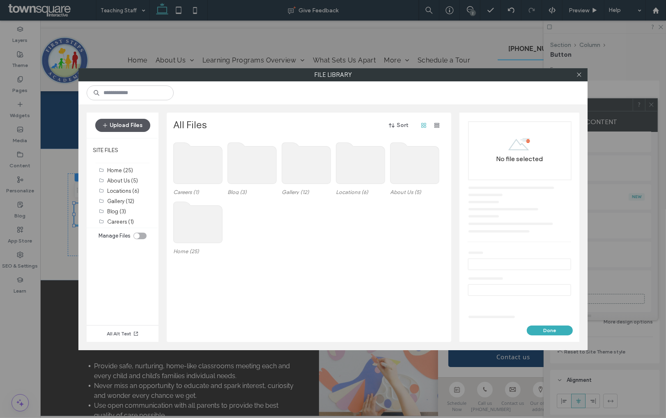
click at [131, 127] on button "Upload Files" at bounding box center [122, 125] width 55 height 13
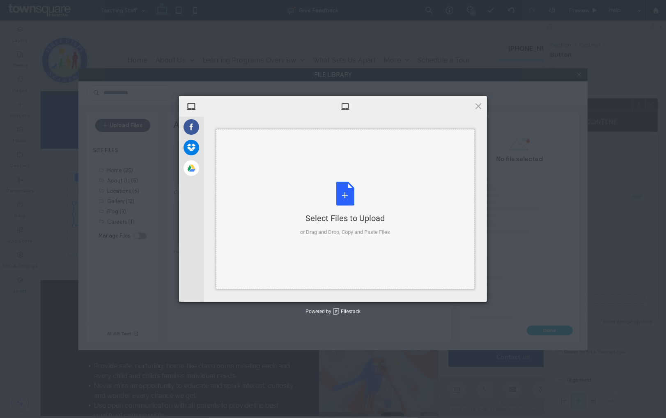
click at [269, 180] on div "Select Files to Upload or Drag and Drop, Copy and Paste Files" at bounding box center [345, 209] width 259 height 160
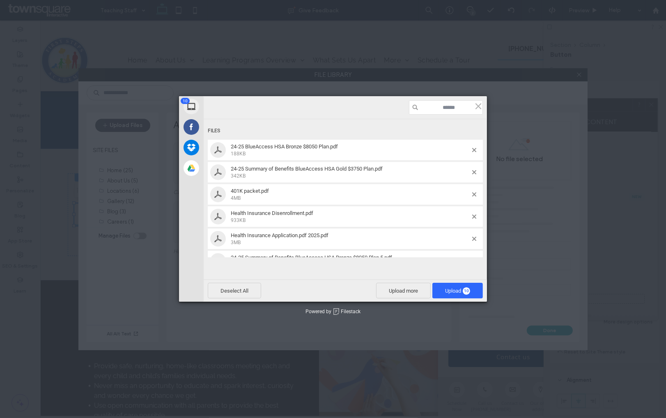
scroll to position [109, 0]
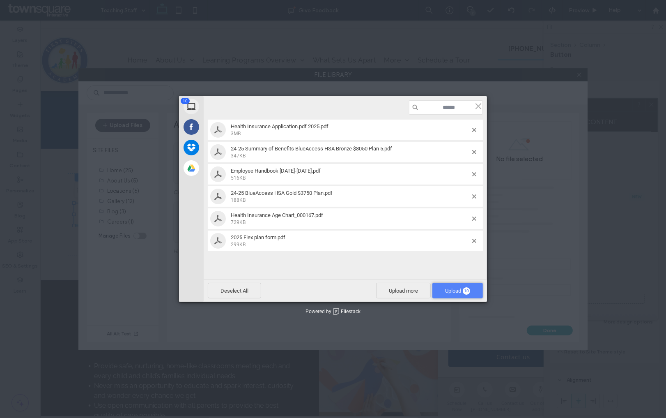
click at [450, 292] on span "Upload 10" at bounding box center [457, 291] width 25 height 6
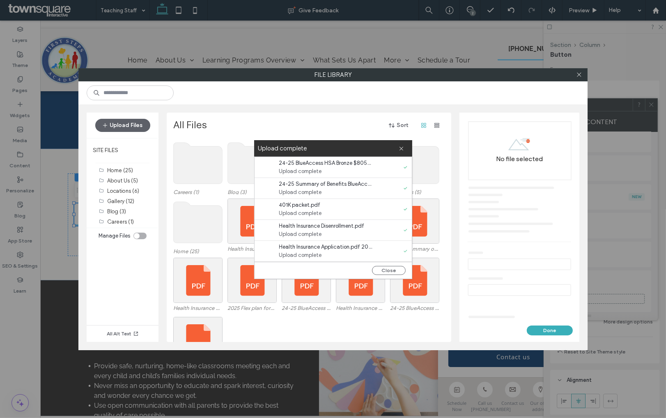
scroll to position [105, 0]
click at [390, 274] on button "Close" at bounding box center [389, 270] width 34 height 9
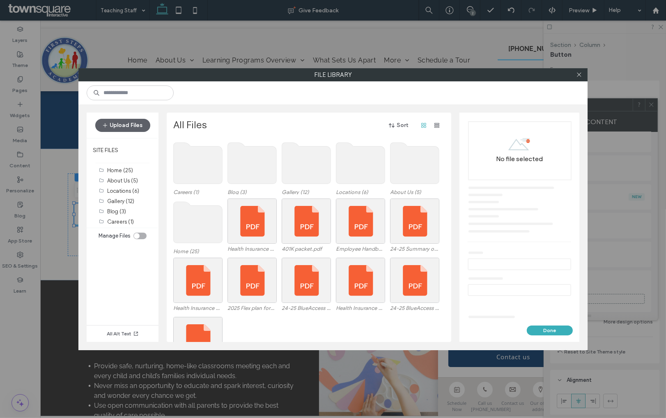
scroll to position [0, 0]
click at [581, 76] on icon at bounding box center [579, 74] width 6 height 6
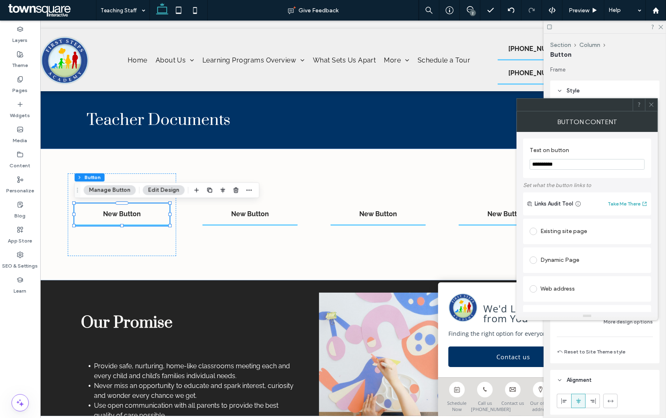
click at [550, 167] on input "**********" at bounding box center [587, 164] width 115 height 11
type input "**********"
click at [652, 109] on span at bounding box center [652, 105] width 6 height 12
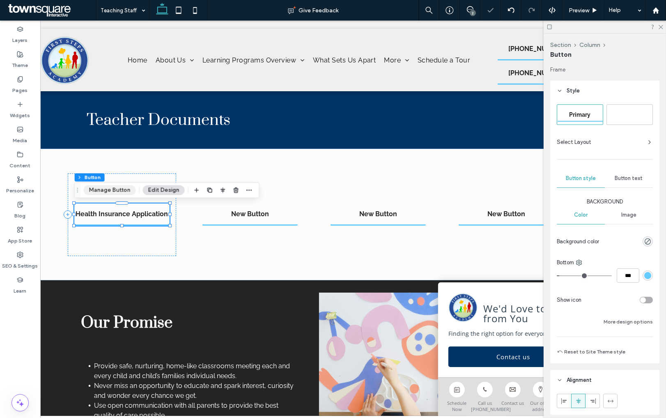
click at [124, 193] on button "Manage Button" at bounding box center [110, 190] width 52 height 10
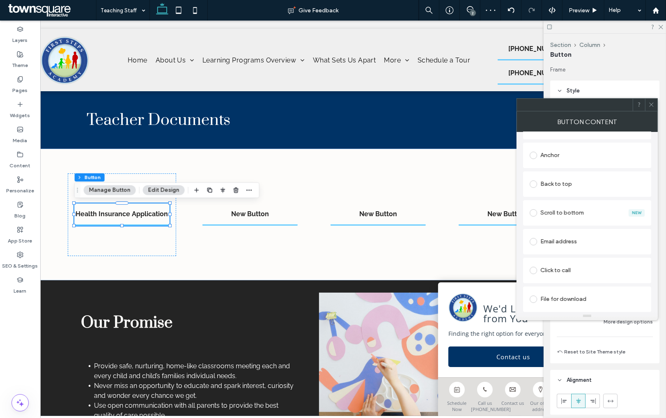
click at [543, 304] on div "File for download" at bounding box center [587, 298] width 115 height 13
click at [552, 299] on div "File" at bounding box center [547, 298] width 9 height 7
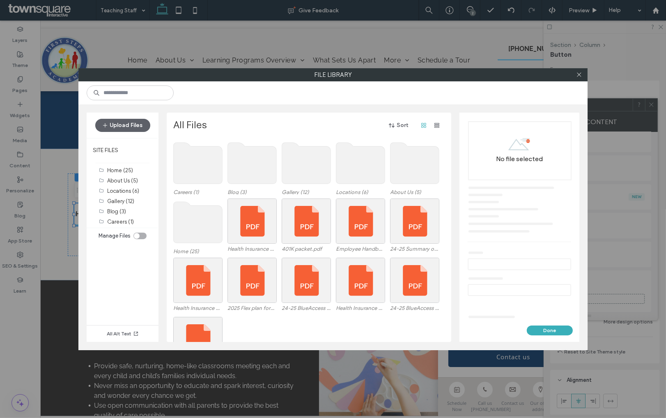
click at [582, 74] on div at bounding box center [579, 75] width 12 height 12
click at [245, 222] on div "Select" at bounding box center [252, 220] width 49 height 45
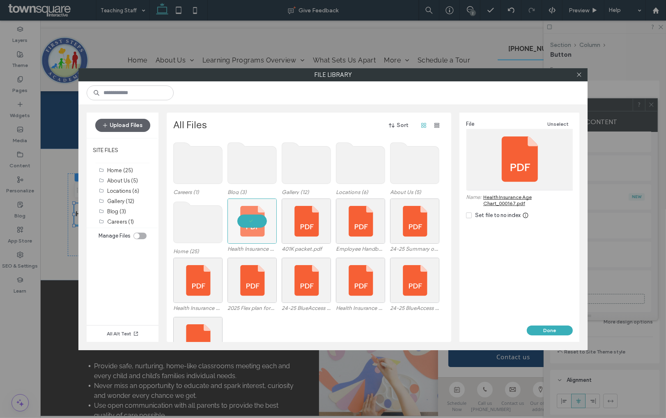
click at [562, 336] on div "Done" at bounding box center [520, 333] width 120 height 16
click at [561, 330] on button "Done" at bounding box center [550, 330] width 46 height 10
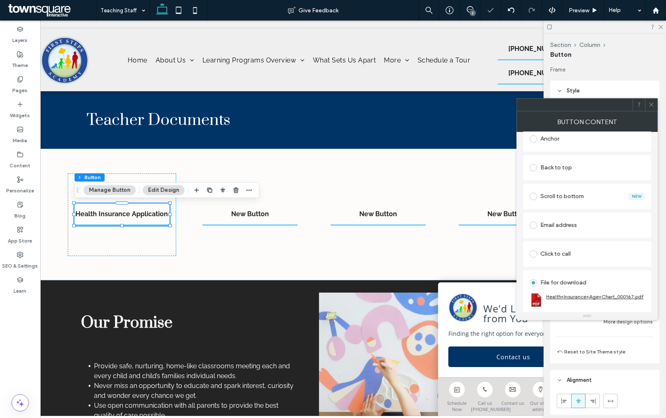
scroll to position [0, 0]
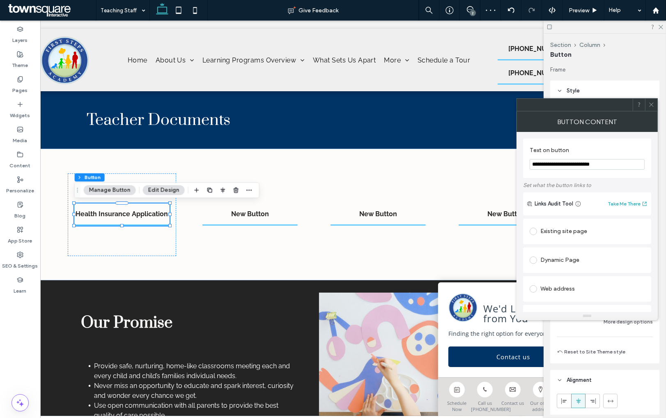
click at [606, 166] on input "**********" at bounding box center [587, 164] width 115 height 11
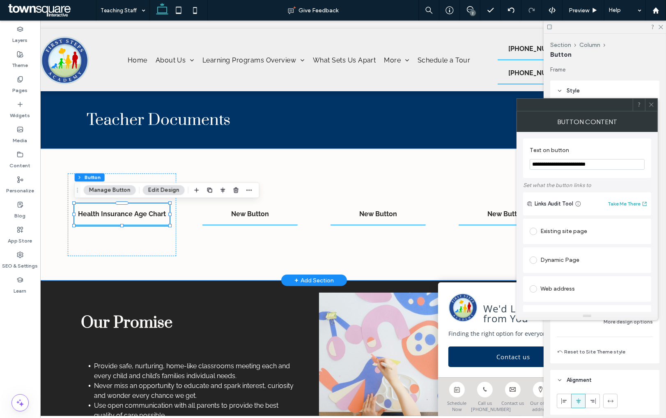
type input "**********"
click at [222, 159] on div "Health Insurance Age Chart New Button New Button New Button" at bounding box center [314, 214] width 493 height 131
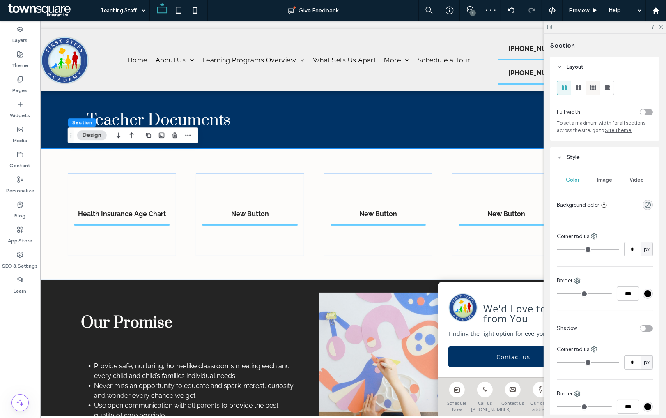
click at [592, 84] on icon at bounding box center [593, 88] width 8 height 8
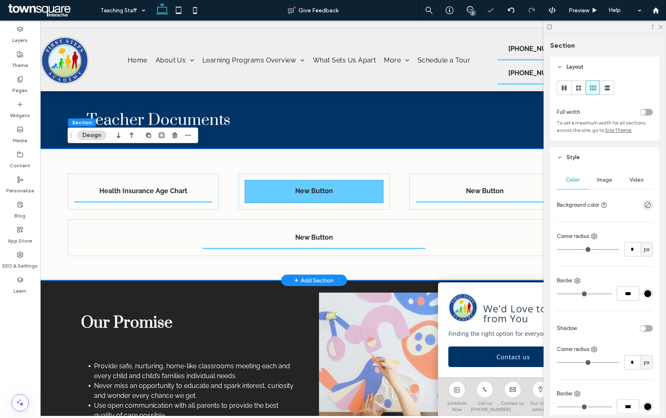
click at [343, 189] on link "New Button" at bounding box center [314, 191] width 138 height 22
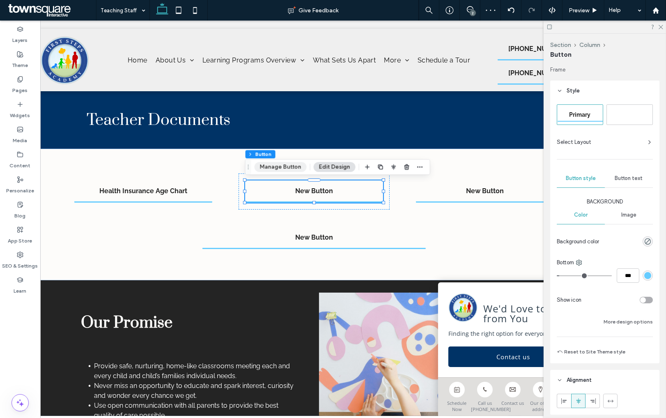
click at [274, 166] on button "Manage Button" at bounding box center [281, 167] width 52 height 10
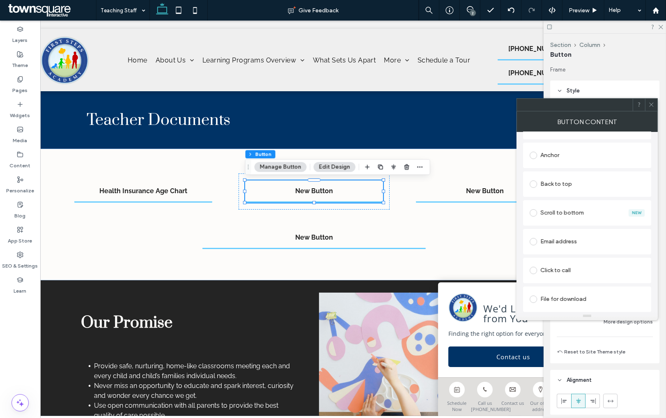
click at [555, 304] on div "File for download" at bounding box center [587, 298] width 115 height 13
click at [558, 301] on div "File" at bounding box center [587, 298] width 114 height 7
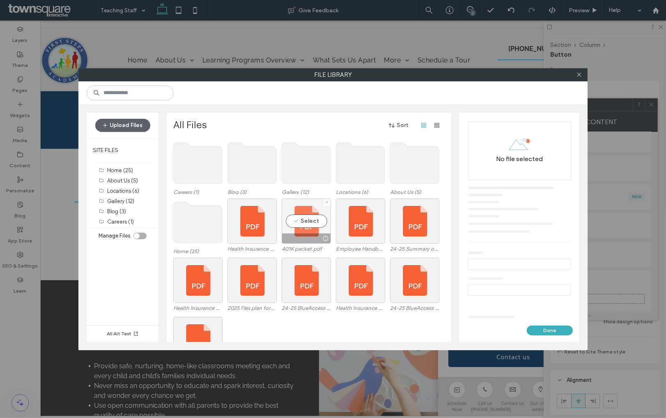
click at [315, 221] on div "Select" at bounding box center [306, 220] width 49 height 45
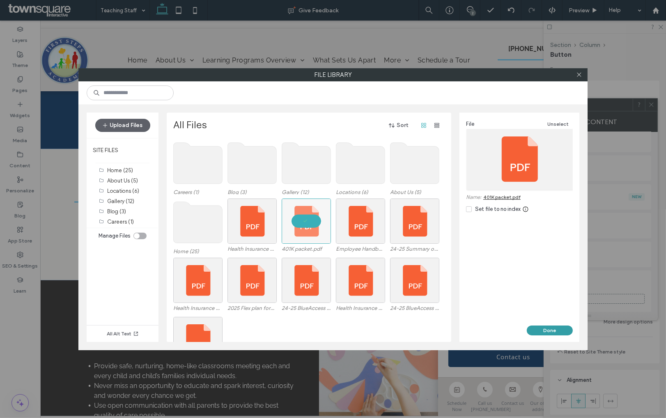
click at [547, 328] on button "Done" at bounding box center [550, 330] width 46 height 10
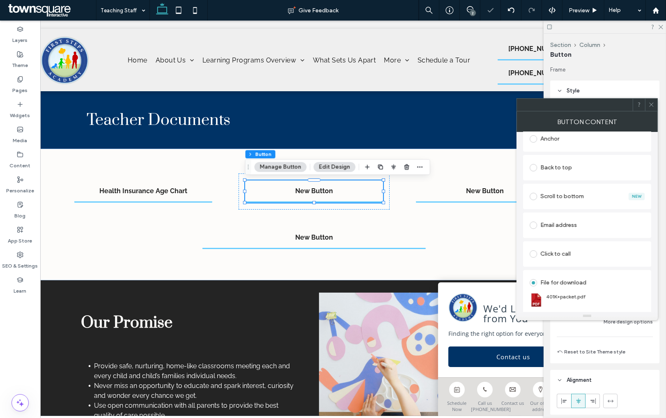
scroll to position [0, 0]
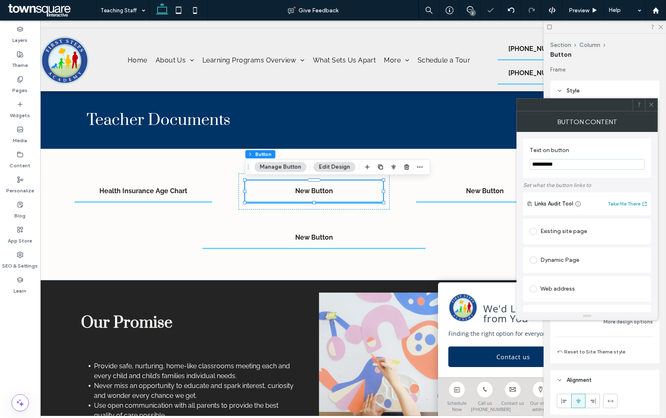
click at [579, 159] on input "**********" at bounding box center [587, 164] width 115 height 11
click at [579, 161] on input "**********" at bounding box center [587, 164] width 115 height 11
type input "**********"
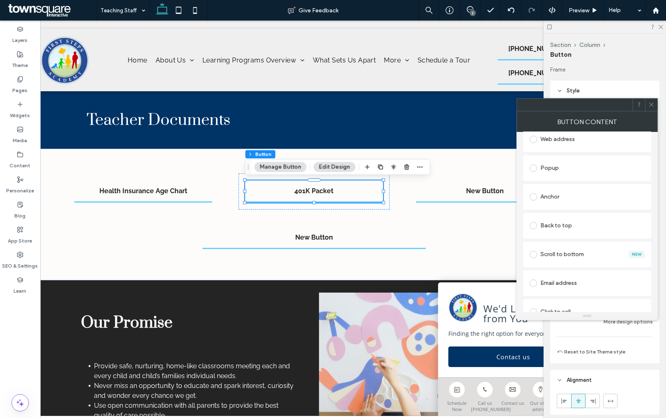
scroll to position [216, 0]
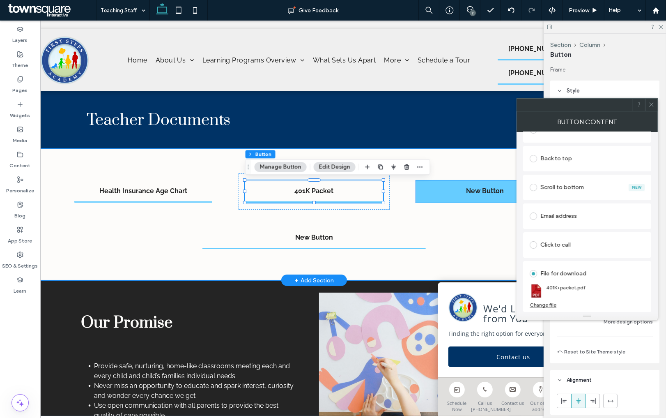
click at [440, 191] on link "New Button" at bounding box center [485, 191] width 138 height 22
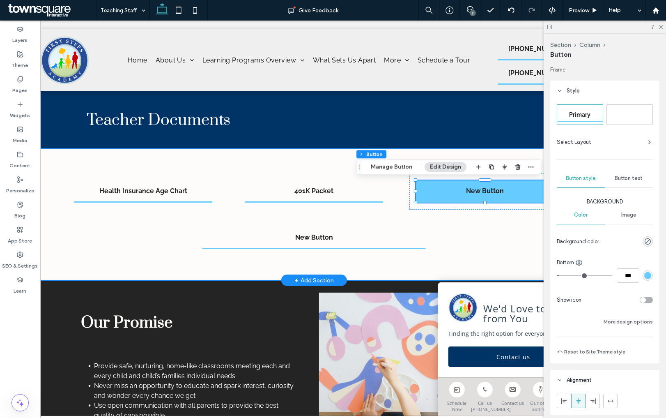
type input "**"
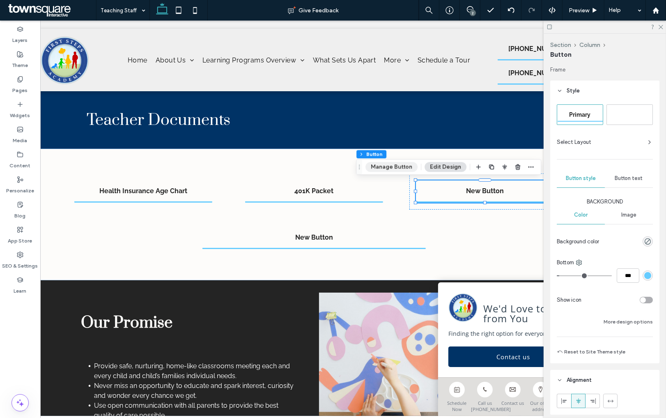
click at [401, 166] on button "Manage Button" at bounding box center [392, 167] width 52 height 10
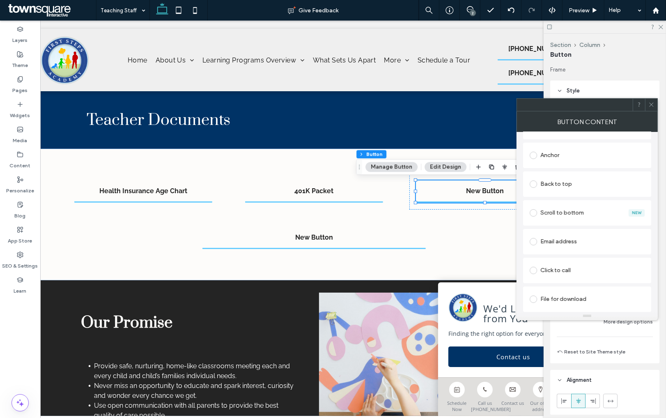
click at [571, 296] on div "File for download" at bounding box center [587, 298] width 115 height 13
click at [562, 301] on div "File" at bounding box center [587, 298] width 114 height 7
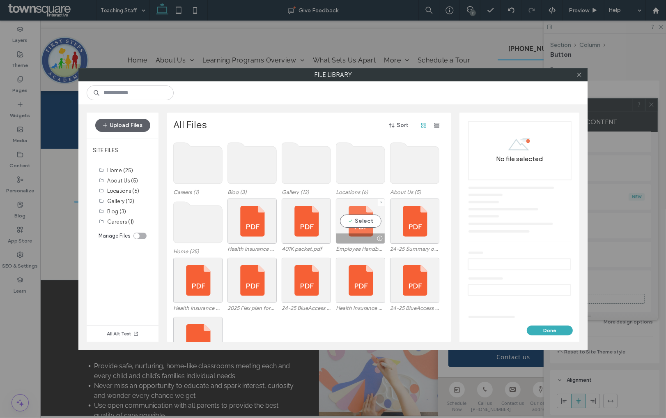
click at [359, 219] on div "Select" at bounding box center [360, 220] width 49 height 45
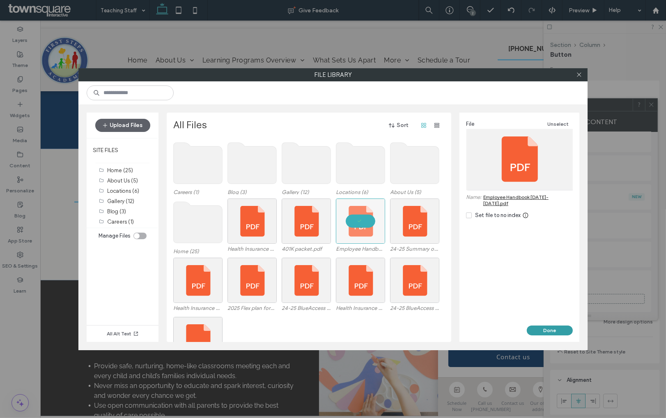
click at [543, 331] on button "Done" at bounding box center [550, 330] width 46 height 10
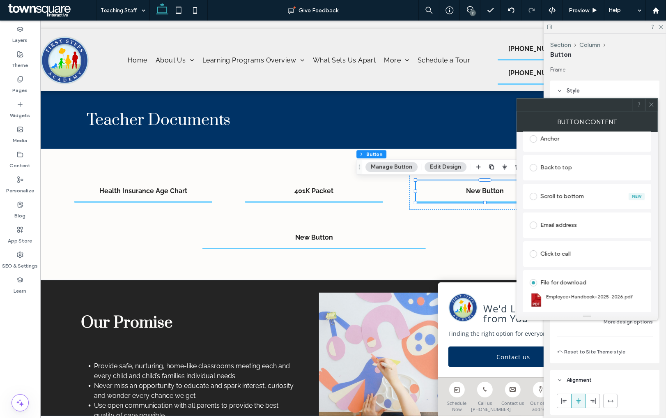
scroll to position [0, 0]
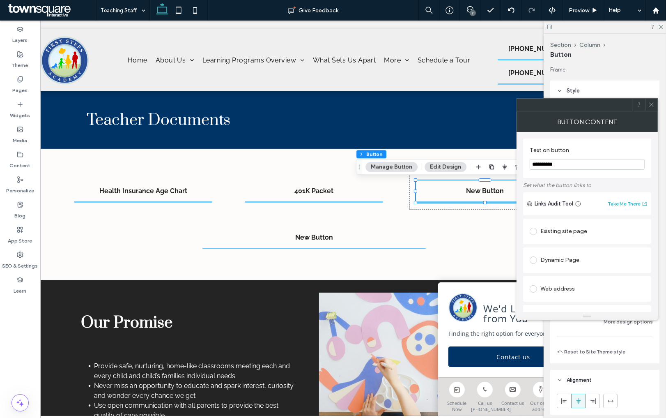
click at [564, 167] on input "**********" at bounding box center [587, 164] width 115 height 11
type input "**********"
click at [651, 101] on span at bounding box center [652, 105] width 6 height 12
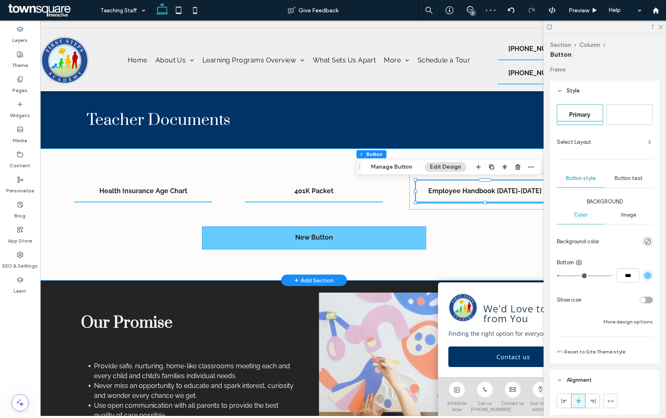
click at [258, 242] on link "New Button" at bounding box center [313, 238] width 223 height 22
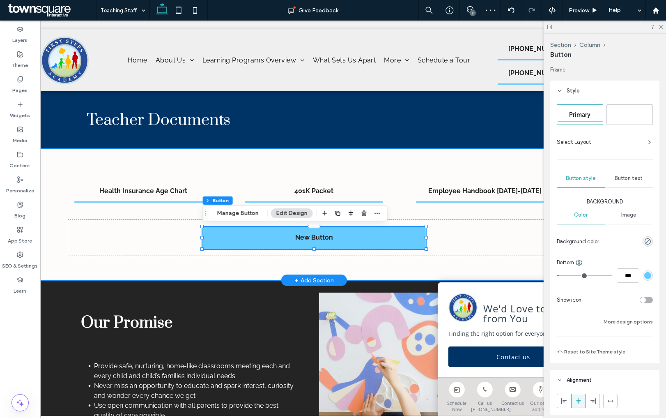
type input "**"
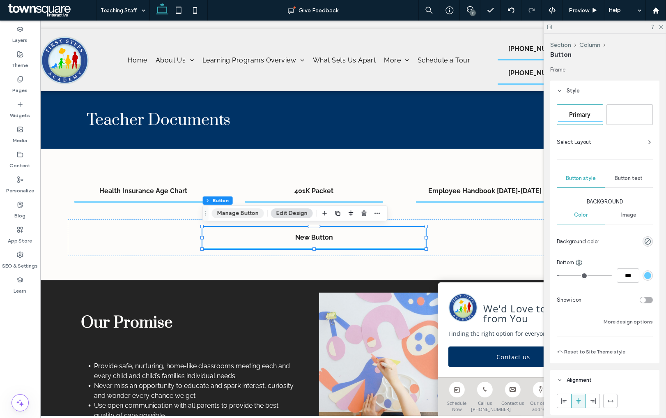
click at [230, 215] on button "Manage Button" at bounding box center [238, 213] width 52 height 10
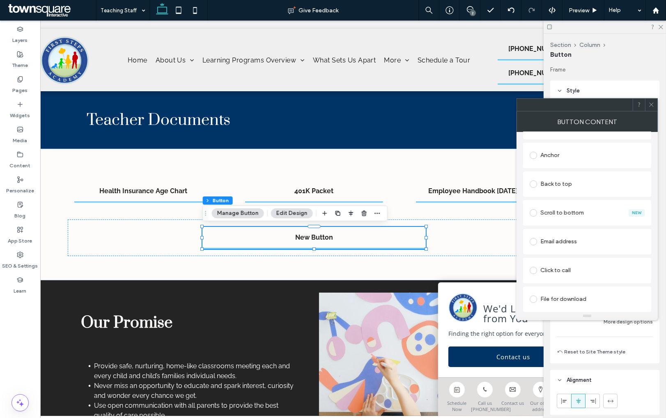
click at [571, 294] on div "File for download" at bounding box center [587, 298] width 115 height 13
click at [571, 295] on div "File" at bounding box center [587, 298] width 114 height 7
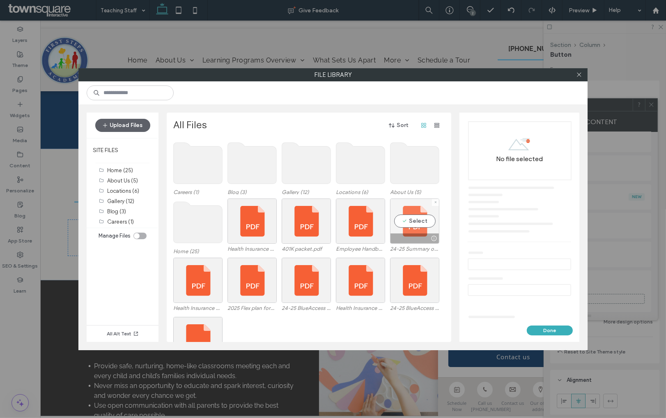
click at [412, 222] on div "Select" at bounding box center [414, 220] width 49 height 45
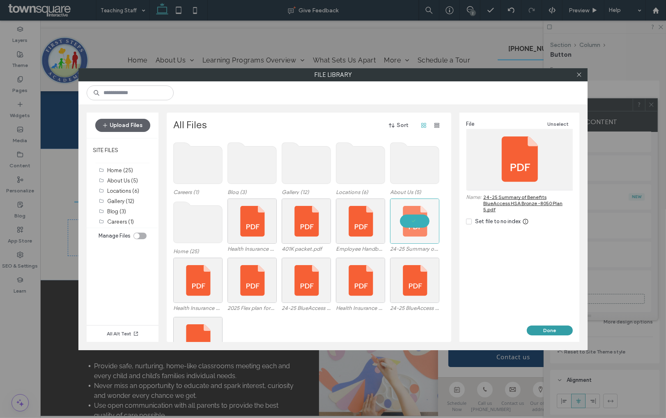
click at [543, 335] on button "Done" at bounding box center [550, 330] width 46 height 10
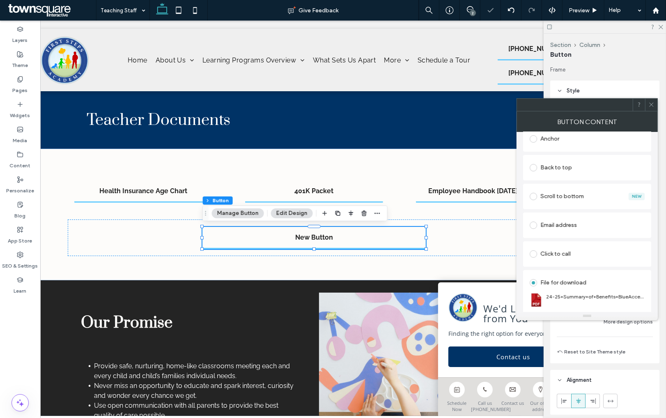
scroll to position [0, 0]
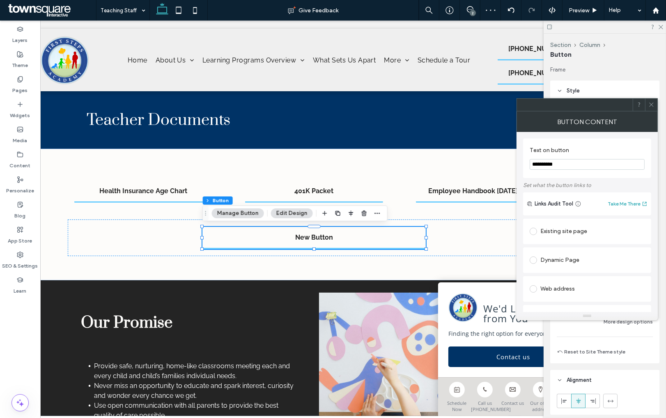
click at [565, 169] on input "**********" at bounding box center [587, 164] width 115 height 11
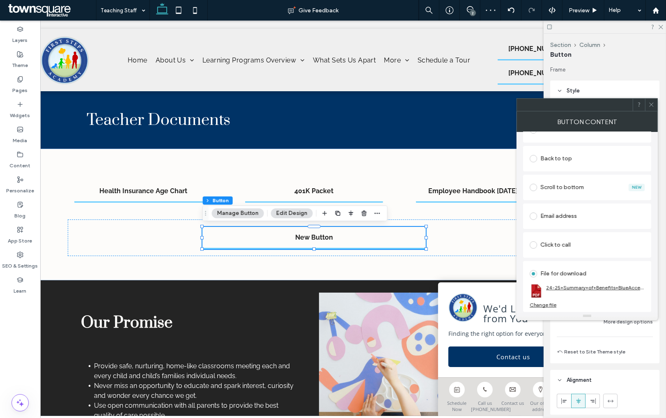
click at [570, 287] on link "24-25+Summary+of+Benefits+BlueAccess+HSA+Bronze+-8050+Plan+5.pdf" at bounding box center [595, 287] width 99 height 6
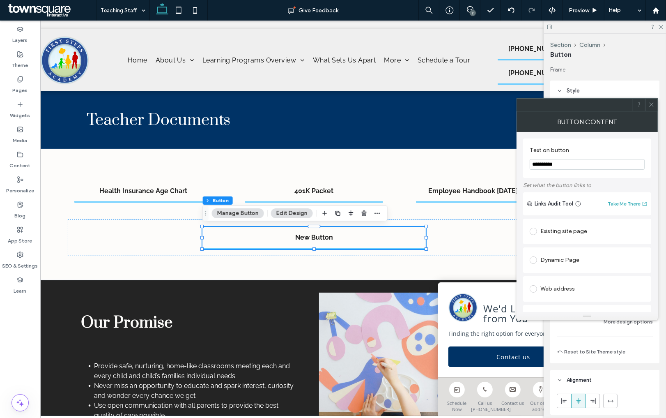
click at [574, 160] on input "**********" at bounding box center [587, 164] width 115 height 11
paste input "**********"
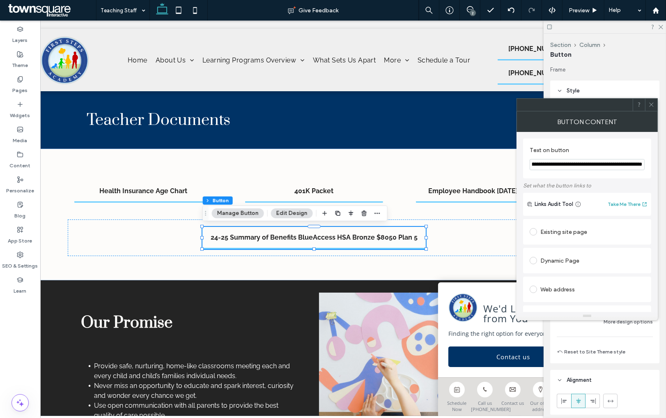
type input "**********"
click at [653, 107] on icon at bounding box center [652, 104] width 6 height 6
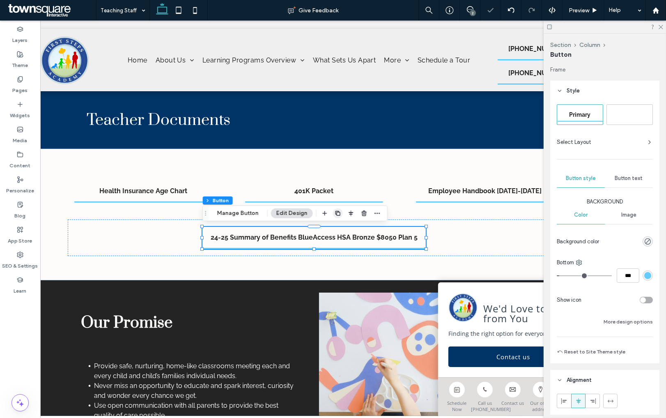
click at [336, 213] on icon "button" at bounding box center [338, 213] width 7 height 7
type input "*"
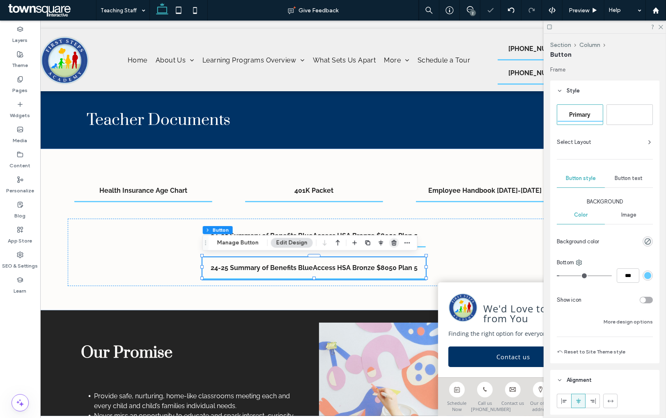
click at [392, 244] on use "button" at bounding box center [394, 242] width 5 height 5
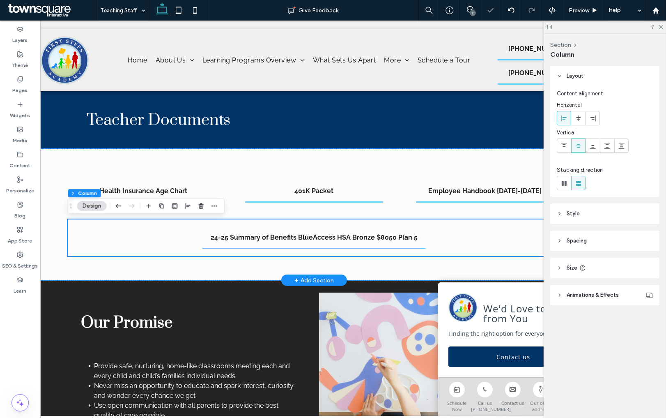
click at [152, 239] on div "24-25 Summary of Benefits BlueAccess HSA Bronze $8050 Plan 5" at bounding box center [314, 237] width 493 height 37
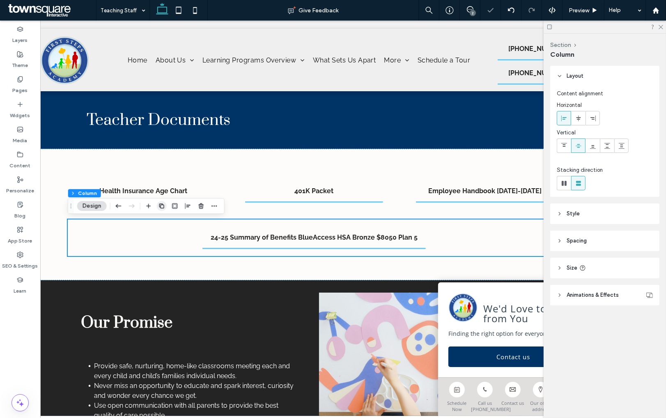
click at [160, 203] on icon "button" at bounding box center [162, 205] width 7 height 7
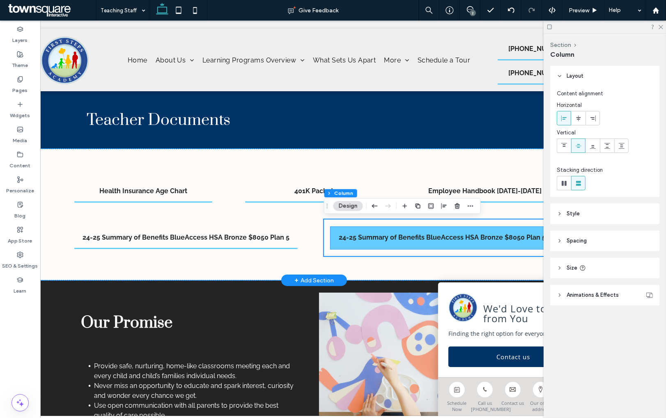
click at [357, 236] on span "24-25 Summary of Benefits BlueAccess HSA Bronze $8050 Plan 5" at bounding box center [442, 237] width 207 height 8
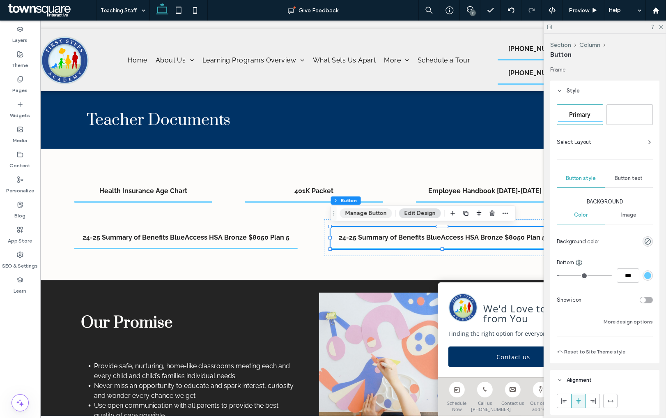
click at [365, 215] on button "Manage Button" at bounding box center [366, 213] width 52 height 10
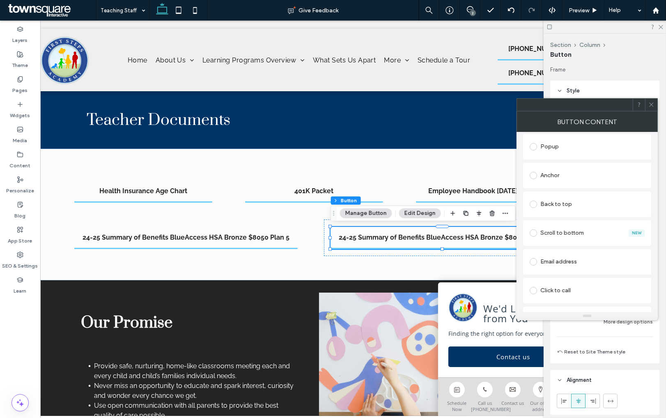
scroll to position [216, 0]
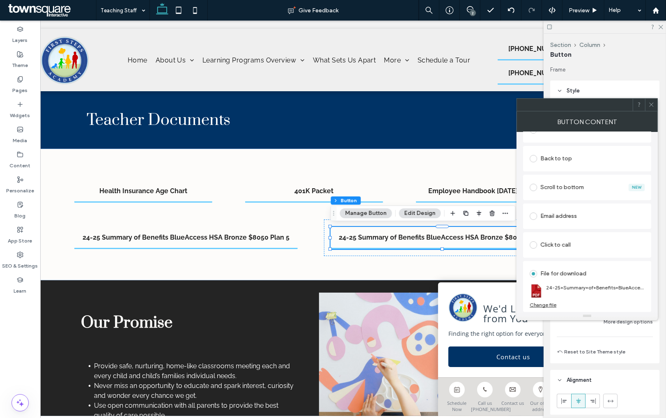
click at [549, 304] on div "Change file" at bounding box center [543, 304] width 27 height 6
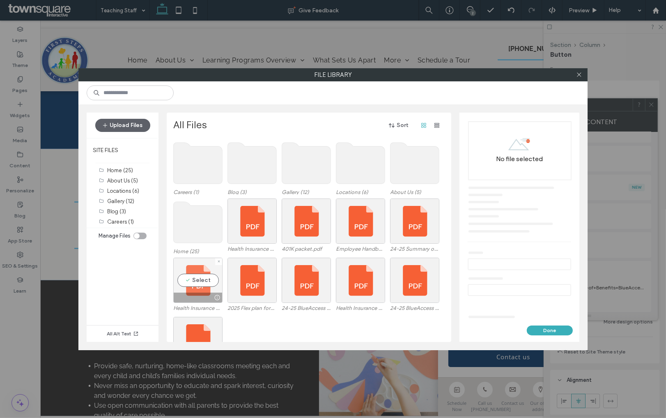
click at [203, 278] on div "Select" at bounding box center [197, 280] width 49 height 45
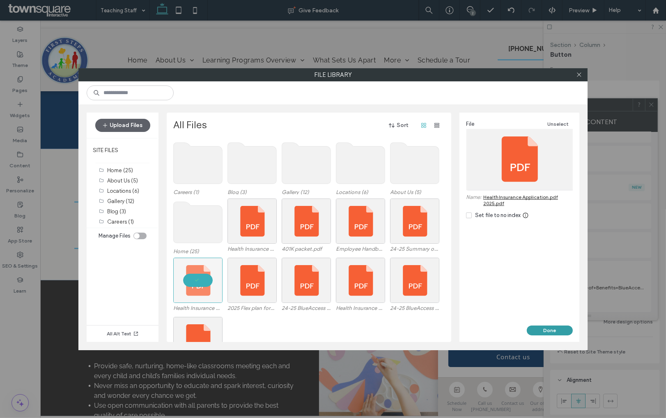
click at [557, 330] on button "Done" at bounding box center [550, 330] width 46 height 10
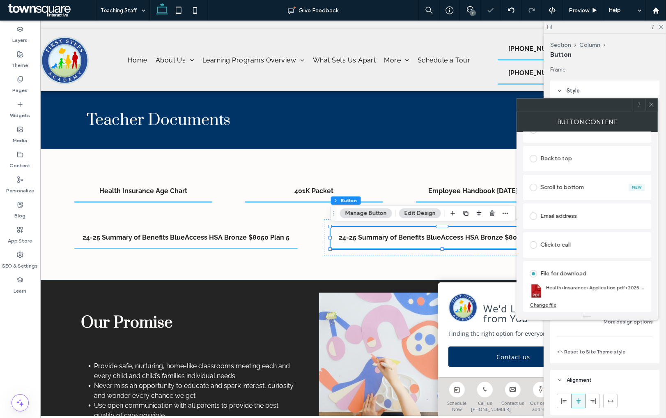
scroll to position [0, 0]
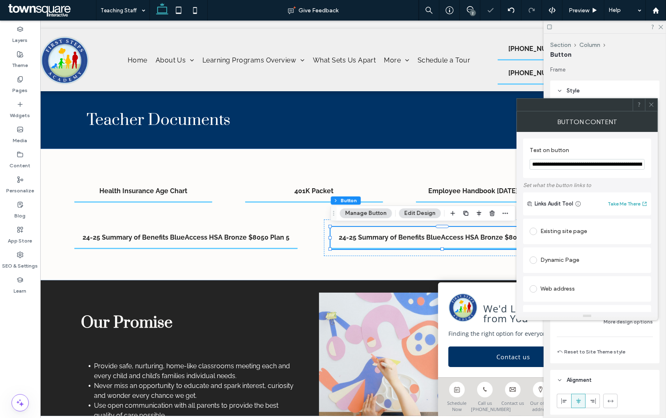
click at [561, 161] on input "**********" at bounding box center [587, 164] width 115 height 11
type input "**********"
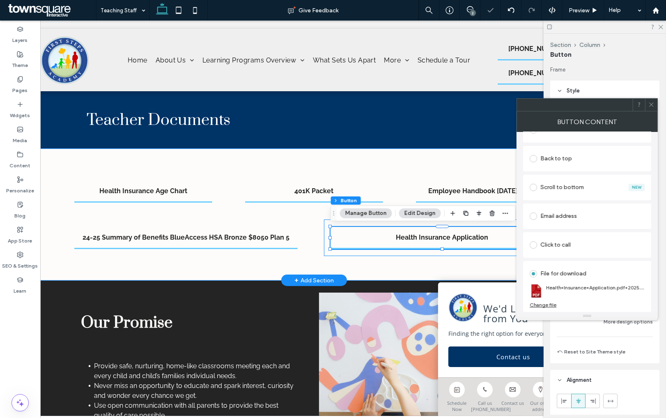
click at [327, 226] on div "Health Insurance Application" at bounding box center [442, 237] width 237 height 37
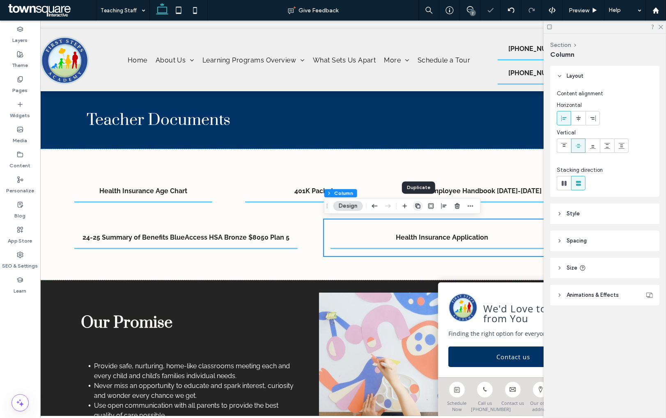
click at [416, 205] on use "button" at bounding box center [418, 205] width 5 height 5
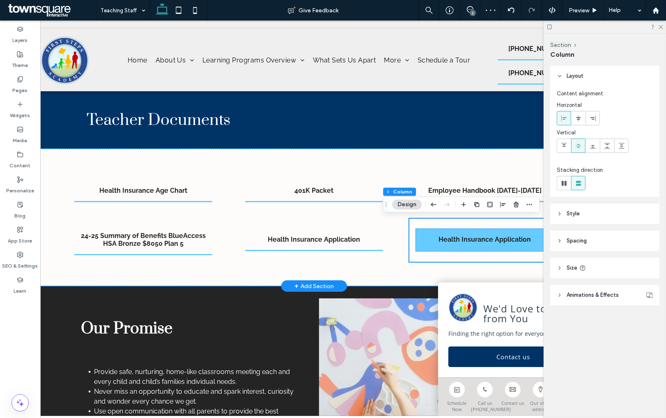
click at [488, 231] on link "Health Insurance Application" at bounding box center [485, 240] width 138 height 22
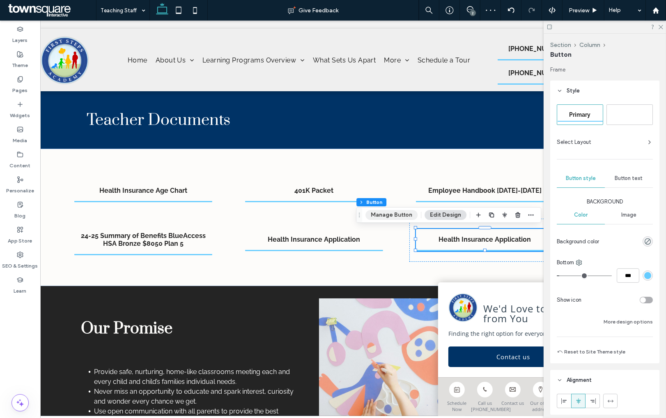
click at [386, 215] on button "Manage Button" at bounding box center [392, 215] width 52 height 10
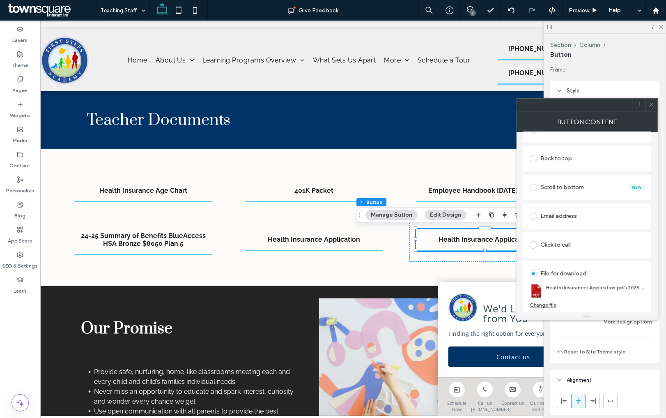
click at [550, 302] on div "Change file" at bounding box center [543, 304] width 27 height 6
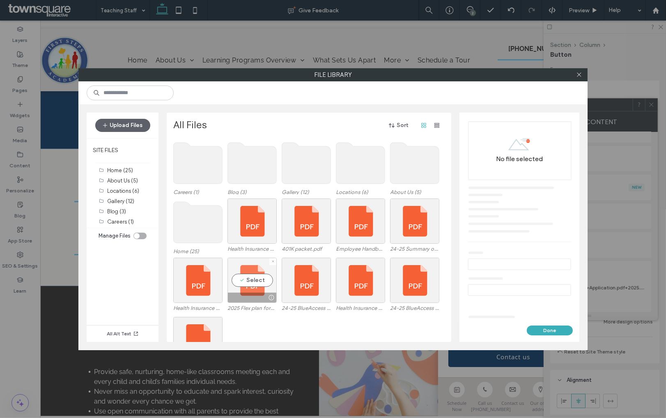
click at [262, 280] on div "Select" at bounding box center [252, 280] width 49 height 45
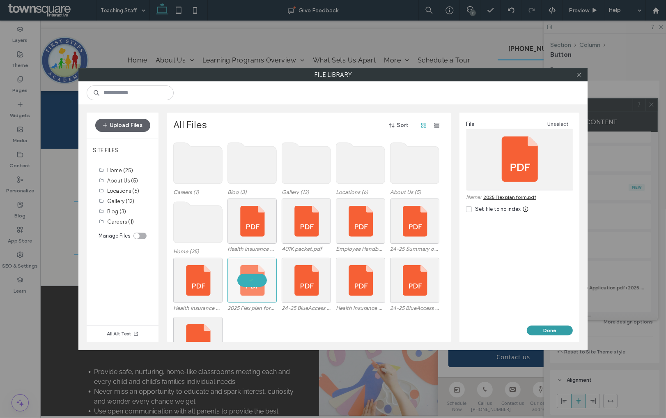
click at [556, 329] on button "Done" at bounding box center [550, 330] width 46 height 10
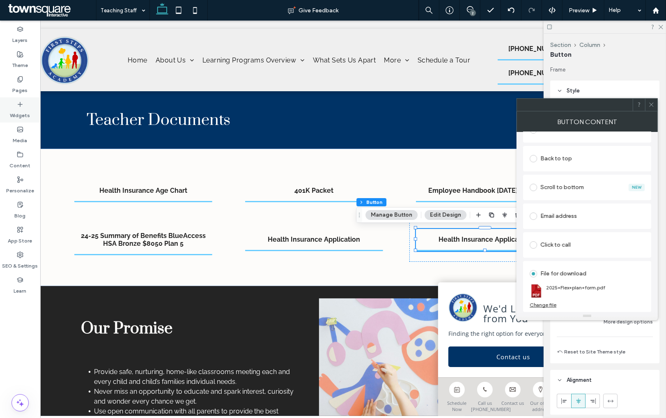
scroll to position [0, 0]
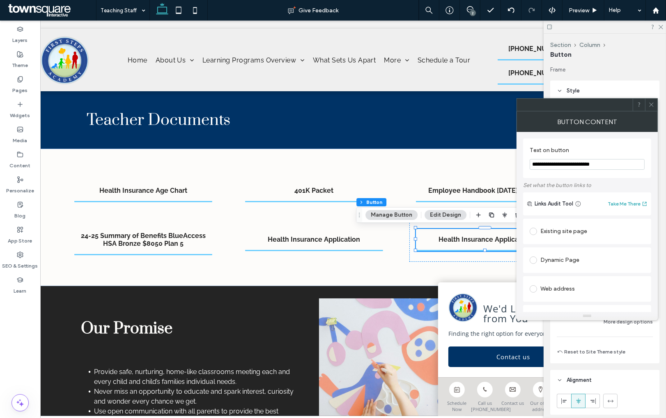
click at [561, 159] on input "**********" at bounding box center [587, 164] width 115 height 11
type input "**********"
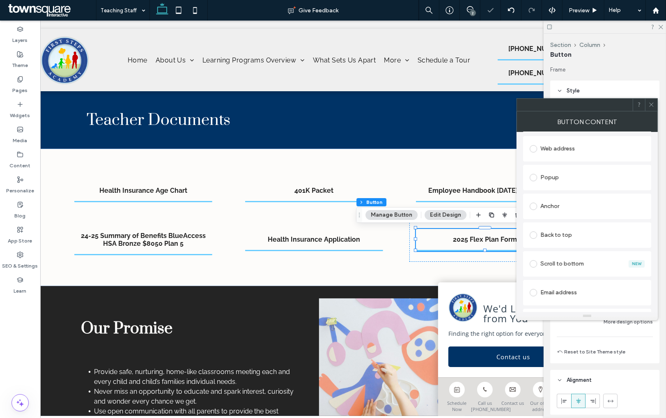
scroll to position [216, 0]
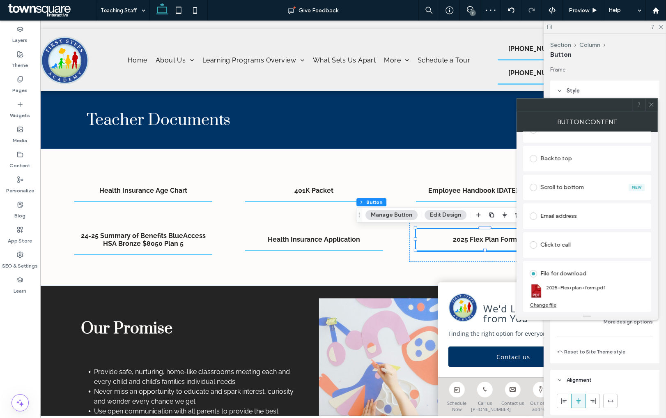
click at [651, 106] on icon at bounding box center [652, 104] width 6 height 6
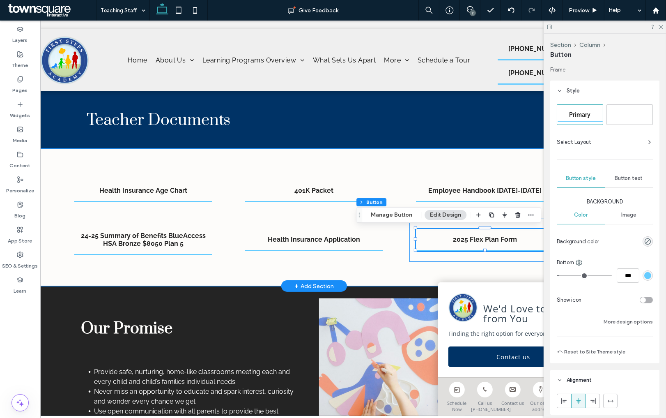
click at [411, 256] on div "2025 Flex Plan Form" at bounding box center [484, 240] width 151 height 43
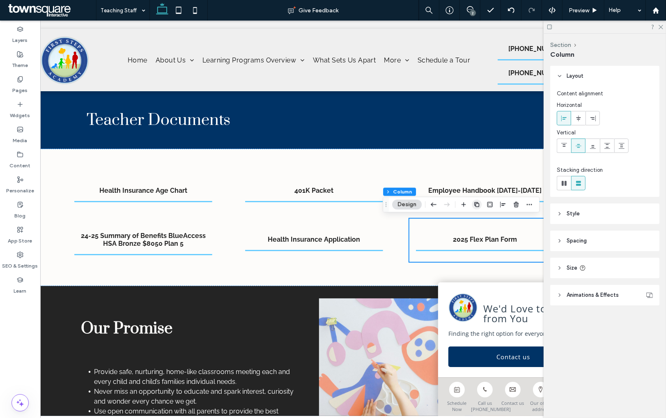
click at [478, 206] on icon "button" at bounding box center [477, 204] width 7 height 7
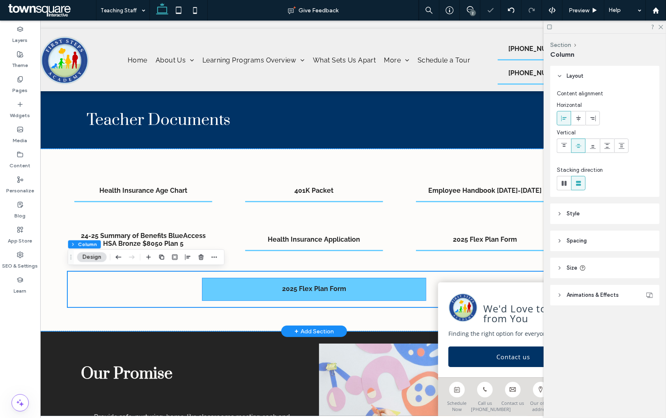
click at [320, 282] on link "2025 Flex Plan Form" at bounding box center [313, 289] width 223 height 22
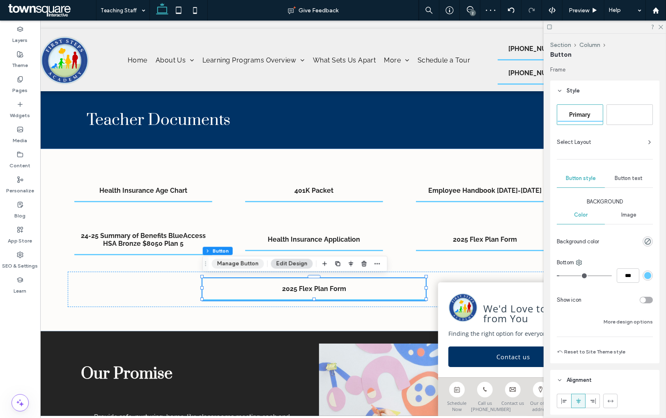
click at [257, 260] on button "Manage Button" at bounding box center [238, 264] width 52 height 10
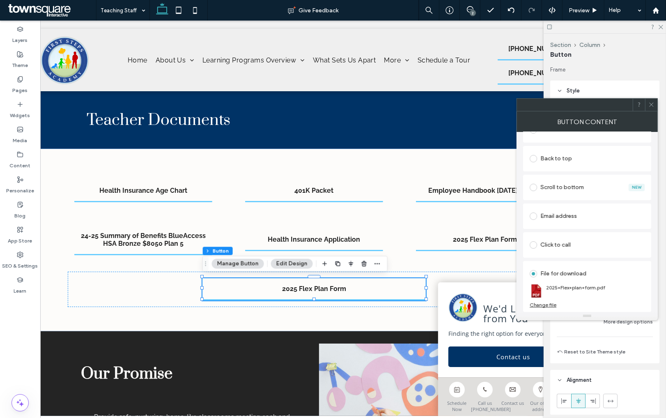
click at [551, 305] on div "Change file" at bounding box center [543, 304] width 27 height 6
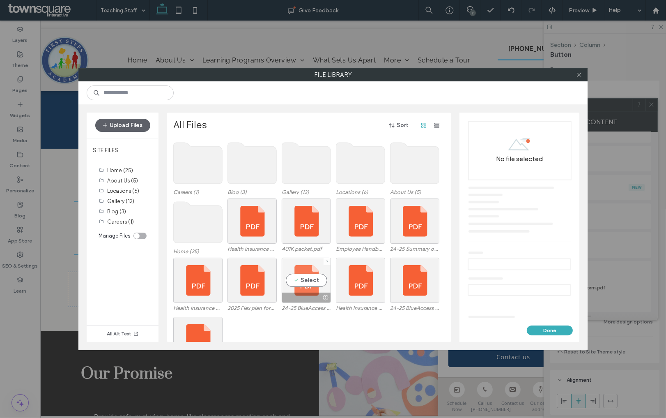
click at [314, 279] on div "Select" at bounding box center [306, 280] width 49 height 45
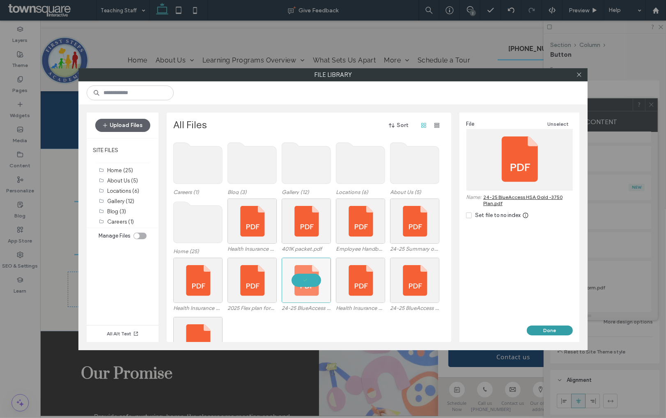
click at [557, 328] on button "Done" at bounding box center [550, 330] width 46 height 10
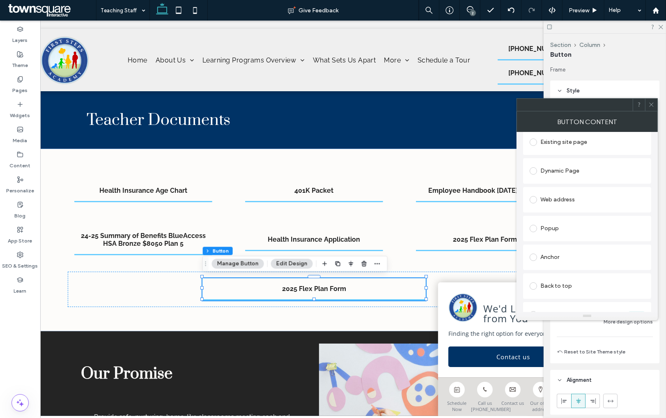
scroll to position [0, 0]
click at [566, 164] on input "**********" at bounding box center [587, 164] width 115 height 11
paste input "**********"
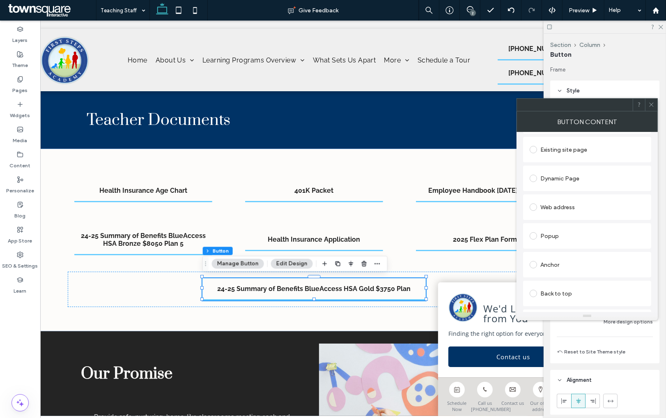
scroll to position [216, 0]
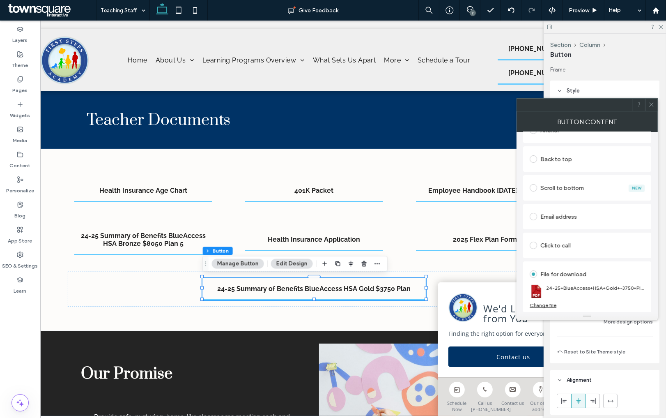
type input "**********"
click at [652, 102] on icon at bounding box center [652, 104] width 6 height 6
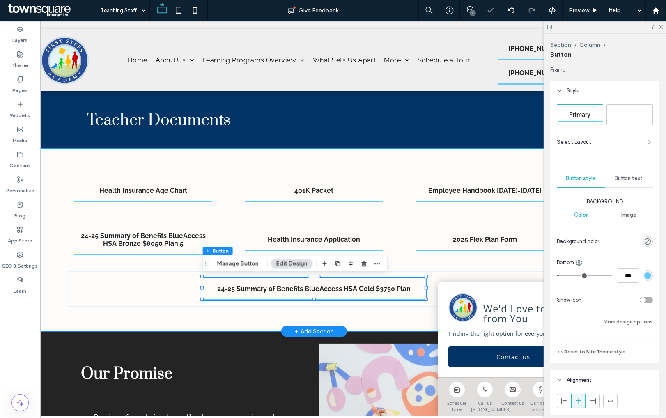
click at [160, 297] on div "24-25 Summary of Benefits BlueAccess HSA Gold $3750 Plan" at bounding box center [314, 288] width 493 height 35
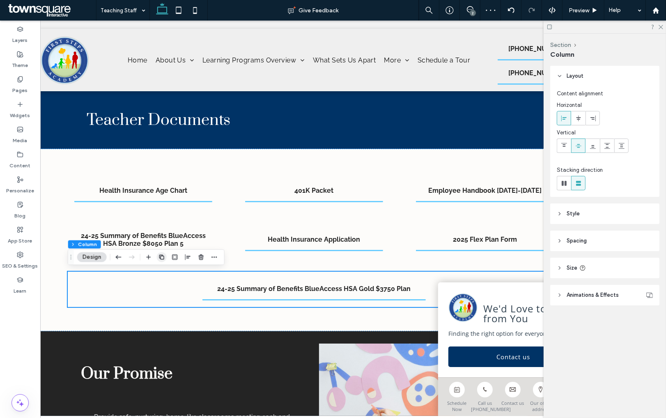
click at [161, 257] on use "button" at bounding box center [161, 257] width 5 height 5
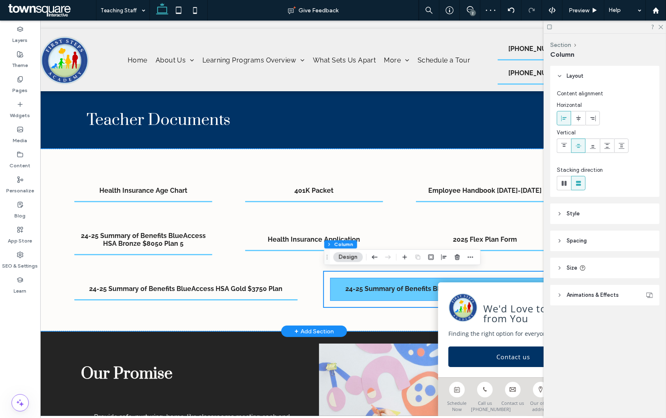
click at [393, 292] on link "24-25 Summary of Benefits BlueAccess HSA Gold $3750 Plan" at bounding box center [442, 289] width 223 height 22
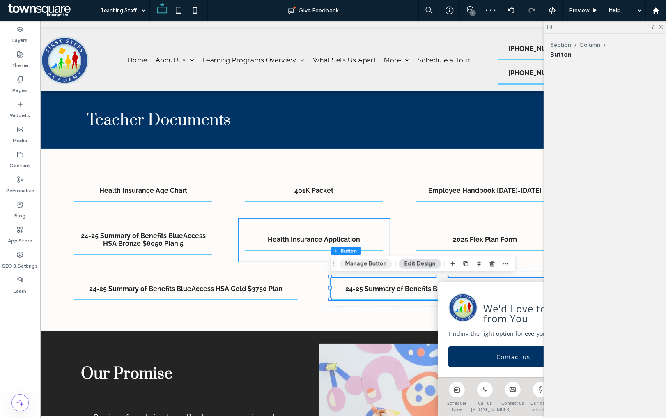
click at [360, 265] on button "Manage Button" at bounding box center [366, 264] width 52 height 10
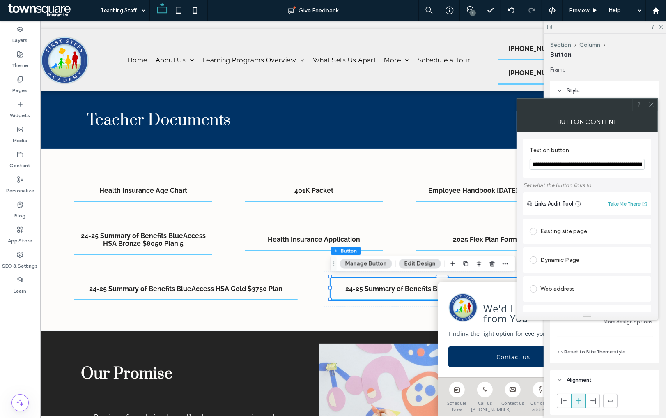
type input "**"
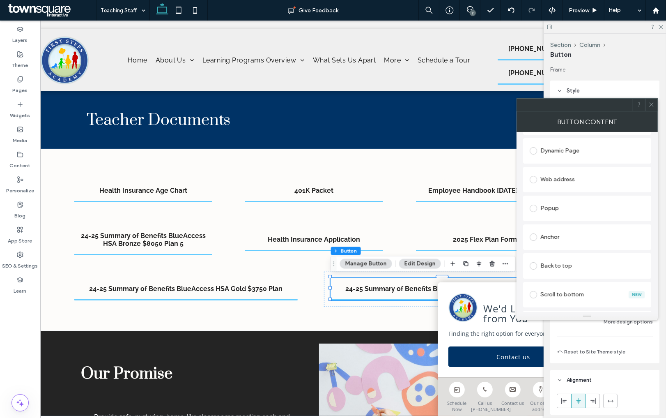
scroll to position [216, 0]
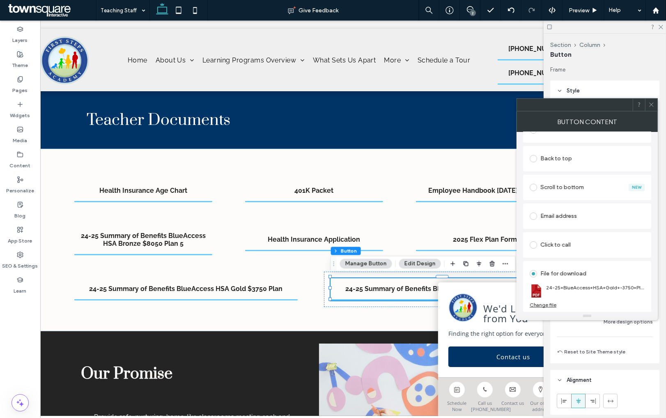
click at [550, 306] on div "Change file" at bounding box center [543, 304] width 27 height 6
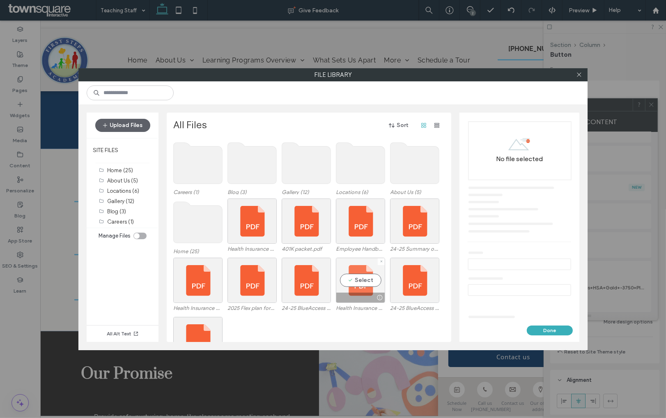
click at [372, 276] on div "Select" at bounding box center [360, 280] width 49 height 45
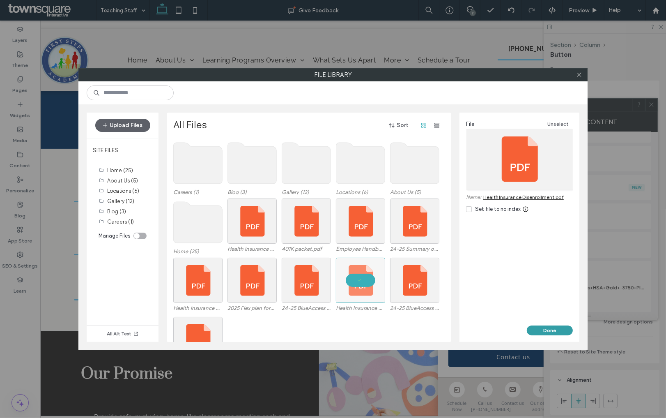
click at [547, 328] on button "Done" at bounding box center [550, 330] width 46 height 10
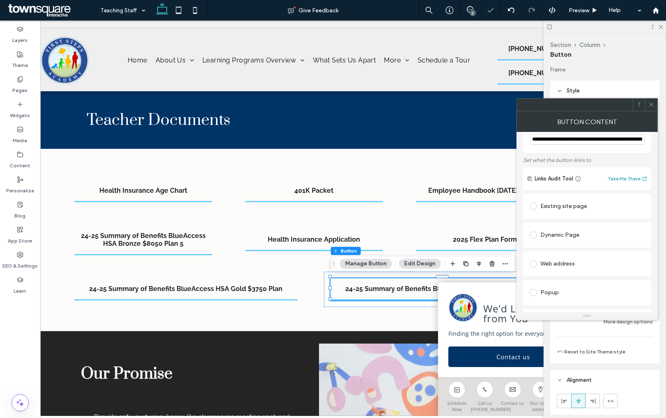
scroll to position [0, 0]
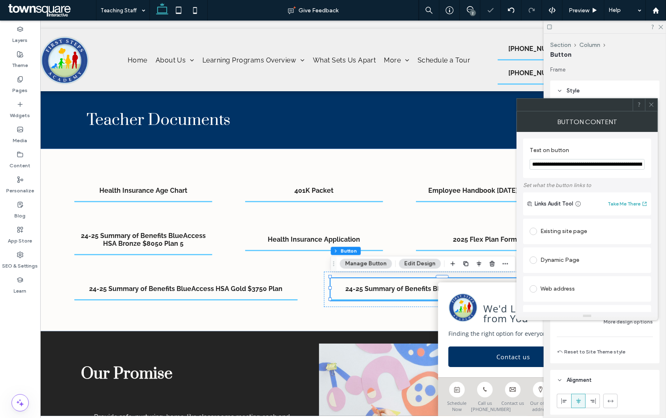
click at [580, 162] on input "**********" at bounding box center [587, 164] width 115 height 11
type input "**********"
click at [653, 115] on div "Button Content" at bounding box center [587, 121] width 141 height 21
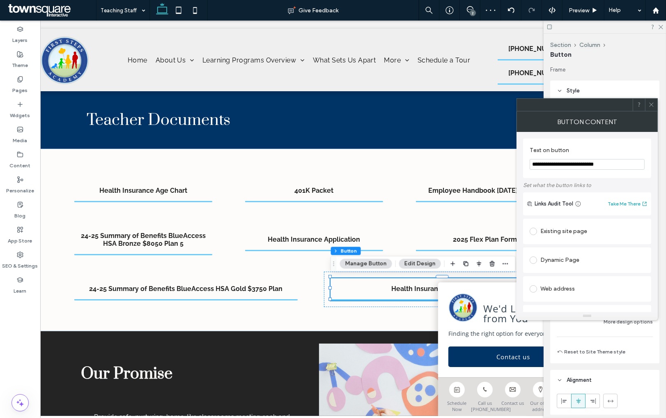
click at [652, 109] on span at bounding box center [652, 105] width 6 height 12
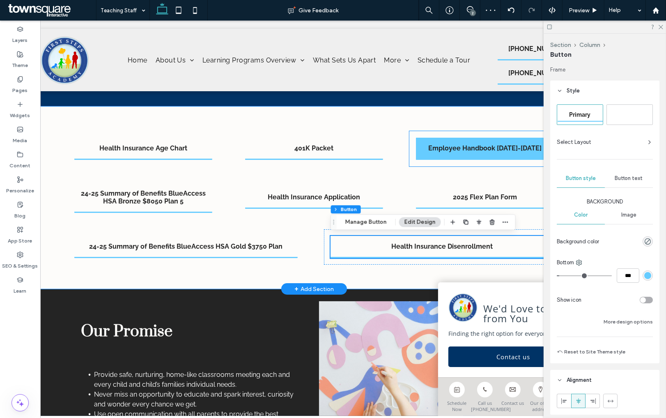
scroll to position [45, 0]
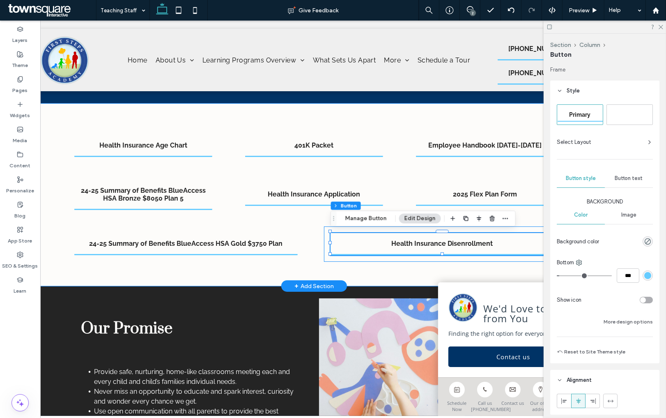
click at [329, 244] on div "Health Insurance Disenrollment" at bounding box center [442, 243] width 237 height 35
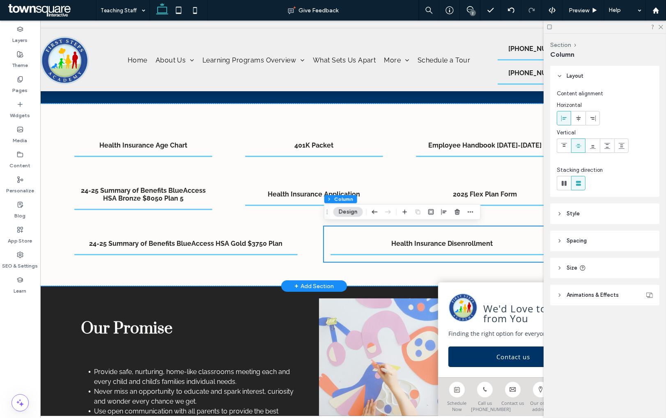
click at [324, 233] on div "Health Insurance Disenrollment" at bounding box center [442, 243] width 237 height 35
click at [59, 134] on div "Health Insurance Age Chart 401K Packet Employee Handbook 2025-2026 24-25 Summar…" at bounding box center [314, 195] width 610 height 182
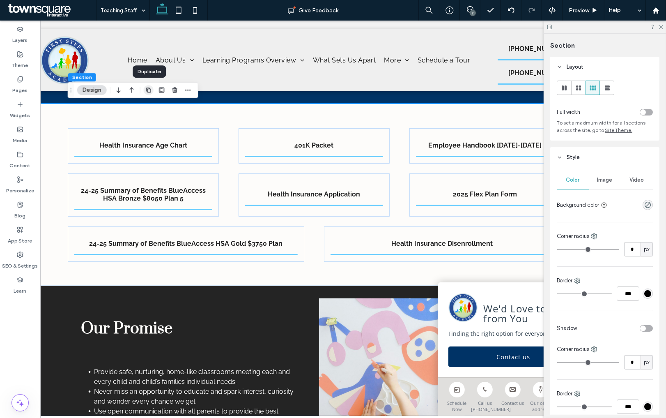
click at [148, 90] on icon "button" at bounding box center [148, 90] width 7 height 7
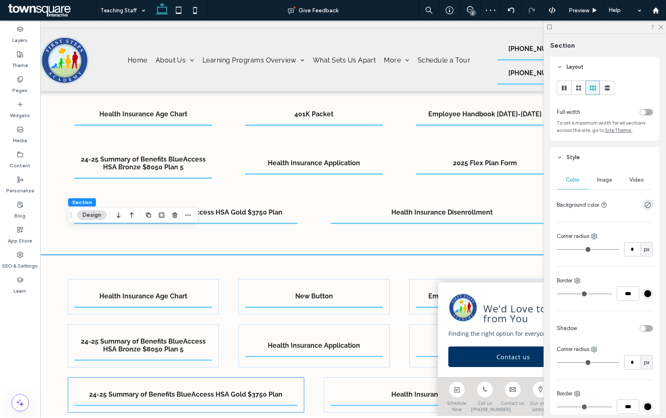
scroll to position [101, 0]
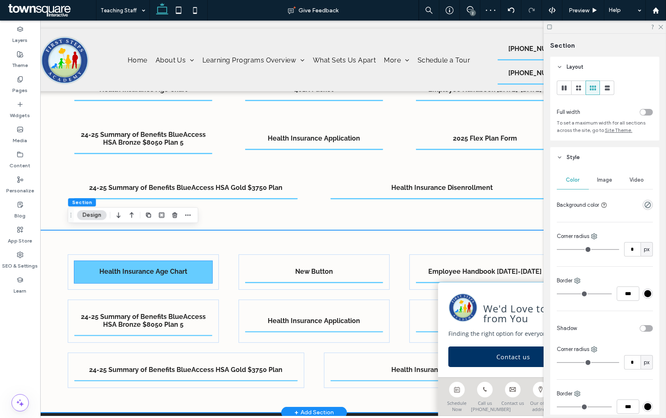
click at [172, 271] on span "Health Insurance Age Chart" at bounding box center [143, 271] width 88 height 8
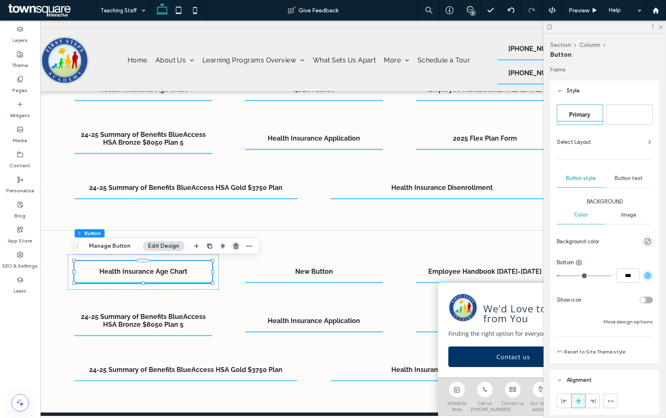
click at [233, 246] on icon "button" at bounding box center [236, 246] width 7 height 7
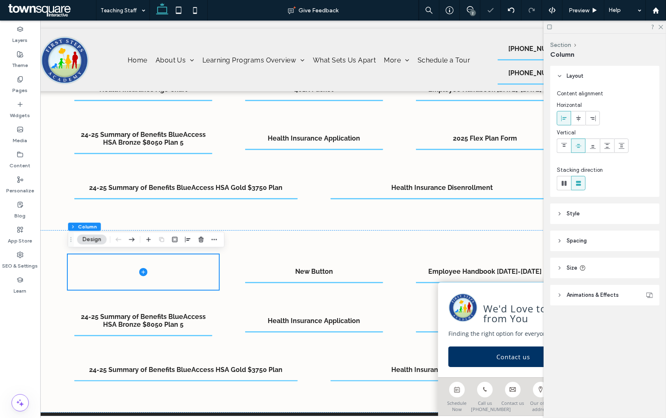
click at [203, 232] on div "Section Column Design" at bounding box center [146, 240] width 157 height 16
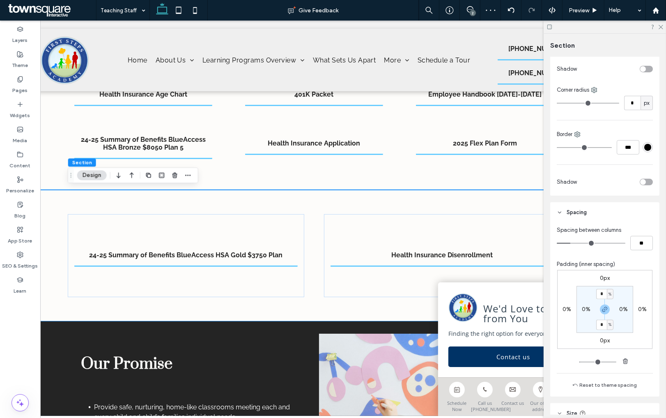
scroll to position [353, 0]
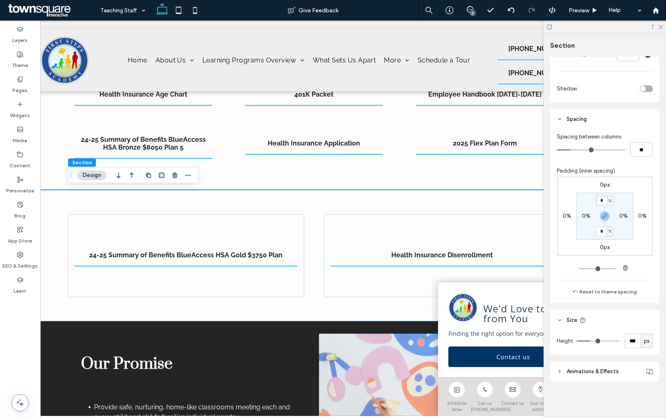
click at [601, 202] on input "*" at bounding box center [601, 201] width 11 height 10
type input "*"
click at [605, 218] on icon "button" at bounding box center [605, 216] width 7 height 7
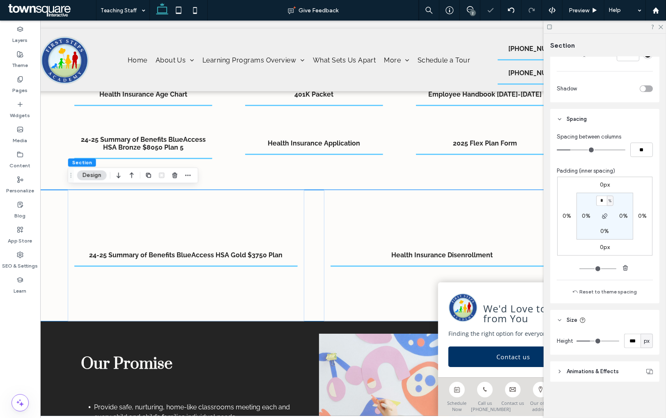
click at [604, 229] on label "0%" at bounding box center [604, 231] width 9 height 7
type input "*"
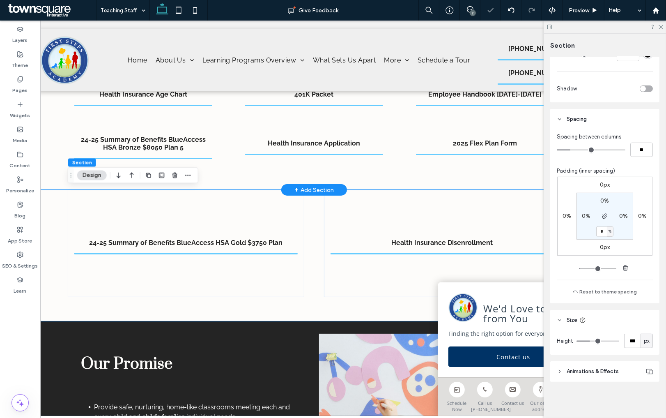
click at [60, 182] on div "Health Insurance Age Chart 401K Packet Employee Handbook [DATE]-[DATE] 24-25 Su…" at bounding box center [314, 121] width 610 height 137
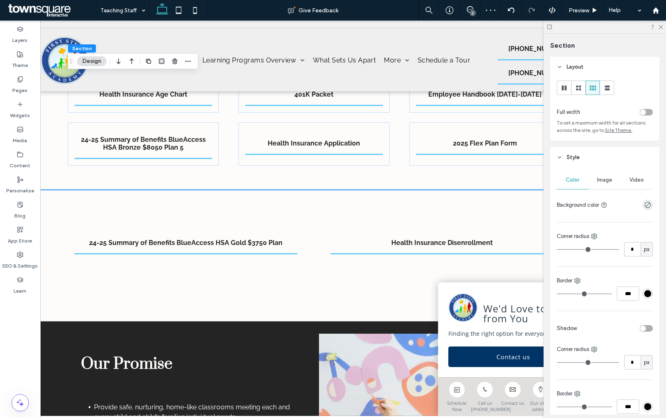
scroll to position [387, 0]
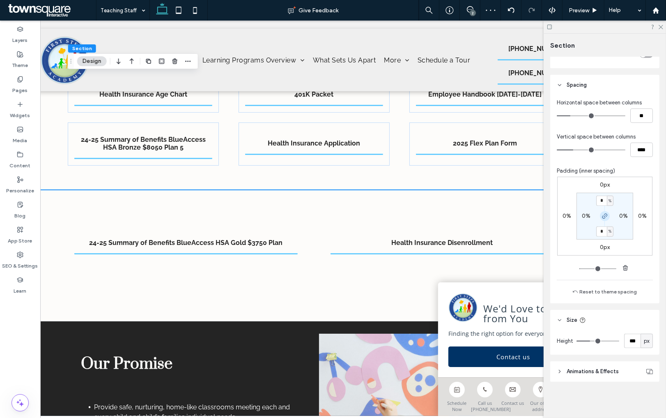
click at [605, 218] on icon "button" at bounding box center [605, 216] width 7 height 7
click at [605, 232] on label "4%" at bounding box center [604, 231] width 9 height 7
type input "*"
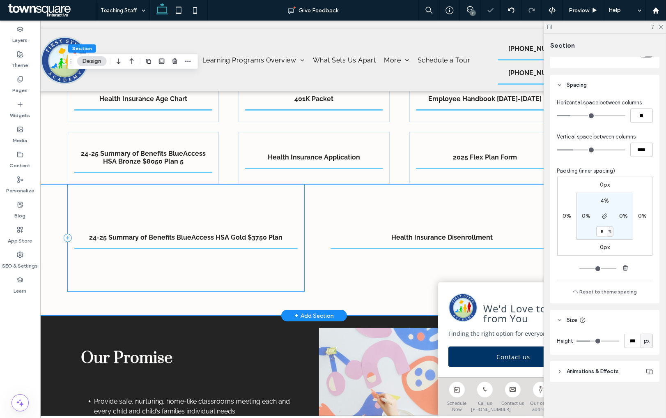
click at [115, 211] on div "24-25 Summary of Benefits BlueAccess HSA Gold $3750 Plan" at bounding box center [186, 237] width 237 height 107
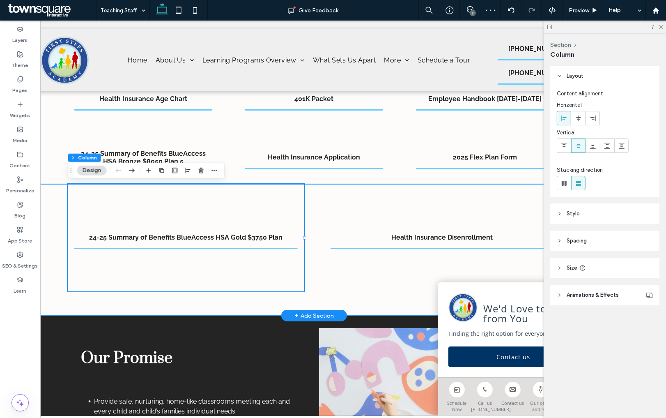
click at [52, 204] on div "24-25 Summary of Benefits BlueAccess HSA Gold $3750 Plan Health Insurance Disen…" at bounding box center [314, 249] width 610 height 131
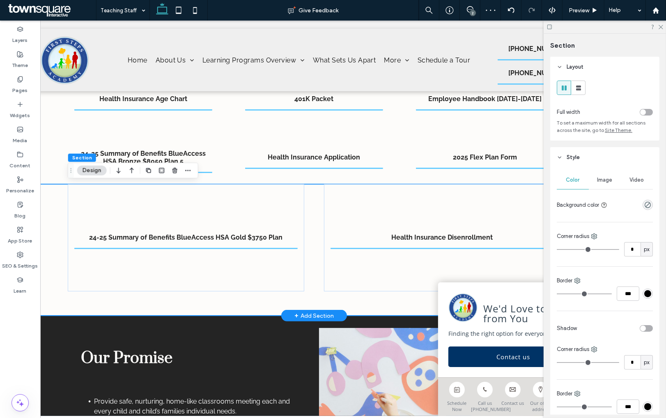
click at [52, 204] on div "24-25 Summary of Benefits BlueAccess HSA Gold $3750 Plan Health Insurance Disen…" at bounding box center [314, 249] width 610 height 131
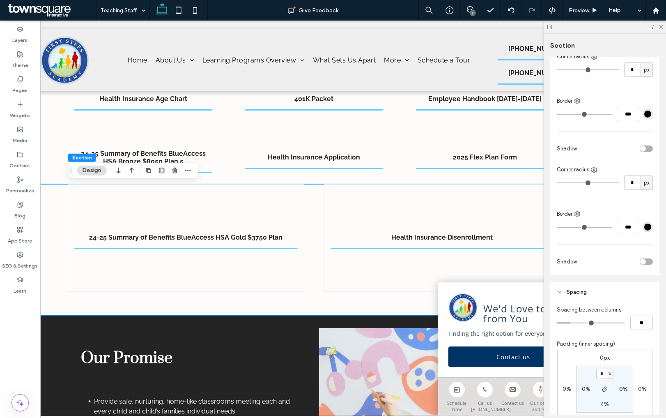
scroll to position [353, 0]
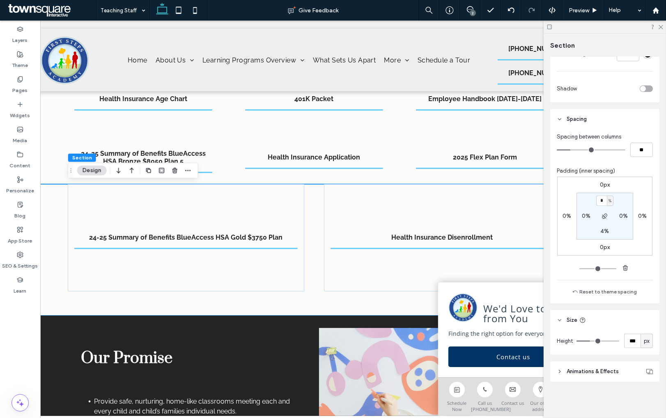
click at [650, 347] on div "px" at bounding box center [647, 341] width 12 height 14
click at [646, 339] on span "px" at bounding box center [647, 341] width 6 height 8
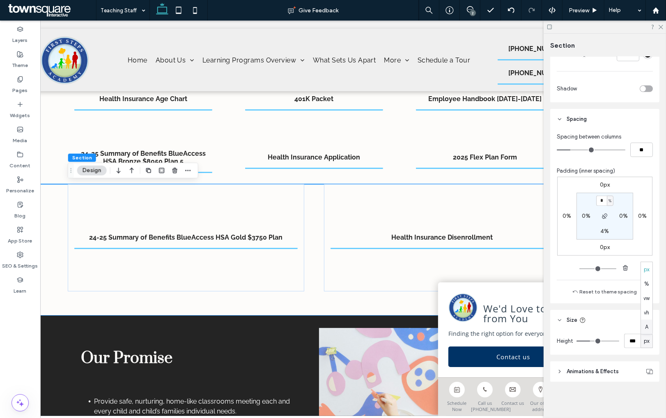
click at [648, 328] on span "A" at bounding box center [646, 326] width 3 height 8
type input "*"
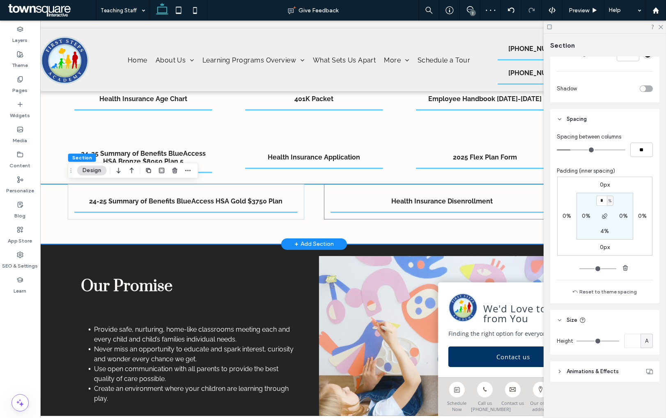
click at [327, 197] on div "Health Insurance Disenrollment" at bounding box center [442, 201] width 237 height 35
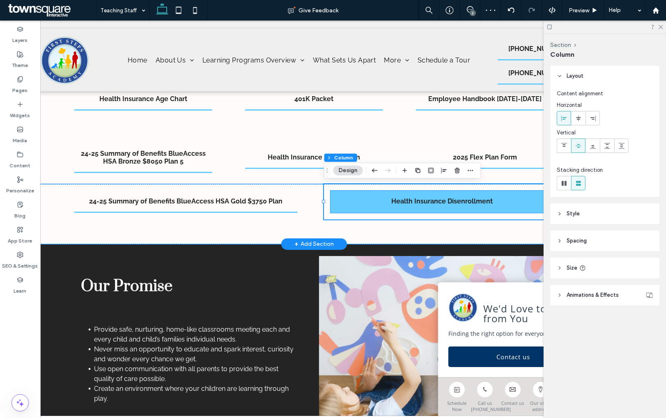
click at [358, 208] on link "Health Insurance Disenrollment" at bounding box center [442, 202] width 223 height 22
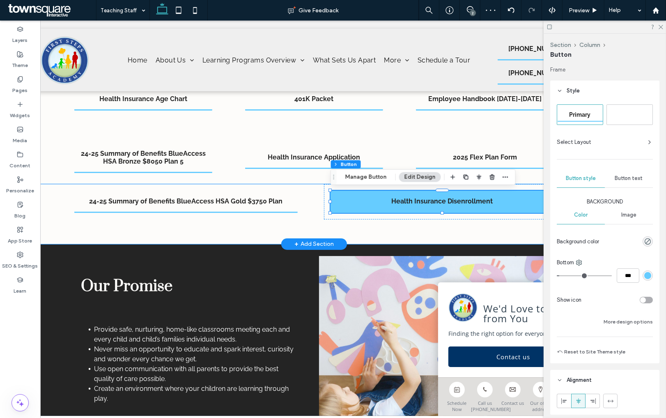
type input "**"
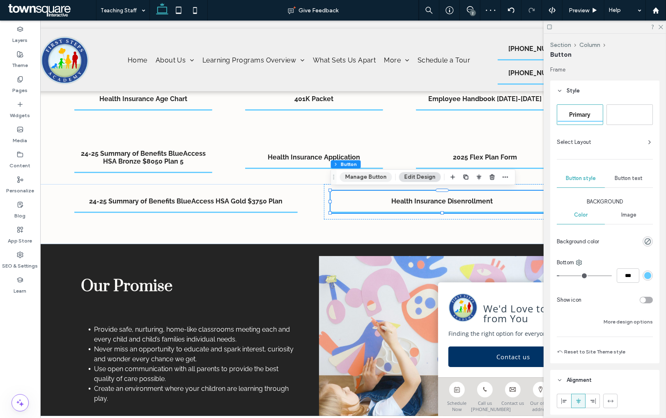
click at [357, 177] on button "Manage Button" at bounding box center [366, 177] width 52 height 10
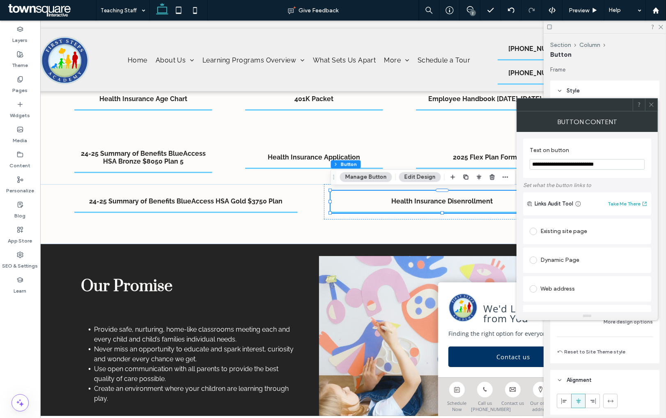
scroll to position [216, 0]
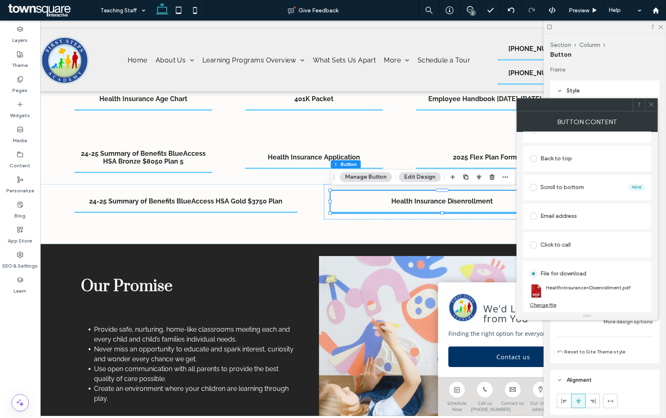
click at [654, 103] on icon at bounding box center [652, 104] width 6 height 6
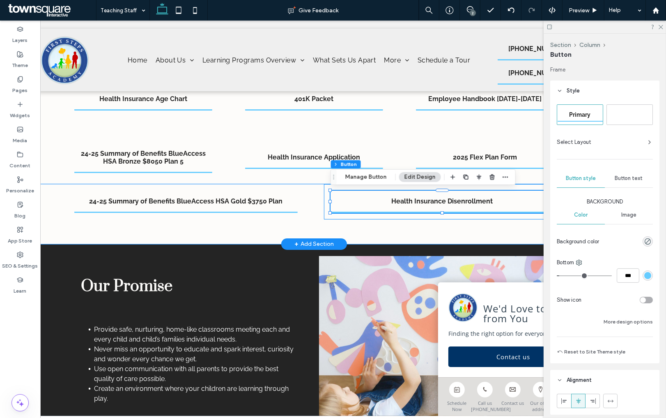
click at [327, 196] on div "Health Insurance Disenrollment" at bounding box center [442, 201] width 237 height 35
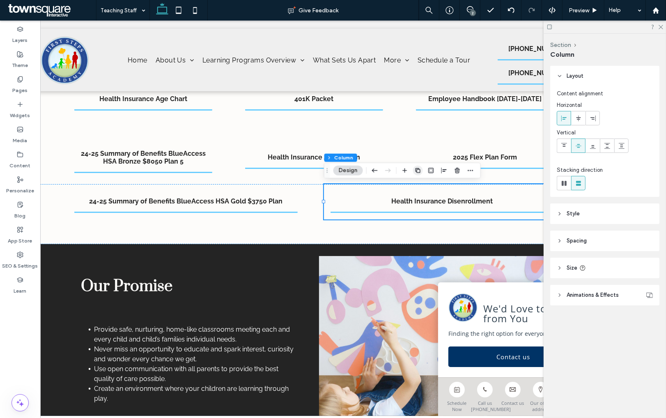
click at [419, 171] on icon "button" at bounding box center [418, 170] width 7 height 7
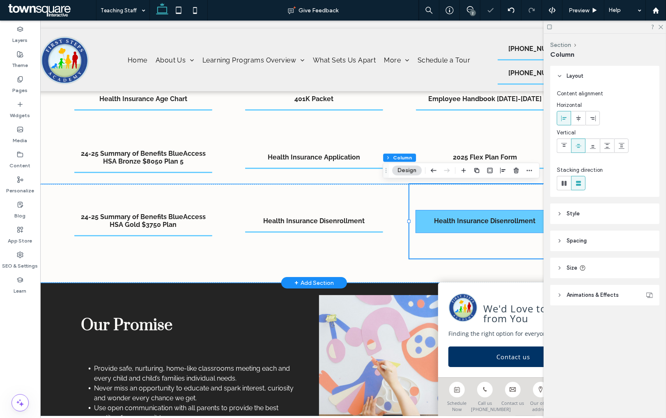
click at [446, 221] on span "Health Insurance Disenrollment" at bounding box center [485, 221] width 101 height 8
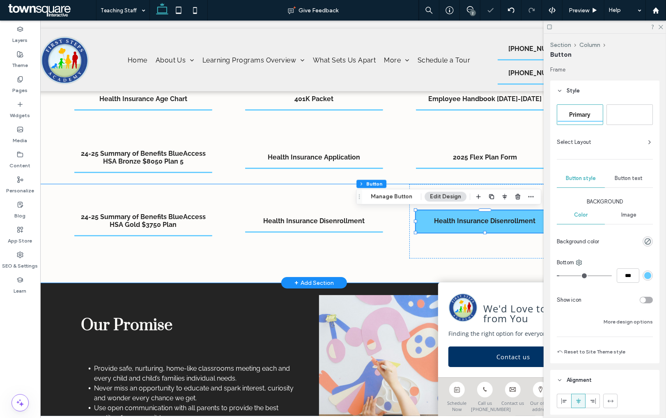
type input "**"
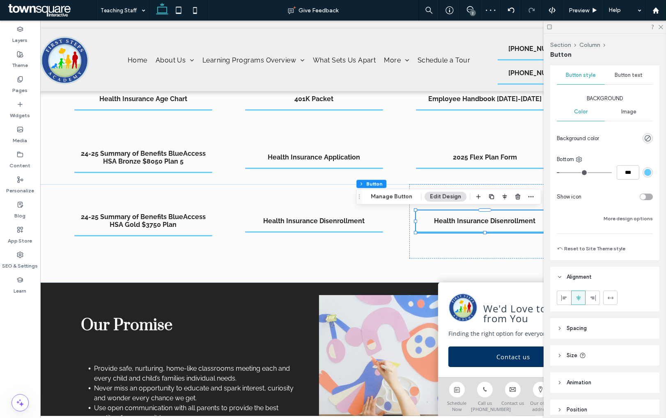
scroll to position [141, 0]
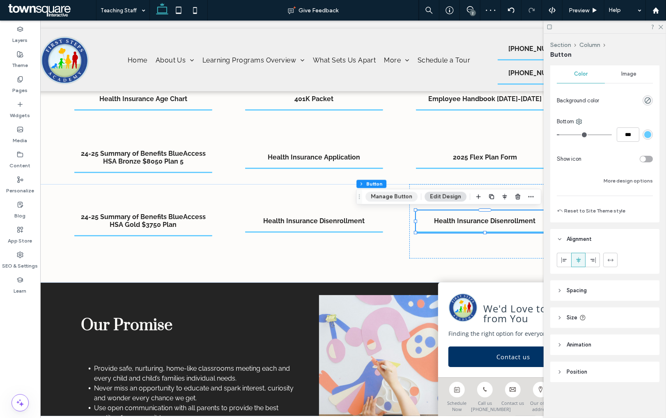
click at [398, 197] on button "Manage Button" at bounding box center [392, 197] width 52 height 10
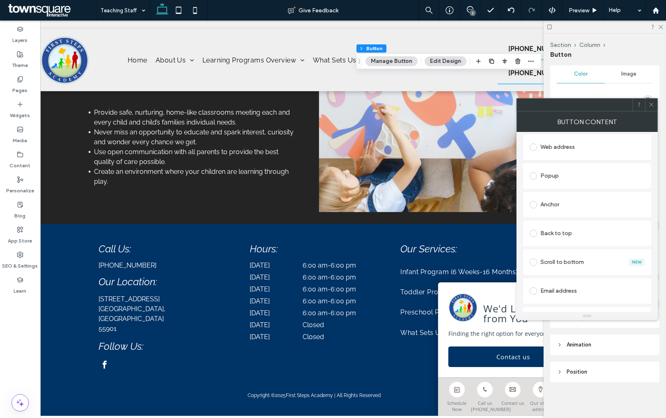
scroll to position [216, 0]
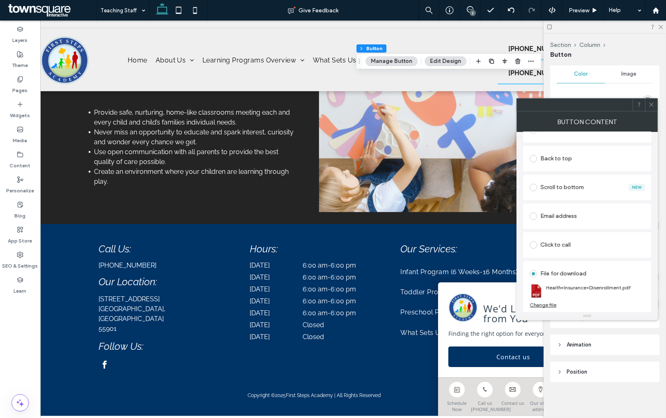
click at [552, 307] on div "Change file" at bounding box center [543, 304] width 27 height 6
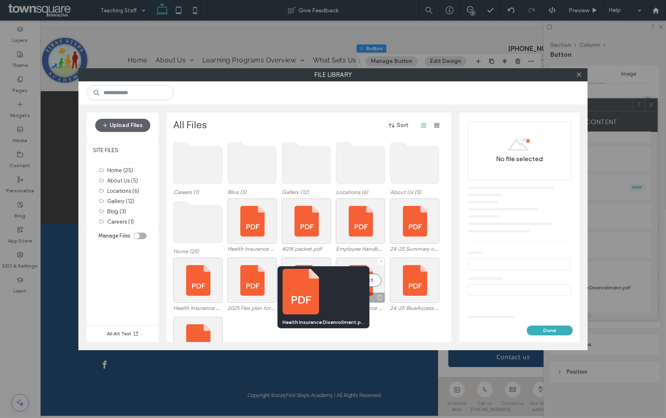
click at [396, 324] on div "24-25 Summary of Benefits BlueAccess HSA Gold -3750 Plan.pdf" at bounding box center [311, 346] width 276 height 59
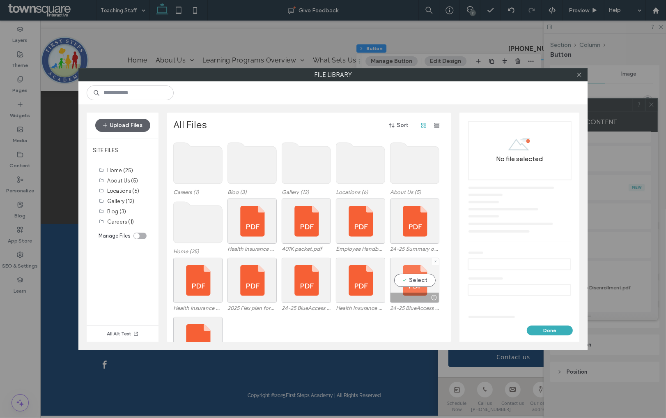
click at [419, 285] on div "Select" at bounding box center [414, 280] width 49 height 45
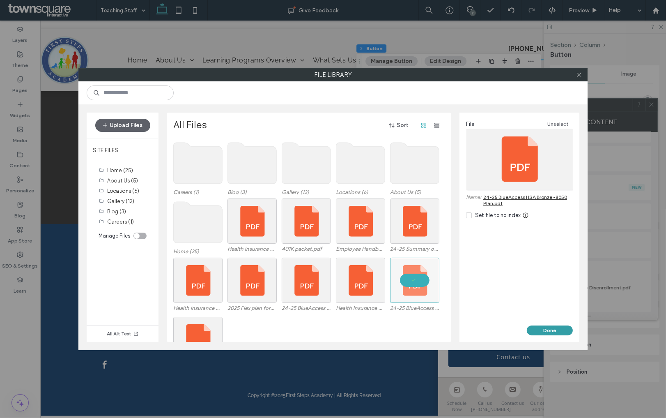
click at [543, 327] on button "Done" at bounding box center [550, 330] width 46 height 10
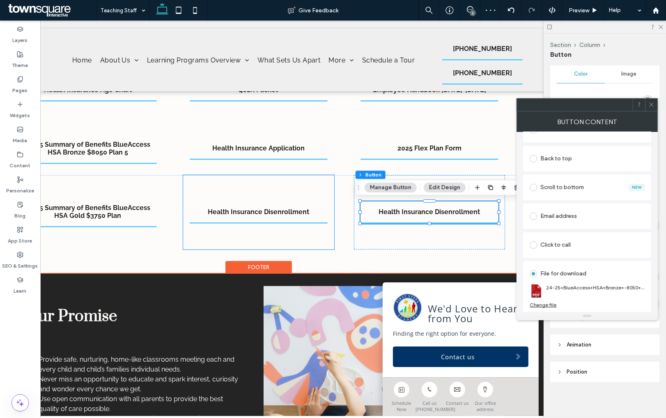
scroll to position [0, 100]
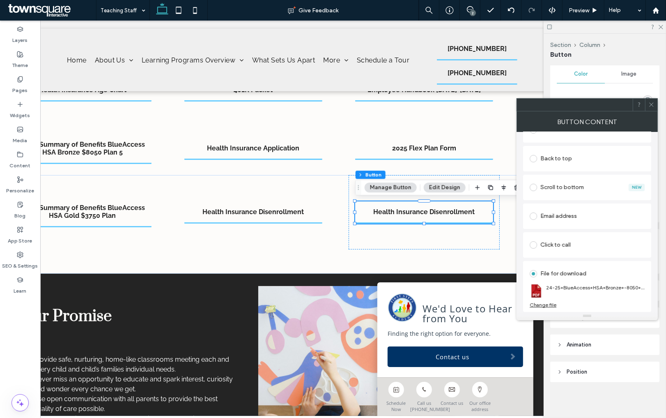
click at [547, 305] on div "Change file" at bounding box center [543, 304] width 27 height 6
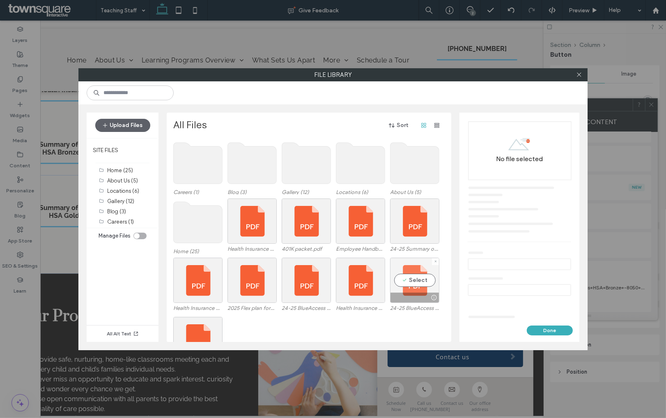
click at [425, 269] on div "Select" at bounding box center [414, 280] width 49 height 45
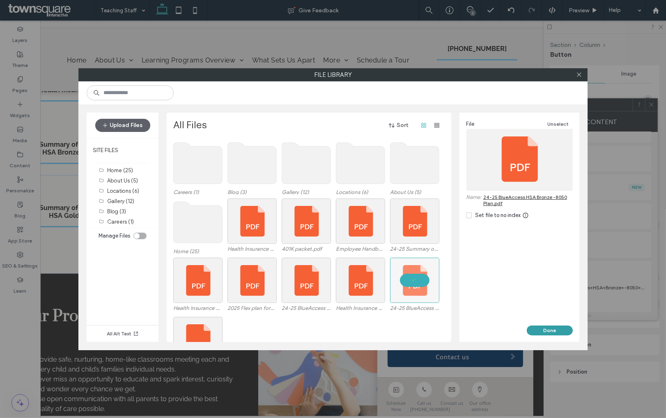
click at [549, 327] on button "Done" at bounding box center [550, 330] width 46 height 10
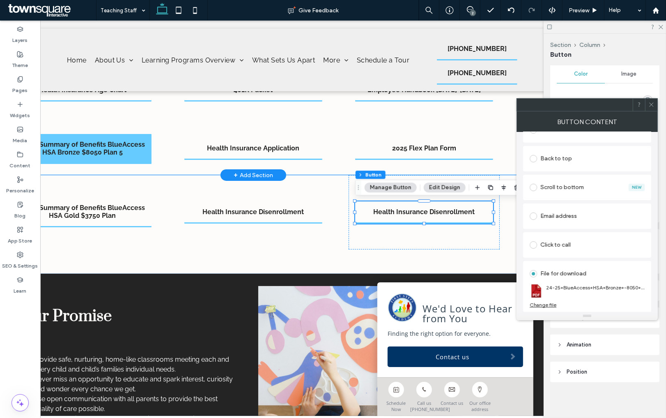
scroll to position [0, 0]
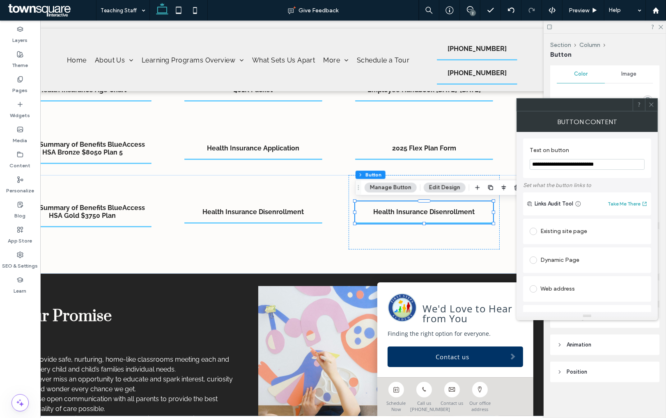
click at [561, 168] on input "**********" at bounding box center [587, 164] width 115 height 11
paste input "********"
type input "**********"
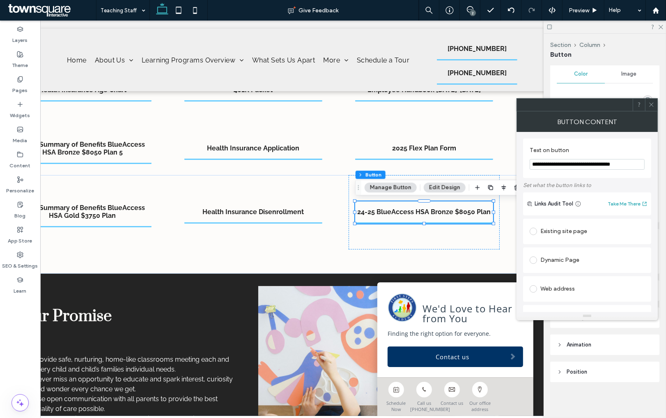
click at [649, 99] on span at bounding box center [652, 105] width 6 height 12
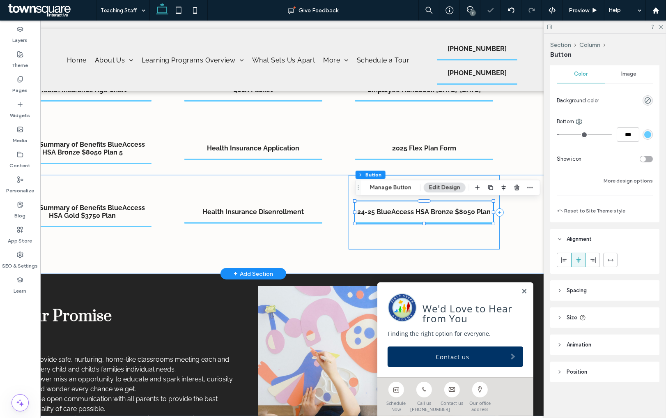
click at [352, 196] on div "24-25 BlueAccess HSA Bronze $8050 Plan" at bounding box center [424, 212] width 151 height 74
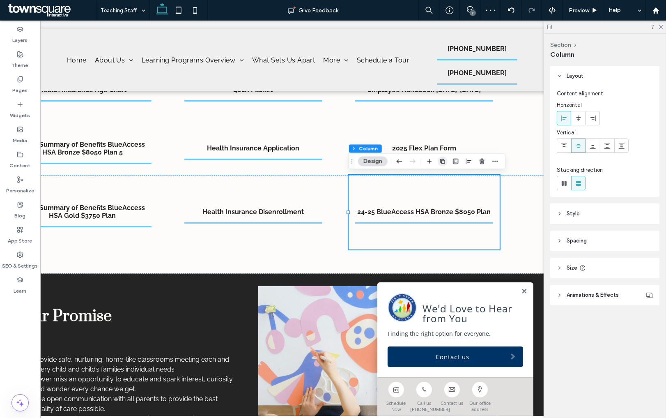
click at [443, 159] on icon "button" at bounding box center [442, 161] width 7 height 7
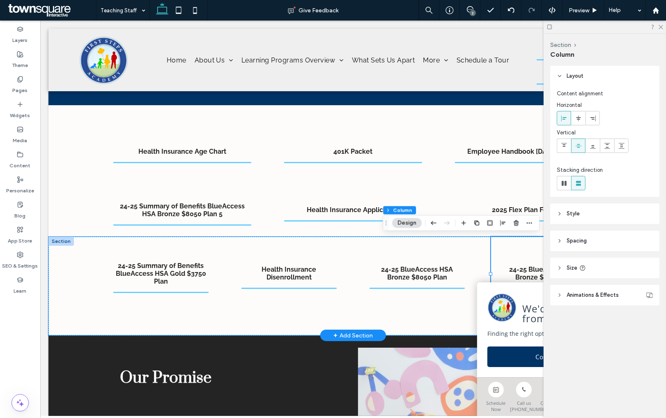
click at [66, 241] on div at bounding box center [60, 241] width 25 height 9
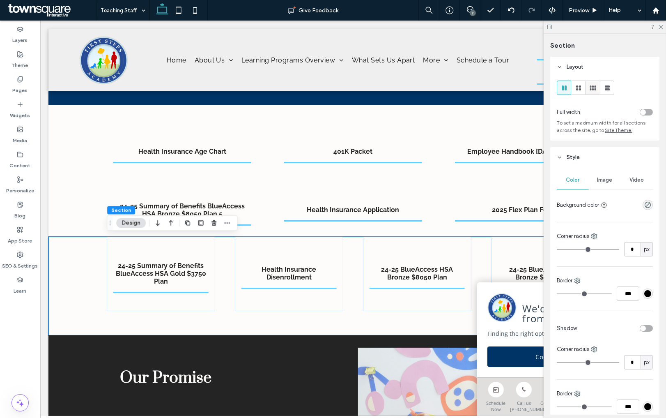
click at [593, 87] on use at bounding box center [593, 87] width 6 height 5
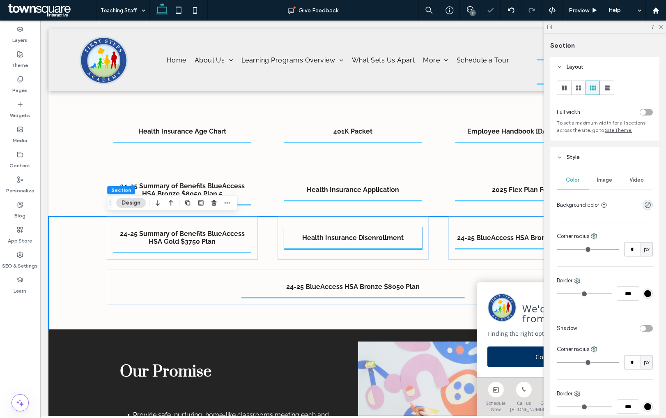
scroll to position [67, 0]
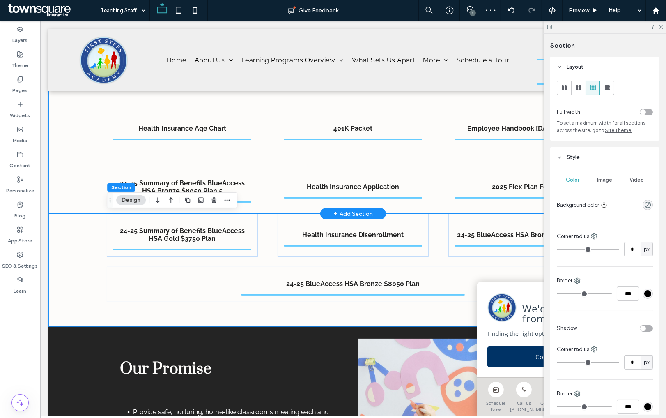
click at [74, 196] on div "Health Insurance Age Chart 401K Packet Employee Handbook [DATE]-[DATE] 24-25 Su…" at bounding box center [353, 147] width 610 height 131
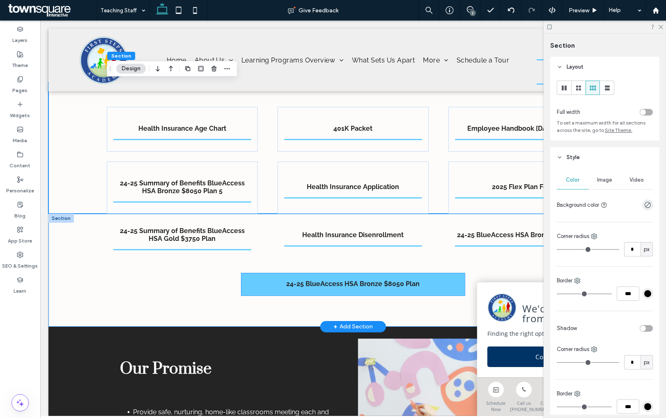
click at [314, 290] on link "24-25 BlueAccess HSA Bronze $8050 Plan" at bounding box center [352, 284] width 223 height 22
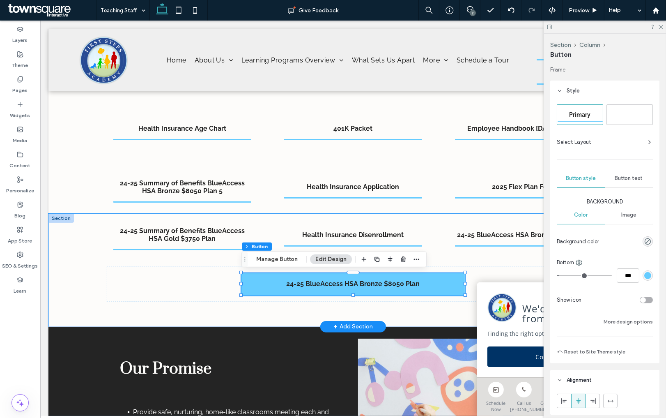
type input "**"
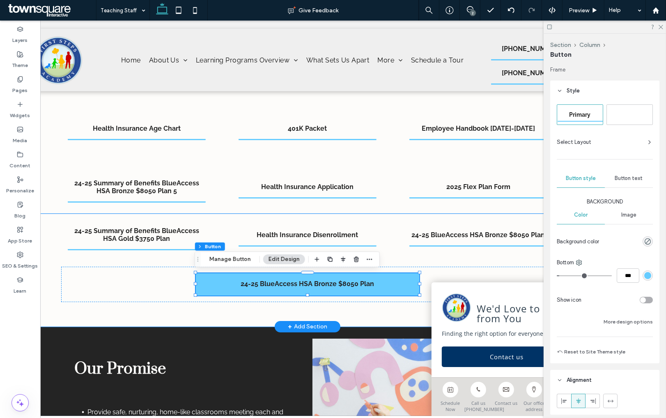
scroll to position [0, 47]
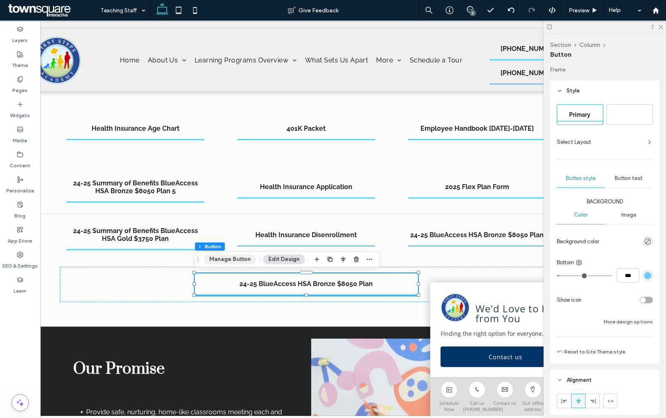
click at [230, 258] on button "Manage Button" at bounding box center [230, 259] width 52 height 10
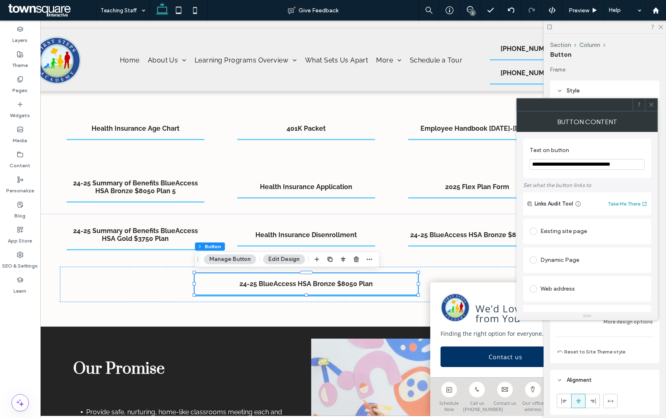
scroll to position [216, 0]
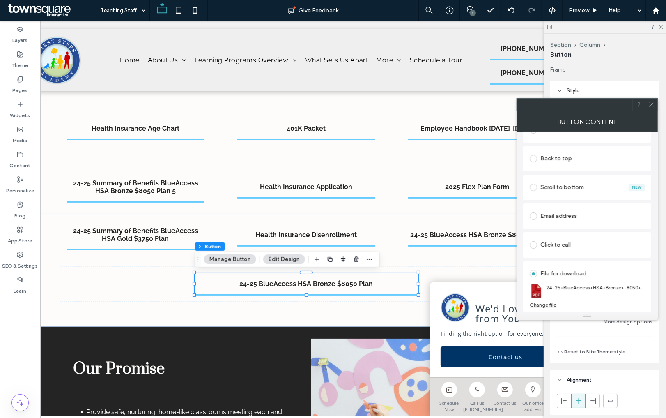
click at [551, 301] on div "Change file" at bounding box center [543, 304] width 27 height 6
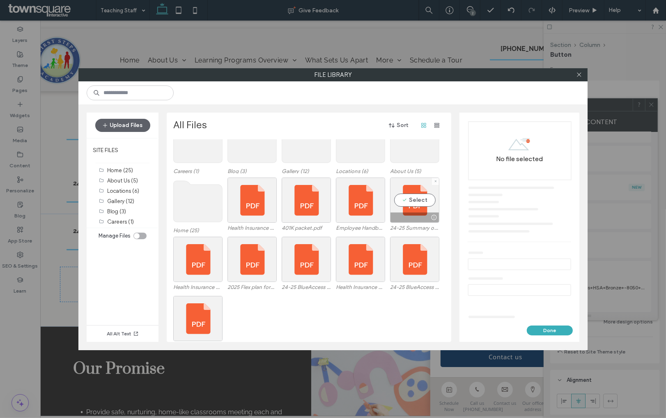
scroll to position [34, 0]
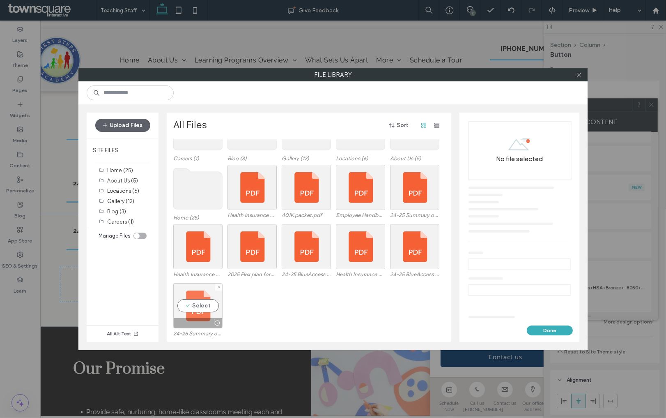
click at [199, 302] on div "Select" at bounding box center [197, 305] width 49 height 45
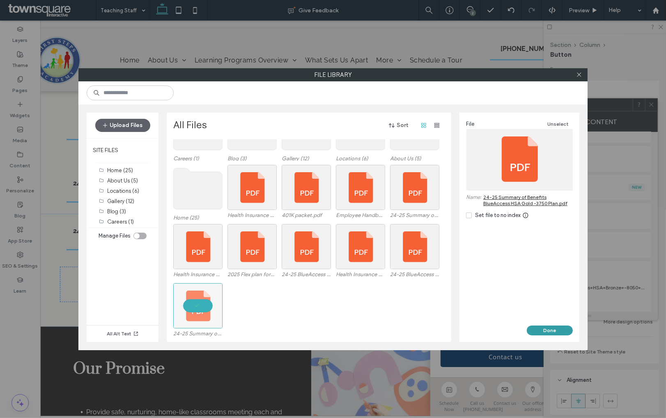
click at [546, 328] on button "Done" at bounding box center [550, 330] width 46 height 10
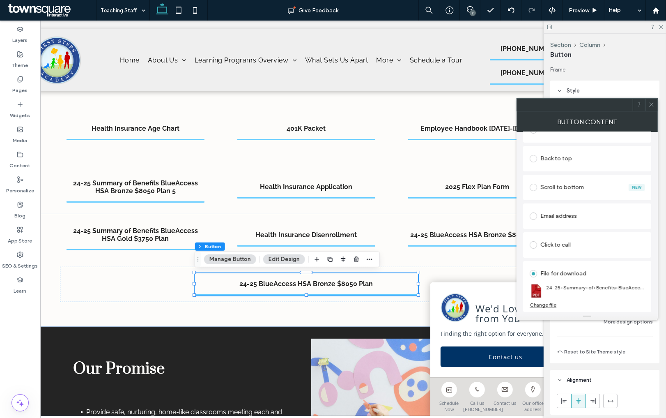
click at [550, 304] on div "Change file" at bounding box center [543, 304] width 27 height 6
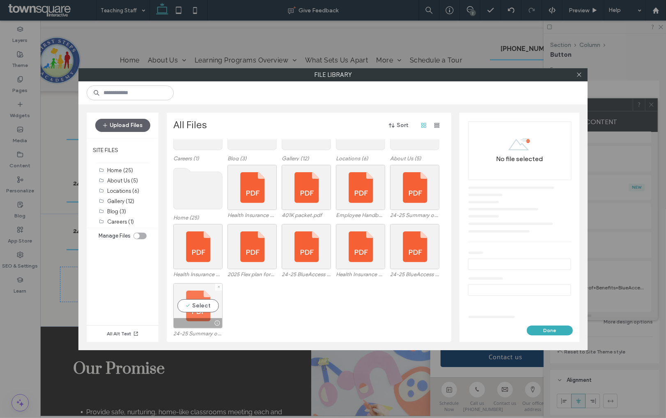
click at [213, 306] on div "Select" at bounding box center [197, 305] width 49 height 45
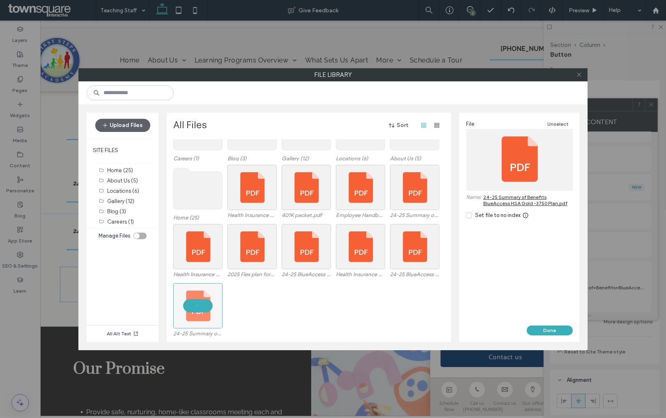
click at [579, 78] on icon at bounding box center [579, 74] width 6 height 6
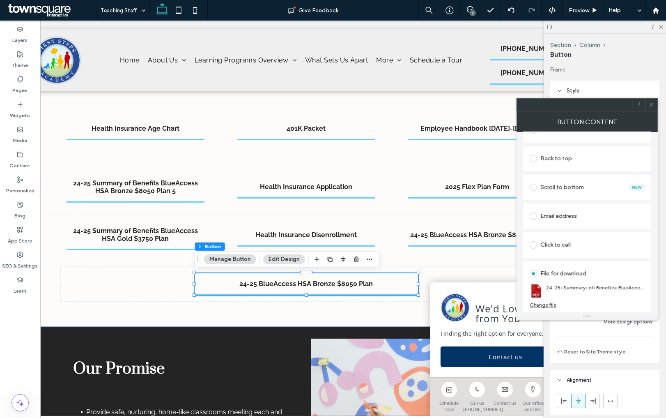
scroll to position [0, 0]
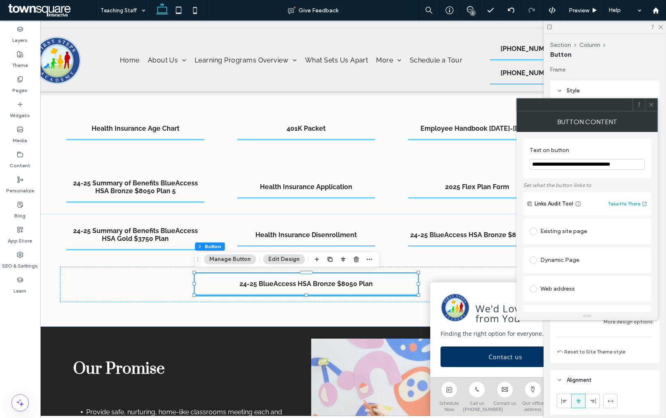
click at [563, 163] on input "**********" at bounding box center [587, 164] width 115 height 11
paste input "Text on button"
type input "**********"
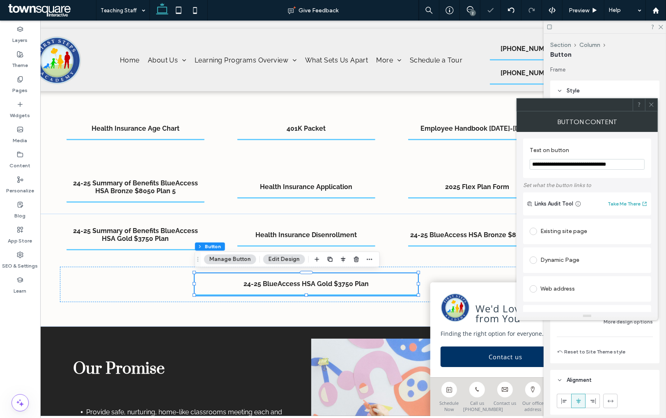
click at [649, 102] on icon at bounding box center [652, 104] width 6 height 6
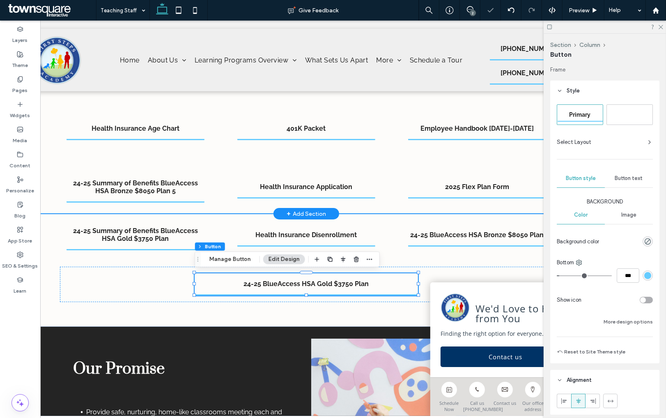
click at [42, 198] on div "Health Insurance Age Chart 401K Packet Employee Handbook [DATE]-[DATE] 24-25 Su…" at bounding box center [307, 147] width 610 height 131
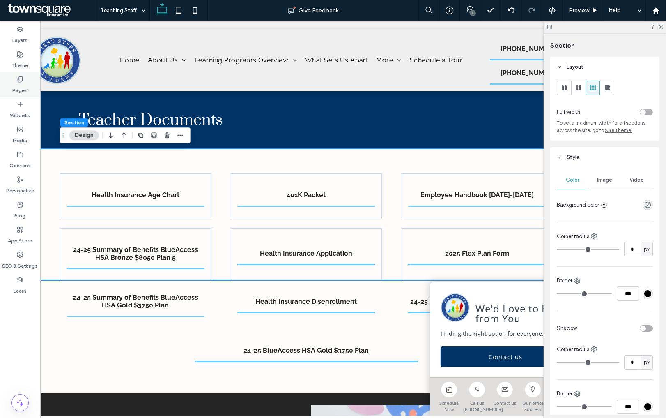
click at [23, 83] on label "Pages" at bounding box center [20, 89] width 15 height 12
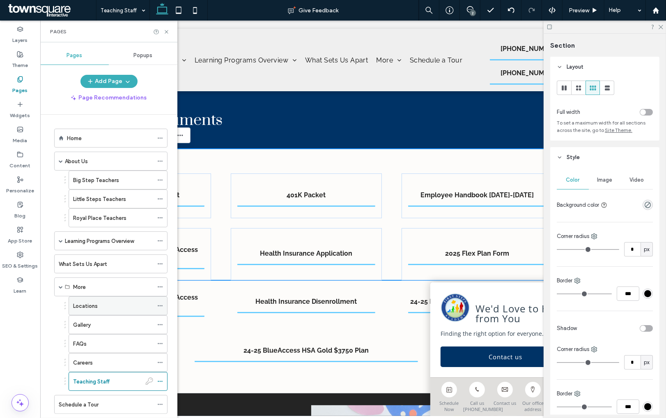
scroll to position [44, 0]
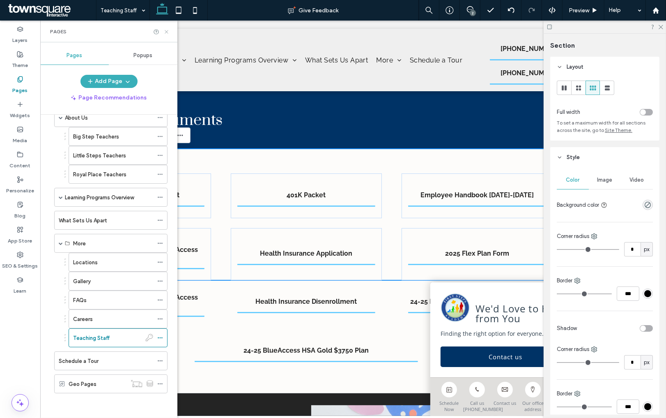
click at [166, 32] on icon at bounding box center [166, 32] width 6 height 6
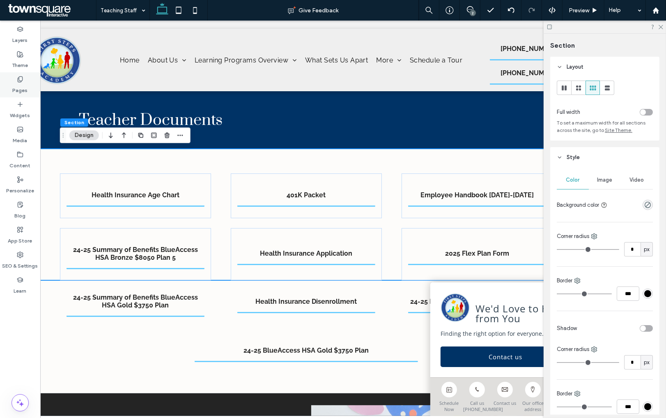
click at [24, 85] on label "Pages" at bounding box center [20, 89] width 15 height 12
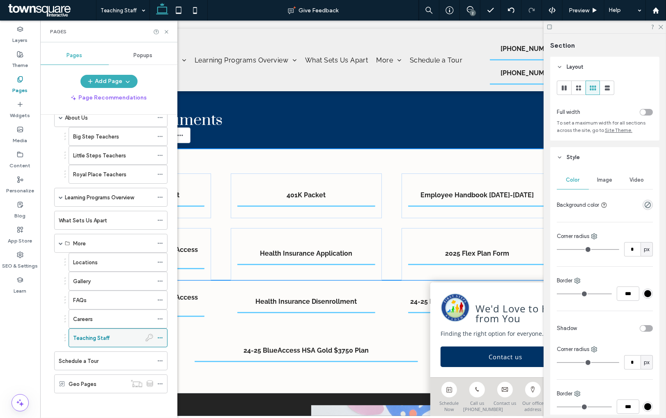
click at [161, 338] on use at bounding box center [160, 337] width 5 height 1
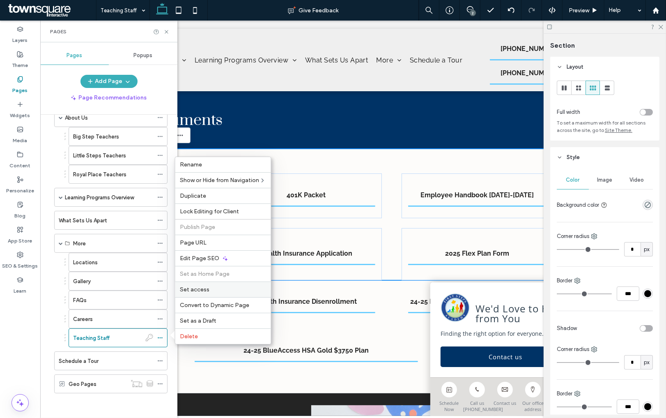
click at [202, 291] on span "Set access" at bounding box center [195, 289] width 30 height 7
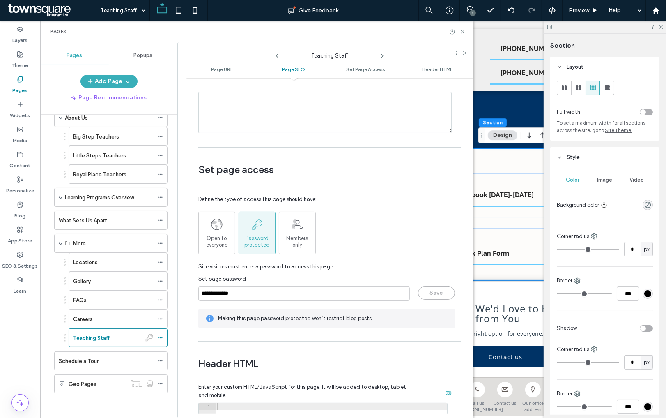
scroll to position [544, 0]
click at [463, 30] on use at bounding box center [462, 31] width 3 height 3
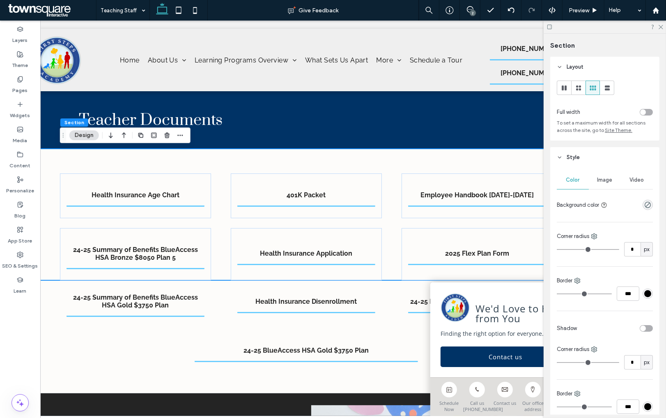
click at [470, 14] on div "2" at bounding box center [473, 13] width 6 height 6
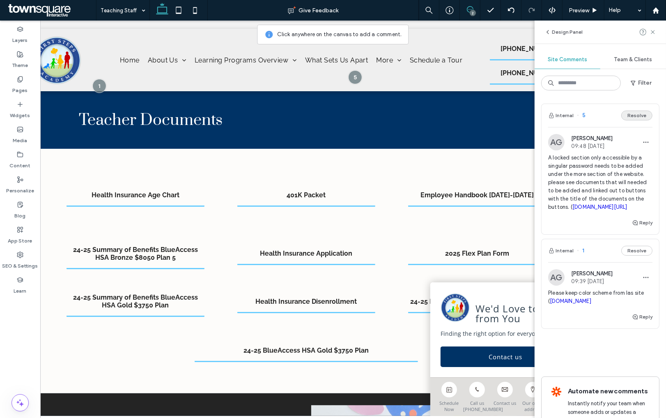
click at [632, 117] on button "Resolve" at bounding box center [636, 115] width 31 height 10
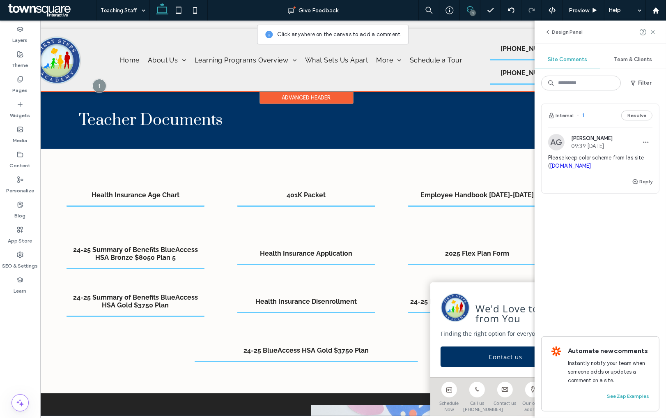
click at [340, 95] on div "Advanced Header" at bounding box center [307, 97] width 94 height 13
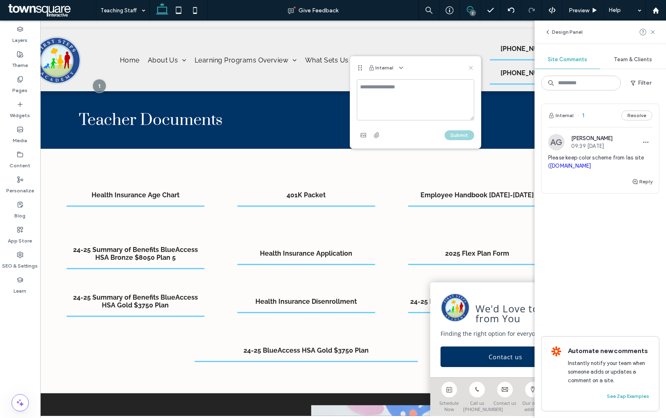
click at [472, 68] on icon at bounding box center [471, 67] width 7 height 7
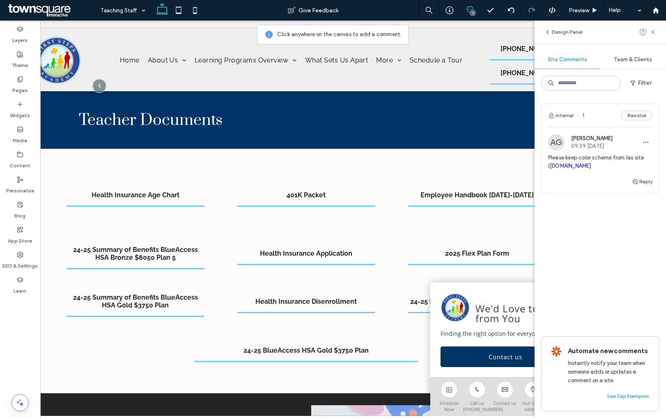
click at [470, 14] on div "1" at bounding box center [473, 13] width 6 height 6
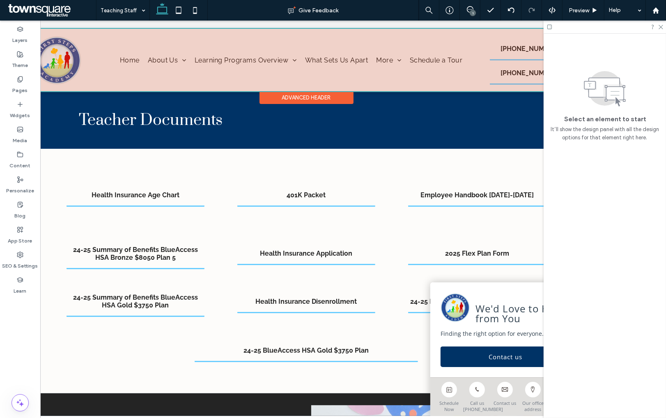
click at [273, 98] on div "Advanced Header" at bounding box center [307, 97] width 94 height 13
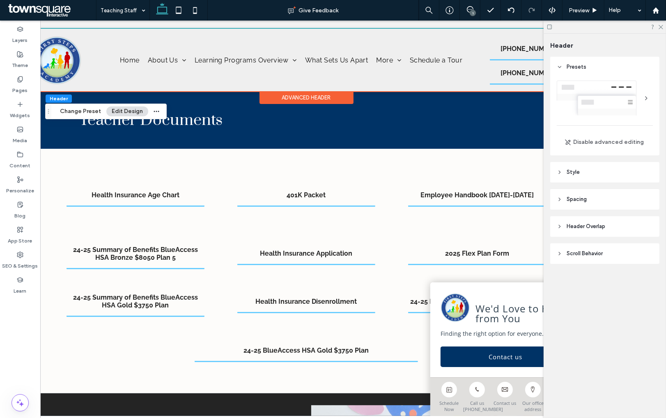
click at [575, 173] on span "Style" at bounding box center [573, 172] width 13 height 8
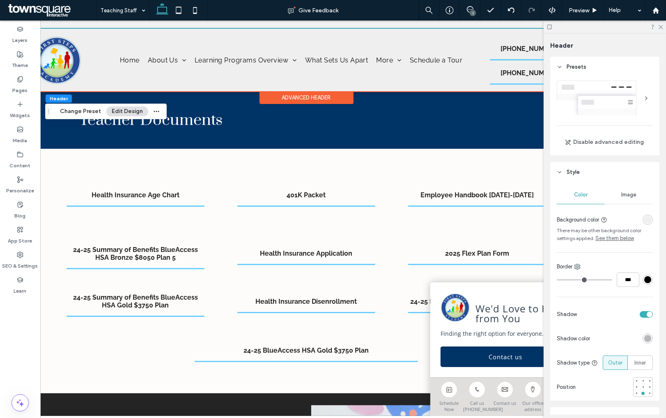
click at [647, 216] on div "rgba(239, 239, 239, 1)" at bounding box center [647, 219] width 7 height 7
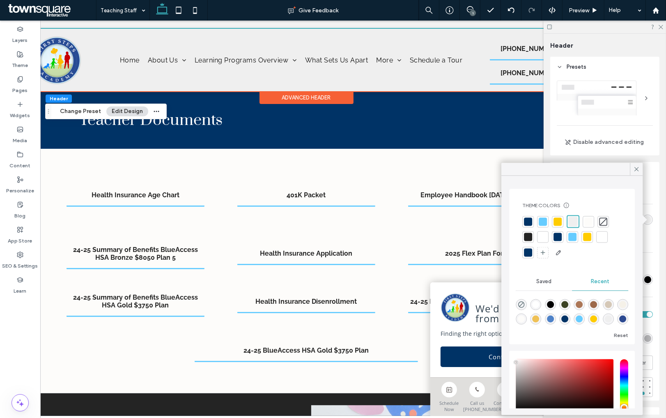
scroll to position [56, 0]
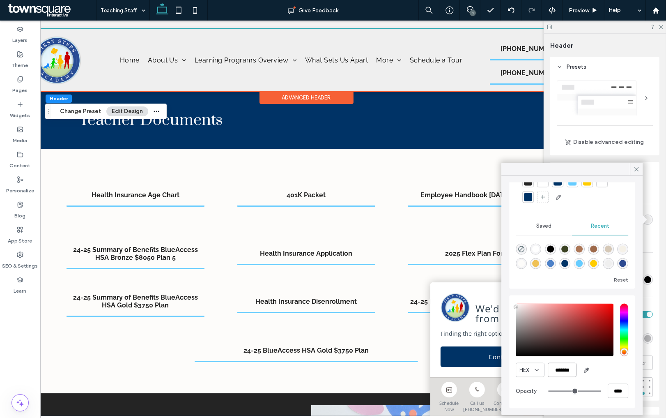
click at [561, 372] on input "*******" at bounding box center [562, 370] width 29 height 14
paste input "color picker textbox"
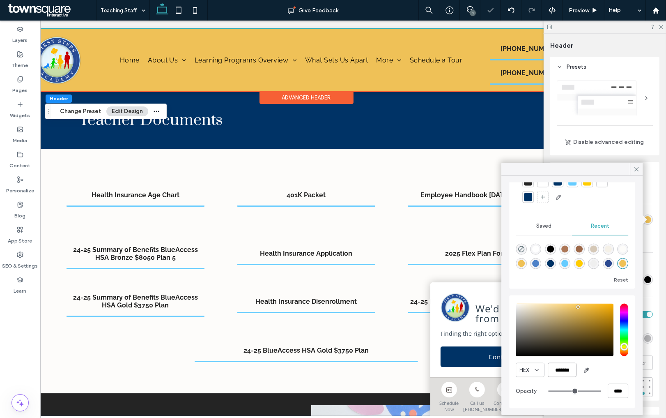
scroll to position [54, 0]
type input "*******"
click at [20, 83] on label "Pages" at bounding box center [20, 89] width 15 height 12
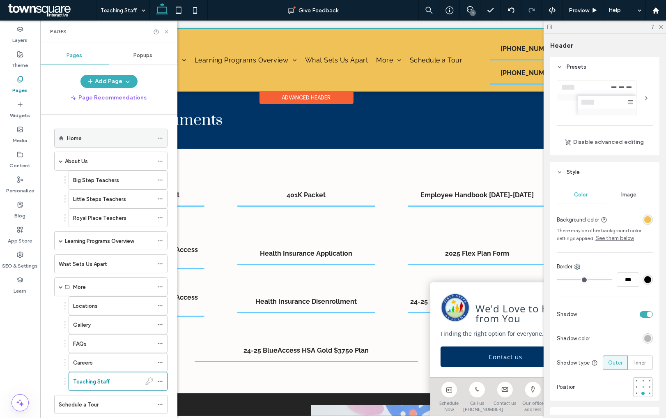
click at [66, 138] on div "Home" at bounding box center [110, 138] width 113 height 19
click at [95, 139] on div "Home" at bounding box center [110, 138] width 86 height 9
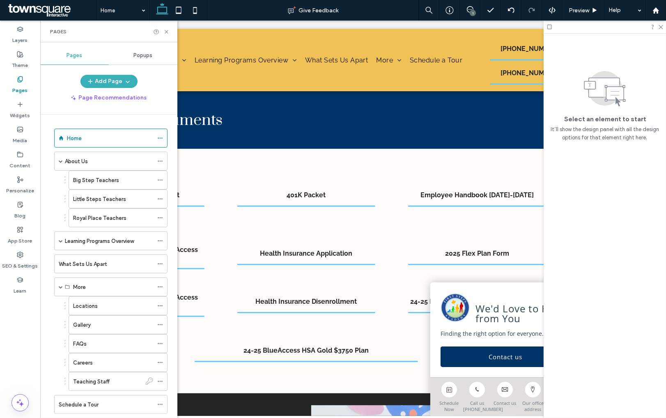
click at [167, 31] on div at bounding box center [333, 209] width 666 height 418
click at [167, 32] on use at bounding box center [166, 31] width 3 height 3
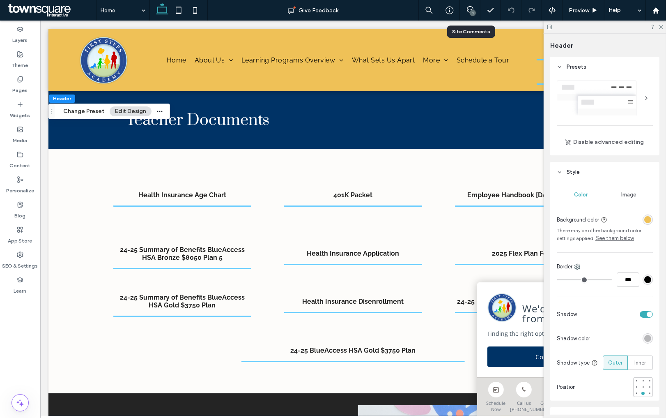
click at [469, 15] on div "1" at bounding box center [470, 10] width 21 height 21
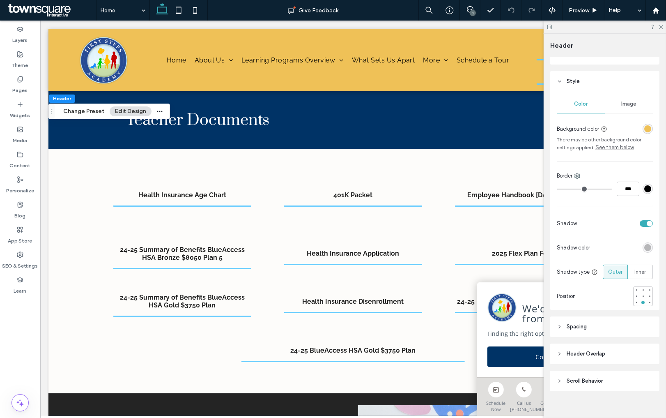
scroll to position [100, 0]
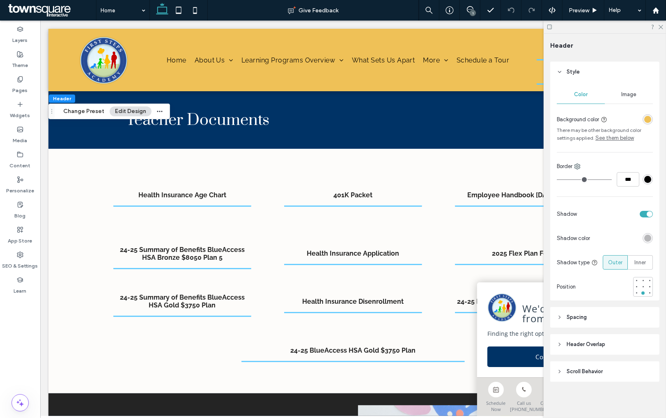
click at [475, 12] on div "1" at bounding box center [473, 13] width 6 height 6
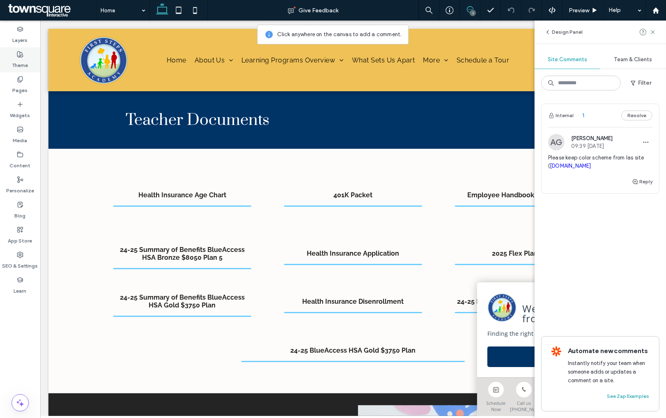
click at [21, 58] on label "Theme" at bounding box center [20, 64] width 16 height 12
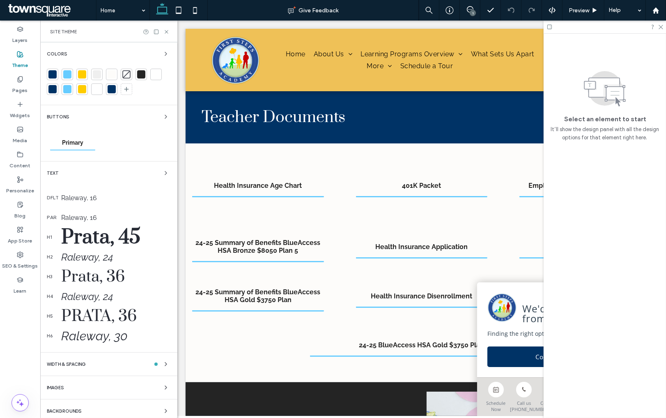
click at [81, 74] on div at bounding box center [82, 74] width 8 height 8
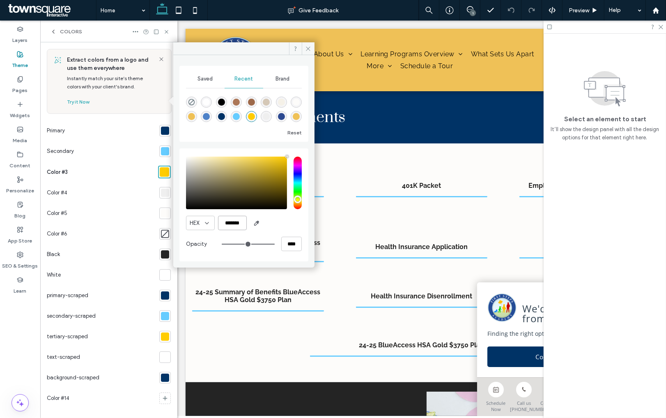
click at [231, 220] on input "*******" at bounding box center [232, 223] width 29 height 14
paste input "color picker textbox"
type input "*******"
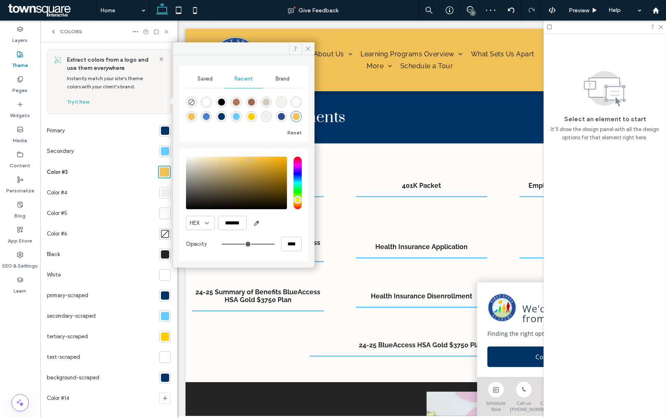
click at [161, 337] on div at bounding box center [165, 336] width 8 height 8
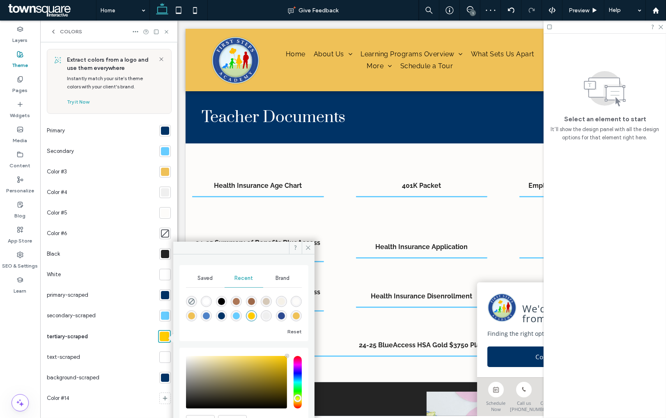
click at [160, 338] on div at bounding box center [164, 335] width 9 height 9
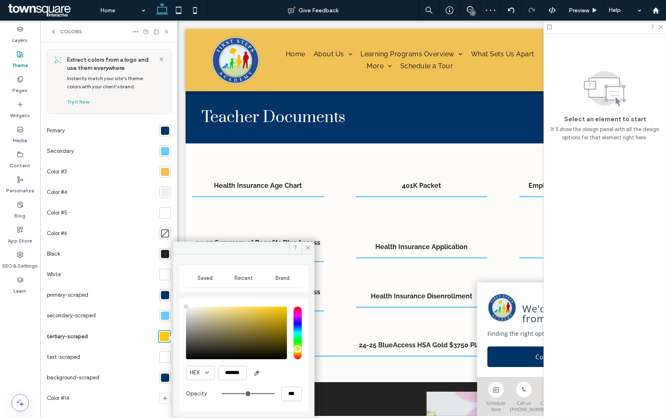
type input "****"
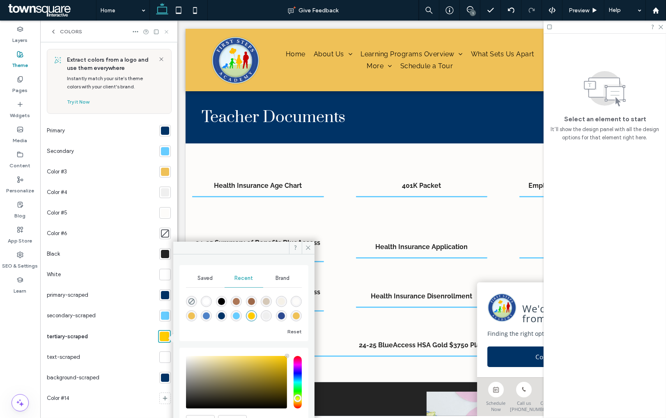
click at [166, 30] on icon at bounding box center [166, 32] width 6 height 6
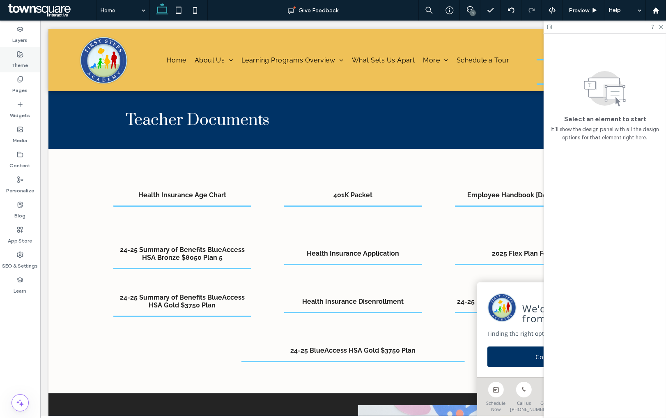
click at [21, 54] on icon at bounding box center [20, 54] width 7 height 7
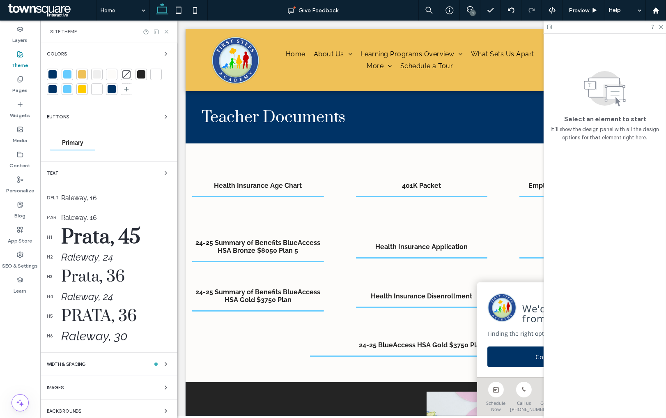
click at [66, 77] on div at bounding box center [67, 74] width 8 height 8
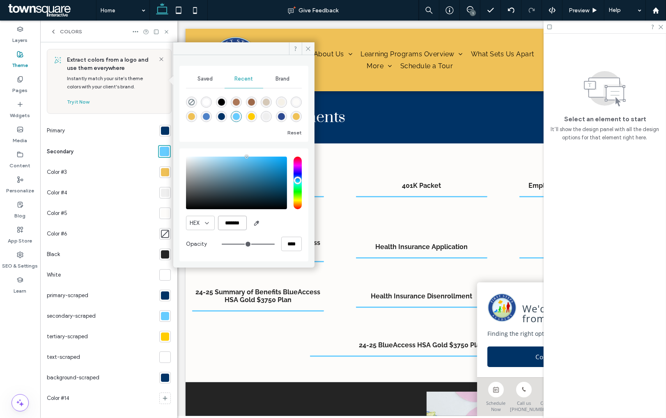
click at [231, 226] on input "*******" at bounding box center [232, 223] width 29 height 14
paste input "color picker textbox"
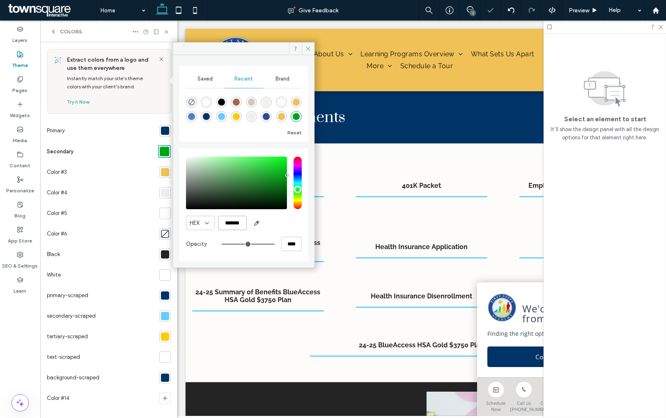
type input "*******"
click at [119, 202] on div "Color #4" at bounding box center [101, 192] width 109 height 21
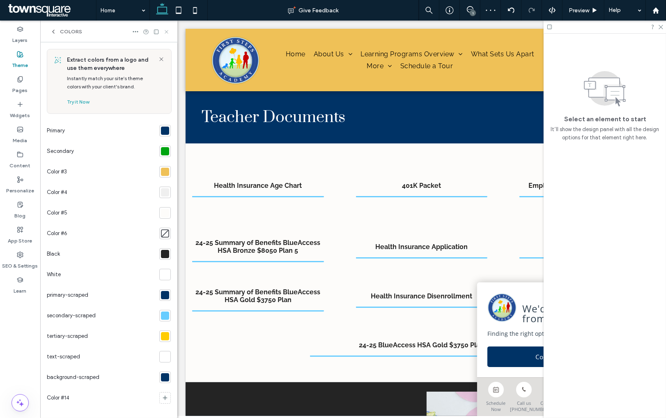
click at [163, 29] on icon at bounding box center [166, 32] width 6 height 6
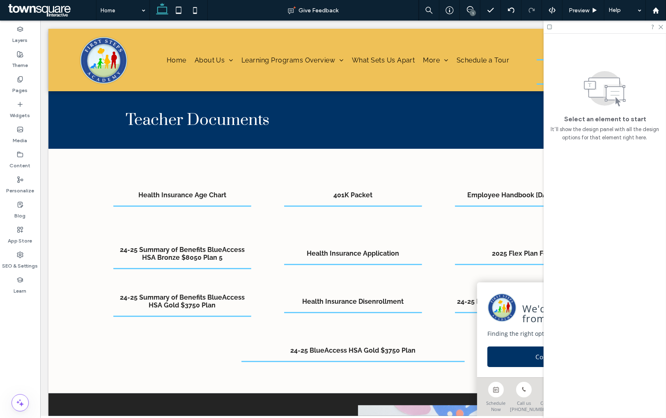
click at [472, 12] on div "1" at bounding box center [473, 13] width 6 height 6
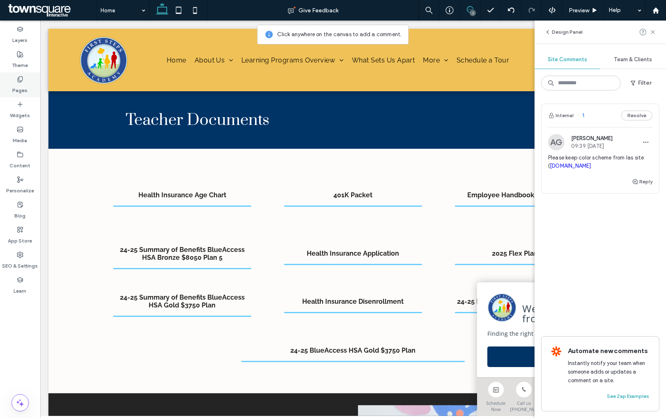
click at [18, 84] on label "Pages" at bounding box center [20, 89] width 15 height 12
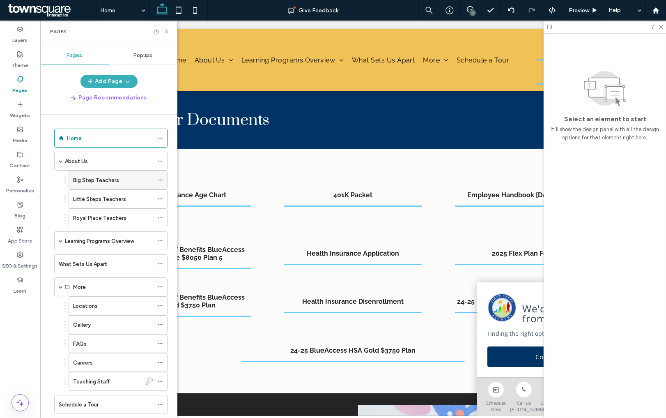
click at [84, 186] on div "Big Step Teachers" at bounding box center [113, 180] width 80 height 18
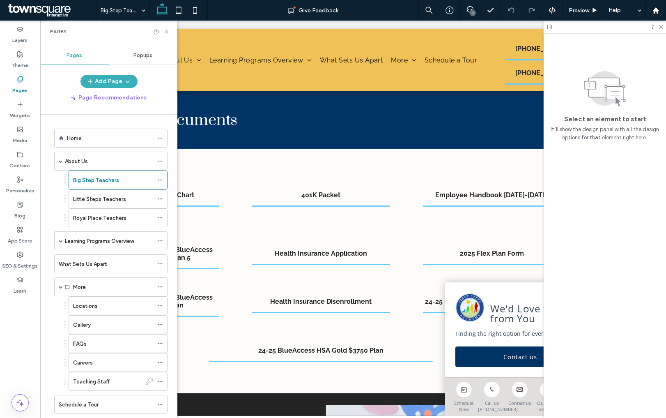
scroll to position [0, 39]
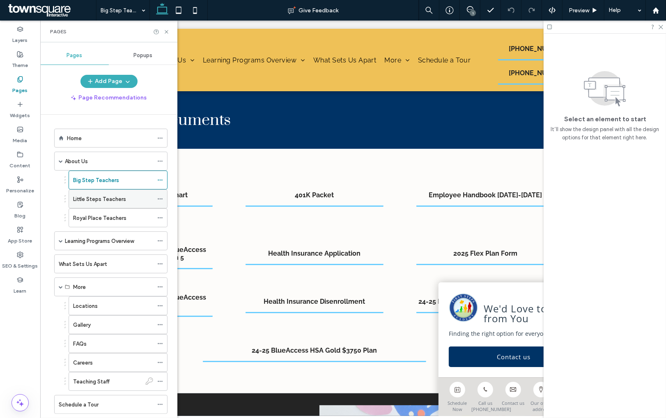
click at [92, 200] on label "Little Steps Teachers" at bounding box center [99, 199] width 53 height 14
click at [87, 218] on label "Royal Place Teachers" at bounding box center [99, 218] width 53 height 14
click at [167, 33] on icon at bounding box center [166, 32] width 6 height 6
